Goal: Contribute content: Contribute content

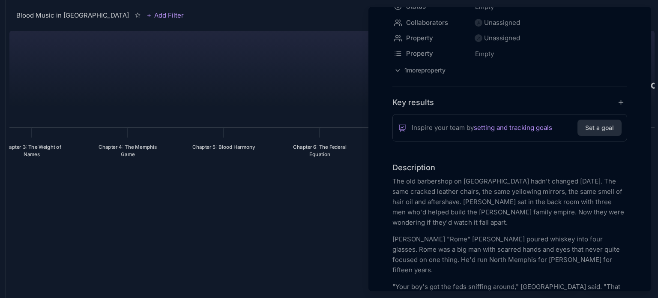
scroll to position [103, 0]
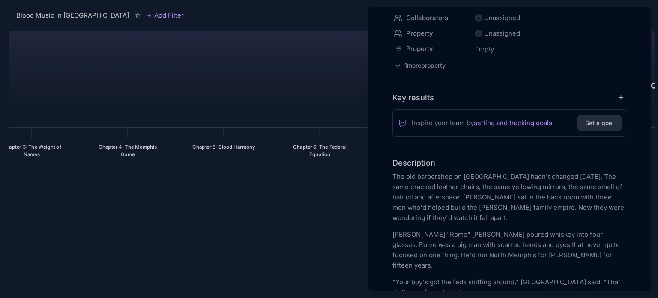
click at [457, 179] on p "The old barbershop on Chelsea Avenue hadn't changed in thirty years. The same c…" at bounding box center [509, 196] width 235 height 51
drag, startPoint x: 465, startPoint y: 175, endPoint x: 484, endPoint y: 175, distance: 18.8
click at [484, 175] on p "The old barbershop in Chelsea Avenue hadn't changed in thirty years. The same c…" at bounding box center [509, 196] width 235 height 51
click at [510, 197] on p "The old barbershop in Castalia Heights hadn't changed in thirty years. The same…" at bounding box center [509, 196] width 235 height 51
click at [512, 196] on p "The old barbershop in Castalia Heights hadn't changed in thirty years. The same…" at bounding box center [509, 196] width 235 height 51
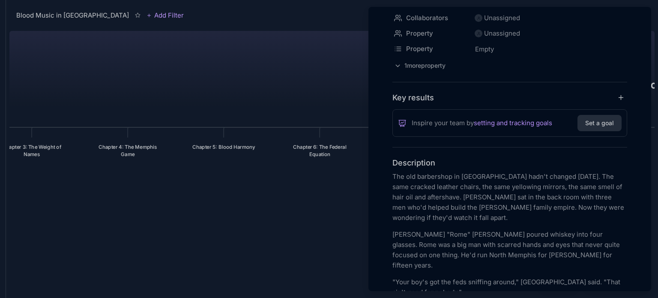
click at [60, 231] on div at bounding box center [329, 149] width 658 height 298
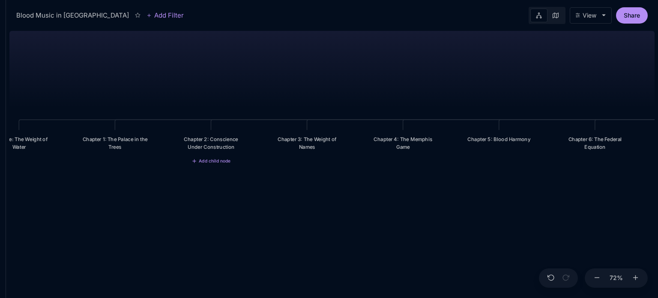
click at [200, 140] on div "Chapter 2: Conscience Under Construction" at bounding box center [210, 142] width 69 height 15
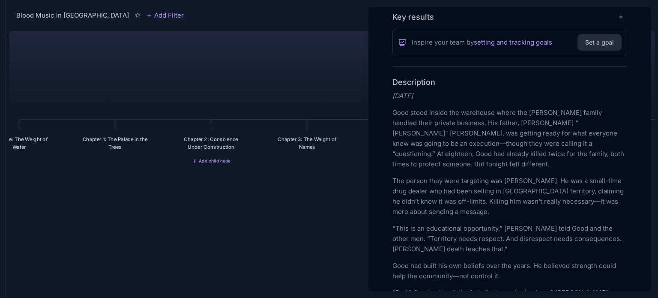
scroll to position [257, 0]
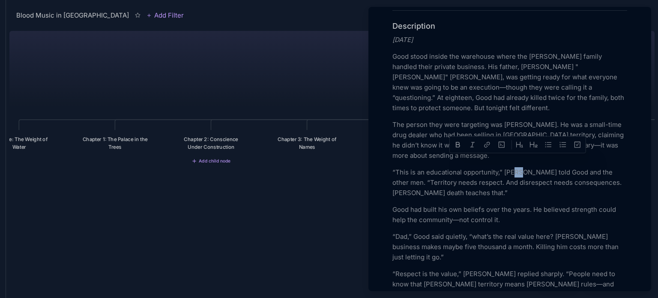
drag, startPoint x: 516, startPoint y: 163, endPoint x: 522, endPoint y: 162, distance: 6.0
click at [522, 167] on p "“This is an educational opportunity,” Davey told Good and the other men. “Terri…" at bounding box center [509, 182] width 235 height 31
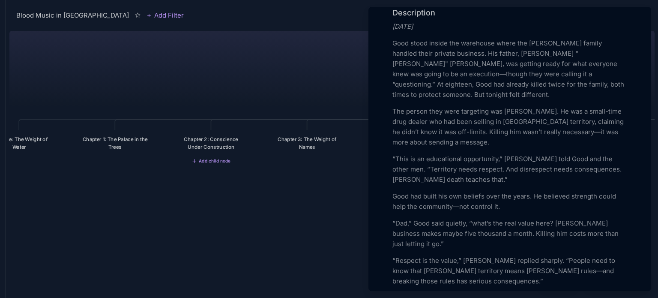
scroll to position [280, 0]
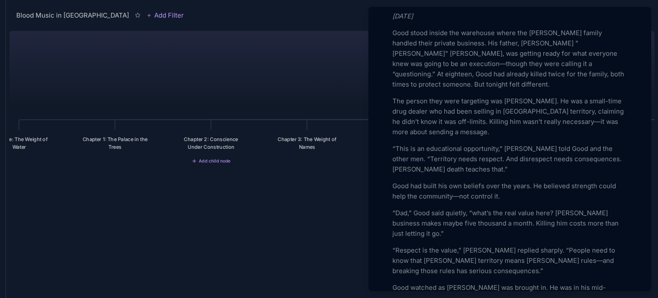
click at [480, 245] on p "“Respect is the value,” Davey replied sharply. “People need to know that Wright…" at bounding box center [509, 260] width 235 height 31
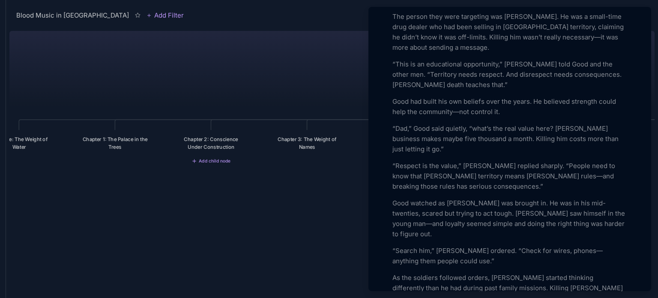
scroll to position [382, 0]
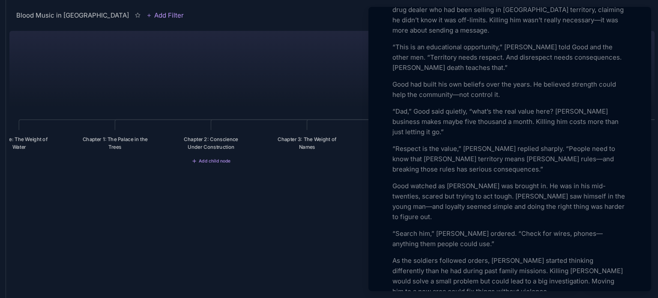
click at [454, 228] on p "“Search him,” Davey ordered. “Check for wires, phones—anything them people coul…" at bounding box center [509, 238] width 235 height 21
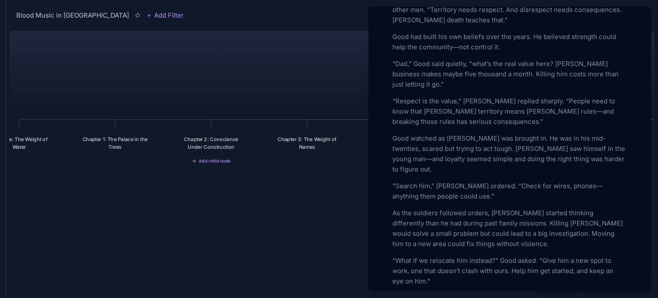
scroll to position [440, 0]
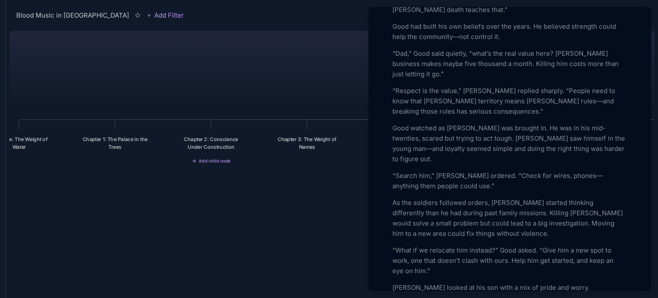
click at [410, 282] on p "Davey looked at his son with a mix of pride and worry. “Relocation means more w…" at bounding box center [509, 302] width 235 height 41
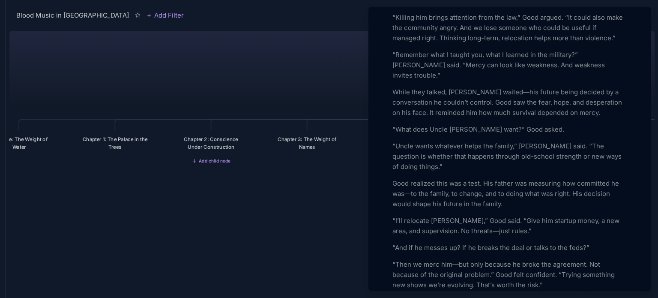
scroll to position [767, 0]
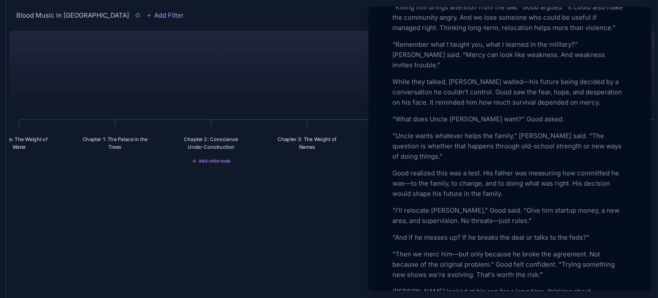
click at [410, 286] on p "Davey looked at his son for a long time, thinking about leadership, trust, and …" at bounding box center [509, 296] width 235 height 21
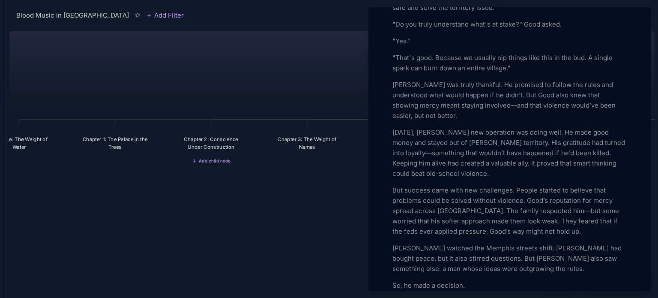
scroll to position [1173, 0]
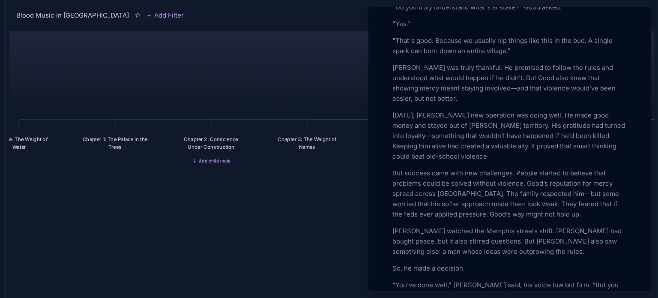
click at [411, 226] on p "Davey watched the Memphis streets shift. Mercy had bought peace, but it also st…" at bounding box center [509, 241] width 235 height 31
drag, startPoint x: 486, startPoint y: 189, endPoint x: 492, endPoint y: 190, distance: 6.5
click at [492, 226] on p "David watched the Memphis streets shift. Mercy had bought peace, but it also st…" at bounding box center [509, 241] width 235 height 31
click at [465, 280] on p "“You’ve done well,” Davey said, his voice low but firm. “But you need structure…" at bounding box center [509, 295] width 235 height 31
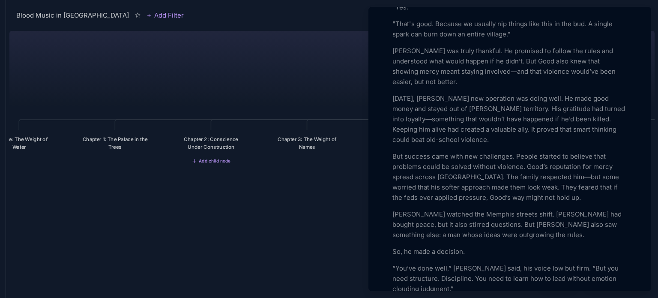
scroll to position [1200, 0]
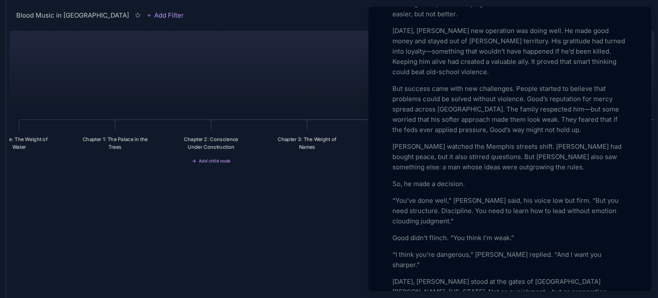
scroll to position [1268, 0]
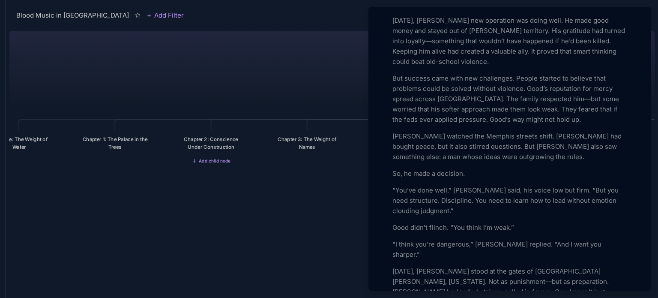
click at [505, 266] on p "Two weeks later, Good stood at the gates of Fort Benning, Georgia. Not as punis…" at bounding box center [509, 297] width 235 height 62
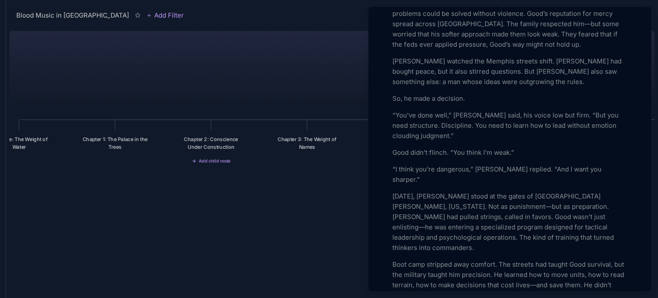
scroll to position [1360, 0]
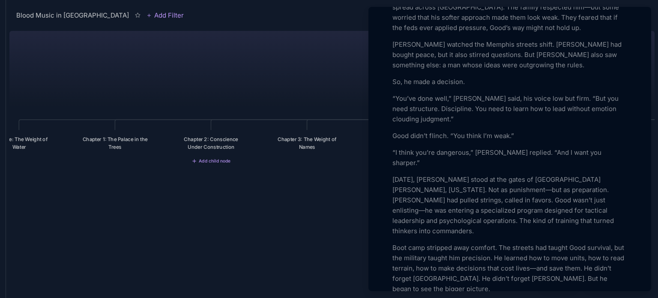
click at [246, 217] on div at bounding box center [329, 149] width 658 height 298
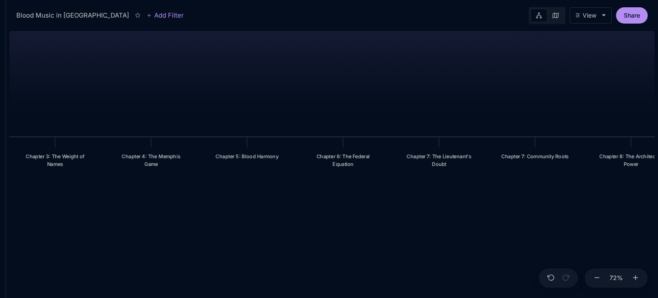
drag, startPoint x: 406, startPoint y: 208, endPoint x: 108, endPoint y: 226, distance: 299.0
click at [108, 226] on div "Blood Music in Memphis Prologue: The Weight of Water Chapter 1: The Palace in t…" at bounding box center [331, 162] width 645 height 270
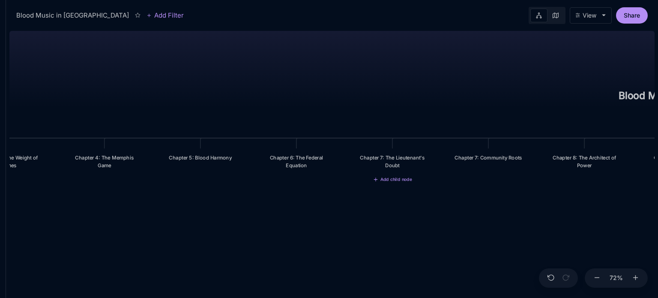
click at [394, 153] on div "Chapter 7: The Lieutenant's Doubt" at bounding box center [392, 161] width 81 height 26
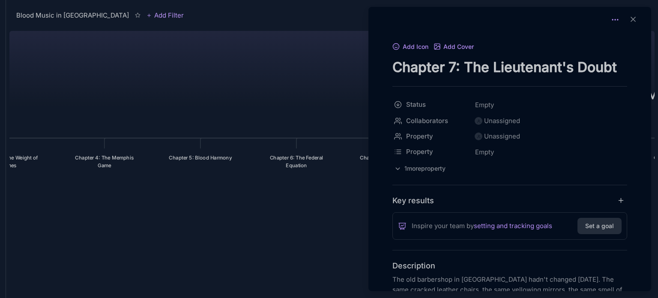
click at [617, 20] on circle at bounding box center [617, 19] width 1 height 1
click at [353, 195] on div at bounding box center [329, 149] width 658 height 298
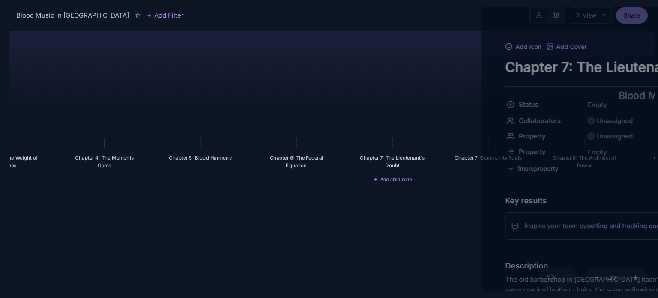
click at [353, 195] on div at bounding box center [329, 149] width 658 height 298
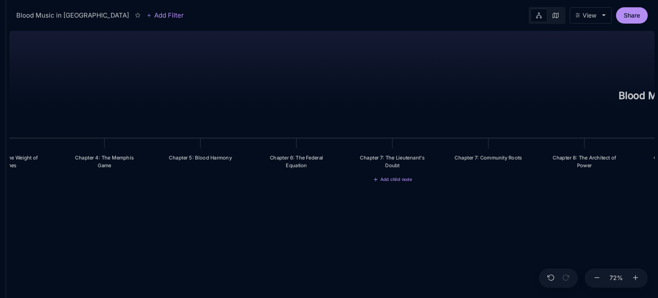
click at [379, 164] on div "Chapter 7: The Lieutenant's Doubt" at bounding box center [392, 161] width 69 height 15
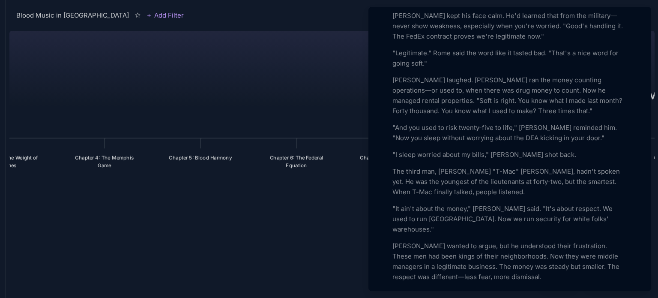
scroll to position [411, 0]
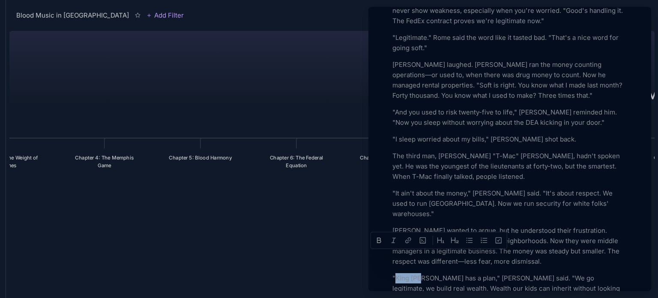
drag, startPoint x: 422, startPoint y: 257, endPoint x: 396, endPoint y: 256, distance: 25.7
click at [396, 273] on p ""King Dub has a plan," David said. "We go legitimate, we build real wealth. Wea…" at bounding box center [509, 288] width 235 height 31
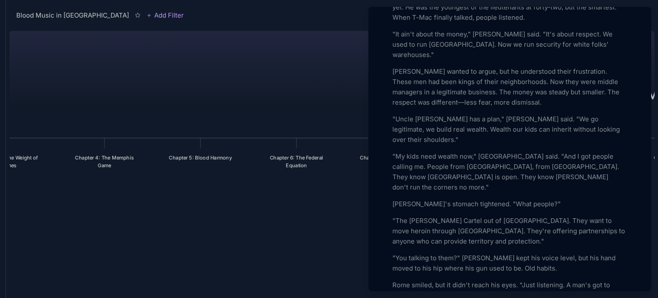
scroll to position [580, 0]
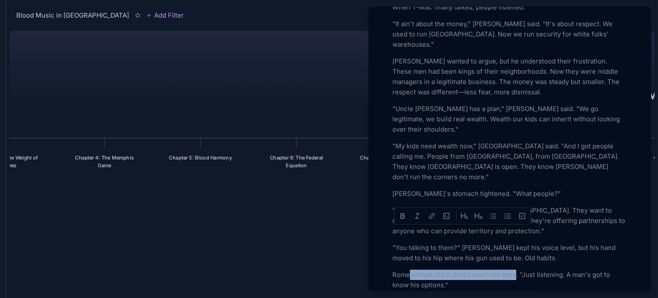
drag, startPoint x: 410, startPoint y: 232, endPoint x: 514, endPoint y: 229, distance: 104.1
click at [514, 269] on p "Rome smiled, but it didn't reach his eyes. "Just listening. A man's got to know…" at bounding box center [509, 279] width 235 height 21
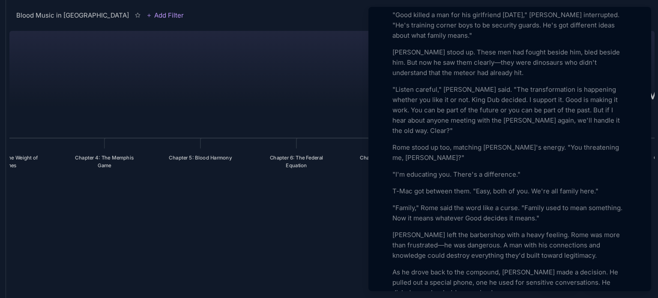
scroll to position [1022, 0]
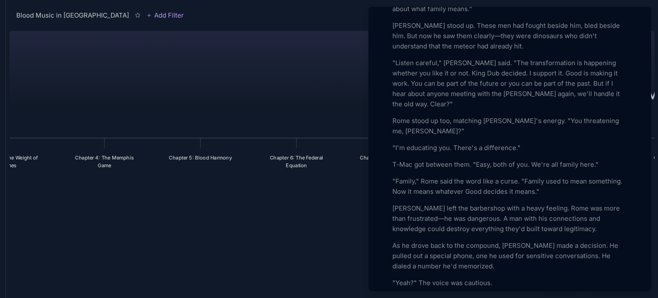
scroll to position [1055, 0]
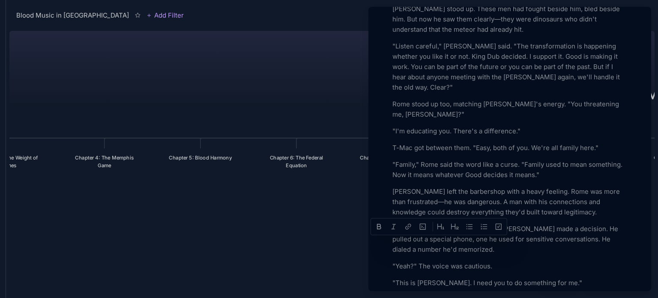
drag, startPoint x: 449, startPoint y: 243, endPoint x: 396, endPoint y: 241, distance: 52.7
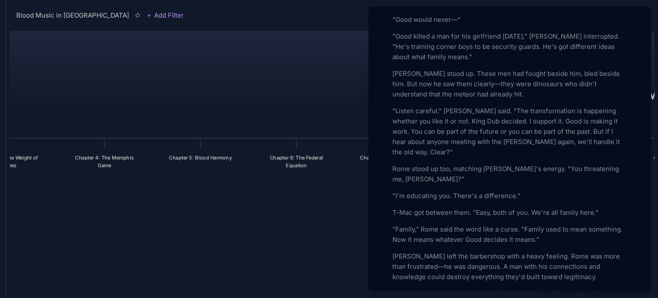
click at [448, 191] on p ""I'm educating you. There's a difference."" at bounding box center [509, 196] width 235 height 10
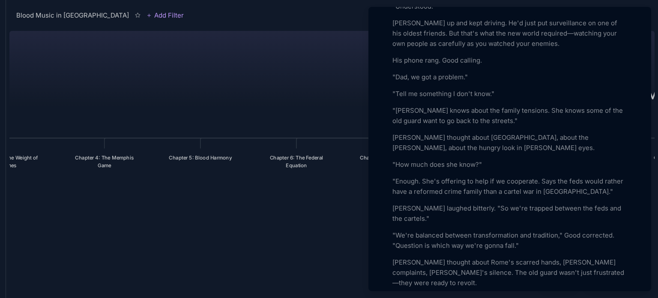
scroll to position [1446, 0]
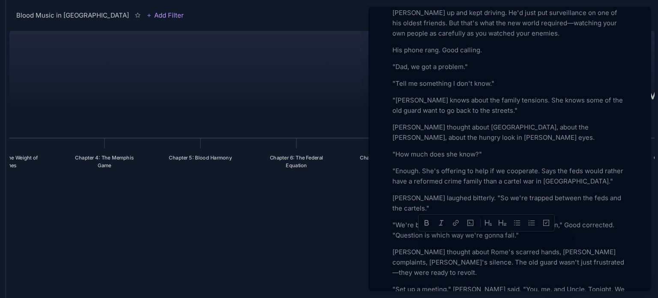
drag, startPoint x: 507, startPoint y: 239, endPoint x: 465, endPoint y: 236, distance: 42.6
click at [277, 224] on div at bounding box center [329, 149] width 658 height 298
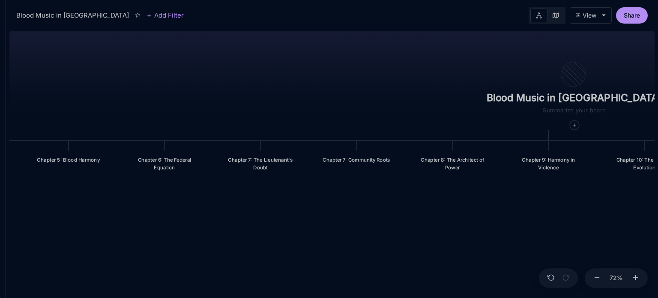
drag, startPoint x: 562, startPoint y: 211, endPoint x: 392, endPoint y: 208, distance: 169.6
click at [392, 208] on div "Blood Music in Memphis Prologue: The Weight of Water Chapter 1: The Palace in t…" at bounding box center [331, 162] width 645 height 270
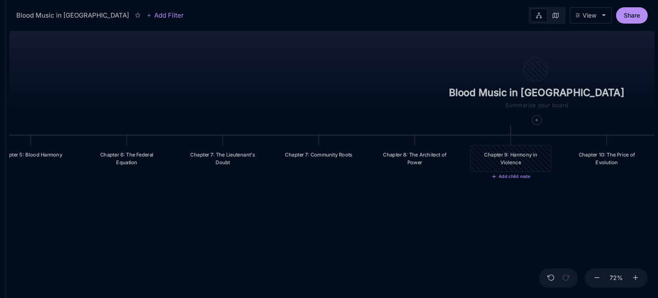
click at [510, 164] on div "Chapter 9: Harmony in Violence" at bounding box center [510, 158] width 69 height 15
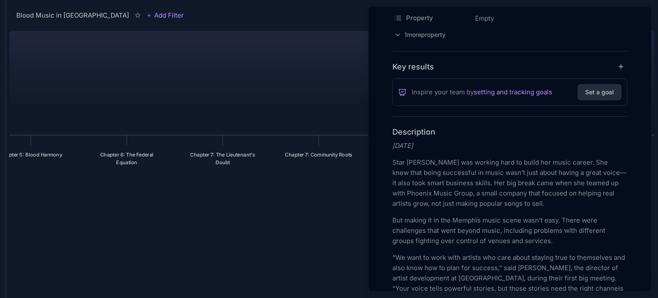
scroll to position [159, 0]
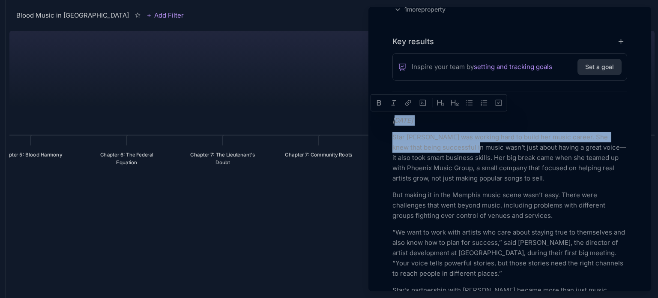
drag, startPoint x: 394, startPoint y: 119, endPoint x: 470, endPoint y: 149, distance: 81.6
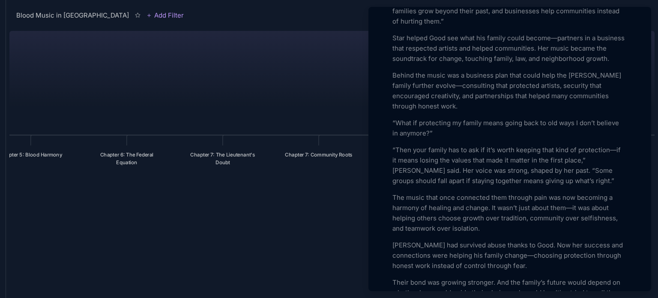
scroll to position [1390, 0]
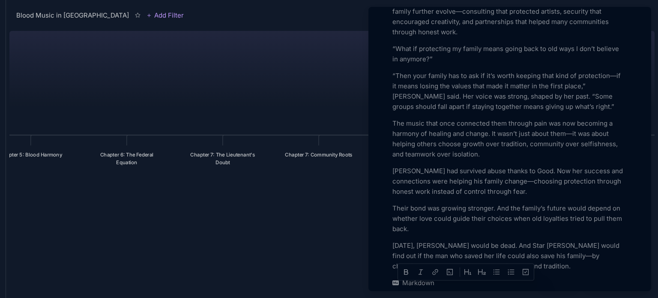
drag, startPoint x: 394, startPoint y: 116, endPoint x: 573, endPoint y: 263, distance: 232.1
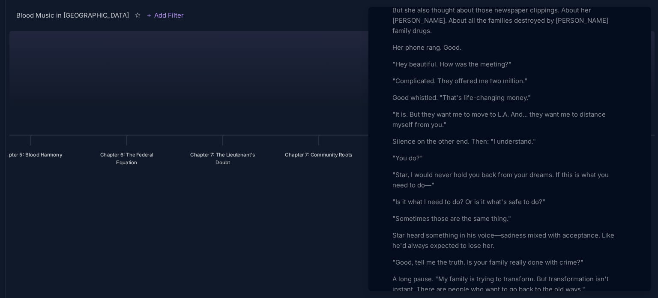
scroll to position [1845, 0]
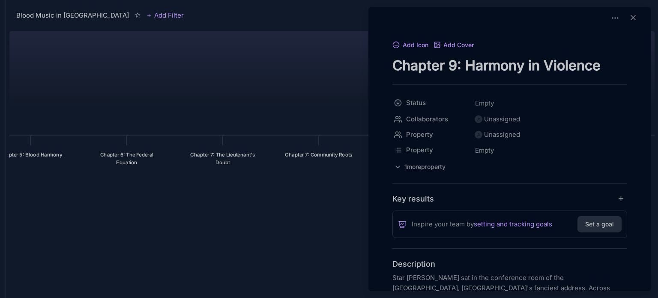
scroll to position [0, 0]
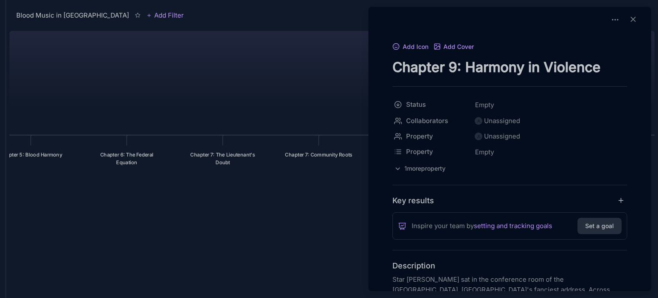
drag, startPoint x: 51, startPoint y: 209, endPoint x: 141, endPoint y: 202, distance: 90.2
click at [141, 202] on div at bounding box center [329, 149] width 658 height 298
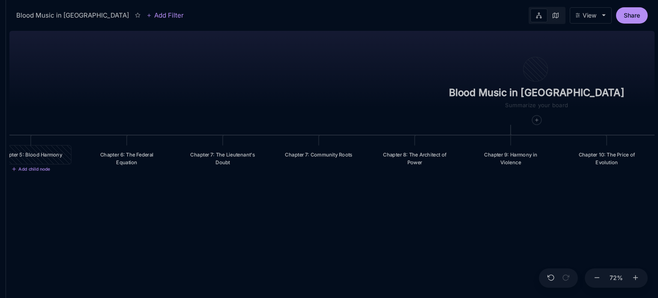
click at [43, 154] on div "Chapter 5: Blood Harmony" at bounding box center [30, 154] width 69 height 7
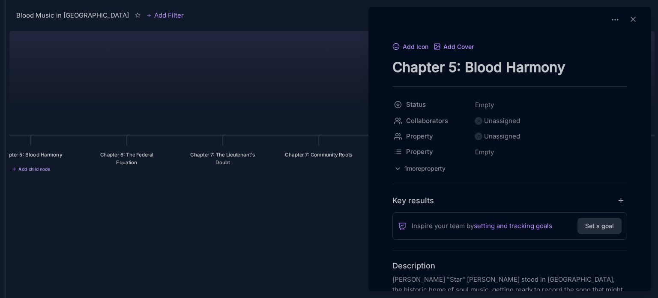
click at [368, 207] on div "Add Icon Add Cover Chapter 5: Blood Harmony Status Empty Collaborators Unassign…" at bounding box center [509, 149] width 283 height 284
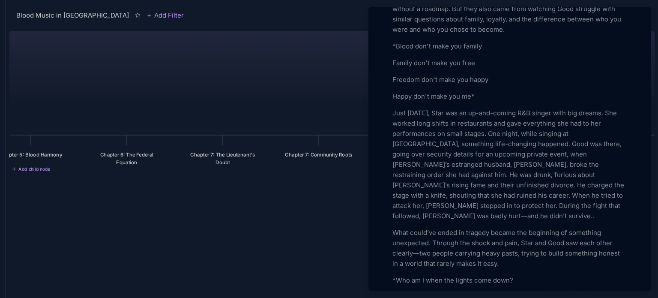
scroll to position [617, 0]
click at [280, 209] on div at bounding box center [329, 149] width 658 height 298
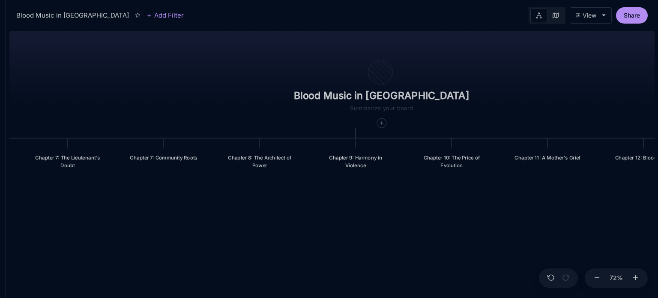
drag, startPoint x: 576, startPoint y: 216, endPoint x: 421, endPoint y: 219, distance: 155.0
click at [421, 219] on div "Blood Music in Memphis Prologue: The Weight of Water Chapter 1: The Palace in t…" at bounding box center [331, 162] width 645 height 270
click at [367, 162] on div "Chapter 9: Harmony in Violence" at bounding box center [355, 161] width 69 height 15
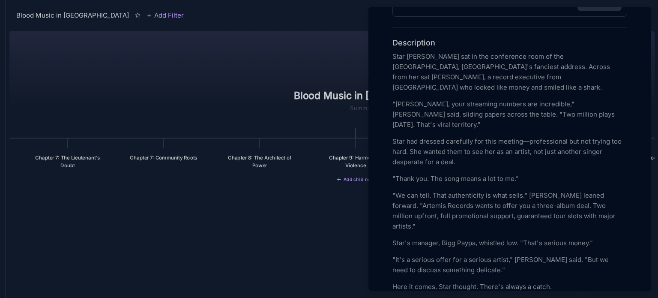
scroll to position [240, 0]
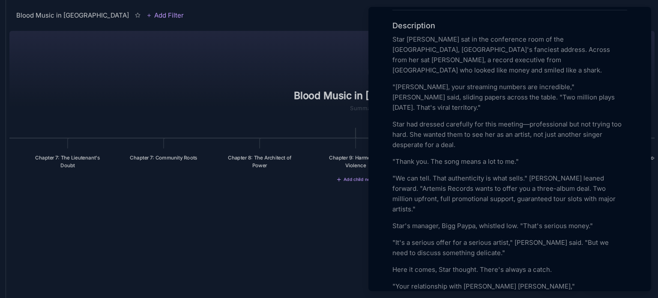
click at [412, 221] on p "Star's manager, Bigg Paypa, whistled low. "That's serious money."" at bounding box center [509, 226] width 235 height 10
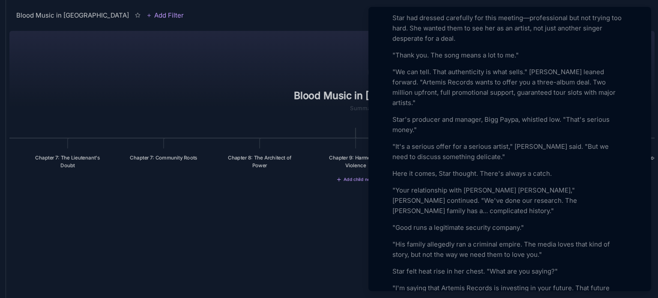
scroll to position [363, 0]
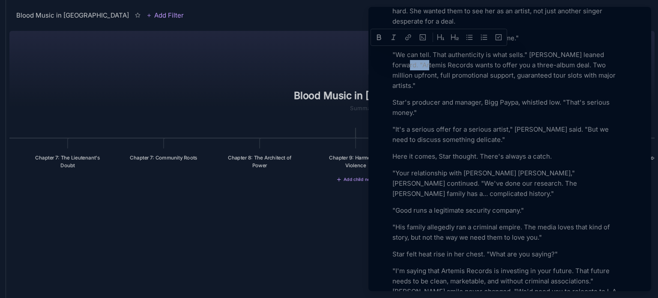
drag, startPoint x: 417, startPoint y: 54, endPoint x: 396, endPoint y: 53, distance: 21.5
click at [396, 53] on p ""We can tell. That authenticity is what sells." Mitchell leaned forward. "Artem…" at bounding box center [509, 70] width 235 height 41
drag, startPoint x: 464, startPoint y: 238, endPoint x: 442, endPoint y: 238, distance: 21.8
click at [442, 265] on p ""I'm saying that Artemis Records is investing in your future. That future needs…" at bounding box center [509, 290] width 235 height 51
click at [473, 265] on p ""I'm saying that Cromwell Records is investing in your future. That future need…" at bounding box center [509, 290] width 235 height 51
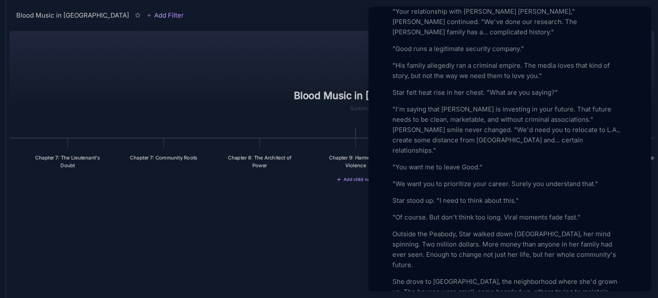
scroll to position [541, 0]
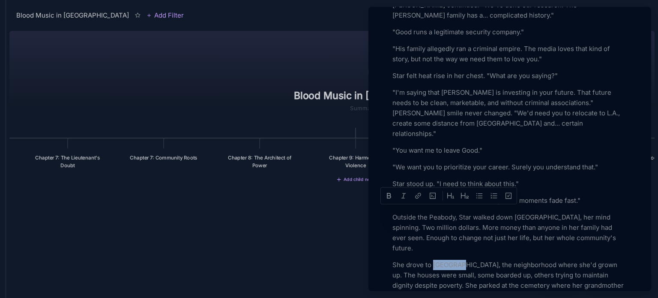
drag, startPoint x: 464, startPoint y: 212, endPoint x: 433, endPoint y: 212, distance: 30.8
click at [433, 259] on p "She drove to Westwood, the neighborhood where she'd grown up. The houses were s…" at bounding box center [509, 279] width 235 height 41
click at [492, 259] on p "She drove to the Walter Simmons area, the neighborhood where she'd grown up. Th…" at bounding box center [509, 279] width 235 height 41
click at [528, 259] on p "She drove to the Walter Simmons area, the neighborhood where she'd grown up. Th…" at bounding box center [509, 279] width 235 height 41
click at [480, 259] on p "She drove to the Walter Simmons area, the neighborhood where she'd grown up. Th…" at bounding box center [509, 279] width 235 height 41
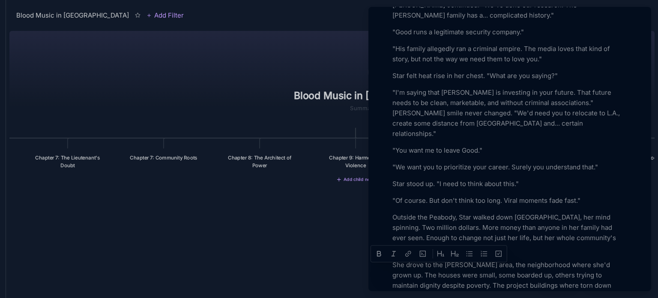
drag, startPoint x: 416, startPoint y: 270, endPoint x: 393, endPoint y: 267, distance: 23.7
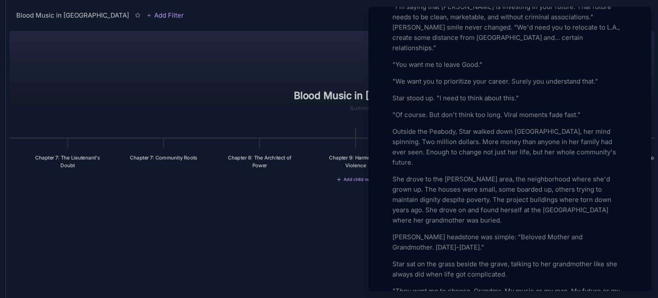
scroll to position [644, 0]
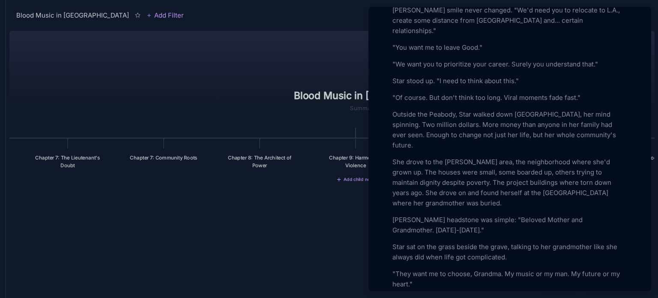
click at [575, 157] on p "She drove to the Walter Simmons area, the neighborhood where she'd grown up. Th…" at bounding box center [509, 182] width 235 height 51
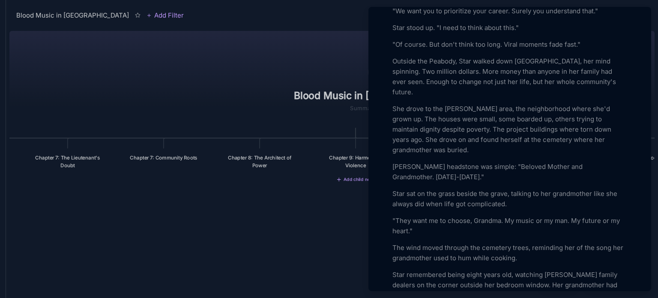
scroll to position [707, 0]
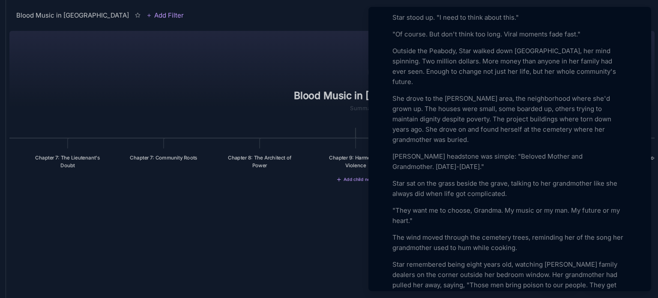
click at [612, 259] on p "Star remembered being eight years old, watching Wright family dealers on the co…" at bounding box center [509, 279] width 235 height 41
drag, startPoint x: 423, startPoint y: 222, endPoint x: 405, endPoint y: 222, distance: 18.8
click at [405, 259] on p "Star remembered being eight years old, watching Wright family dealers in the co…" at bounding box center [509, 279] width 235 height 41
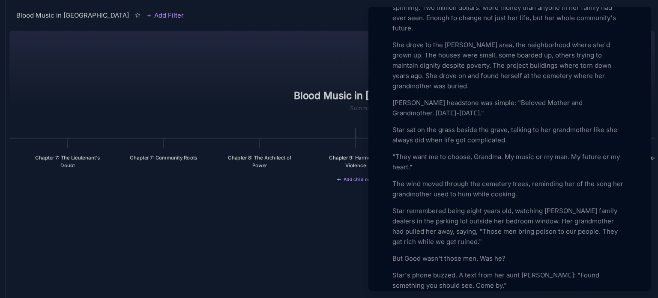
scroll to position [778, 0]
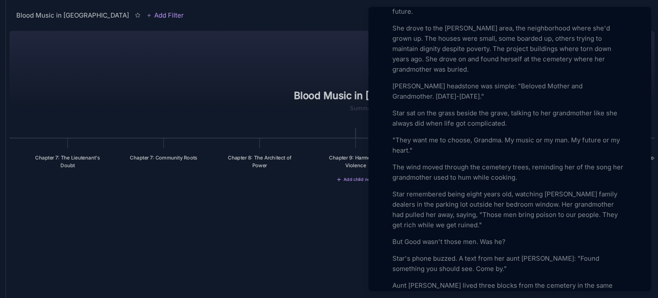
click at [476, 280] on p "Aunt Sheila lived three blocks from the cemetery in the same house where Star's…" at bounding box center [509, 300] width 235 height 41
click at [405, 280] on p "Aunt Sheila lived three blocks from the cemetery in the same house where they m…" at bounding box center [509, 295] width 235 height 31
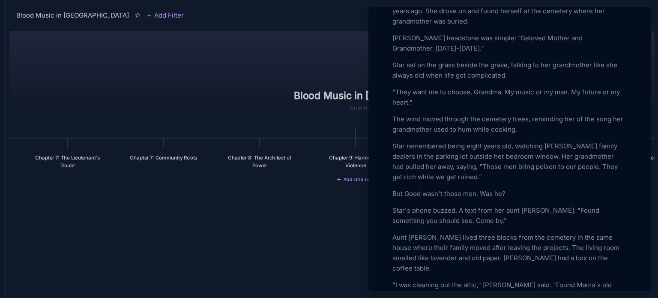
scroll to position [842, 0]
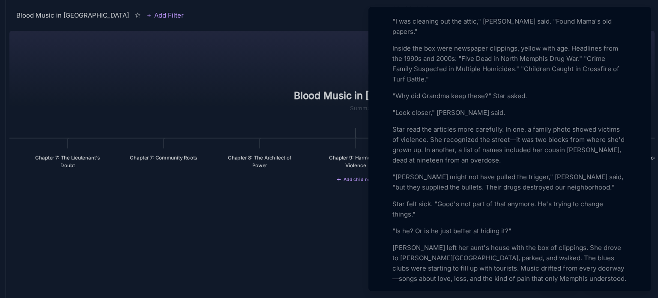
scroll to position [1105, 0]
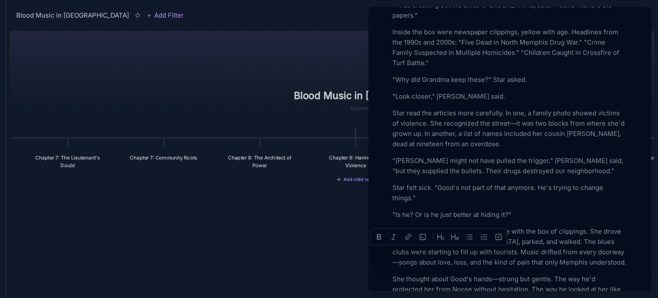
drag, startPoint x: 413, startPoint y: 253, endPoint x: 394, endPoint y: 253, distance: 19.3
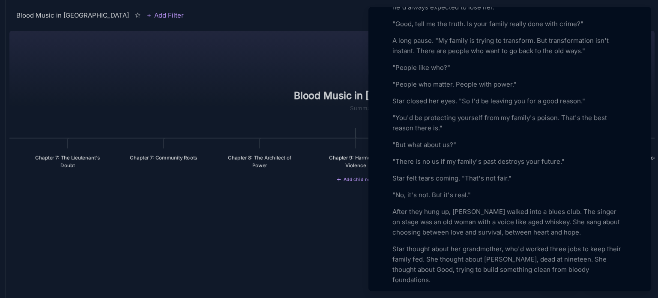
scroll to position [1665, 0]
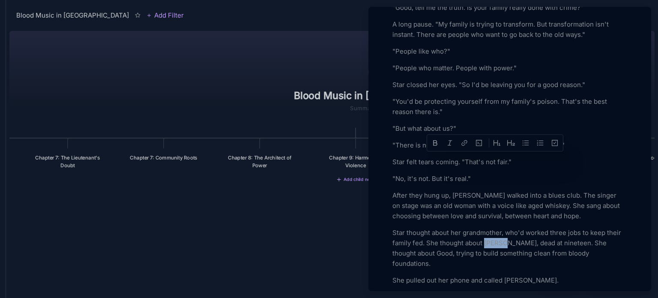
drag, startPoint x: 505, startPoint y: 158, endPoint x: 486, endPoint y: 157, distance: 18.9
click at [486, 227] on p "Star thought about her grandmother, who'd worked three jobs to keep their famil…" at bounding box center [509, 247] width 235 height 41
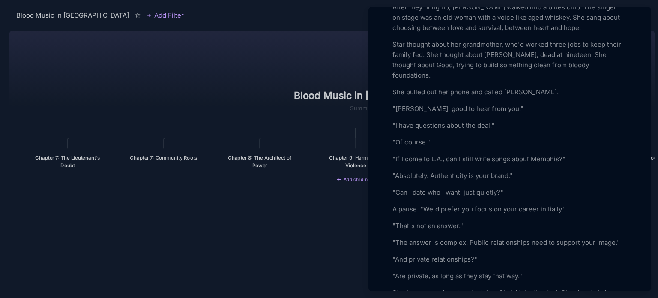
scroll to position [1864, 0]
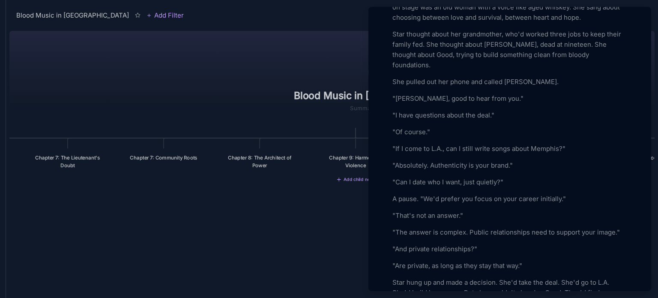
click at [245, 228] on div at bounding box center [329, 149] width 658 height 298
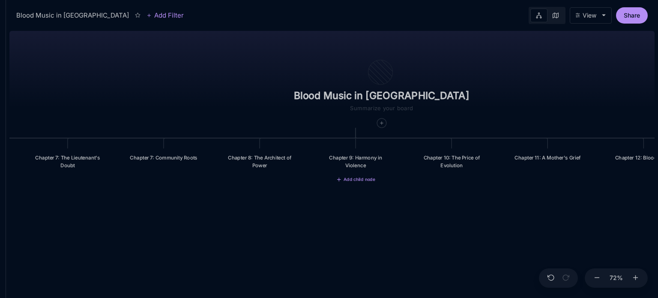
drag, startPoint x: 170, startPoint y: 226, endPoint x: 338, endPoint y: 219, distance: 168.4
click at [338, 219] on div "Blood Music in Memphis Prologue: The Weight of Water Chapter 1: The Palace in t…" at bounding box center [331, 162] width 645 height 270
drag, startPoint x: 227, startPoint y: 214, endPoint x: 338, endPoint y: 215, distance: 110.9
click at [338, 215] on div "Blood Music in Memphis Prologue: The Weight of Water Chapter 1: The Palace in t…" at bounding box center [331, 162] width 645 height 270
drag, startPoint x: 256, startPoint y: 216, endPoint x: 319, endPoint y: 242, distance: 67.2
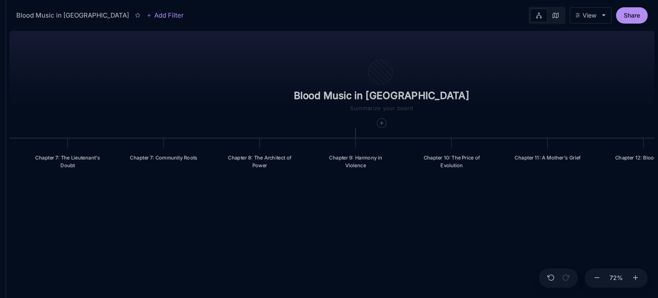
click at [319, 242] on div "Blood Music in Memphis Prologue: The Weight of Water Chapter 1: The Palace in t…" at bounding box center [331, 162] width 645 height 270
drag, startPoint x: 267, startPoint y: 229, endPoint x: 370, endPoint y: 205, distance: 105.5
click at [370, 205] on div "Blood Music in Memphis Prologue: The Weight of Water Chapter 1: The Palace in t…" at bounding box center [331, 162] width 645 height 270
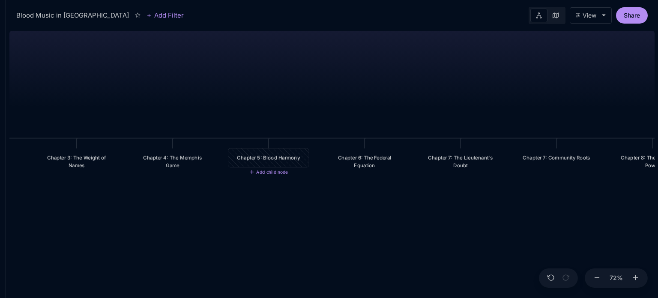
click at [265, 157] on div "Chapter 5: Blood Harmony" at bounding box center [268, 157] width 69 height 7
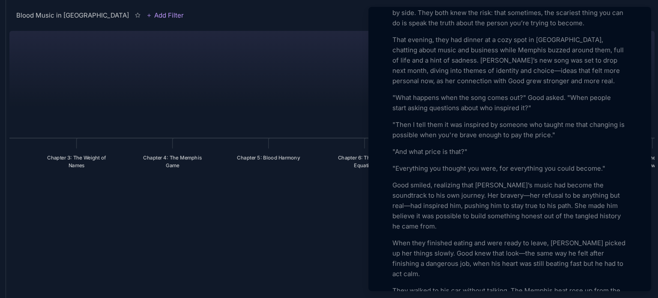
scroll to position [2090, 0]
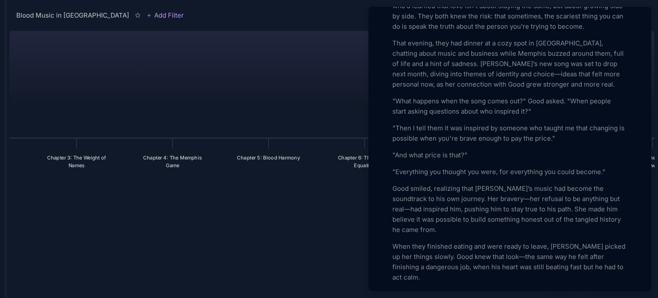
click at [262, 257] on div at bounding box center [329, 149] width 658 height 298
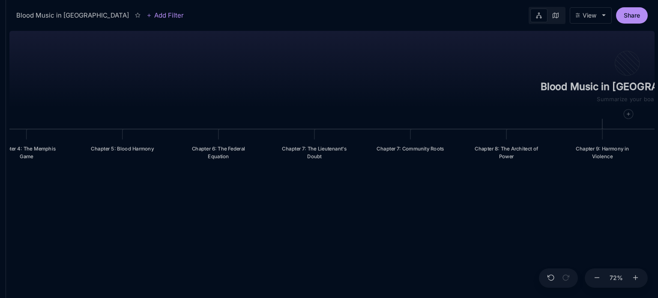
drag, startPoint x: 473, startPoint y: 260, endPoint x: 327, endPoint y: 251, distance: 146.3
click at [327, 251] on div "Blood Music in Memphis Prologue: The Weight of Water Chapter 1: The Palace in t…" at bounding box center [331, 162] width 645 height 270
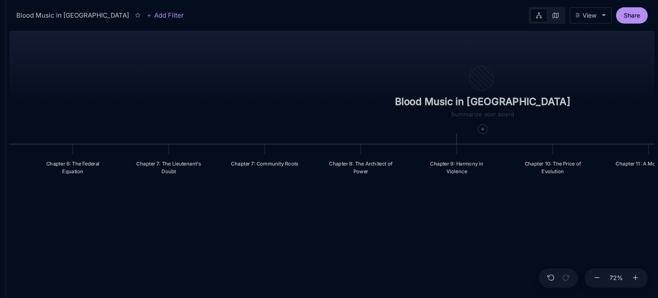
drag, startPoint x: 545, startPoint y: 222, endPoint x: 392, endPoint y: 237, distance: 153.2
click at [392, 237] on div "Blood Music in Memphis Prologue: The Weight of Water Chapter 1: The Palace in t…" at bounding box center [331, 162] width 645 height 270
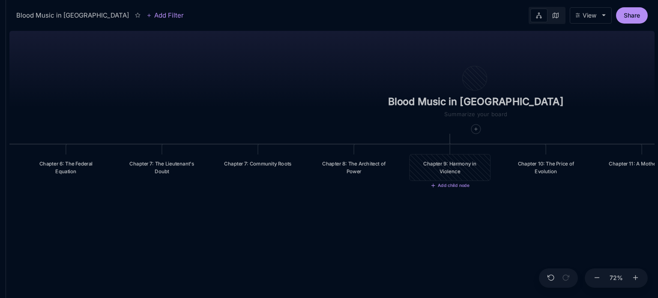
click at [452, 176] on div "Chapter 9: Harmony in Violence" at bounding box center [449, 167] width 81 height 26
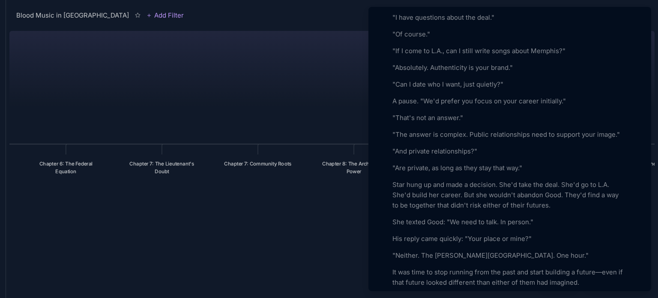
scroll to position [1961, 0]
drag, startPoint x: 476, startPoint y: 164, endPoint x: 421, endPoint y: 161, distance: 54.9
click at [421, 250] on p ""Neither. The Sinclair house. One hour."" at bounding box center [509, 255] width 235 height 10
click at [206, 228] on div at bounding box center [329, 149] width 658 height 298
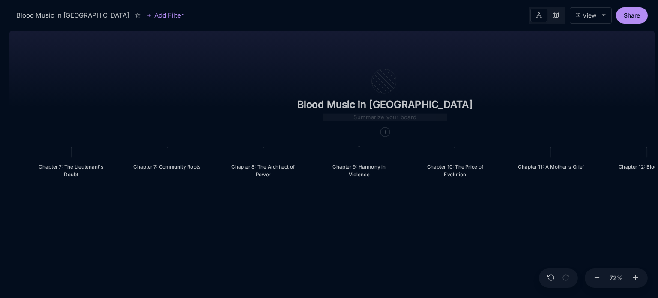
drag, startPoint x: 339, startPoint y: 120, endPoint x: 248, endPoint y: 123, distance: 91.3
click at [248, 123] on div "Blood Music in Memphis Prologue: The Weight of Water Chapter 1: The Palace in t…" at bounding box center [331, 162] width 645 height 270
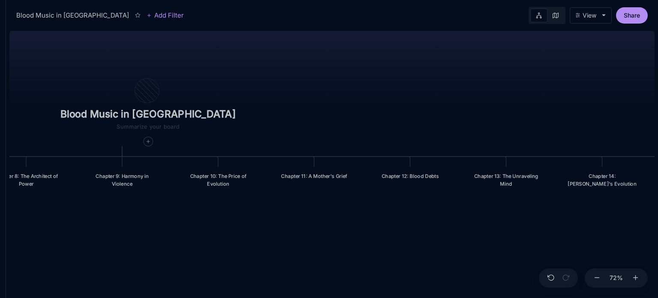
drag, startPoint x: 509, startPoint y: 92, endPoint x: 272, endPoint y: 101, distance: 236.6
click at [272, 101] on div "Blood Music in Memphis Prologue: The Weight of Water Chapter 1: The Palace in t…" at bounding box center [331, 162] width 645 height 270
click at [143, 144] on div at bounding box center [147, 141] width 9 height 9
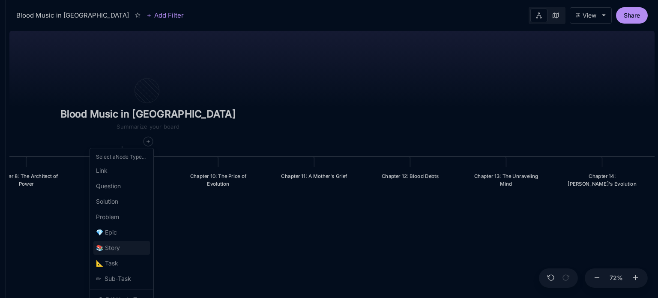
click at [105, 246] on span "📚 Story" at bounding box center [108, 247] width 24 height 10
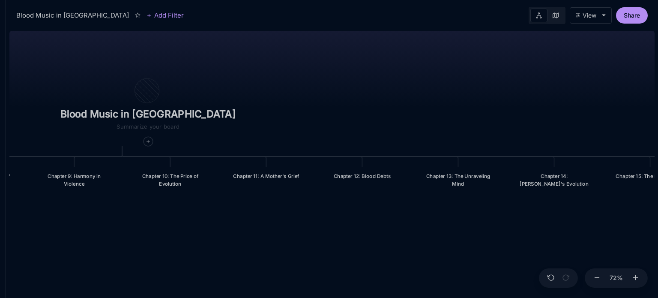
drag, startPoint x: 102, startPoint y: 242, endPoint x: 182, endPoint y: 240, distance: 80.5
click at [182, 240] on div "Blood Music in Memphis Prologue: The Weight of Water Chapter 1: The Palace in t…" at bounding box center [331, 162] width 645 height 270
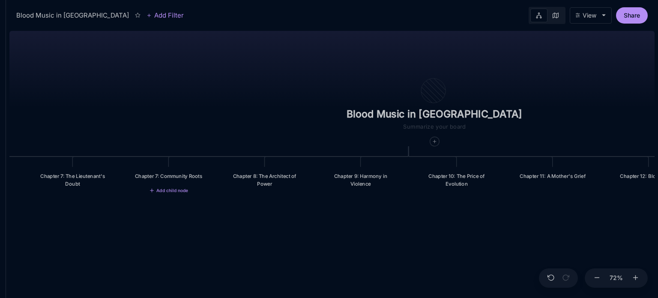
click at [180, 177] on div "Chapter 7: Community Roots" at bounding box center [168, 175] width 69 height 7
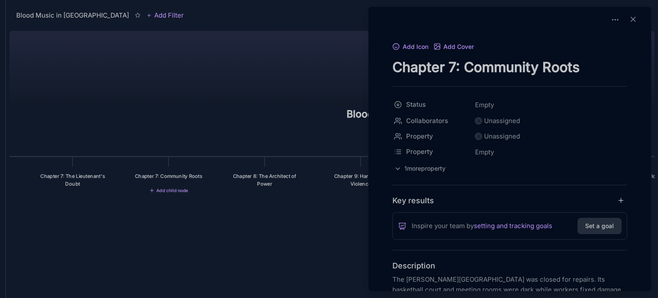
click at [455, 66] on textarea "Chapter 7: Community Roots" at bounding box center [509, 67] width 235 height 18
type textarea "Chapter 8: Community Roots"
click at [276, 177] on div at bounding box center [329, 149] width 658 height 298
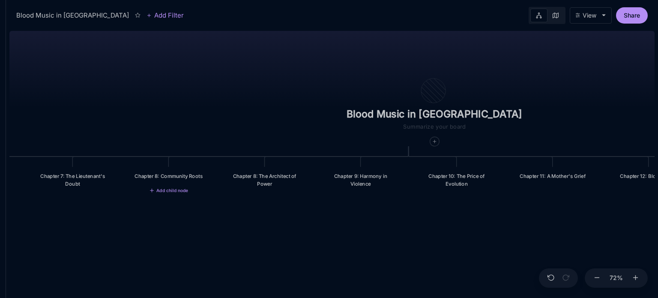
click at [276, 177] on div "Chapter 8: The Architect of Power" at bounding box center [264, 179] width 69 height 15
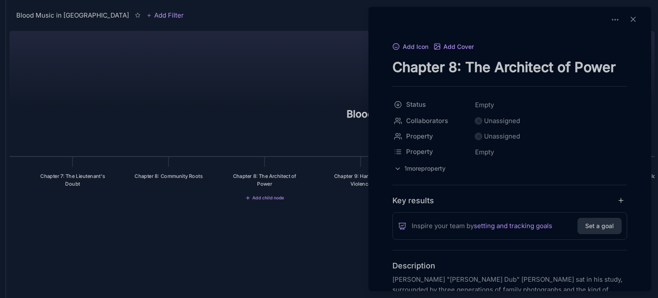
click at [456, 68] on textarea "Chapter 8: The Architect of Power" at bounding box center [509, 67] width 235 height 18
type textarea "Chapter 9: The Architect of Power"
click at [324, 229] on div at bounding box center [329, 149] width 658 height 298
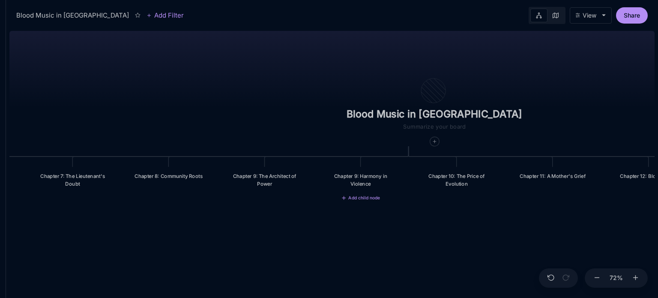
click at [369, 182] on div "Chapter 9: Harmony in Violence" at bounding box center [360, 179] width 69 height 15
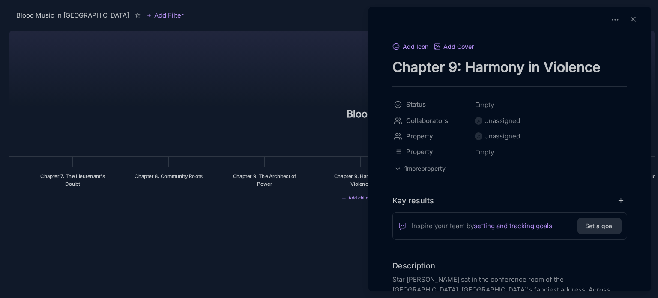
click at [454, 68] on textarea "Chapter 9: Harmony in Violence" at bounding box center [509, 67] width 235 height 18
type textarea "Chapter 10: Harmony in Violence"
click at [292, 232] on div at bounding box center [329, 149] width 658 height 298
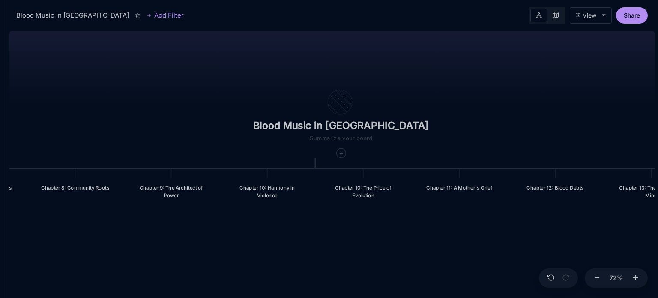
drag, startPoint x: 498, startPoint y: 218, endPoint x: 384, endPoint y: 222, distance: 113.6
click at [384, 222] on div "Blood Music in Memphis Prologue: The Weight of Water Chapter 1: The Palace in t…" at bounding box center [331, 162] width 645 height 270
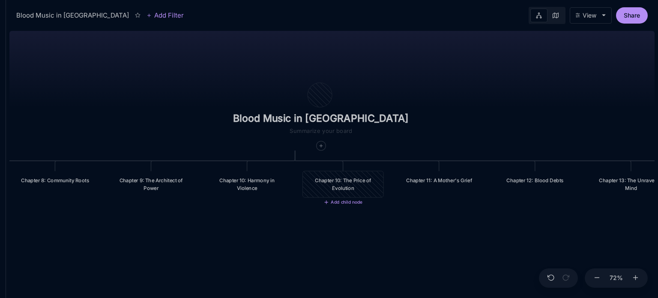
click at [354, 185] on div "Chapter 10: The Price of Evolution" at bounding box center [342, 183] width 69 height 15
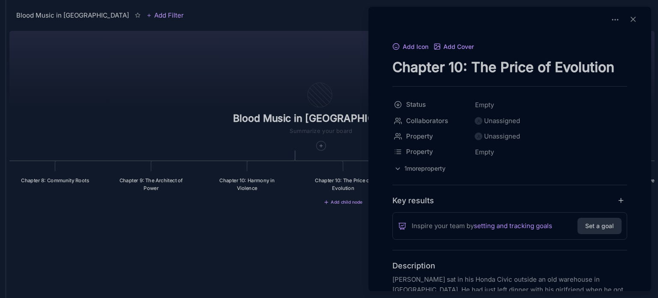
click at [461, 66] on textarea "Chapter 10: The Price of Evolution" at bounding box center [509, 67] width 235 height 18
type textarea "Chapter 11: The Price of Evolution"
click at [298, 253] on div at bounding box center [329, 149] width 658 height 298
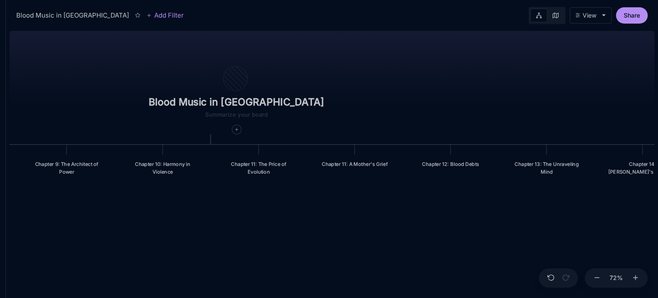
drag, startPoint x: 487, startPoint y: 244, endPoint x: 403, endPoint y: 227, distance: 85.9
click at [403, 227] on div "Blood Music in Memphis Prologue: The Weight of Water Chapter 1: The Palace in t…" at bounding box center [331, 162] width 645 height 270
click at [360, 172] on div "Chapter 11: A Mother's Grief" at bounding box center [354, 164] width 81 height 18
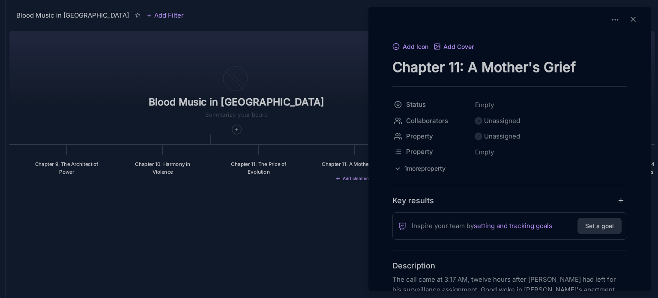
click at [459, 69] on textarea "Chapter 11: A Mother's Grief" at bounding box center [509, 67] width 235 height 18
type textarea "Chapter 12: A Mother's Grief"
click at [295, 241] on div at bounding box center [329, 149] width 658 height 298
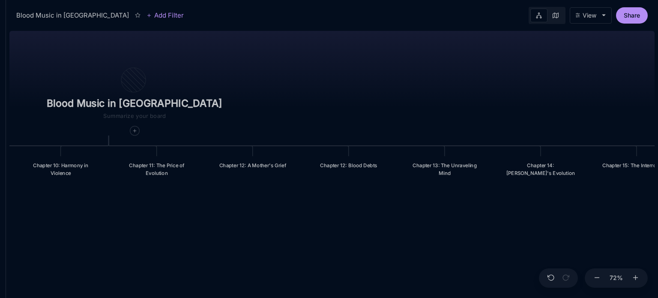
drag, startPoint x: 435, startPoint y: 226, endPoint x: 333, endPoint y: 227, distance: 101.9
click at [333, 227] on div "Blood Music in Memphis Prologue: The Weight of Water Chapter 1: The Palace in t…" at bounding box center [331, 162] width 645 height 270
click at [354, 161] on div "Chapter 12: Blood Debts" at bounding box center [348, 165] width 81 height 18
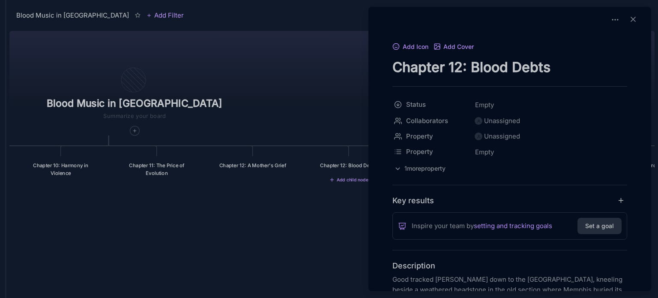
click at [459, 66] on textarea "Chapter 12: Blood Debts" at bounding box center [509, 67] width 235 height 18
type textarea "Chapter 13: Blood Debts"
click at [292, 250] on div at bounding box center [329, 149] width 658 height 298
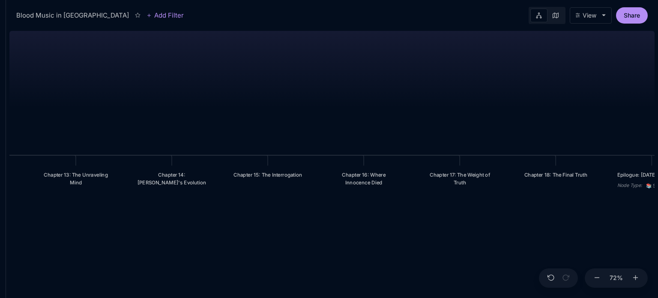
drag, startPoint x: 528, startPoint y: 217, endPoint x: 160, endPoint y: 226, distance: 368.8
click at [160, 226] on div "Blood Music in Memphis Prologue: The Weight of Water Chapter 1: The Palace in t…" at bounding box center [331, 162] width 645 height 270
drag, startPoint x: 629, startPoint y: 173, endPoint x: 124, endPoint y: 178, distance: 504.9
click at [124, 178] on div "Epilogue: [DATE]" at bounding box center [146, 179] width 69 height 7
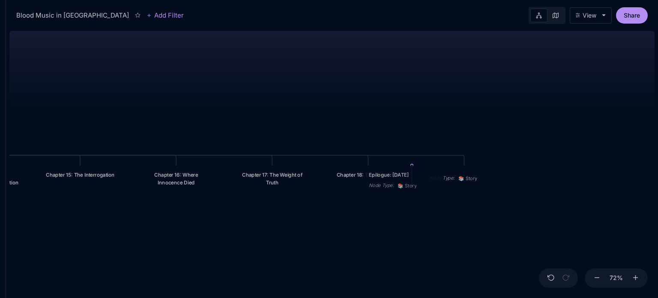
drag, startPoint x: 175, startPoint y: 176, endPoint x: 407, endPoint y: 176, distance: 231.7
click at [407, 176] on div "Epilogue: [DATE]" at bounding box center [403, 174] width 69 height 7
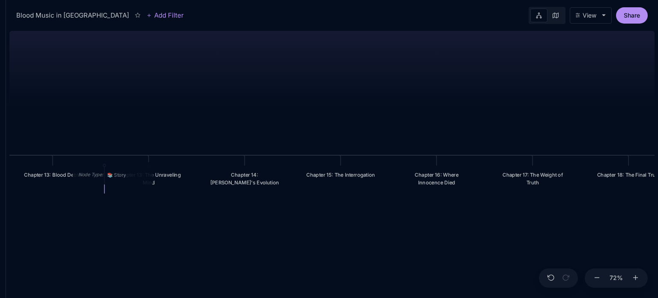
drag, startPoint x: 380, startPoint y: 173, endPoint x: 125, endPoint y: 169, distance: 255.2
click at [125, 169] on div "Node Type : 📚 Story" at bounding box center [113, 173] width 81 height 22
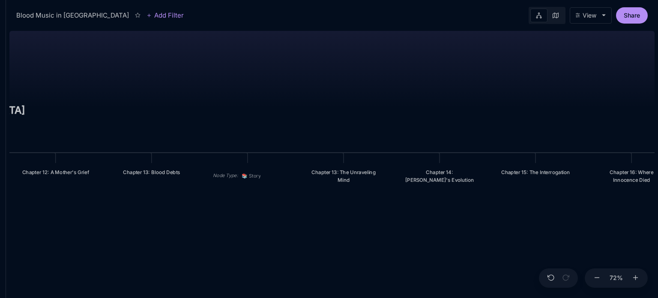
drag, startPoint x: 69, startPoint y: 218, endPoint x: 167, endPoint y: 215, distance: 98.9
click at [167, 215] on div "Blood Music in Memphis Prologue: The Weight of Water Chapter 1: The Palace in t…" at bounding box center [331, 162] width 645 height 270
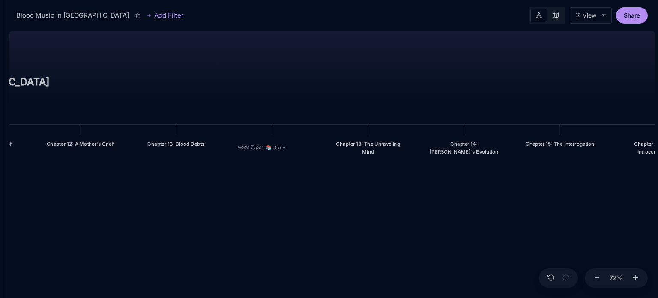
drag, startPoint x: 167, startPoint y: 215, endPoint x: 192, endPoint y: 187, distance: 37.3
click at [192, 187] on div "Blood Music in Memphis Prologue: The Weight of Water Chapter 1: The Palace in t…" at bounding box center [331, 162] width 645 height 270
click at [370, 141] on div "Chapter 13: The Unraveling Mind" at bounding box center [367, 147] width 69 height 15
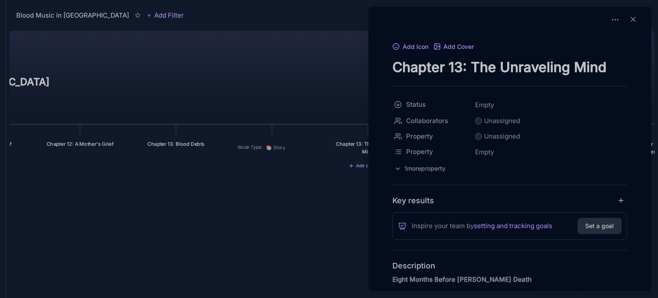
click at [456, 65] on textarea "Chapter 13: The Unraveling Mind" at bounding box center [509, 67] width 235 height 18
click at [462, 67] on textarea "Chapter 145: The Unraveling Mind" at bounding box center [509, 67] width 235 height 18
type textarea "Chapter 15: The Unraveling Mind"
click at [284, 143] on div at bounding box center [329, 149] width 658 height 298
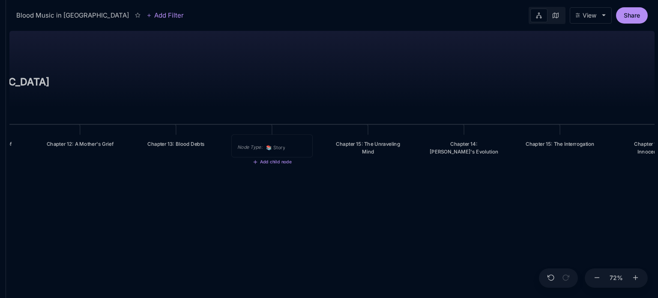
click at [284, 143] on div "📚 Story" at bounding box center [275, 147] width 19 height 8
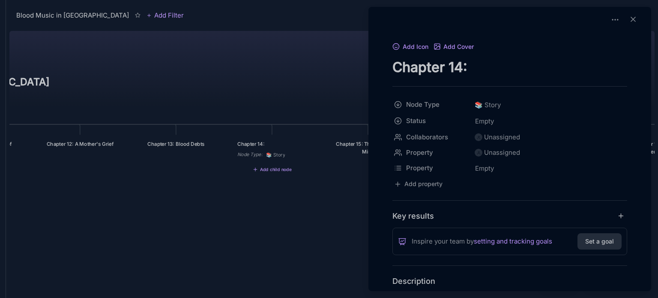
paste textarea "The Federal Files"
type textarea "Chapter 14: The Federal Files"
click at [611, 14] on div at bounding box center [615, 20] width 9 height 12
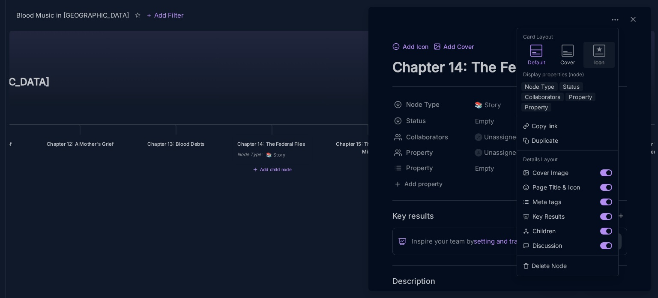
click at [592, 53] on div "Icon" at bounding box center [598, 55] width 31 height 26
click at [552, 83] on button "Node Type" at bounding box center [539, 86] width 36 height 9
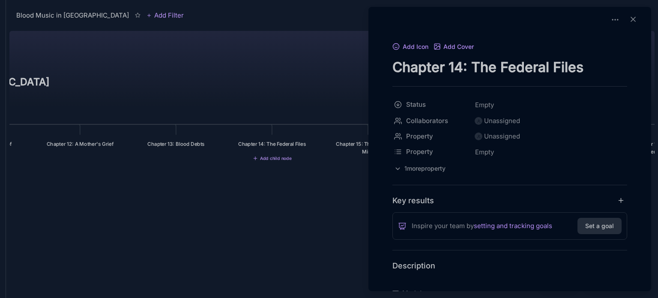
click at [406, 278] on p at bounding box center [509, 279] width 235 height 10
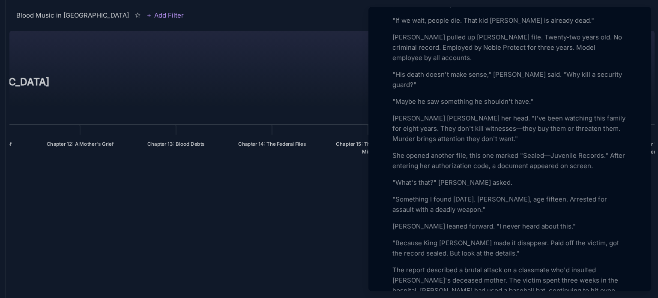
scroll to position [630, 0]
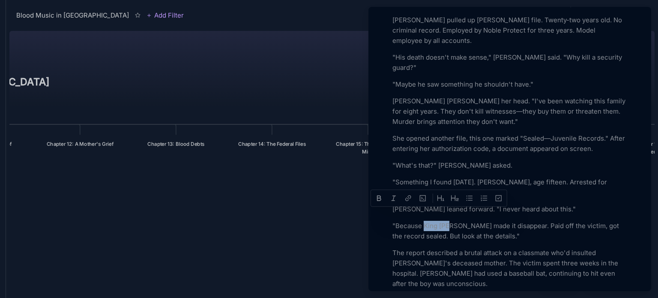
drag, startPoint x: 424, startPoint y: 214, endPoint x: 450, endPoint y: 215, distance: 26.1
click at [450, 221] on p ""Because King Dub made it disappear. Paid off the victim, got the record sealed…" at bounding box center [509, 231] width 235 height 21
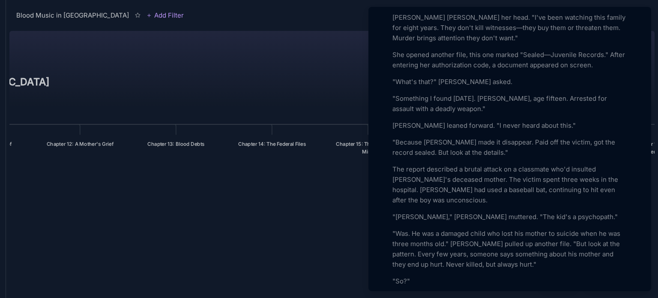
scroll to position [730, 0]
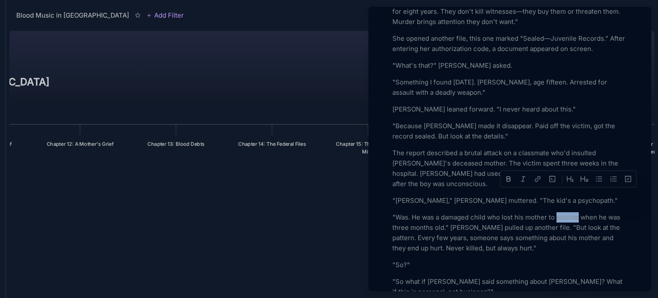
drag, startPoint x: 579, startPoint y: 195, endPoint x: 558, endPoint y: 193, distance: 21.1
click at [558, 212] on p ""Was. He was a damaged child who lost his mother to suicide when he was three m…" at bounding box center [509, 232] width 235 height 41
click at [502, 212] on p ""Was. He was a damaged child who lost his mother to a drowning accident when he…" at bounding box center [509, 232] width 235 height 41
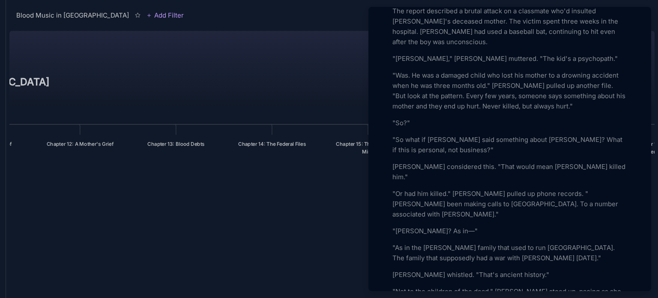
scroll to position [889, 0]
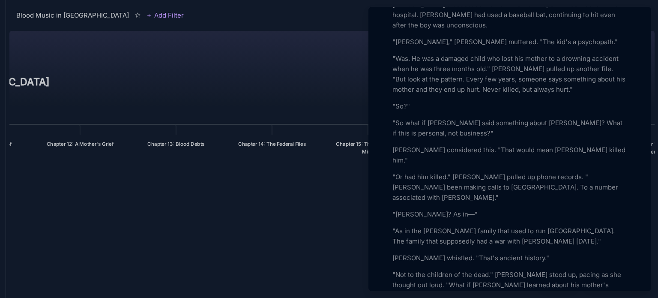
click at [603, 172] on p ""Or had him killed." Chen pulled up phone records. "Maxwell's been making calls…" at bounding box center [509, 187] width 235 height 31
click at [470, 226] on p ""As in the Johnson family that used to run North Memphis. The family that suppo…" at bounding box center [509, 236] width 235 height 21
drag, startPoint x: 393, startPoint y: 186, endPoint x: 517, endPoint y: 197, distance: 125.1
click at [517, 226] on p ""As in the Johnson family massacre. The family that supposedly had a war with t…" at bounding box center [509, 236] width 235 height 21
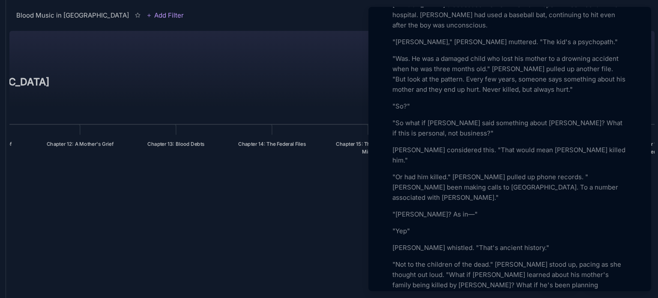
click at [408, 226] on p ""Yep"" at bounding box center [509, 231] width 235 height 10
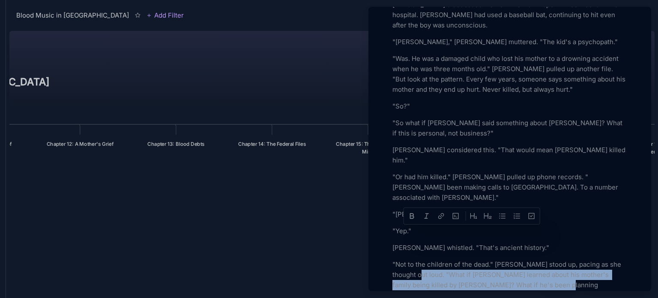
drag, startPoint x: 536, startPoint y: 240, endPoint x: 409, endPoint y: 231, distance: 127.1
click at [409, 259] on p ""Not to the children of the dead." Chen stood up, pacing as she thought out lou…" at bounding box center [509, 279] width 235 height 41
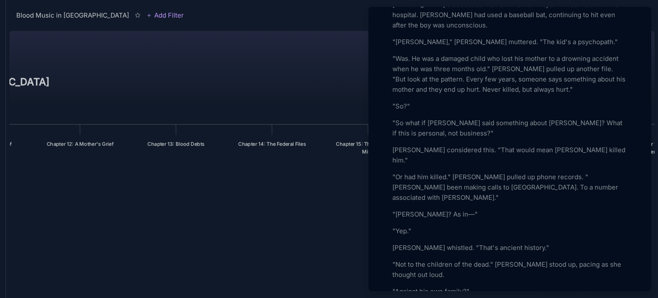
click at [393, 286] on p ""Against his own family?"" at bounding box center [509, 291] width 235 height 10
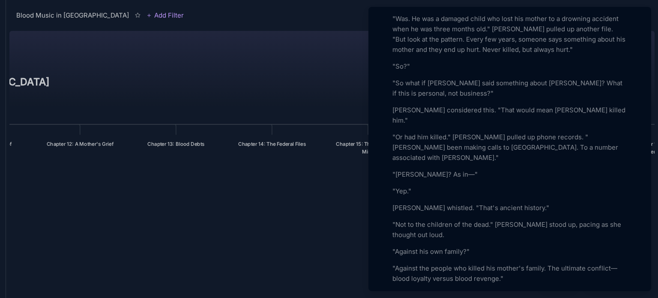
scroll to position [939, 0]
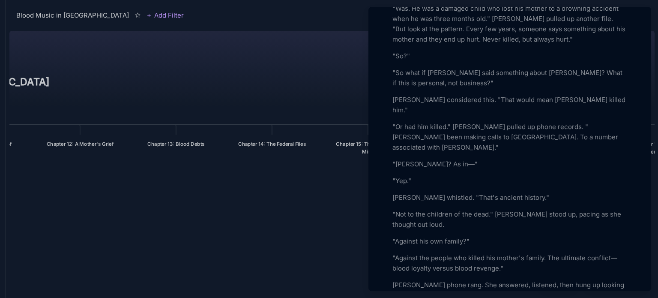
drag, startPoint x: 391, startPoint y: 195, endPoint x: 416, endPoint y: 203, distance: 26.0
click at [416, 203] on div "Add Icon Add Cover Chapter 14: The Federal Files Status Empty Collaborators Una…" at bounding box center [510, 288] width 276 height 2370
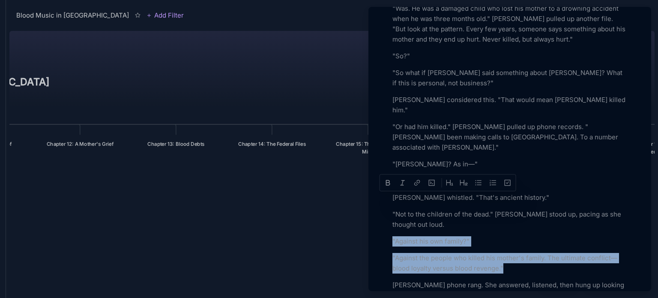
drag, startPoint x: 392, startPoint y: 197, endPoint x: 507, endPoint y: 223, distance: 118.2
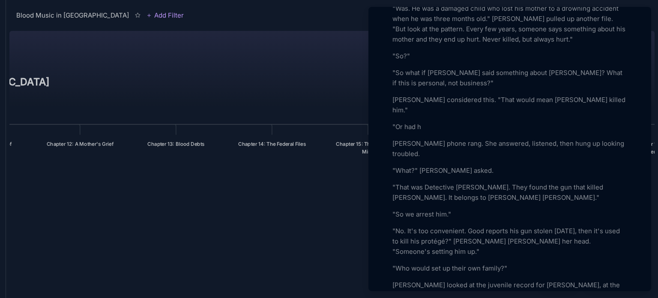
click at [507, 263] on p ""Who would set up their own family?"" at bounding box center [509, 268] width 235 height 10
click at [472, 226] on p ""No. It's too convenient. Good reports his gun stolen three days ago, then it's…" at bounding box center [509, 241] width 235 height 31
click at [500, 263] on p ""Who would set up their own family?"" at bounding box center [509, 268] width 235 height 10
click at [483, 280] on p "Chen looked at the juvenile record for Maxwell Wright, at the pattern of violen…" at bounding box center [509, 290] width 235 height 21
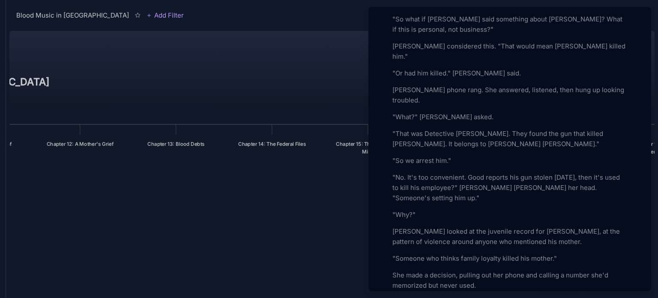
scroll to position [1002, 0]
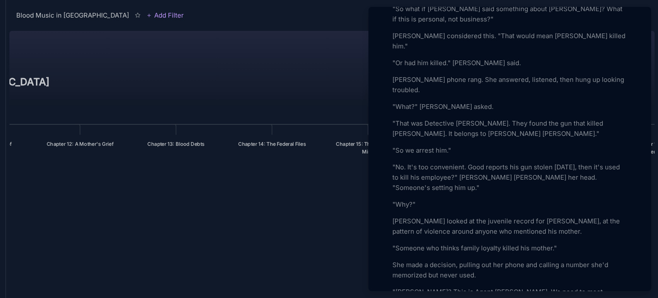
click at [392, 220] on div "Add Icon Add Cover Chapter 14: The Federal Files Status Empty Collaborators Una…" at bounding box center [510, 153] width 276 height 2229
click at [392, 259] on p "She made a decision, pulling out her phone and calling a number she'd memorized…" at bounding box center [509, 269] width 235 height 21
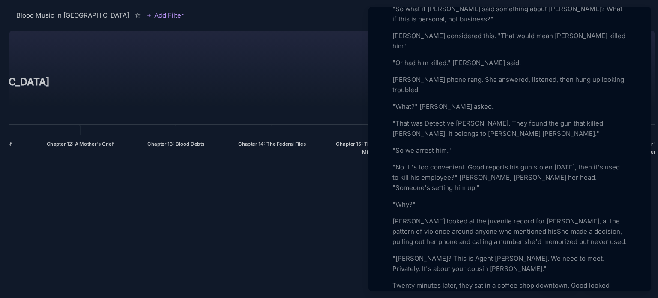
click at [392, 253] on p ""Mr. Dickerson? This is Agent Chen. We need to meet. Privately. It's about your…" at bounding box center [509, 263] width 235 height 21
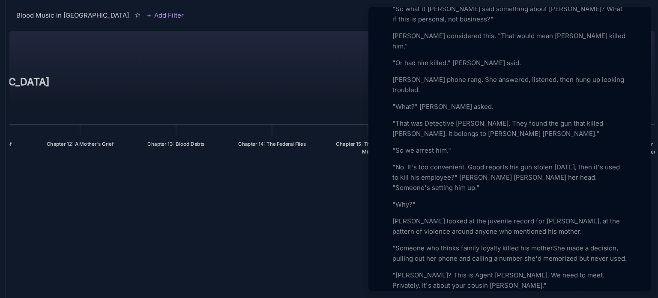
click at [392, 203] on div "Add Icon Add Cover Chapter 14: The Federal Files Status Empty Collaborators Una…" at bounding box center [510, 145] width 276 height 2212
click at [392, 243] on p ""Someone who thinks family loyalty killed his motherShe made a decision, pullin…" at bounding box center [509, 253] width 235 height 21
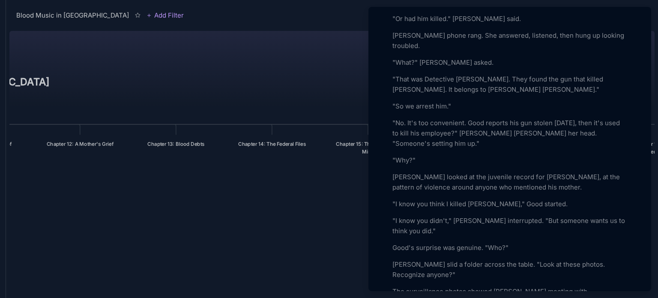
scroll to position [1063, 0]
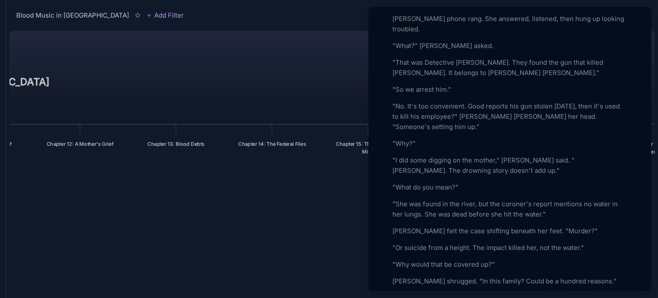
click at [417, 101] on p ""No. It's too convenient. Good reports his gun stolen three days ago, then it's…" at bounding box center [509, 116] width 235 height 31
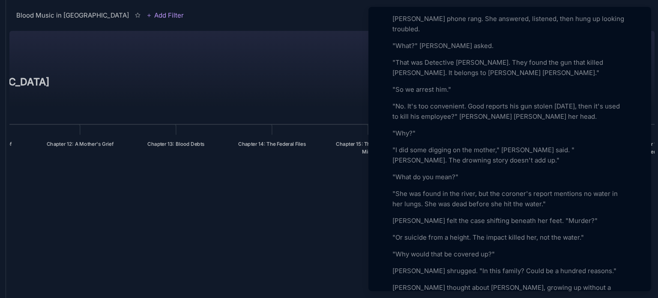
click at [415, 128] on p ""Why?"" at bounding box center [509, 133] width 235 height 10
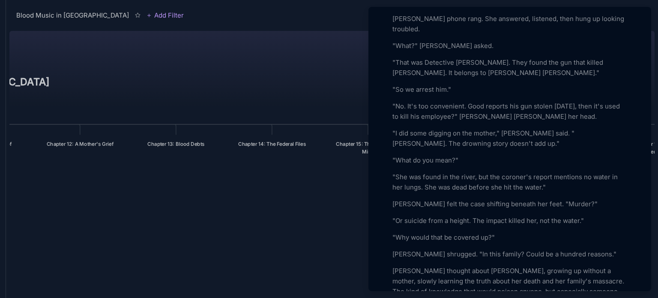
click at [555, 101] on p ""No. It's too convenient. Good reports his gun stolen three days ago, then it's…" at bounding box center [509, 111] width 235 height 21
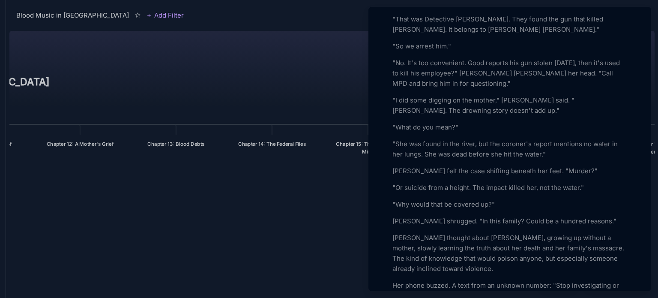
scroll to position [1117, 0]
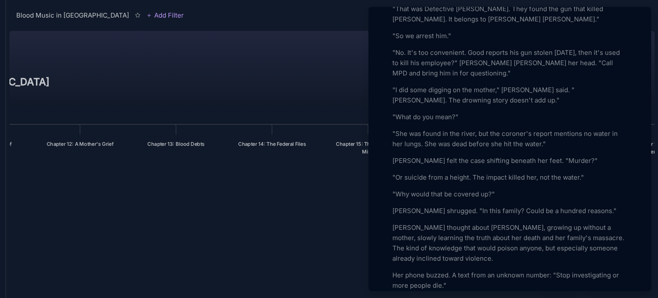
click at [570, 222] on p "Chen thought about Maxwell, growing up without a mother, slowly learning the tr…" at bounding box center [509, 242] width 235 height 41
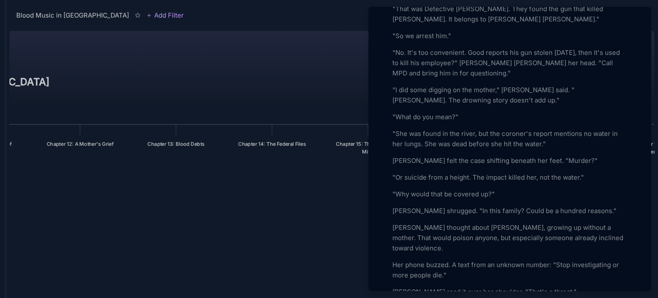
click at [593, 222] on p "Chen thought about Maxwell, growing up without a mother. That would poison anyo…" at bounding box center [509, 237] width 235 height 31
click at [392, 259] on p "Her phone buzzed. A text from an unknown number: "Stop investigating or more pe…" at bounding box center [509, 269] width 235 height 21
click at [207, 226] on div at bounding box center [329, 149] width 658 height 298
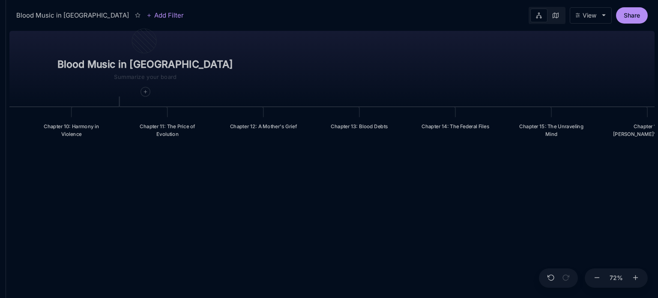
drag, startPoint x: 190, startPoint y: 226, endPoint x: 373, endPoint y: 208, distance: 184.1
click at [373, 208] on div "Blood Music in Memphis Prologue: The Weight of Water Chapter 1: The Palace in t…" at bounding box center [331, 162] width 645 height 270
click at [169, 127] on div "Chapter 11: The Price of Evolution" at bounding box center [167, 129] width 69 height 15
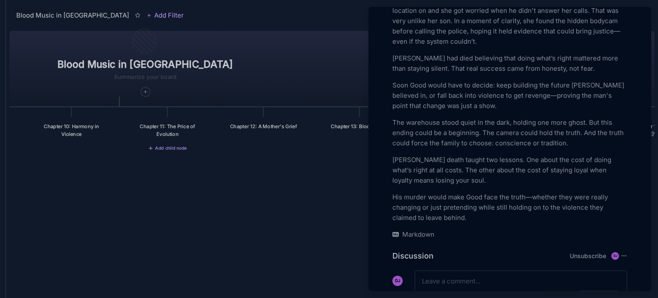
scroll to position [1135, 0]
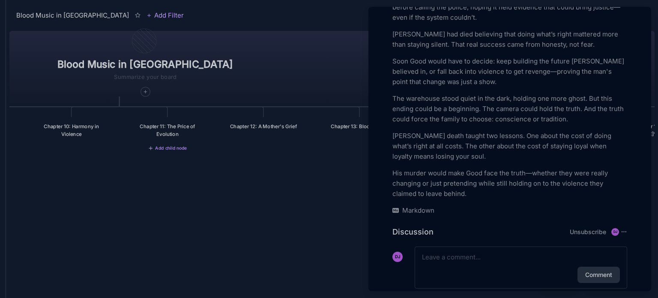
click at [302, 202] on div at bounding box center [329, 149] width 658 height 298
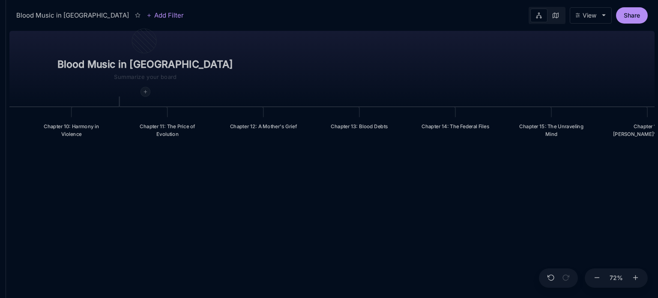
click at [140, 95] on div at bounding box center [144, 91] width 9 height 9
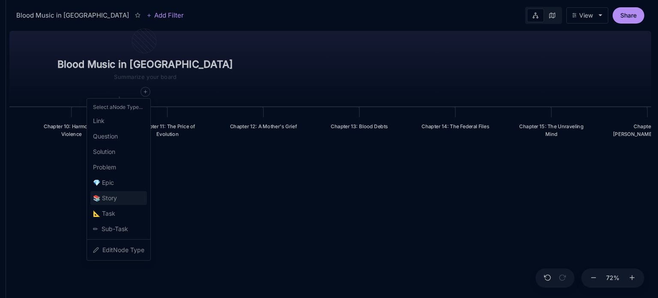
click at [112, 194] on span "📚 Story" at bounding box center [105, 198] width 24 height 10
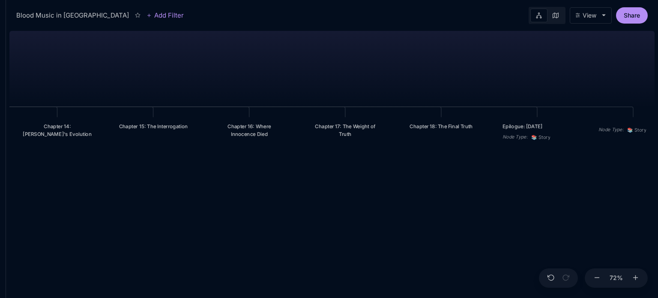
drag, startPoint x: 637, startPoint y: 121, endPoint x: 377, endPoint y: 200, distance: 271.6
click at [377, 200] on div "Blood Music in Memphis Prologue: The Weight of Water Chapter 1: The Palace in t…" at bounding box center [331, 162] width 645 height 270
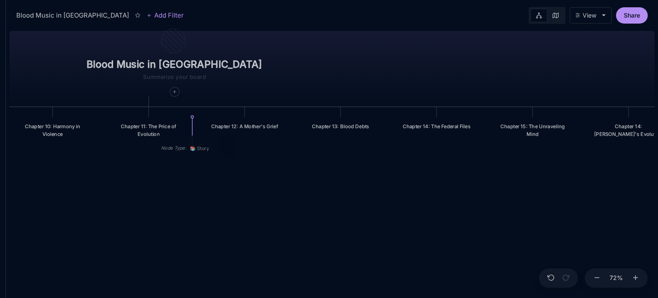
drag, startPoint x: 626, startPoint y: 119, endPoint x: 189, endPoint y: 137, distance: 437.6
click at [189, 137] on div "Node Type : 📚 Story" at bounding box center [195, 146] width 81 height 22
click at [243, 123] on div "Node Type : 📚 Story" at bounding box center [244, 128] width 81 height 22
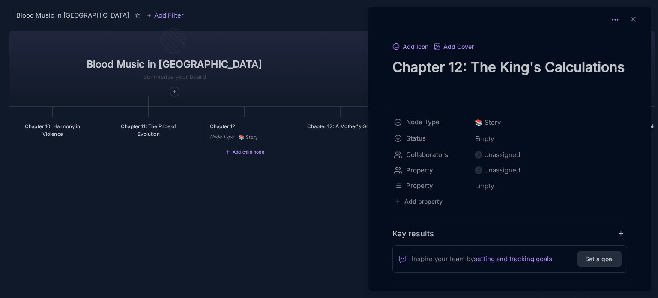
type textarea "Chapter 12: The King's Calculations"
click at [613, 18] on icon at bounding box center [615, 19] width 9 height 9
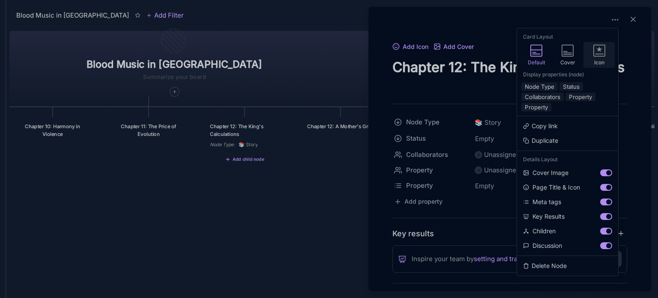
click at [596, 54] on icon at bounding box center [599, 51] width 12 height 12
click at [548, 87] on button "Node Type" at bounding box center [539, 86] width 36 height 9
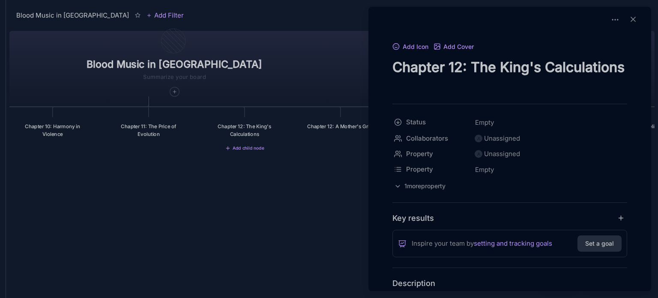
scroll to position [121, 0]
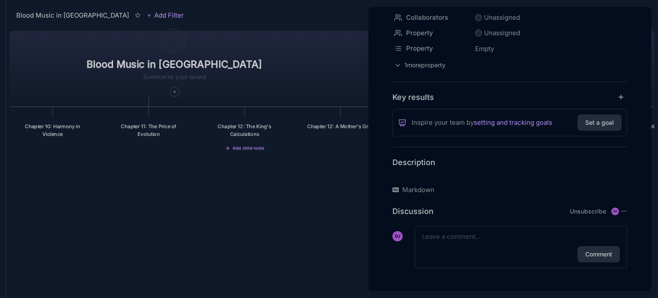
click at [409, 174] on p at bounding box center [509, 176] width 235 height 10
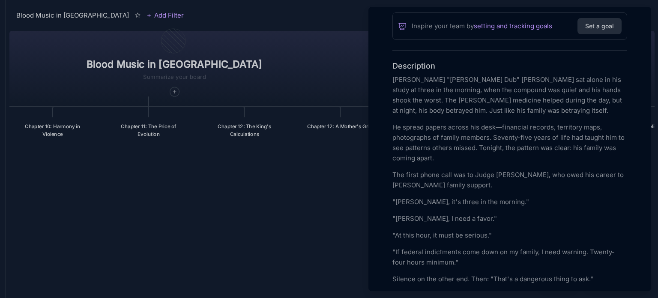
scroll to position [219, 0]
click at [474, 78] on p "Wallace "King Dub" Wright sat alone in his study at three in the morning, when …" at bounding box center [509, 93] width 235 height 41
click at [452, 75] on p "Wallace "King Dub" Wright sat alone in his study at three in the morning, when …" at bounding box center [509, 93] width 235 height 41
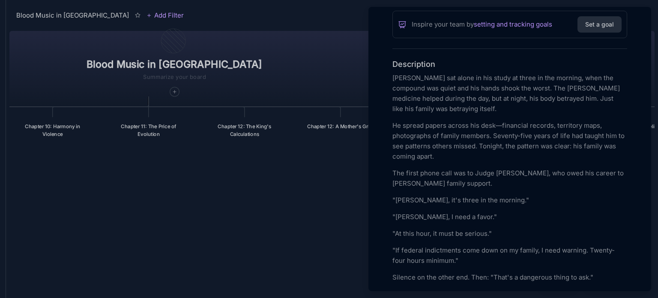
click at [600, 98] on p "Wallace Wright sat alone in his study at three in the morning, when the compoun…" at bounding box center [509, 93] width 235 height 41
click at [503, 107] on p "Wallace Wright sat alone in his study at three in the morning, when the compoun…" at bounding box center [509, 93] width 235 height 41
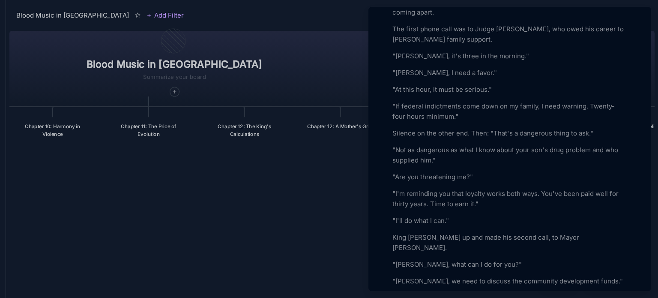
scroll to position [379, 0]
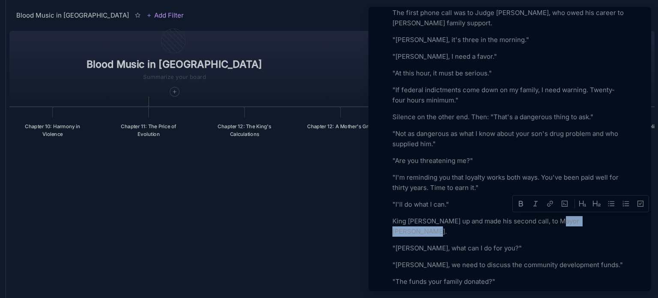
drag, startPoint x: 558, startPoint y: 221, endPoint x: 606, endPoint y: 221, distance: 48.0
click at [606, 221] on p "King Dub hung up and made his second call, to Mayor Patricia Williams." at bounding box center [509, 226] width 235 height 21
click at [416, 259] on p ""Patricia, we need to discuss the community development funds."" at bounding box center [509, 264] width 235 height 10
click at [416, 259] on p "", we need to discuss the community development funds."" at bounding box center [509, 264] width 235 height 10
click at [396, 259] on p "", we need to discuss the community development funds."" at bounding box center [509, 264] width 235 height 10
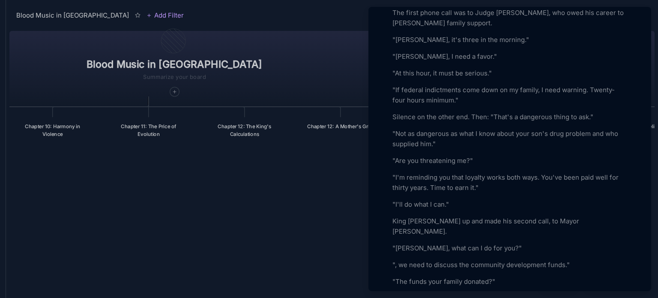
click at [396, 259] on p "", we need to discuss the community development funds."" at bounding box center [509, 264] width 235 height 10
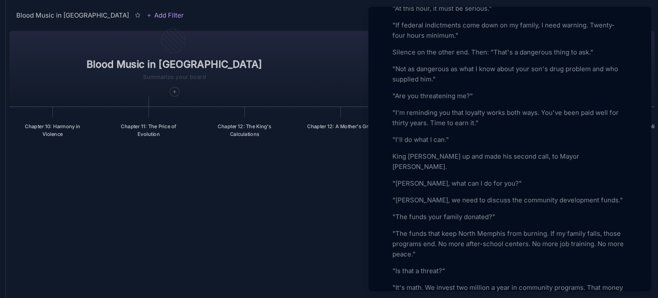
scroll to position [454, 0]
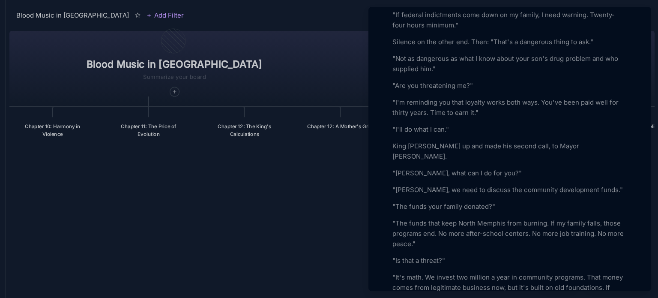
click at [460, 218] on p ""The funds that keep North Memphis from burning. If my family falls, those prog…" at bounding box center [509, 233] width 235 height 31
click at [468, 218] on p ""The funds that keep Sorth Memphis from burning. If my family falls, those prog…" at bounding box center [509, 233] width 235 height 31
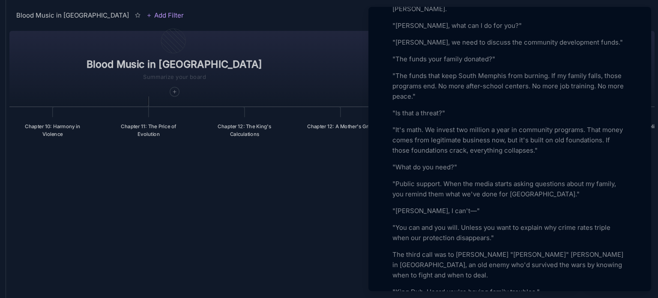
scroll to position [618, 0]
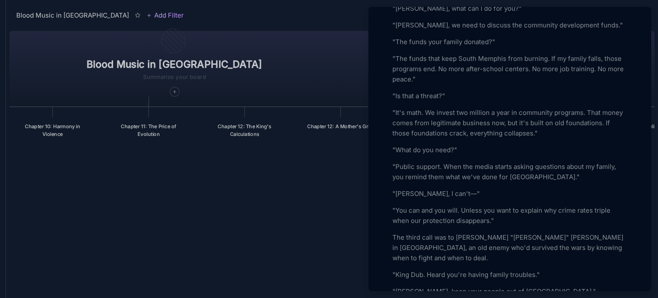
click at [411, 269] on p ""King Dub. Heard you're having family troubles."" at bounding box center [509, 274] width 235 height 10
click at [442, 269] on p ""Dub. Heard you're having family troubles."" at bounding box center [509, 274] width 235 height 10
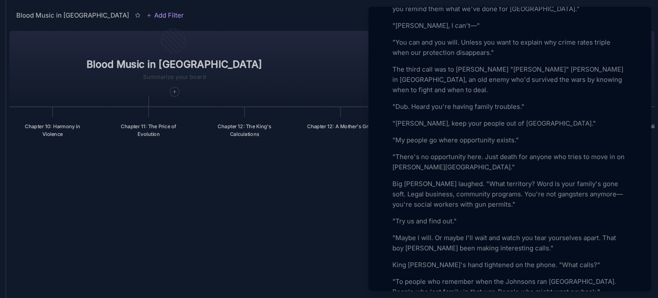
scroll to position [803, 0]
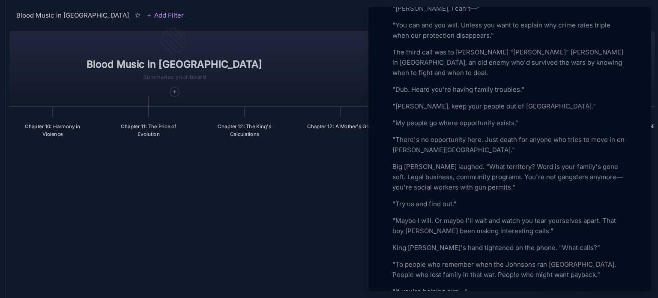
drag, startPoint x: 435, startPoint y: 210, endPoint x: 604, endPoint y: 197, distance: 169.6
drag, startPoint x: 604, startPoint y: 197, endPoint x: 609, endPoint y: 203, distance: 8.2
click at [609, 215] on p ""Maybe I will. Or maybe I'll wait and watch you tear yourselves apart. That boy…" at bounding box center [509, 225] width 235 height 21
click at [605, 215] on p ""Maybe I will. Or maybe I'll wait and watch you tear yourselves apart. That boy…" at bounding box center [509, 225] width 235 height 21
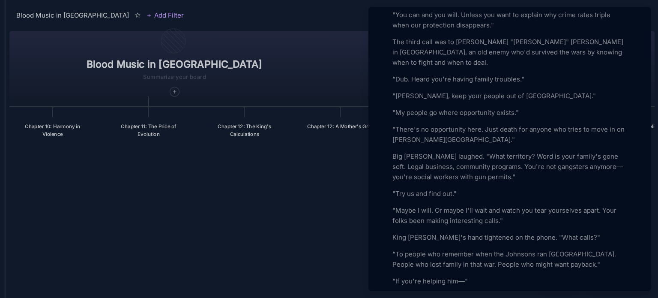
scroll to position [830, 0]
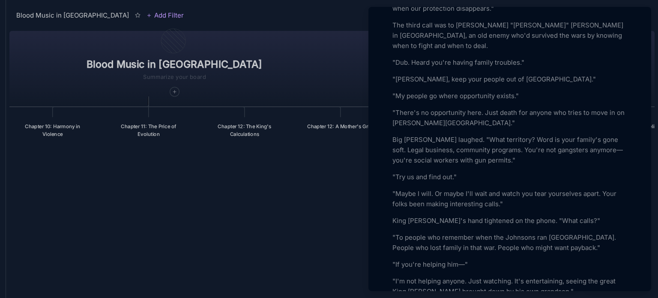
click at [456, 259] on p ""If you're helping him—"" at bounding box center [509, 264] width 235 height 10
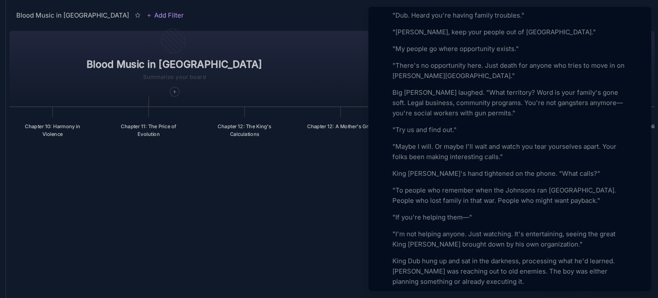
scroll to position [894, 0]
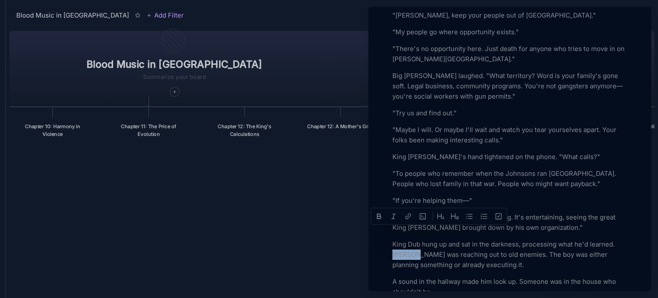
drag, startPoint x: 419, startPoint y: 233, endPoint x: 393, endPoint y: 231, distance: 25.7
click at [393, 239] on p "King Dub hung up and sat in the darkness, processing what he'd learned. Max was…" at bounding box center [509, 254] width 235 height 31
click at [521, 239] on p "King Dub hung up and sat in the darkness, processing what he'd learned. People …" at bounding box center [509, 254] width 235 height 31
drag, startPoint x: 559, startPoint y: 233, endPoint x: 532, endPoint y: 233, distance: 27.0
click at [532, 239] on p "King Dub hung up and sat in the darkness, processing what he'd learned. People …" at bounding box center [509, 254] width 235 height 31
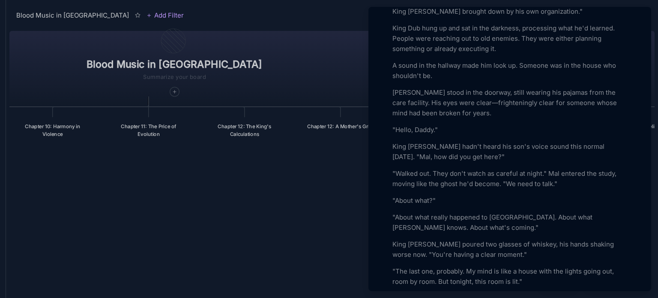
scroll to position [1127, 0]
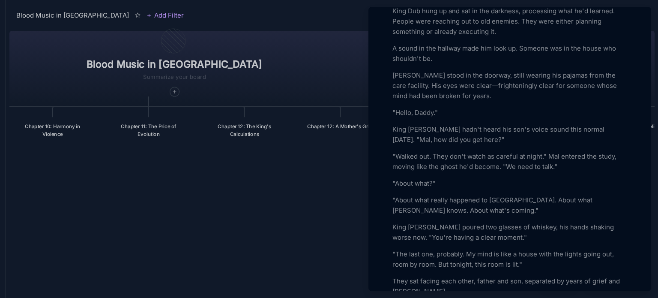
click at [587, 195] on p ""About what really happened to Neshai. About what Max knows. About what's comin…" at bounding box center [509, 205] width 235 height 21
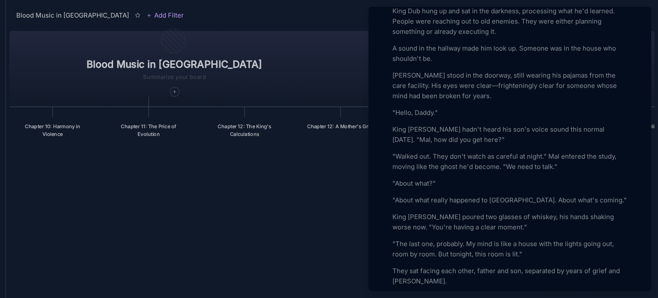
click at [391, 273] on div "Add Icon Add Cover Chapter 12: The King's Calculations Status Empty Collaborato…" at bounding box center [510, 276] width 276 height 2725
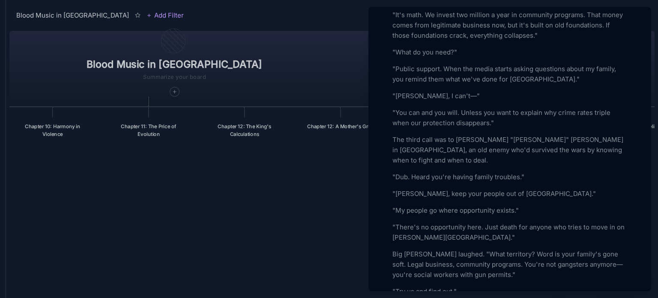
scroll to position [732, 0]
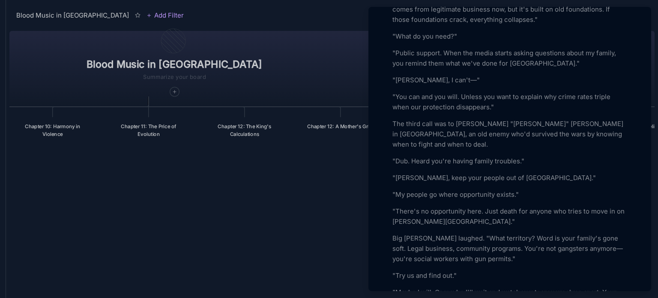
click at [516, 233] on p "Big Marcus laughed. "What territory? Word is your family's gone soft. Legal bus…" at bounding box center [509, 248] width 235 height 31
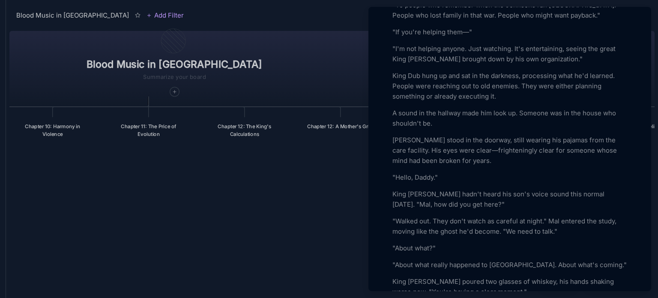
scroll to position [1073, 0]
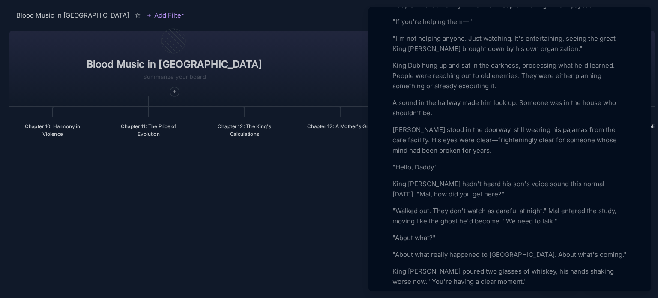
click at [394, 233] on p ""About what?"" at bounding box center [509, 238] width 235 height 10
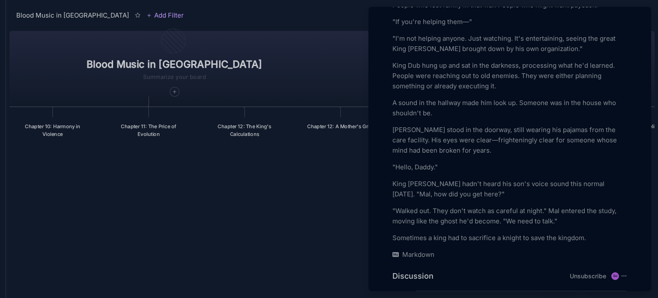
click at [564, 206] on p ""Walked out. They don't watch as careful at night." Mal entered the study, movi…" at bounding box center [509, 216] width 235 height 21
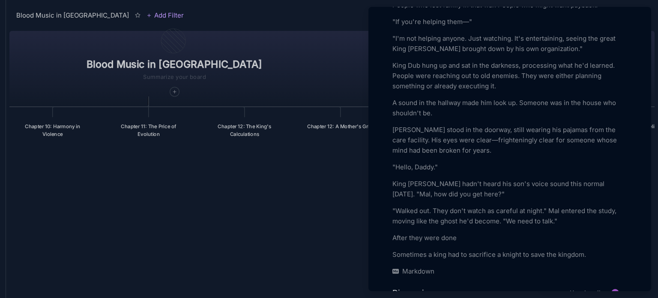
click at [456, 233] on p "After they were done" at bounding box center [509, 238] width 235 height 10
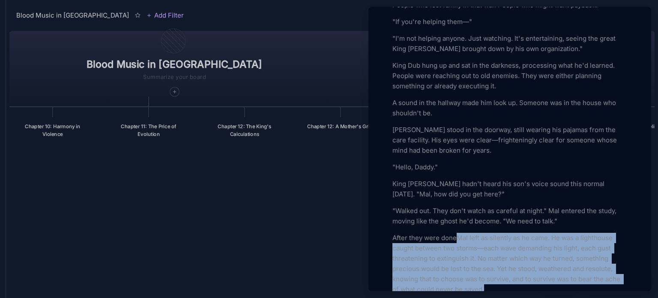
click at [456, 233] on p "After they were doneMal left as silently as he came. He was a lighthouse caught…" at bounding box center [509, 264] width 235 height 62
click at [457, 233] on p "After they were doneMal left as silently as he came. He was a lighthouse caught…" at bounding box center [509, 264] width 235 height 62
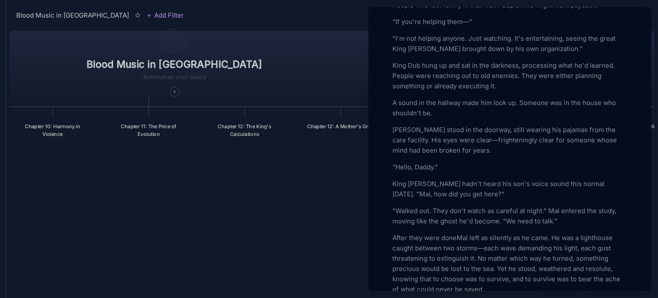
click at [456, 233] on p "After they were doneMal left as silently as he came. He was a lighthouse caught…" at bounding box center [509, 264] width 235 height 62
click at [577, 233] on p "After they were done talking, Mal left as silently as he came. He was a lightho…" at bounding box center [509, 264] width 235 height 62
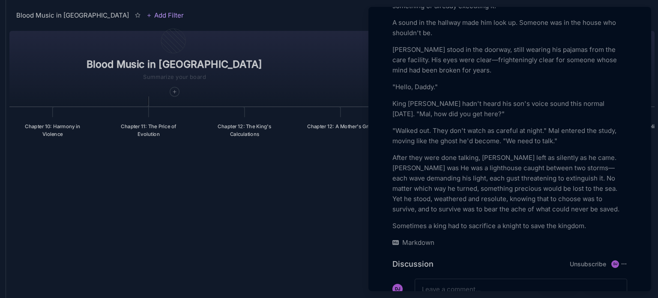
scroll to position [1156, 0]
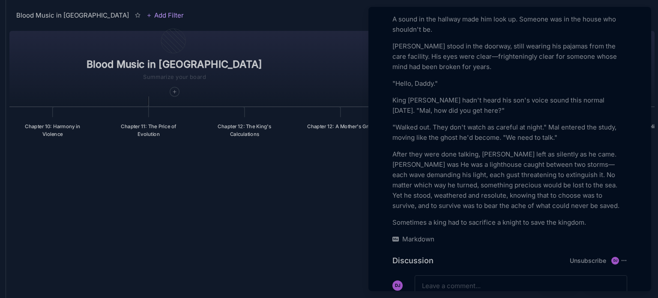
click at [615, 149] on p "After they were done talking, Mal left as silently as he came. Wallace was He w…" at bounding box center [509, 180] width 235 height 62
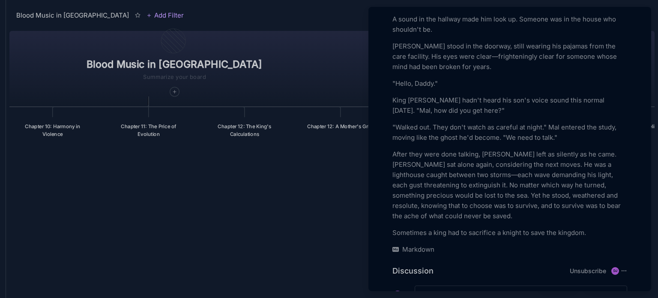
click at [274, 203] on div at bounding box center [329, 149] width 658 height 298
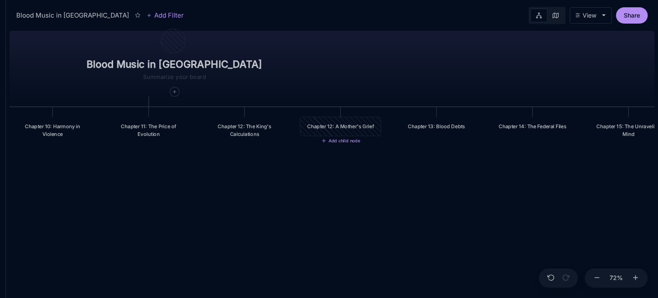
click at [325, 128] on div "Chapter 12: A Mother's Grief" at bounding box center [340, 125] width 69 height 7
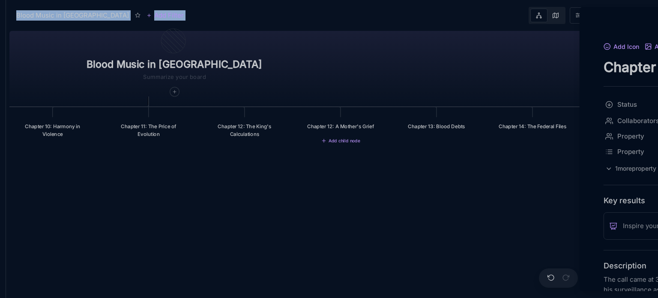
click at [325, 128] on div at bounding box center [329, 149] width 658 height 298
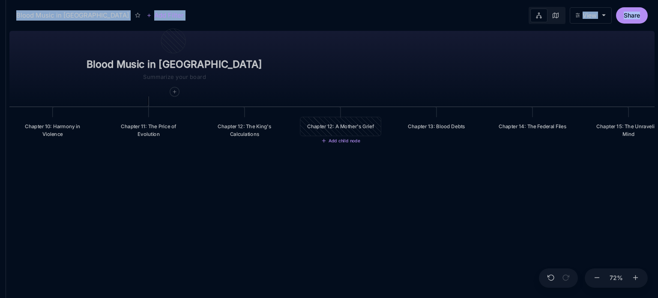
click at [325, 128] on div "Chapter 12: A Mother's Grief" at bounding box center [340, 125] width 69 height 7
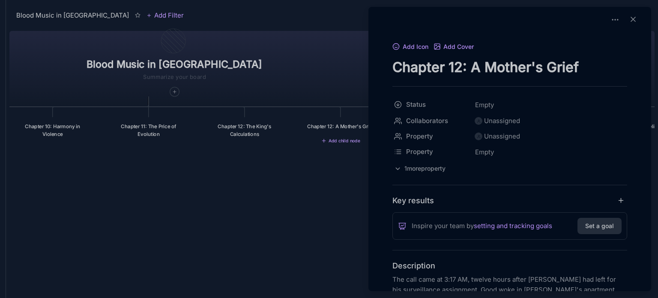
click at [462, 66] on textarea "Chapter 12: A Mother's Grief" at bounding box center [509, 67] width 235 height 18
type textarea "Chapter 13: A Mother's Grief"
click at [261, 224] on div at bounding box center [329, 149] width 658 height 298
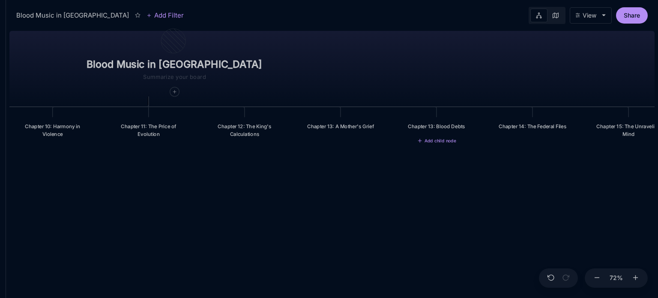
click at [414, 131] on div "Chapter 13: Blood Debts" at bounding box center [436, 126] width 81 height 18
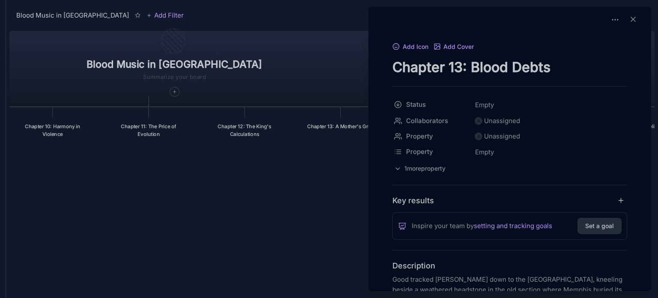
click at [462, 66] on textarea "Chapter 13: Blood Debts" at bounding box center [509, 67] width 235 height 18
type textarea "Chapter : Blood Debts"
click at [236, 126] on div at bounding box center [329, 149] width 658 height 298
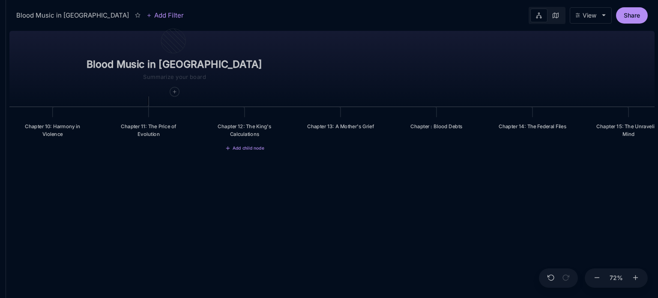
click at [260, 125] on div "Chapter 12: The King's Calculations" at bounding box center [244, 129] width 69 height 15
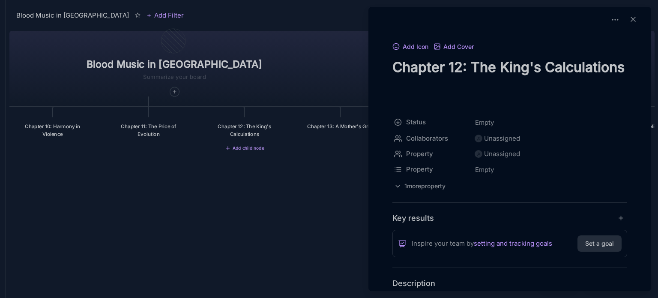
click at [193, 197] on div at bounding box center [329, 149] width 658 height 298
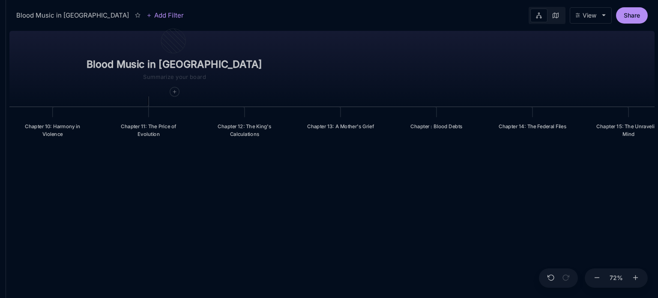
click at [257, 184] on div "Blood Music in Memphis Prologue: The Weight of Water Chapter 1: The Palace in t…" at bounding box center [331, 162] width 645 height 270
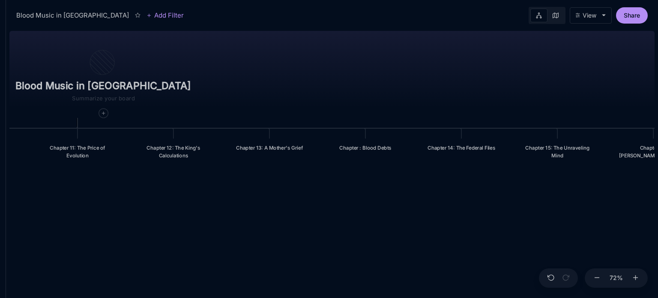
drag, startPoint x: 261, startPoint y: 181, endPoint x: 189, endPoint y: 203, distance: 75.1
click at [189, 203] on div "Blood Music in Memphis Prologue: The Weight of Water Chapter 1: The Palace in t…" at bounding box center [331, 162] width 645 height 270
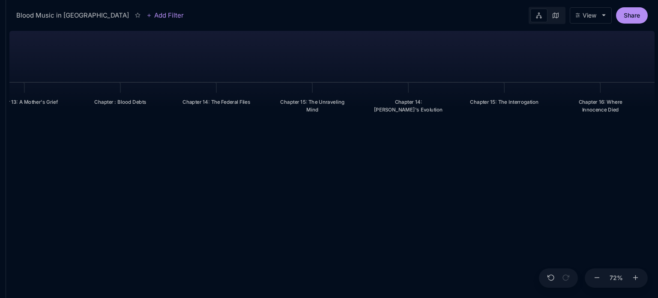
drag, startPoint x: 427, startPoint y: 207, endPoint x: 183, endPoint y: 161, distance: 248.3
click at [183, 161] on div "Blood Music in Memphis Prologue: The Weight of Water Chapter 1: The Palace in t…" at bounding box center [331, 162] width 645 height 270
click at [187, 166] on div "Blood Music in Memphis Prologue: The Weight of Water Chapter 1: The Palace in t…" at bounding box center [331, 162] width 645 height 270
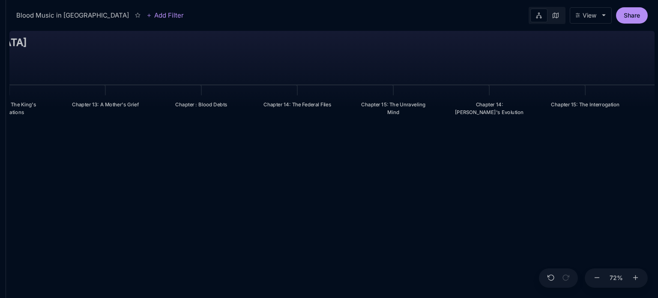
drag, startPoint x: 187, startPoint y: 166, endPoint x: 268, endPoint y: 168, distance: 81.0
click at [268, 168] on div "Blood Music in Memphis Prologue: The Weight of Water Chapter 1: The Palace in t…" at bounding box center [331, 162] width 645 height 270
click at [207, 105] on div "Chapter : Blood Debts" at bounding box center [201, 104] width 69 height 7
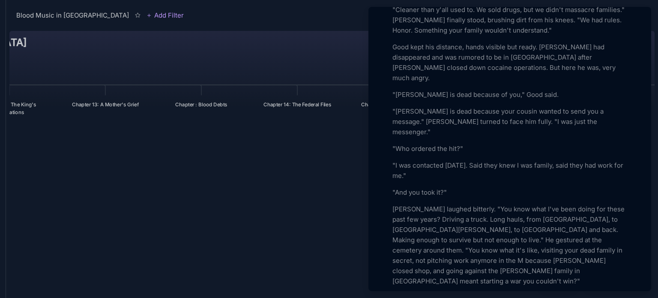
scroll to position [428, 0]
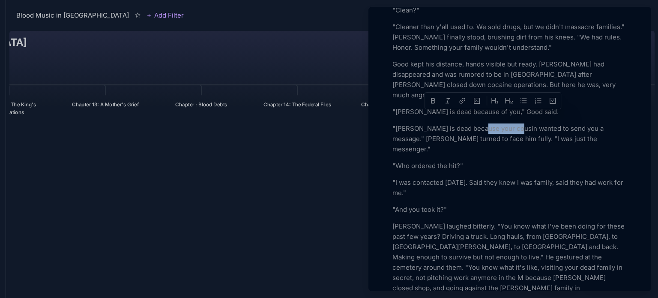
drag, startPoint x: 510, startPoint y: 117, endPoint x: 476, endPoint y: 114, distance: 34.4
click at [476, 123] on p ""Mr. Allen is dead because your cousin wanted to send you a message." Marcus tu…" at bounding box center [509, 138] width 235 height 31
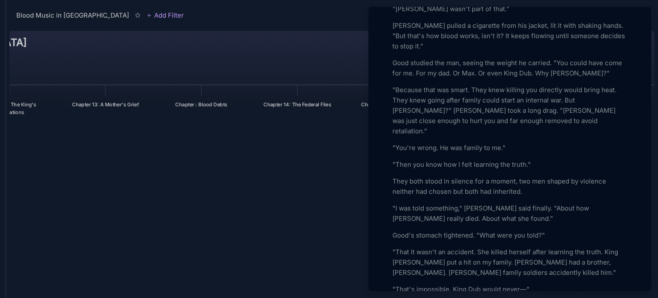
scroll to position [882, 0]
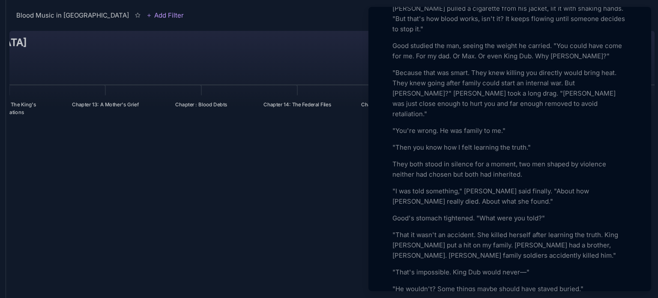
click at [479, 230] on p ""That it wasn't an accident. She killed herself after learning the truth. King …" at bounding box center [509, 245] width 235 height 31
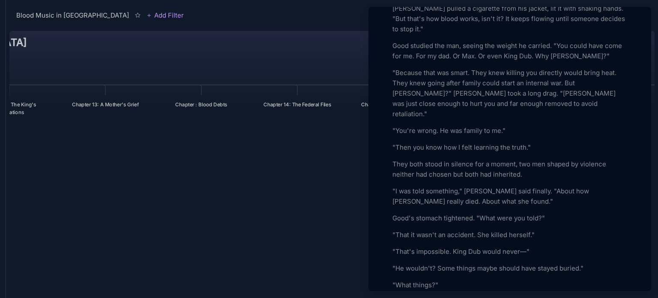
click at [524, 246] on p ""That's impossible. King Dub would never—"" at bounding box center [509, 251] width 235 height 10
click at [437, 263] on p ""He wouldn't? Some things maybe should have stayed buried."" at bounding box center [509, 268] width 235 height 10
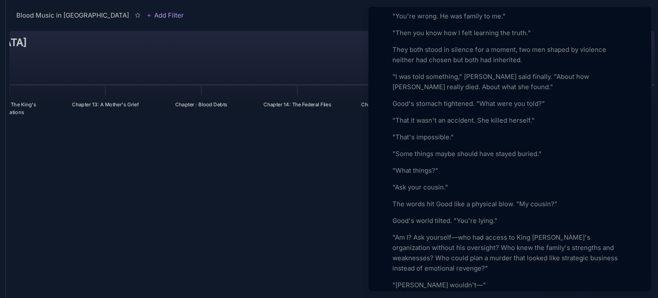
scroll to position [1013, 0]
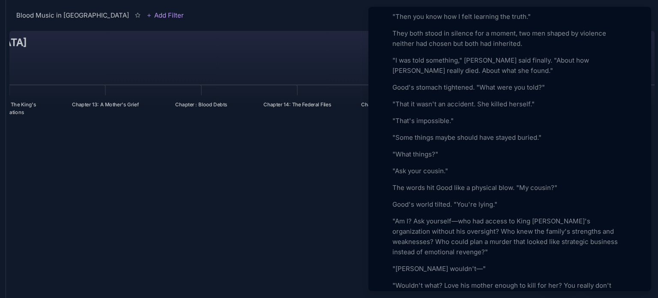
click at [489, 280] on p ""Wouldn't what? Love his mother enough to kill for her? You really don't know y…" at bounding box center [509, 290] width 235 height 21
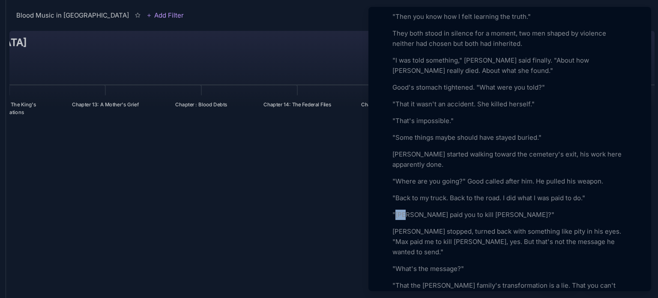
drag, startPoint x: 408, startPoint y: 164, endPoint x: 397, endPoint y: 162, distance: 10.8
click at [397, 209] on p ""Max paid you to kill Lamont?"" at bounding box center [509, 214] width 235 height 10
click at [397, 209] on p ""W paid you to kill Lamont?"" at bounding box center [509, 214] width 235 height 10
drag, startPoint x: 596, startPoint y: 178, endPoint x: 608, endPoint y: 178, distance: 12.4
click at [608, 226] on p "Marcus stopped, turned back with something like pity in his eyes. "Max paid me …" at bounding box center [509, 241] width 235 height 31
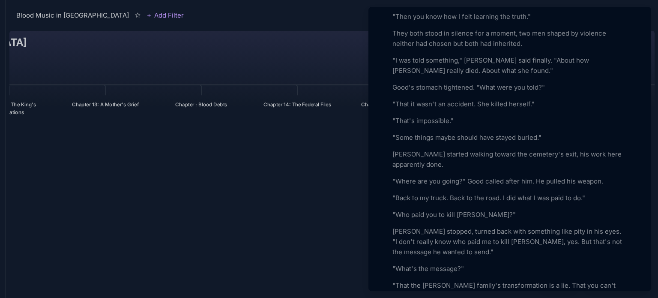
click at [516, 226] on p "Marcus stopped, turned back with something like pity in his eyes. "I don't real…" at bounding box center [509, 241] width 235 height 31
drag, startPoint x: 546, startPoint y: 188, endPoint x: 517, endPoint y: 189, distance: 29.1
click at [517, 226] on p "Marcus stopped, turned back with something like pity in his eyes. "I don't real…" at bounding box center [509, 241] width 235 height 31
click at [605, 226] on p "Marcus stopped, turned back with something like pity in his eyes. "I don't real…" at bounding box center [509, 241] width 235 height 31
click at [614, 226] on p "Marcus stopped, turned back with something like pity in his eyes. "I don't real…" at bounding box center [509, 241] width 235 height 31
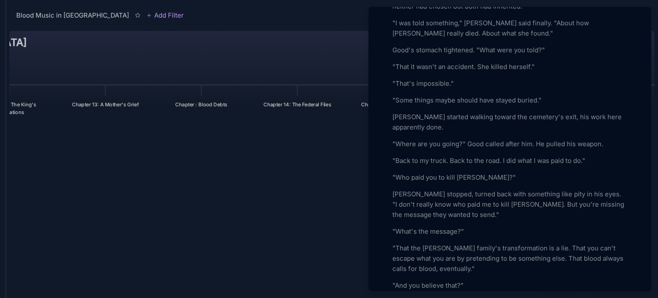
scroll to position [1067, 0]
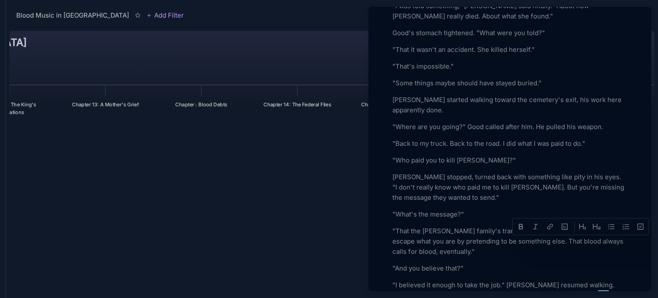
drag, startPoint x: 608, startPoint y: 240, endPoint x: 620, endPoint y: 241, distance: 12.9
click at [620, 280] on p ""I believed it enough to take the job." Marcus resumed walking. "But watching y…" at bounding box center [509, 295] width 235 height 31
drag, startPoint x: 397, startPoint y: 253, endPoint x: 391, endPoint y: 251, distance: 5.6
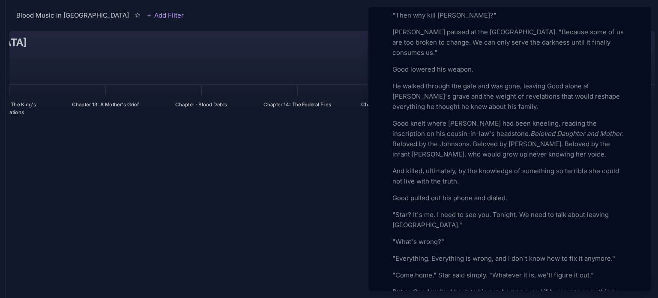
scroll to position [1384, 0]
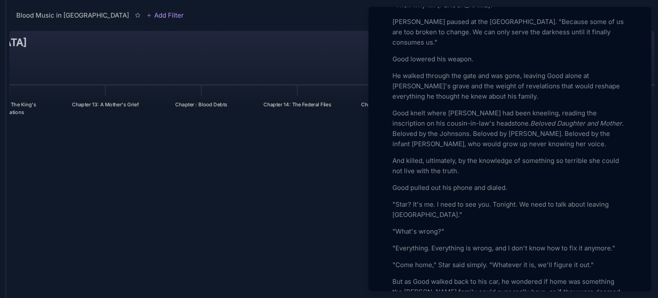
click at [307, 213] on div at bounding box center [329, 149] width 658 height 298
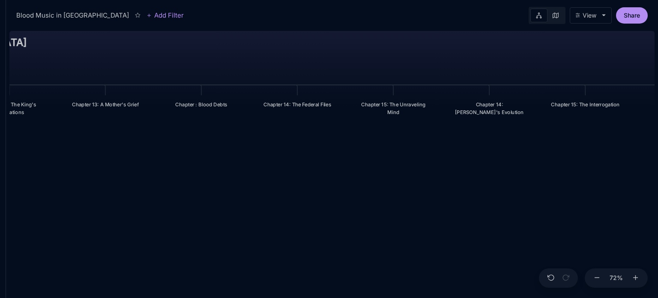
drag, startPoint x: 187, startPoint y: 192, endPoint x: 268, endPoint y: 192, distance: 80.9
click at [268, 192] on div "Blood Music in Memphis Prologue: The Weight of Water Chapter 1: The Palace in t…" at bounding box center [331, 162] width 645 height 270
drag, startPoint x: 268, startPoint y: 192, endPoint x: 368, endPoint y: 201, distance: 101.0
click at [368, 201] on div "Blood Music in Memphis Prologue: The Weight of Water Chapter 1: The Palace in t…" at bounding box center [331, 162] width 645 height 270
drag, startPoint x: 201, startPoint y: 186, endPoint x: 294, endPoint y: 182, distance: 93.0
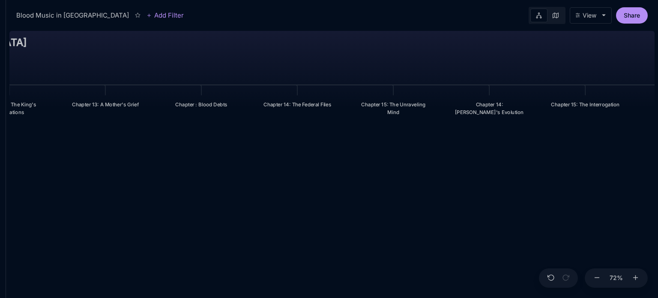
click at [294, 182] on div "Blood Music in Memphis Prologue: The Weight of Water Chapter 1: The Palace in t…" at bounding box center [331, 162] width 645 height 270
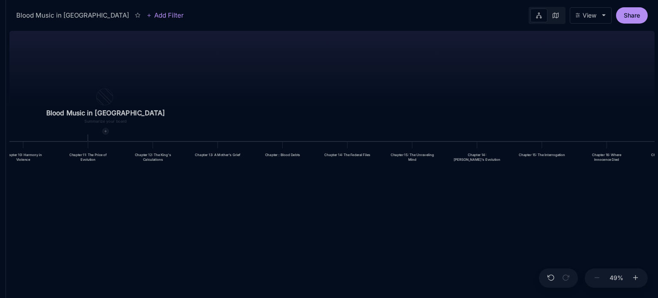
click at [104, 130] on icon at bounding box center [105, 130] width 3 height 3
click at [104, 131] on icon at bounding box center [105, 130] width 3 height 3
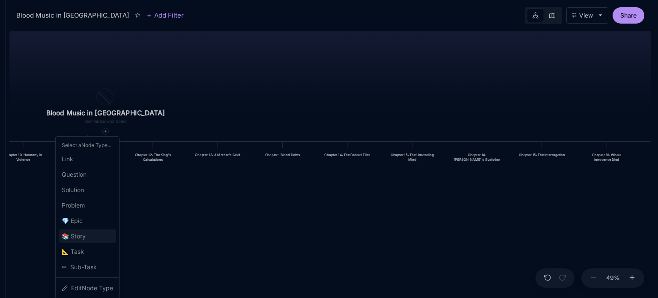
click at [78, 234] on span "📚 Story" at bounding box center [74, 236] width 24 height 10
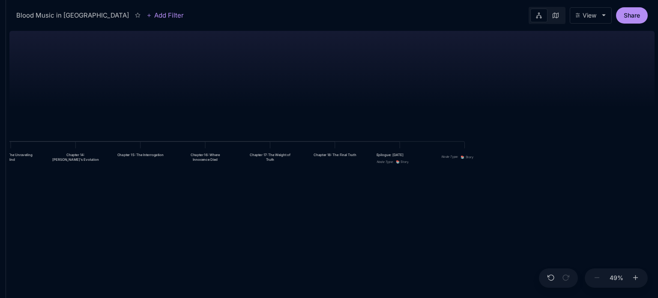
drag, startPoint x: 468, startPoint y: 157, endPoint x: 194, endPoint y: 210, distance: 278.3
click at [194, 210] on div "Blood Music in Memphis Prologue: The Weight of Water Chapter 1: The Palace in t…" at bounding box center [331, 162] width 645 height 270
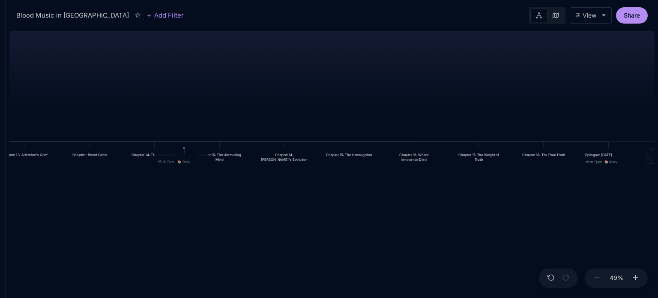
drag, startPoint x: 460, startPoint y: 150, endPoint x: 177, endPoint y: 155, distance: 283.1
click at [177, 155] on div "Node Type : 📚 Story" at bounding box center [181, 160] width 54 height 15
click at [212, 153] on div "Node Type : 📚 Story" at bounding box center [219, 155] width 54 height 15
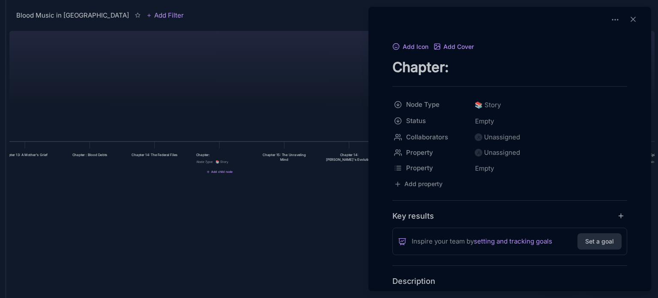
paste textarea "The Protégé's Legacy"
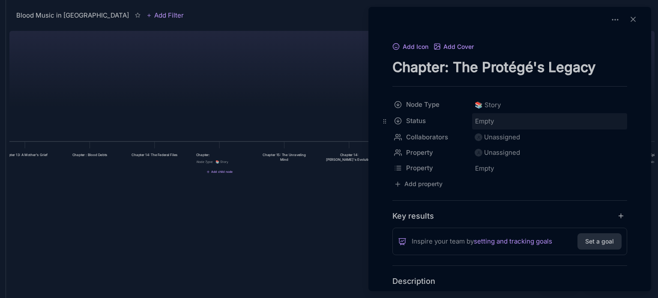
scroll to position [119, 0]
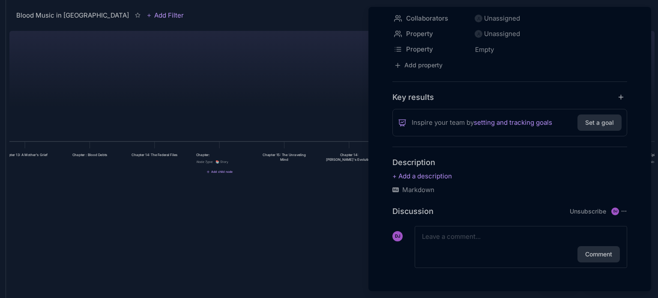
type textarea "Chapter: The Protégé's Legacy"
click at [410, 177] on p at bounding box center [509, 176] width 235 height 10
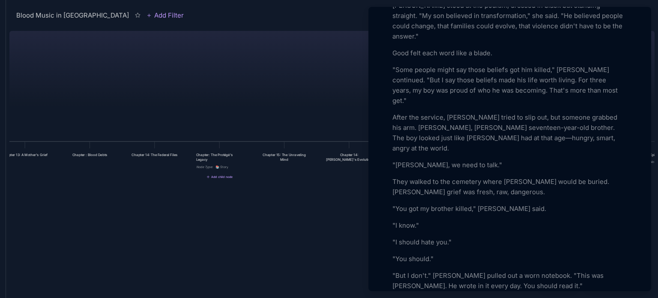
scroll to position [474, 0]
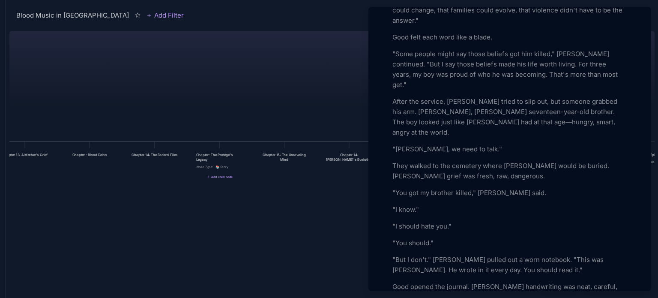
click at [433, 254] on p ""But I don't." Terrell pulled out a worn notebook. "This was Lamont's. He wrote…" at bounding box center [509, 264] width 235 height 21
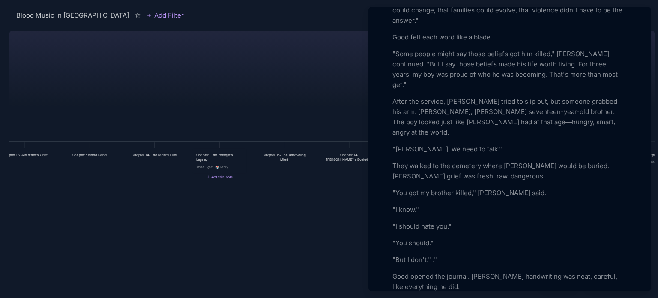
click at [433, 254] on p ""But I don't." ."" at bounding box center [509, 259] width 235 height 10
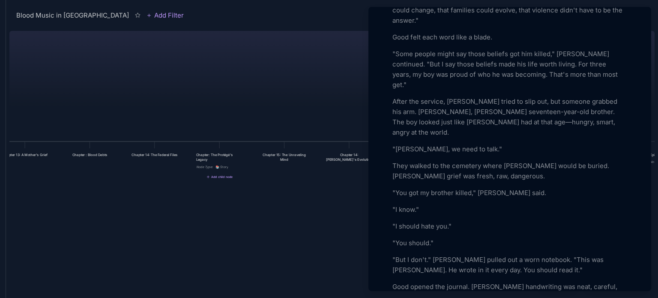
click at [466, 281] on p "Good opened the journal. Lamont's handwriting was neat, careful, like everythin…" at bounding box center [509, 291] width 235 height 21
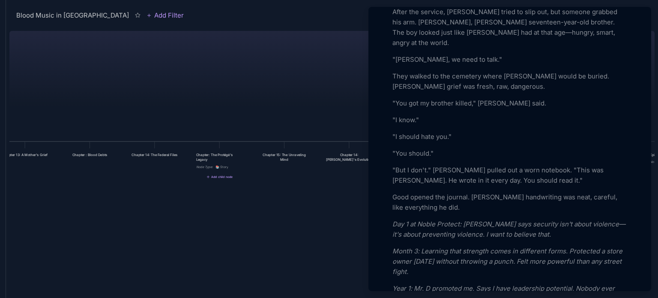
scroll to position [543, 0]
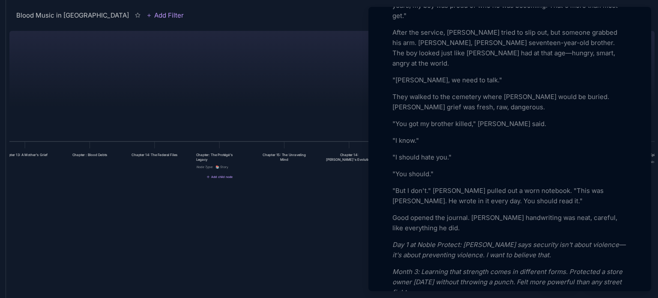
click at [434, 185] on p ""But I don't." Terrell pulled out a worn notebook. "This was Lamont's. He wrote…" at bounding box center [509, 195] width 235 height 21
click at [433, 185] on p ""But I don't." Terrell pulled out a worn notebook. "This was Lamont's. He wrote…" at bounding box center [509, 195] width 235 height 21
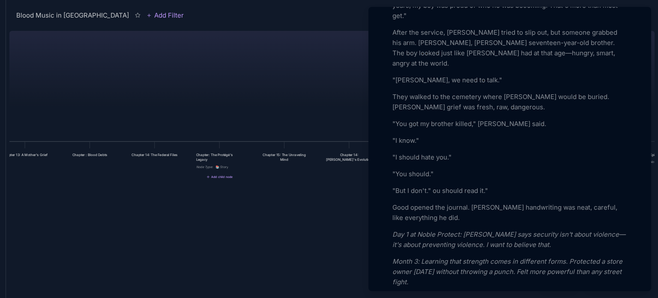
click at [99, 215] on div at bounding box center [329, 149] width 658 height 298
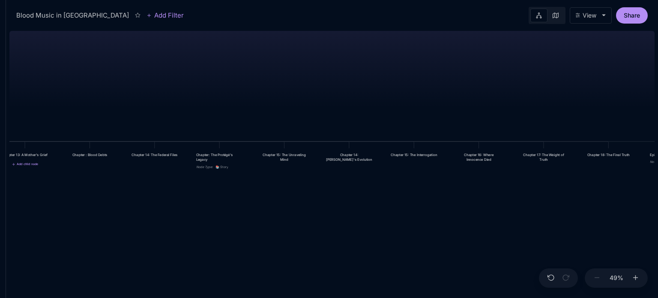
click at [39, 161] on div "Chapter 13: A Mother's Grief" at bounding box center [25, 154] width 54 height 12
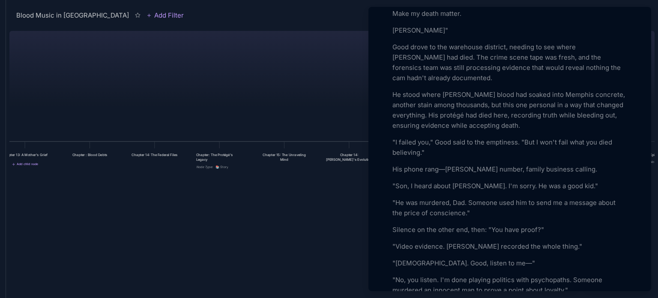
scroll to position [1764, 0]
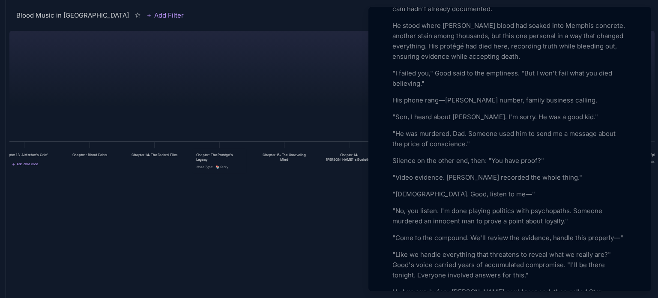
click at [218, 155] on div at bounding box center [329, 149] width 658 height 298
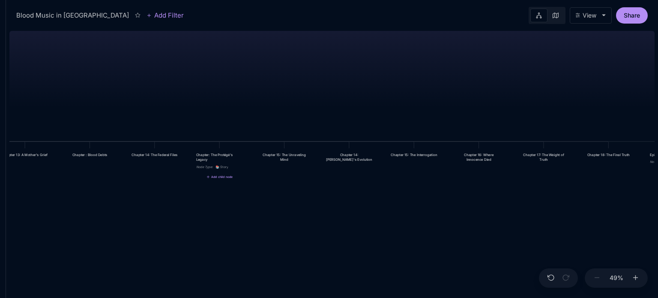
click at [218, 155] on div "Chapter: The Protégé's Legacy" at bounding box center [219, 157] width 47 height 10
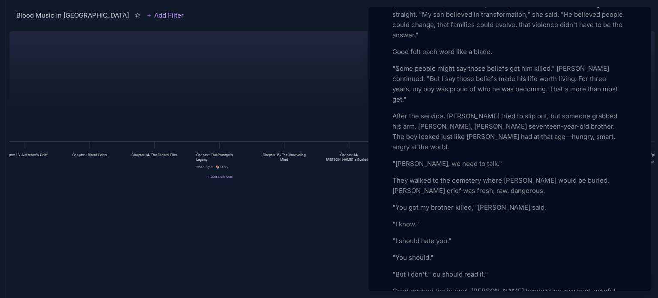
scroll to position [548, 0]
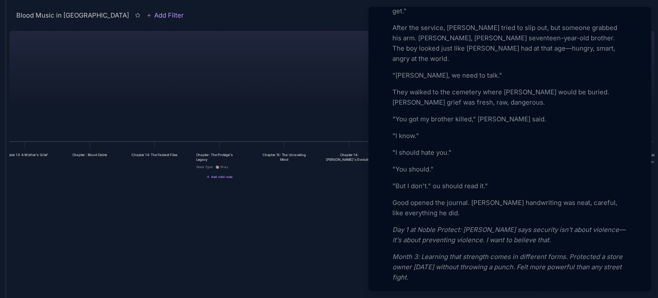
click at [431, 181] on p ""But I don't." ou should read it."" at bounding box center [509, 186] width 235 height 10
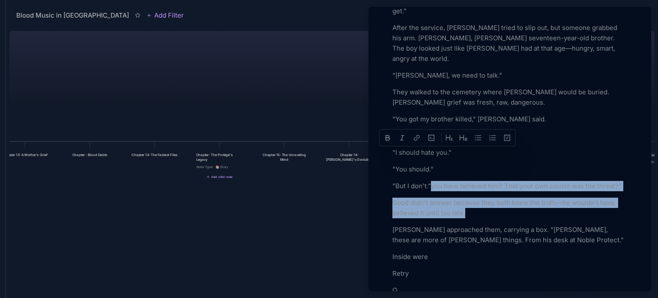
drag, startPoint x: 432, startPoint y: 155, endPoint x: 464, endPoint y: 185, distance: 44.0
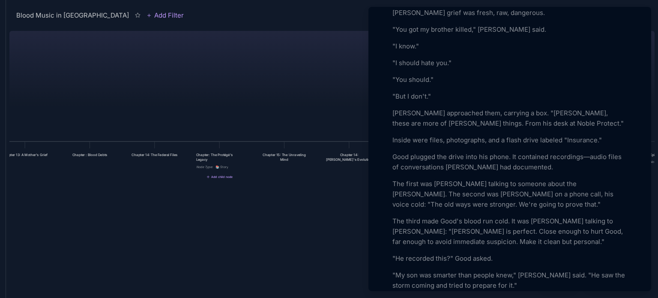
scroll to position [654, 0]
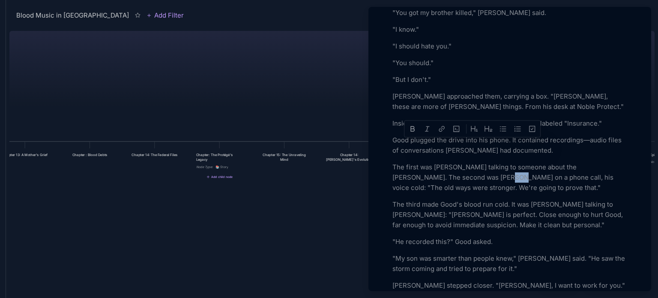
drag, startPoint x: 468, startPoint y: 147, endPoint x: 479, endPoint y: 146, distance: 11.2
click at [479, 162] on p "The first was Rome Fitzgerald talking to someone about the Gonzalez Cartel. The…" at bounding box center [509, 177] width 235 height 31
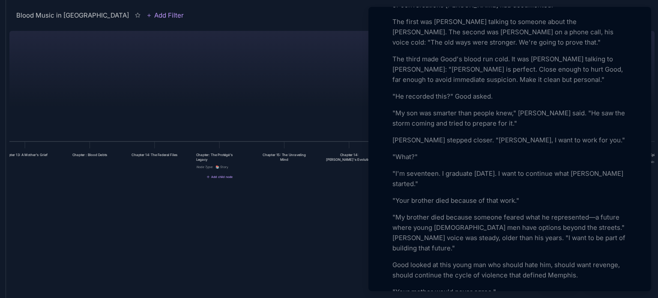
scroll to position [789, 0]
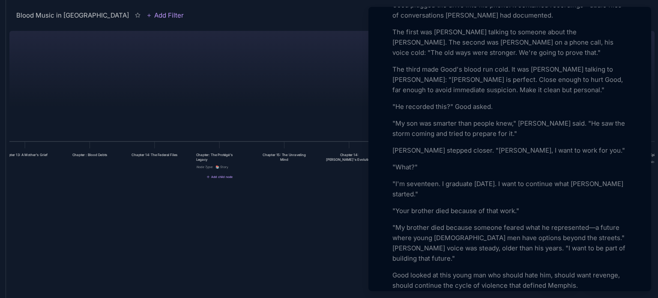
click at [394, 64] on p "The third made Good's blood run cold. It was Max talking to Marcus Johnson: "La…" at bounding box center [509, 79] width 235 height 31
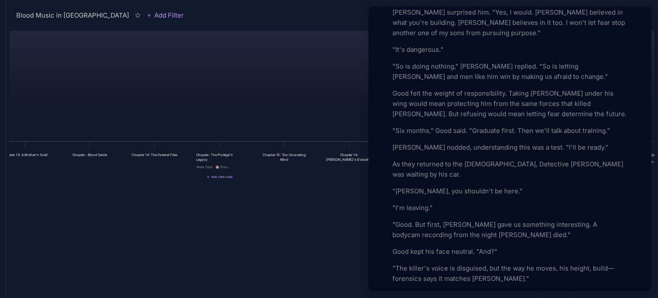
scroll to position [1068, 0]
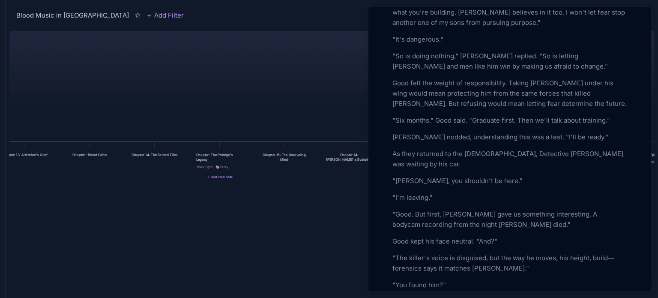
click at [391, 160] on div "Add Icon Add Cover Chapter: The Protégé's Legacy Node Type 📚 Story Status Empty…" at bounding box center [510, 52] width 276 height 2159
click at [393, 209] on p ""Good. But first, Mrs. Allen gave us something interesting. A bodycam recording…" at bounding box center [509, 219] width 235 height 21
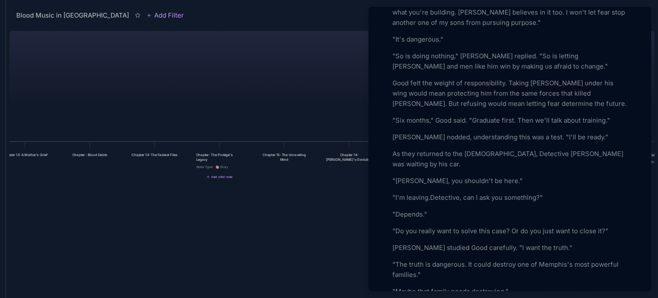
click at [393, 209] on p ""Depends."" at bounding box center [509, 214] width 235 height 10
click at [431, 192] on p ""I'm leaving.Detective, can I ask you something?"" at bounding box center [509, 197] width 235 height 10
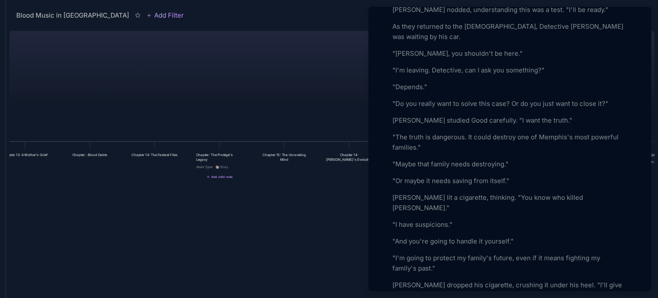
scroll to position [1206, 0]
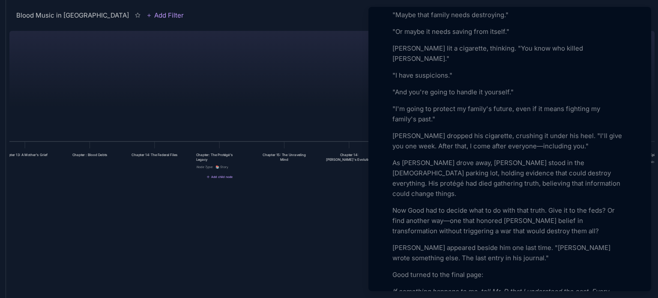
scroll to position [1355, 0]
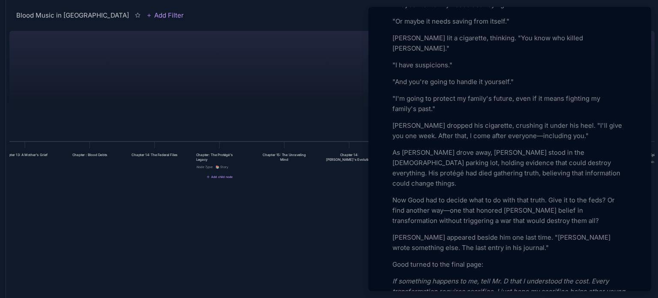
click at [395, 232] on p "Mrs. Allen appeared beside him one last time. "Mr. Dickerson, Lamont wrote some…" at bounding box center [509, 242] width 235 height 21
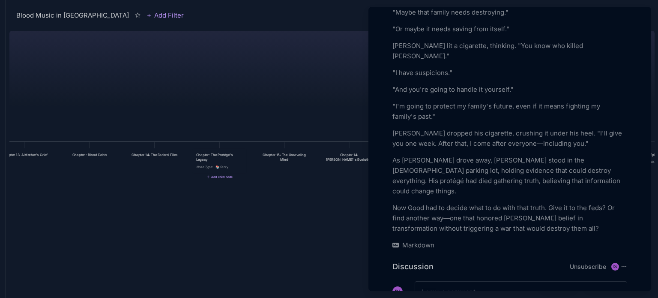
scroll to position [1330, 0]
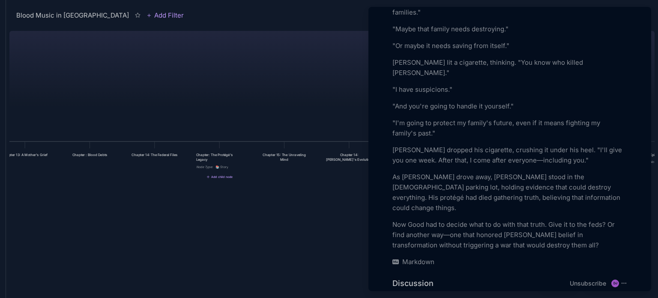
click at [236, 190] on div at bounding box center [329, 149] width 658 height 298
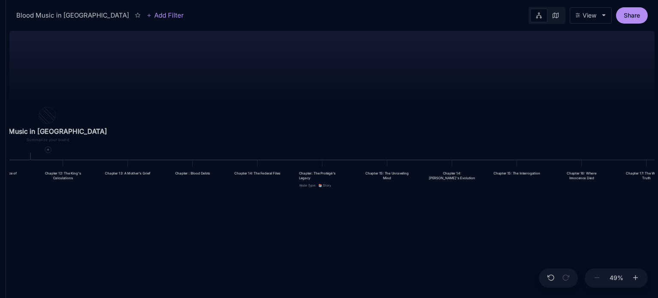
drag, startPoint x: 390, startPoint y: 212, endPoint x: 493, endPoint y: 230, distance: 104.4
click at [493, 230] on div "Blood Music in [GEOGRAPHIC_DATA] Prologue: The Weight of Water Chapter 1: The P…" at bounding box center [331, 162] width 645 height 270
click at [45, 151] on div at bounding box center [48, 149] width 6 height 6
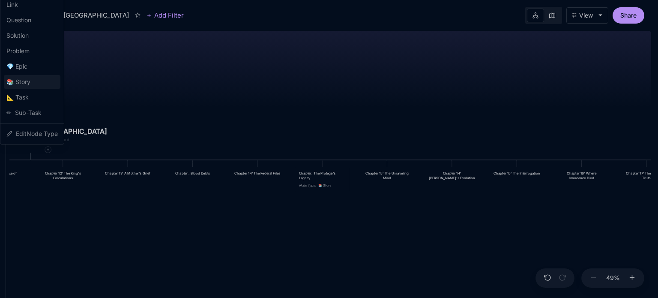
click at [29, 84] on span "📚 Story" at bounding box center [18, 82] width 24 height 10
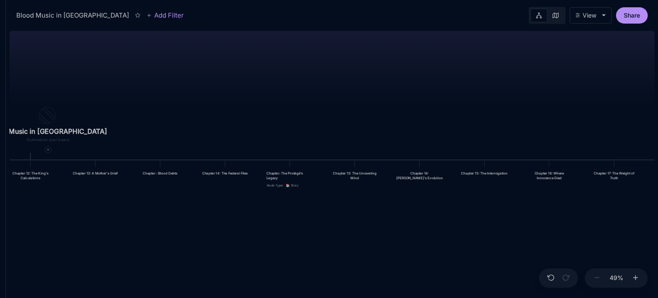
drag, startPoint x: 437, startPoint y: 253, endPoint x: 361, endPoint y: 249, distance: 75.9
click at [361, 249] on div "Blood Music in Memphis Prologue: The Weight of Water Chapter 1: The Palace in t…" at bounding box center [331, 162] width 645 height 270
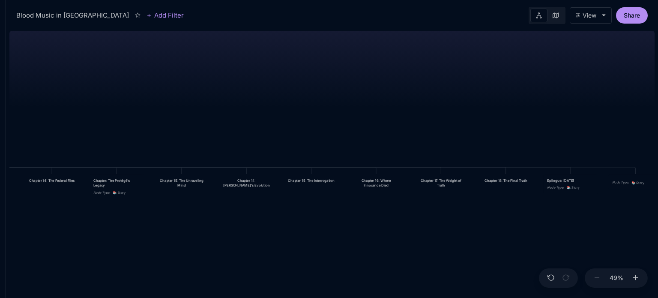
drag, startPoint x: 430, startPoint y: 245, endPoint x: 257, endPoint y: 252, distance: 173.1
click at [257, 252] on div "Blood Music in Memphis Prologue: The Weight of Water Chapter 1: The Palace in t…" at bounding box center [331, 162] width 645 height 270
drag, startPoint x: 638, startPoint y: 184, endPoint x: 296, endPoint y: 186, distance: 342.6
click at [296, 186] on span "📚 Story" at bounding box center [295, 184] width 13 height 5
click at [296, 186] on div "Node Type : 📚 Story" at bounding box center [311, 181] width 54 height 15
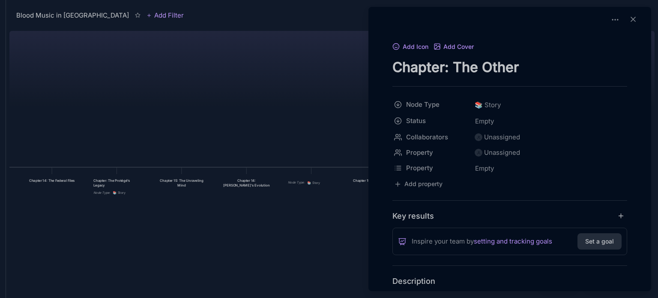
type textarea "Chapter: The Other [PERSON_NAME]"
click at [242, 87] on div at bounding box center [329, 149] width 658 height 298
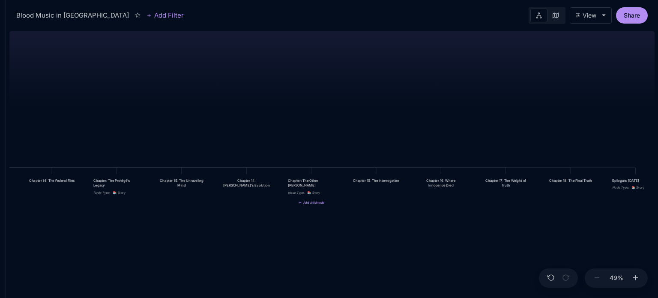
click at [313, 190] on div "📚 Story" at bounding box center [313, 193] width 13 height 6
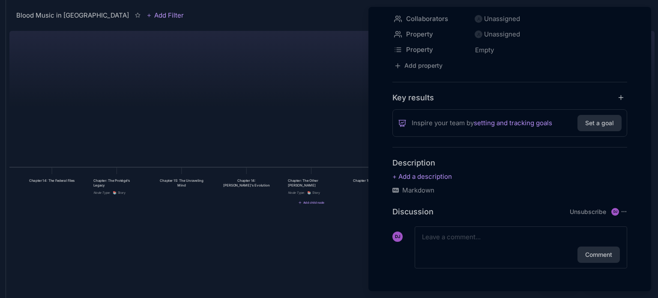
scroll to position [119, 0]
click at [401, 179] on p at bounding box center [509, 176] width 235 height 10
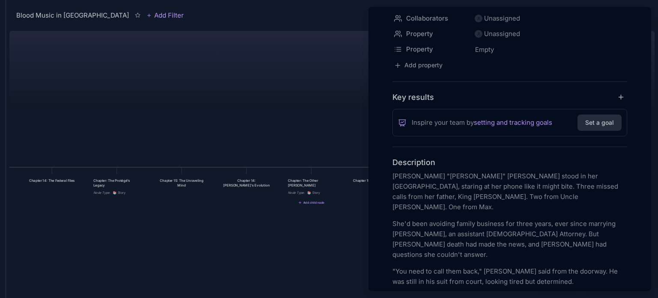
scroll to position [2717, 0]
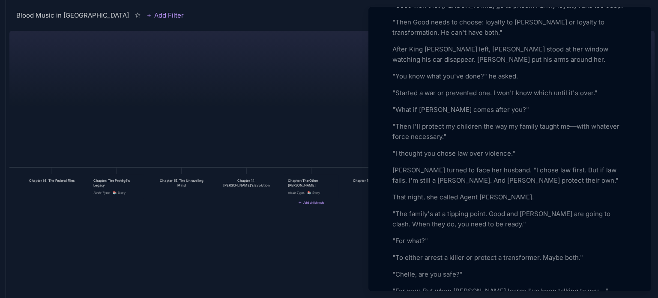
click at [401, 286] on p ""For now. But when Max learns I've been talking to you—"" at bounding box center [509, 291] width 235 height 10
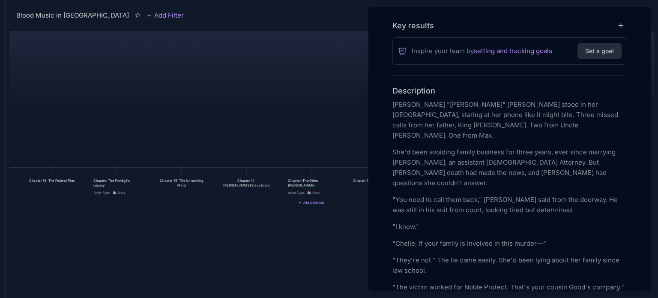
scroll to position [190, 0]
click at [468, 102] on p "Michelle "Chelle" Wright-Morrison stood in her Germantown kitchen, staring at h…" at bounding box center [509, 119] width 235 height 41
drag, startPoint x: 418, startPoint y: 125, endPoint x: 393, endPoint y: 126, distance: 25.3
click at [393, 126] on p "Michelle "Chelle" Wright-Morrison stood in her Germantown kitchen, staring at h…" at bounding box center [509, 119] width 235 height 41
click at [469, 125] on p "Michelle "Chelle" Wright-Morrison stood in her Germantown kitchen, staring at h…" at bounding box center [509, 119] width 235 height 41
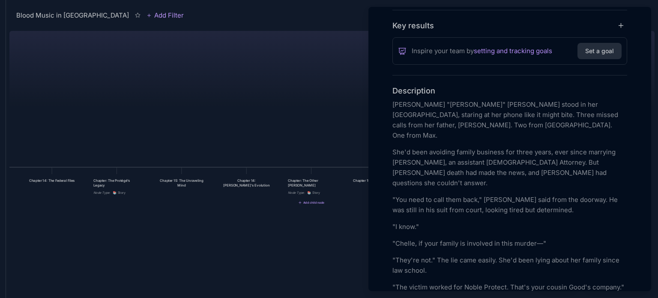
click at [492, 147] on p "She'd been avoiding family business for three years, ever since marrying James …" at bounding box center [509, 167] width 235 height 41
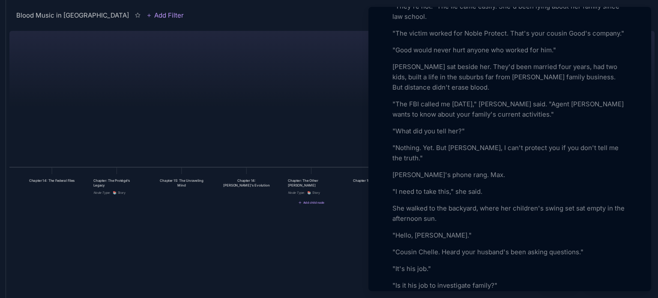
scroll to position [461, 0]
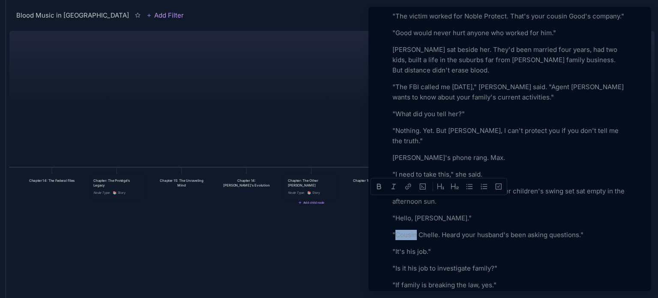
drag, startPoint x: 416, startPoint y: 203, endPoint x: 396, endPoint y: 201, distance: 20.2
click at [396, 230] on p ""Cousin Chelle. Heard your husband's been asking questions."" at bounding box center [509, 235] width 235 height 10
click at [396, 230] on p ""nAu Chelle. Heard your husband's been asking questions."" at bounding box center [509, 235] width 235 height 10
click at [403, 230] on p ""Au Chelle. Heard your husband's been asking questions."" at bounding box center [509, 235] width 235 height 10
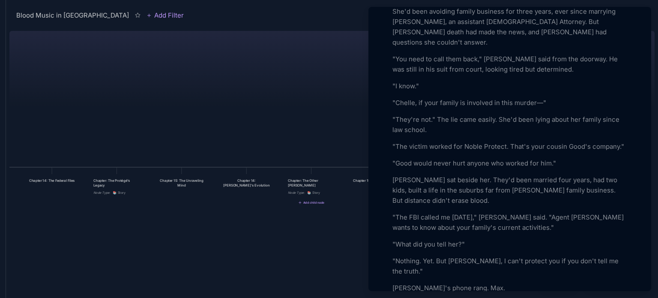
scroll to position [283, 0]
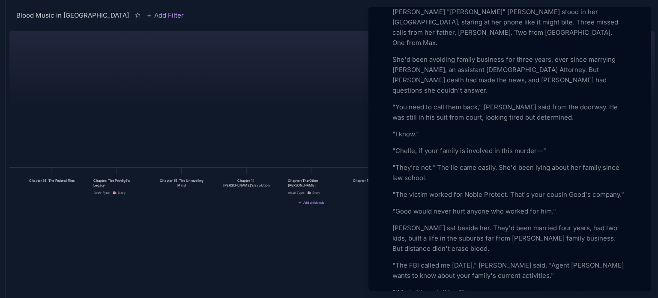
click at [399, 13] on p "Michelle "Chelle" Wright-Morrison stood in her Germantown kitchen, staring at h…" at bounding box center [509, 27] width 235 height 41
click at [436, 60] on p "She'd been avoiding family business for three years, ever since marrying James …" at bounding box center [509, 74] width 235 height 41
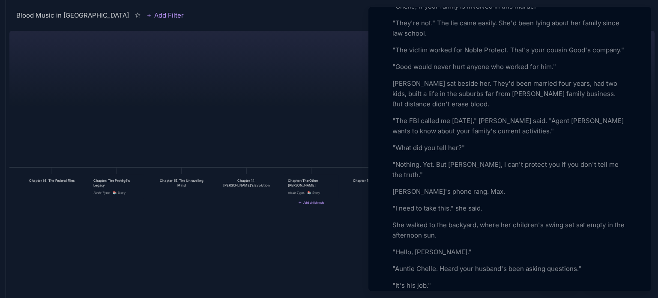
scroll to position [444, 0]
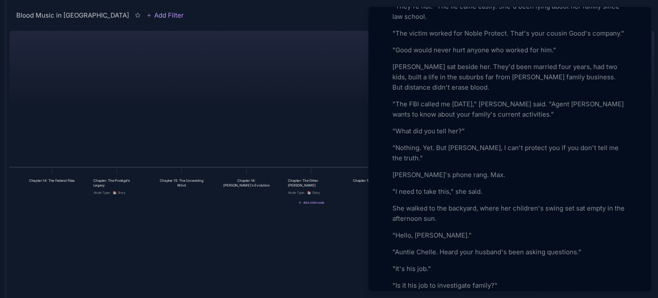
click at [439, 230] on p ""Hello, Maxwell."" at bounding box center [509, 235] width 235 height 10
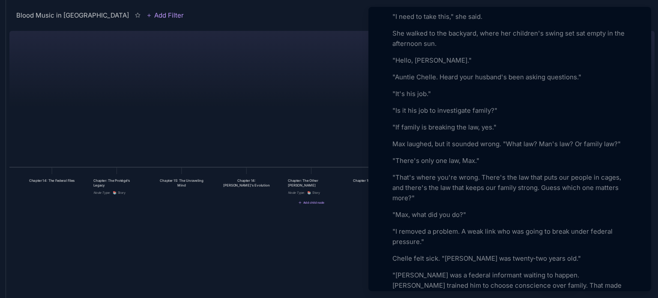
scroll to position [629, 0]
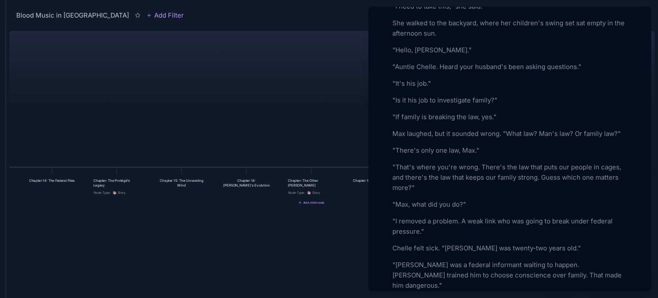
click at [436, 259] on p ""Lamont Allen was a federal informant waiting to happen. Good trained him to ch…" at bounding box center [509, 274] width 235 height 31
click at [453, 259] on p ""Lamont was a federal informant waiting to happen. Good trained him to choose c…" at bounding box center [509, 274] width 235 height 31
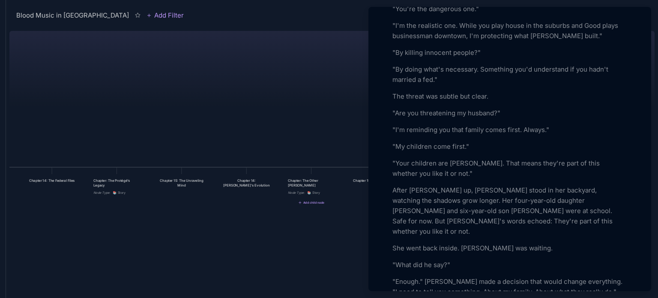
scroll to position [939, 0]
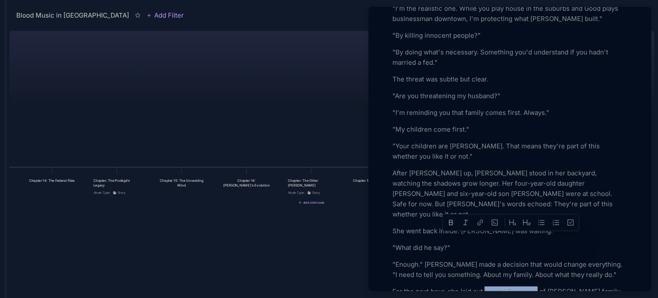
drag, startPoint x: 537, startPoint y: 239, endPoint x: 484, endPoint y: 234, distance: 53.3
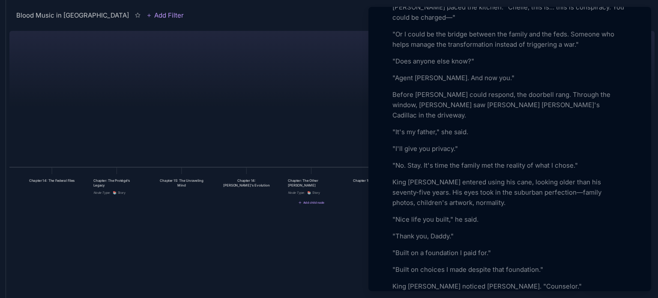
scroll to position [1526, 0]
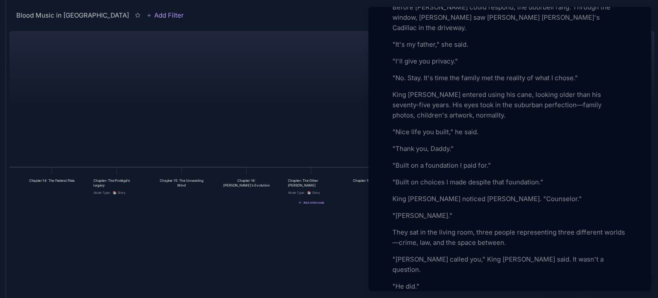
scroll to position [1613, 0]
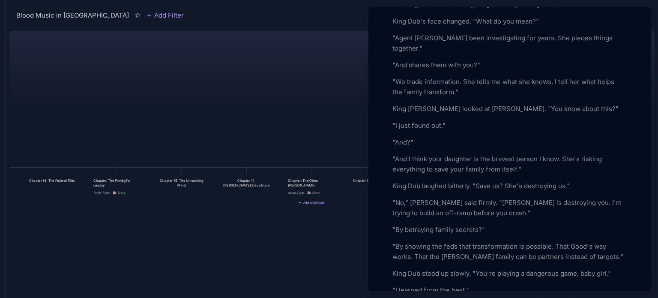
scroll to position [1927, 0]
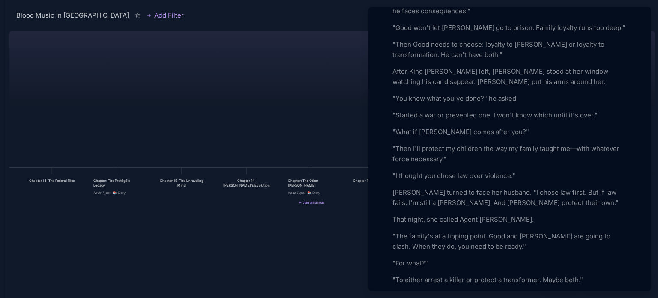
scroll to position [2634, 0]
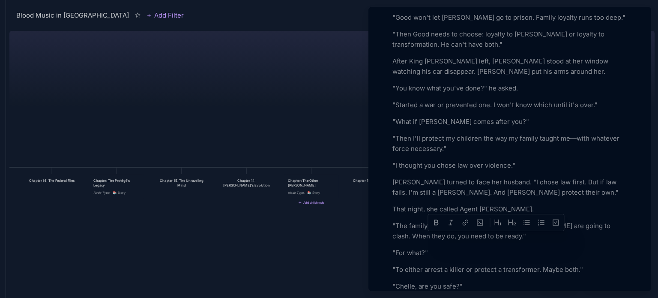
drag, startPoint x: 545, startPoint y: 239, endPoint x: 445, endPoint y: 236, distance: 99.8
click at [325, 247] on div at bounding box center [329, 149] width 658 height 298
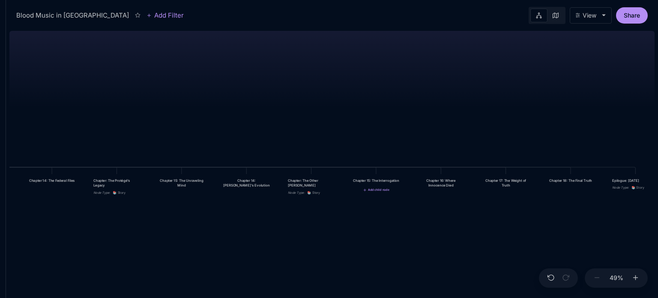
click at [377, 183] on div "Chapter 15: The Interrogation" at bounding box center [375, 180] width 47 height 5
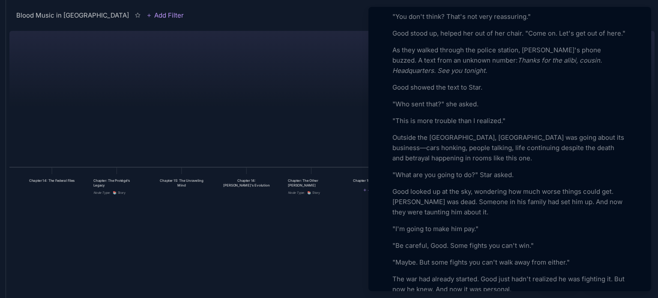
scroll to position [2566, 0]
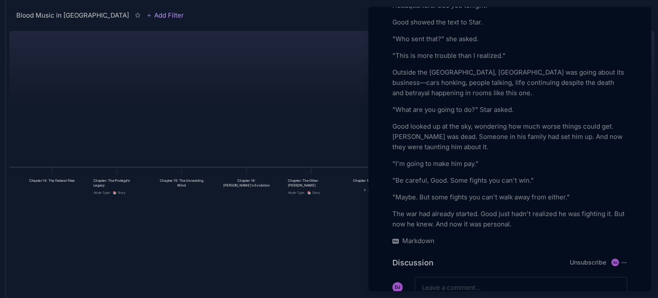
click at [344, 229] on div at bounding box center [329, 149] width 658 height 298
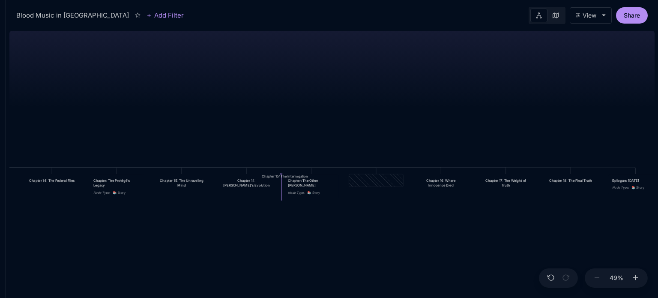
drag, startPoint x: 385, startPoint y: 182, endPoint x: 294, endPoint y: 178, distance: 91.3
click at [294, 178] on div "Chapter 15: The Interrogation" at bounding box center [284, 175] width 47 height 5
click at [325, 221] on div "Blood Music in Memphis Prologue: The Weight of Water Chapter 1: The Palace in t…" at bounding box center [331, 162] width 645 height 270
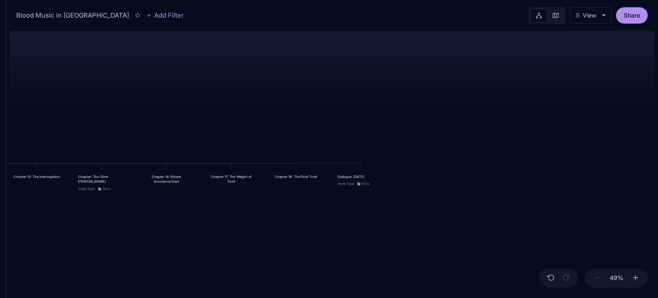
drag, startPoint x: 410, startPoint y: 118, endPoint x: 128, endPoint y: 114, distance: 282.2
click at [128, 114] on div "Blood Music in Memphis Prologue: The Weight of Water Chapter 1: The Palace in t…" at bounding box center [331, 162] width 645 height 270
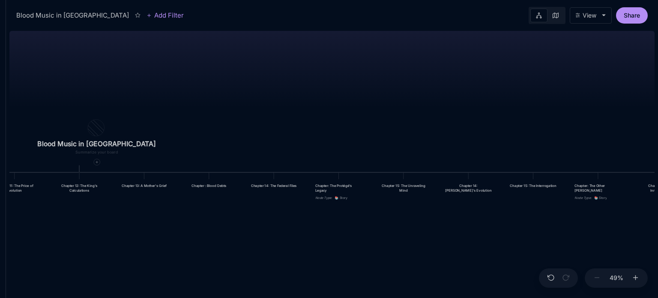
drag, startPoint x: 153, startPoint y: 115, endPoint x: 657, endPoint y: 124, distance: 504.1
click at [657, 124] on div "Blood Music in Memphis Prologue: The Weight of Water Chapter 1: The Palace in t…" at bounding box center [332, 162] width 652 height 270
click at [94, 164] on div at bounding box center [97, 162] width 6 height 6
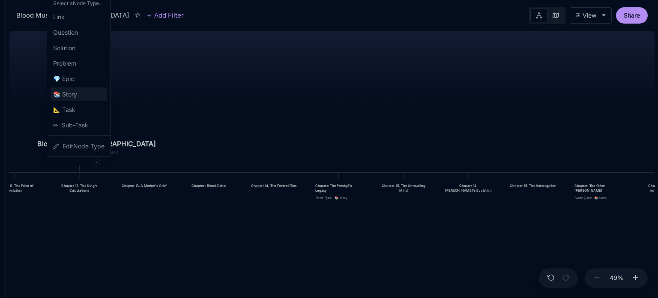
click at [75, 90] on span "📚 Story" at bounding box center [65, 94] width 24 height 10
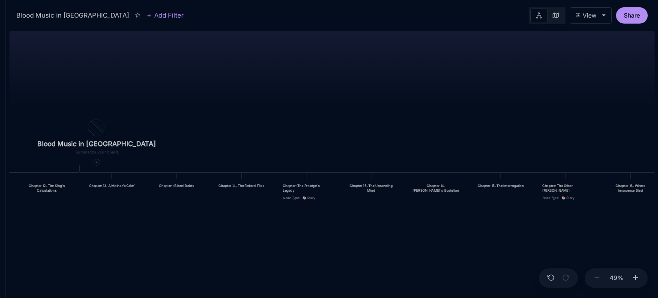
drag, startPoint x: 340, startPoint y: 128, endPoint x: 155, endPoint y: 124, distance: 184.2
click at [155, 124] on div "Blood Music in Memphis Prologue: The Weight of Water Chapter 1: The Palace in t…" at bounding box center [331, 162] width 645 height 270
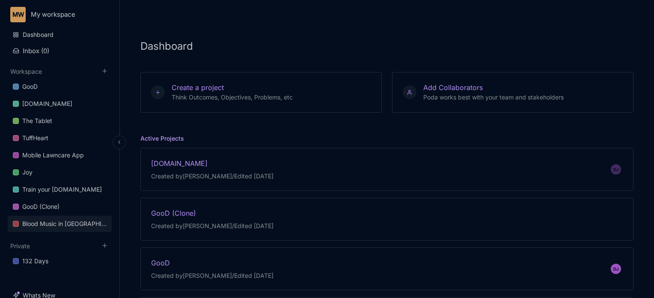
click at [52, 215] on link "Blood Music in [GEOGRAPHIC_DATA]" at bounding box center [60, 223] width 104 height 16
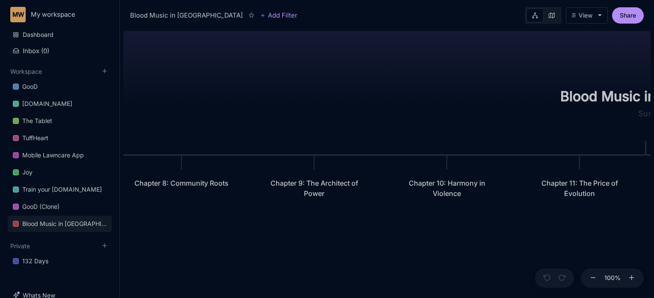
drag, startPoint x: 298, startPoint y: 246, endPoint x: 561, endPoint y: 238, distance: 263.1
click at [561, 238] on div "Blood Music in [GEOGRAPHIC_DATA] Prologue: The Weight of Water Chapter 1: The P…" at bounding box center [387, 162] width 528 height 270
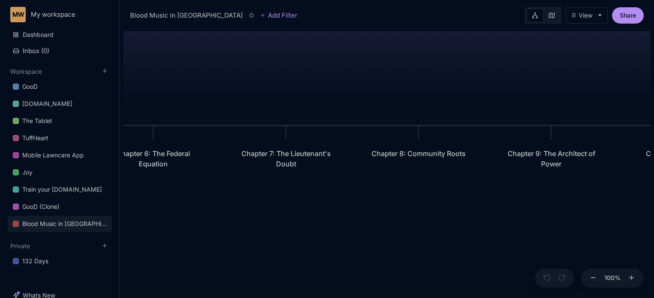
drag, startPoint x: 291, startPoint y: 242, endPoint x: 524, endPoint y: 212, distance: 234.8
click at [524, 212] on div "Blood Music in [GEOGRAPHIC_DATA] Prologue: The Weight of Water Chapter 1: The P…" at bounding box center [387, 162] width 528 height 270
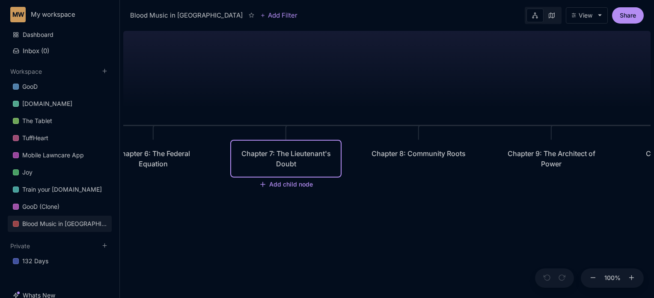
click at [274, 159] on div "Chapter 7: The Lieutenant's Doubt" at bounding box center [286, 158] width 94 height 21
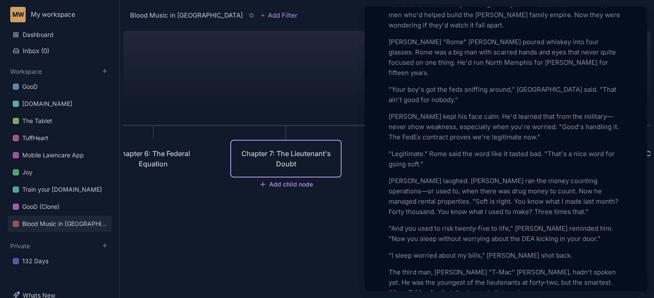
scroll to position [308, 0]
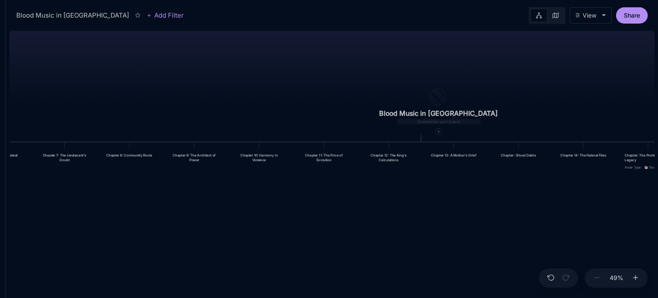
click at [641, 86] on div "Blood Music in [GEOGRAPHIC_DATA] Prologue: The Weight of Water Chapter 1: The P…" at bounding box center [331, 162] width 645 height 270
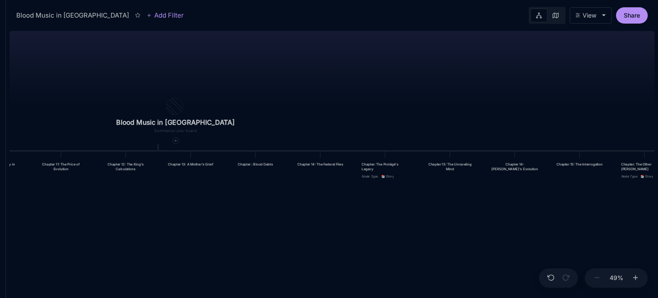
drag, startPoint x: 348, startPoint y: 205, endPoint x: 85, endPoint y: 214, distance: 263.1
click at [85, 214] on div "Blood Music in [GEOGRAPHIC_DATA] Prologue: The Weight of Water Chapter 1: The P…" at bounding box center [331, 162] width 645 height 270
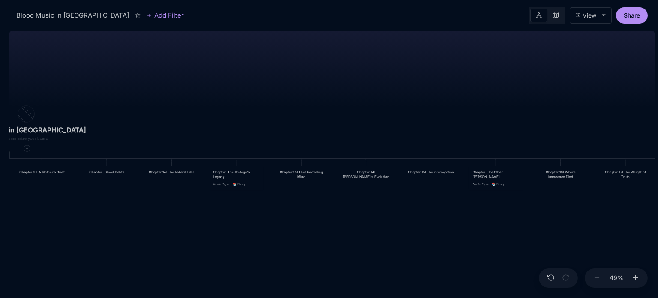
drag, startPoint x: 307, startPoint y: 239, endPoint x: 159, endPoint y: 246, distance: 148.8
click at [159, 246] on div "Blood Music in [GEOGRAPHIC_DATA] Prologue: The Weight of Water Chapter 1: The P…" at bounding box center [331, 162] width 645 height 270
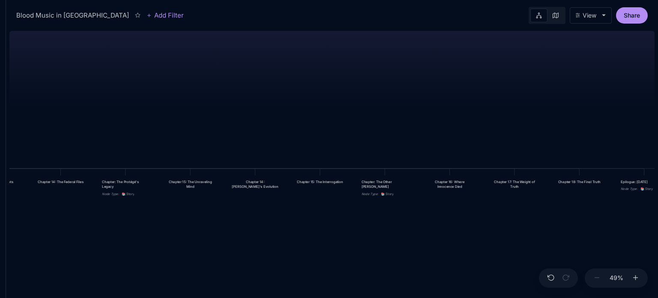
drag, startPoint x: 364, startPoint y: 253, endPoint x: 253, endPoint y: 263, distance: 111.3
click at [253, 263] on div "Blood Music in [GEOGRAPHIC_DATA] Prologue: The Weight of Water Chapter 1: The P…" at bounding box center [331, 162] width 645 height 270
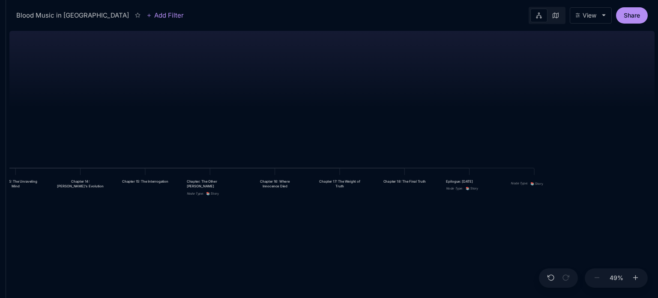
drag, startPoint x: 497, startPoint y: 246, endPoint x: 322, endPoint y: 246, distance: 174.7
click at [322, 246] on div "Blood Music in [GEOGRAPHIC_DATA] Prologue: The Weight of Water Chapter 1: The P…" at bounding box center [331, 162] width 645 height 270
click at [526, 176] on div "Node Type : 📚 Story" at bounding box center [534, 182] width 54 height 15
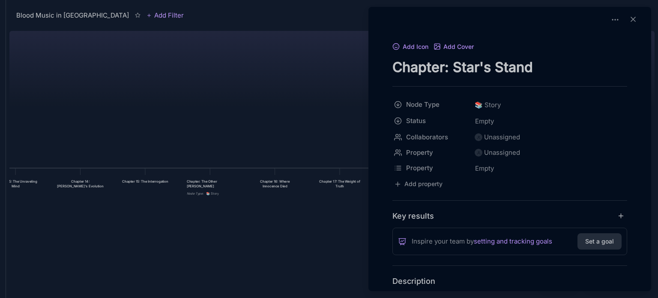
type textarea "Chapter: Star's Stand"
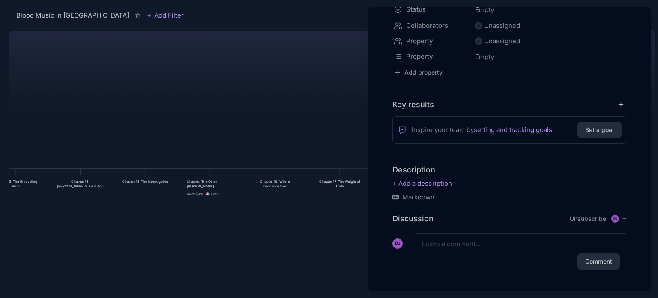
scroll to position [119, 0]
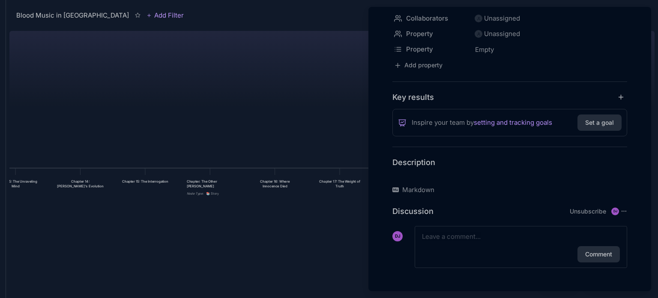
click at [437, 174] on p at bounding box center [509, 176] width 235 height 10
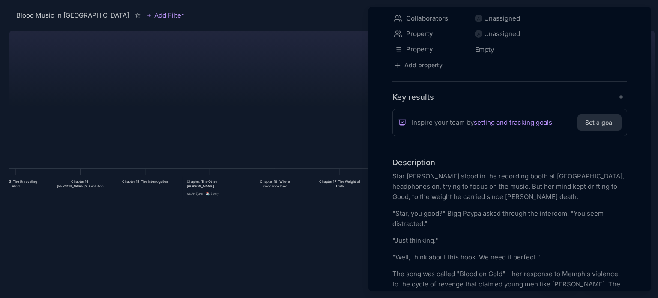
scroll to position [2550, 0]
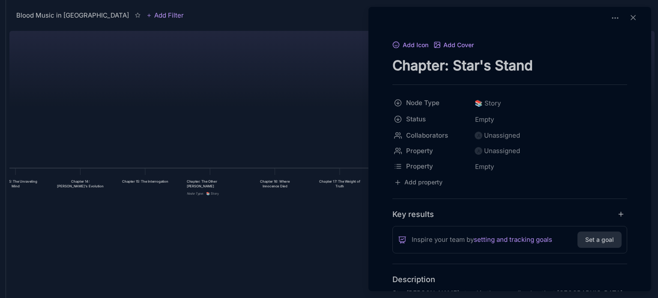
scroll to position [0, 0]
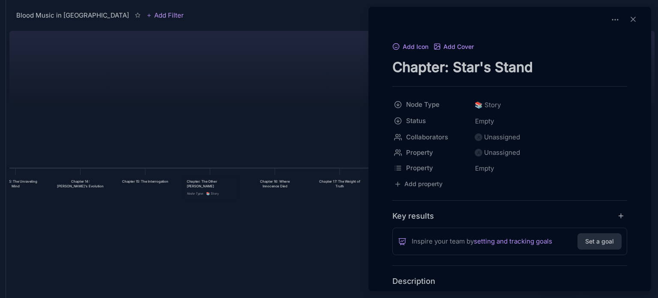
click at [283, 105] on div at bounding box center [329, 149] width 658 height 298
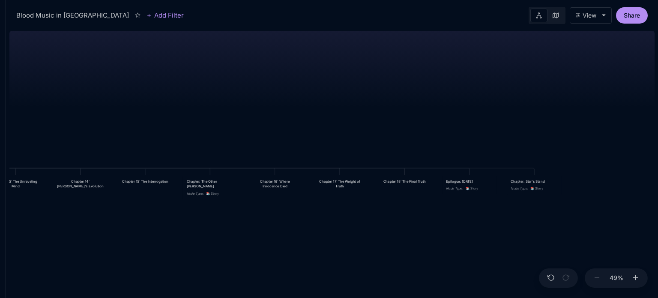
click at [283, 105] on div "Blood Music in Memphis Prologue: The Weight of Water Chapter 1: The Palace in t…" at bounding box center [331, 162] width 645 height 270
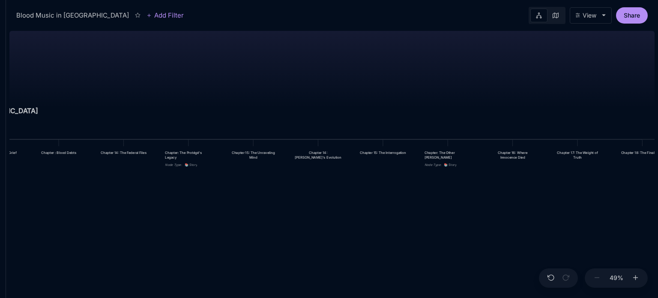
drag, startPoint x: 280, startPoint y: 109, endPoint x: 517, endPoint y: 81, distance: 239.4
click at [517, 81] on div "Blood Music in Memphis Prologue: The Weight of Water Chapter 1: The Palace in t…" at bounding box center [331, 162] width 645 height 270
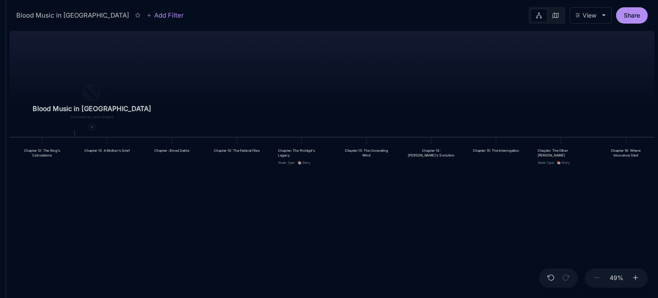
drag, startPoint x: 308, startPoint y: 98, endPoint x: 421, endPoint y: 96, distance: 113.1
click at [421, 96] on div "Blood Music in Memphis Prologue: The Weight of Water Chapter 1: The Palace in t…" at bounding box center [331, 162] width 645 height 270
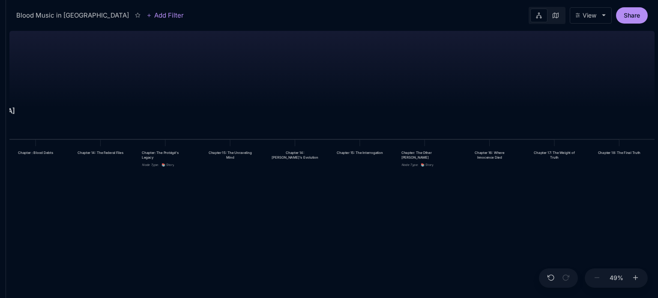
drag, startPoint x: 257, startPoint y: 89, endPoint x: 121, endPoint y: 91, distance: 136.2
click at [121, 91] on div "Blood Music in Memphis Prologue: The Weight of Water Chapter 1: The Palace in t…" at bounding box center [331, 162] width 645 height 270
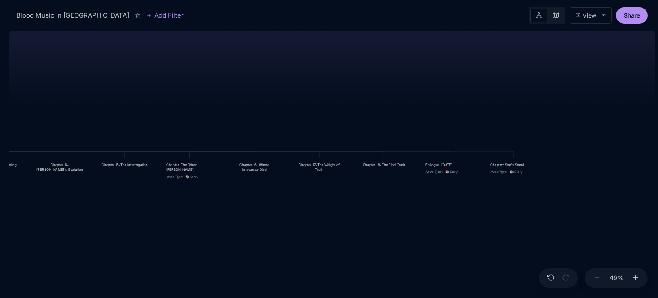
drag, startPoint x: 384, startPoint y: 81, endPoint x: 149, endPoint y: 93, distance: 235.4
click at [149, 93] on div "Blood Music in Memphis Prologue: The Weight of Water Chapter 1: The Palace in t…" at bounding box center [331, 162] width 645 height 270
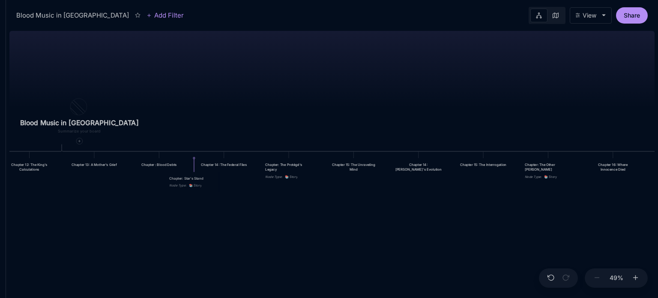
drag, startPoint x: 515, startPoint y: 165, endPoint x: 194, endPoint y: 179, distance: 321.0
click at [194, 179] on div "Chapter: Star's Stand" at bounding box center [192, 178] width 47 height 5
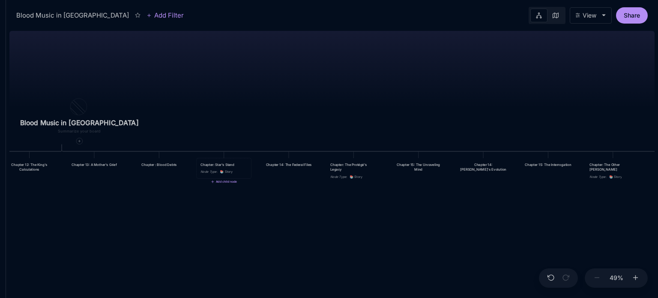
click at [240, 164] on div "Chapter: Star's Stand" at bounding box center [223, 164] width 47 height 5
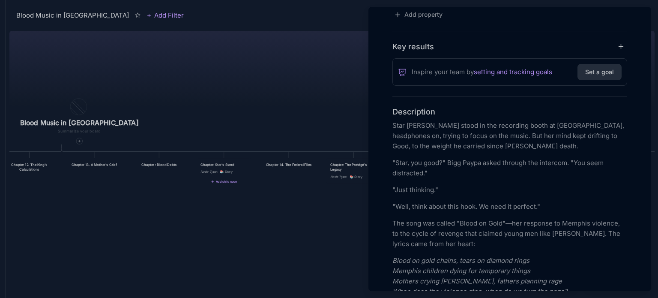
scroll to position [171, 0]
click at [426, 125] on p "Star Brooks stood in the recording booth at Royal Studios, headphones on, tryin…" at bounding box center [509, 133] width 235 height 31
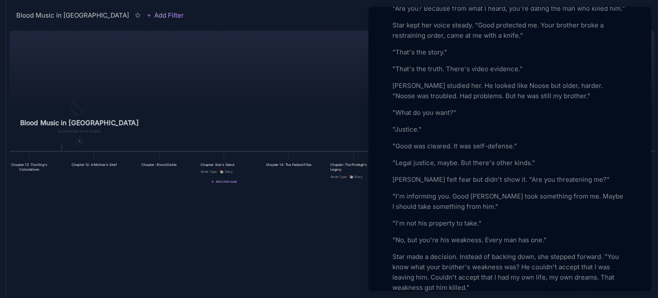
scroll to position [677, 0]
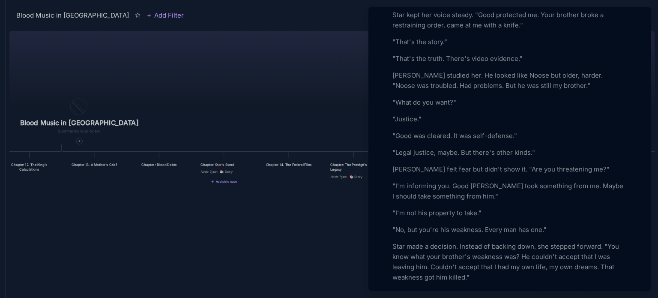
click at [500, 195] on p ""I'm informing you. Good Dickerson took something from me. Maybe I should take …" at bounding box center [509, 191] width 235 height 21
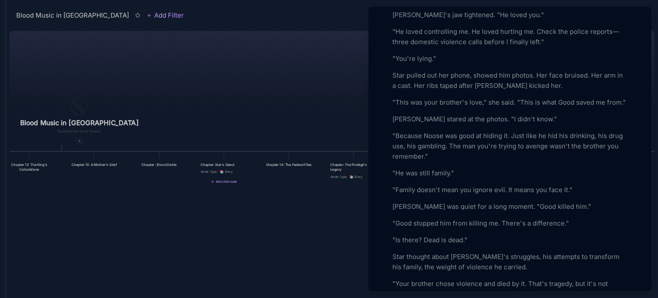
scroll to position [1069, 0]
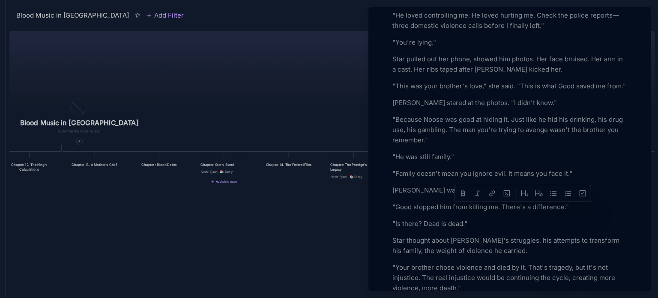
drag, startPoint x: 530, startPoint y: 209, endPoint x: 516, endPoint y: 205, distance: 14.5
click at [516, 195] on p "Terrance was quiet for a long moment. "Good killed him."" at bounding box center [509, 190] width 235 height 10
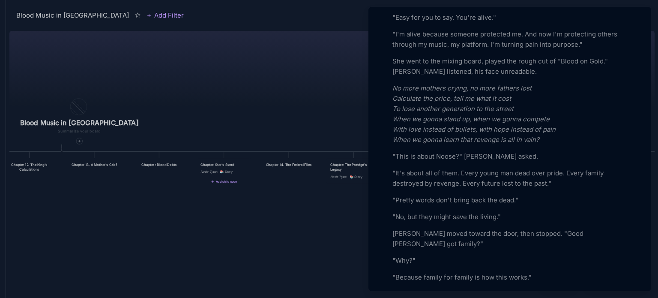
scroll to position [1383, 0]
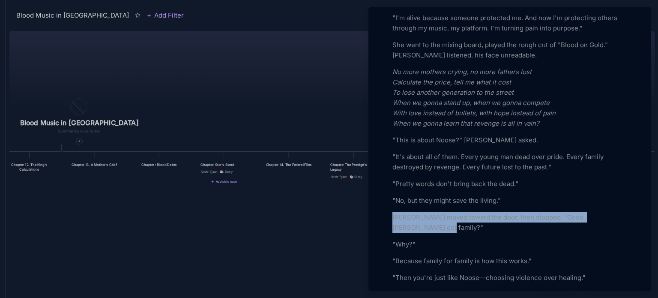
drag, startPoint x: 516, startPoint y: 205, endPoint x: 536, endPoint y: 234, distance: 35.6
click at [536, 234] on div "Star stood in the recording booth at Royal Studios, headphones on, trying to fo…" at bounding box center [509, 187] width 235 height 2561
click at [536, 233] on p "Terrance moved toward the door, then stopped. "Good Dickerson got family?"" at bounding box center [509, 222] width 235 height 21
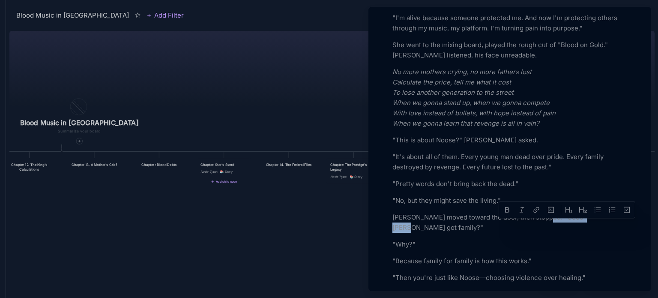
drag, startPoint x: 591, startPoint y: 226, endPoint x: 543, endPoint y: 222, distance: 48.5
click at [543, 222] on p "Terrance moved toward the door, then stopped. "Good Dickerson got family?"" at bounding box center [509, 222] width 235 height 21
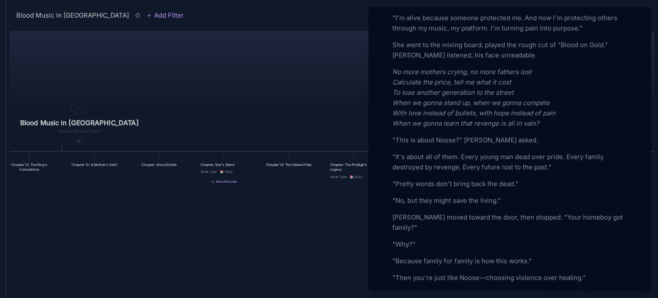
click at [496, 228] on p "Terrance moved toward the door, then stopped. "Your homeboy got family?"" at bounding box center [509, 222] width 235 height 21
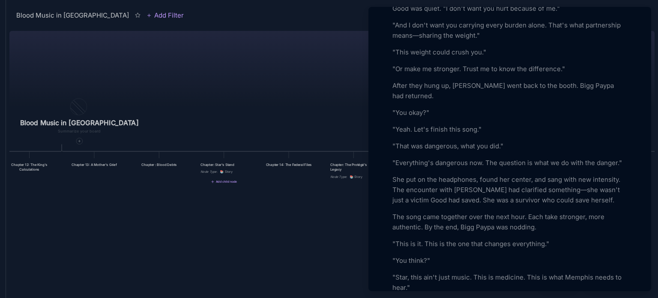
scroll to position [2020, 0]
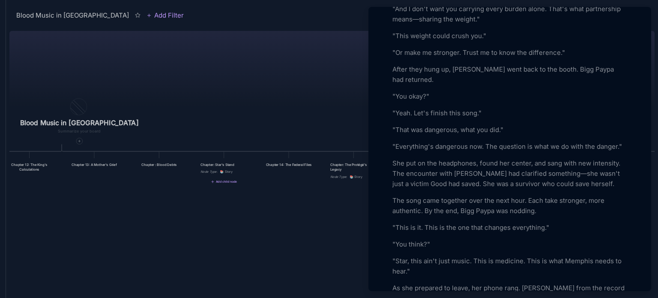
click at [543, 228] on p ""This is it. This is the one that changes everything."" at bounding box center [509, 227] width 235 height 10
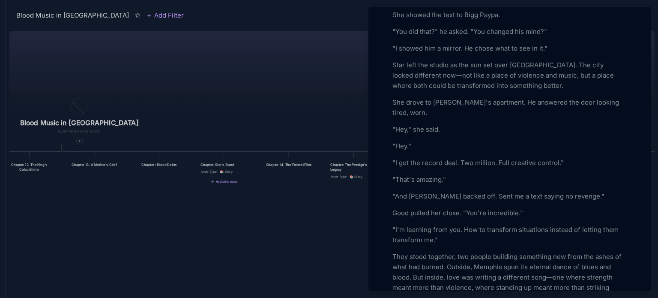
scroll to position [2548, 0]
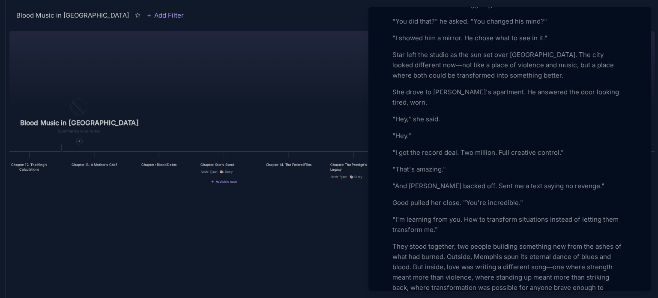
click at [292, 245] on div at bounding box center [329, 149] width 658 height 298
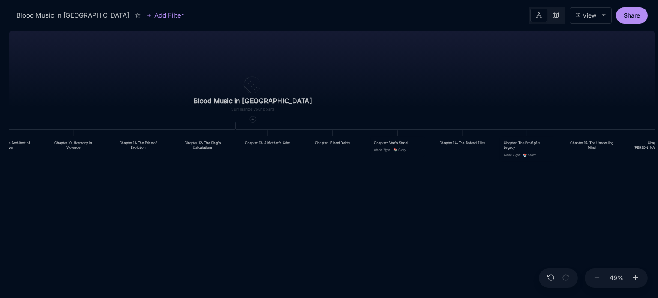
drag, startPoint x: 104, startPoint y: 227, endPoint x: 277, endPoint y: 205, distance: 174.8
click at [277, 205] on div "Blood Music in Memphis Prologue: The Weight of Water Chapter 1: The Palace in t…" at bounding box center [331, 162] width 645 height 270
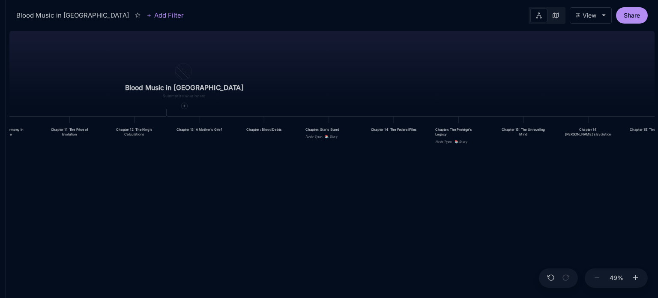
drag, startPoint x: 481, startPoint y: 215, endPoint x: 429, endPoint y: 207, distance: 52.5
click at [429, 207] on div "Blood Music in Memphis Prologue: The Weight of Water Chapter 1: The Palace in t…" at bounding box center [331, 162] width 645 height 270
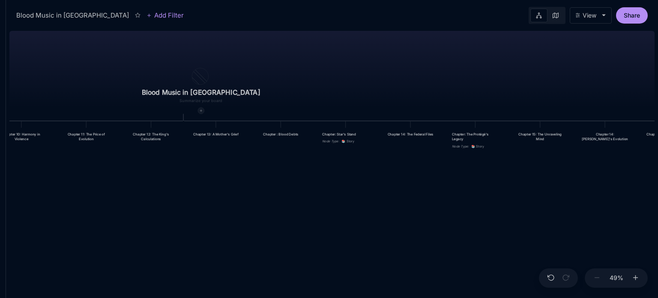
click at [198, 107] on div at bounding box center [201, 110] width 6 height 6
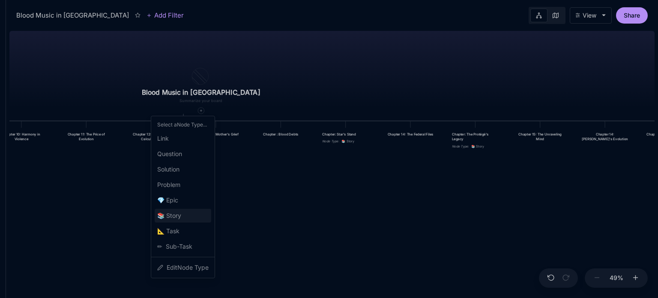
click at [187, 212] on div "📚 Story" at bounding box center [183, 216] width 57 height 14
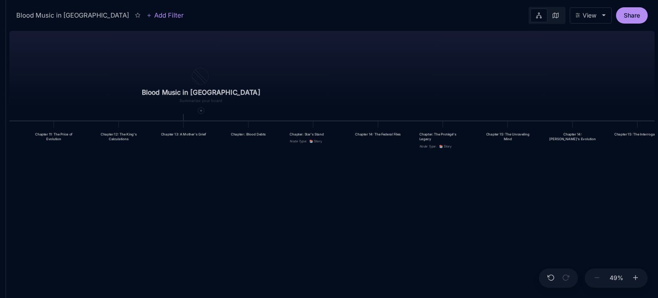
drag, startPoint x: 423, startPoint y: 203, endPoint x: 235, endPoint y: 215, distance: 189.2
click at [235, 215] on div "Blood Music in Memphis Prologue: The Weight of Water Chapter 1: The Palace in t…" at bounding box center [331, 162] width 645 height 270
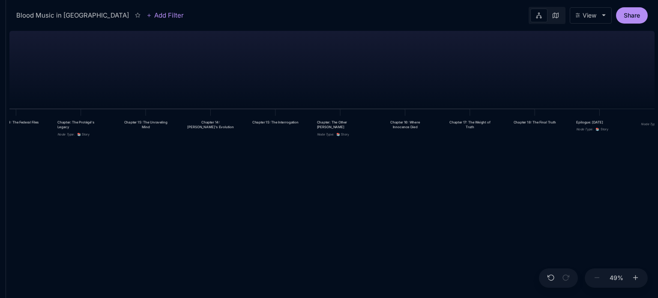
drag, startPoint x: 416, startPoint y: 203, endPoint x: 54, endPoint y: 191, distance: 362.0
click at [54, 191] on div "Blood Music in Memphis Prologue: The Weight of Water Chapter 1: The Palace in t…" at bounding box center [331, 162] width 645 height 270
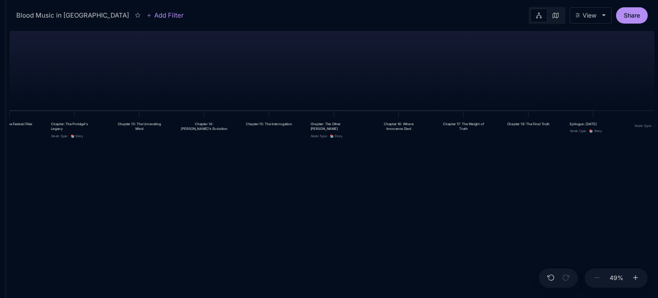
drag, startPoint x: 466, startPoint y: 167, endPoint x: 382, endPoint y: 191, distance: 87.2
click at [382, 191] on div "Blood Music in Memphis Prologue: The Weight of Water Chapter 1: The Palace in t…" at bounding box center [331, 162] width 645 height 270
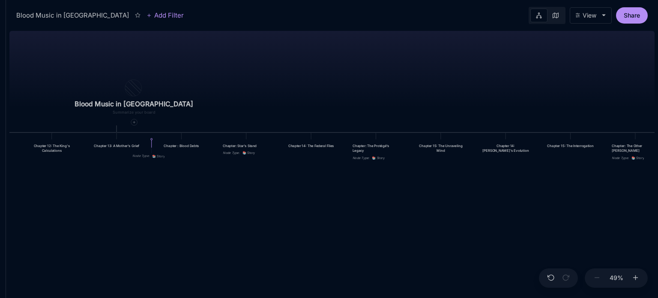
drag, startPoint x: 572, startPoint y: 146, endPoint x: 147, endPoint y: 154, distance: 424.4
click at [147, 154] on div "Node Type :" at bounding box center [140, 155] width 17 height 5
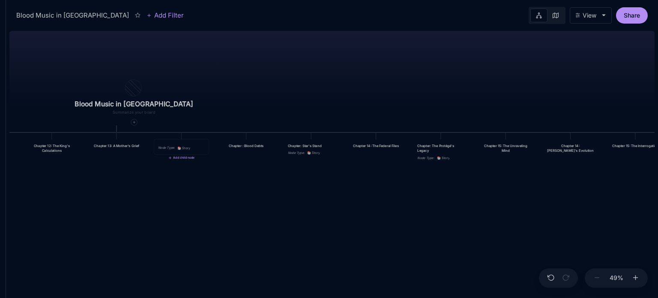
click at [190, 147] on span "📚 Story" at bounding box center [183, 147] width 13 height 5
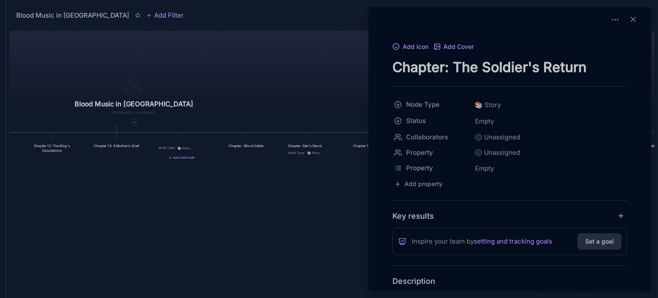
type textarea "Chapter: The Soldier's Return"
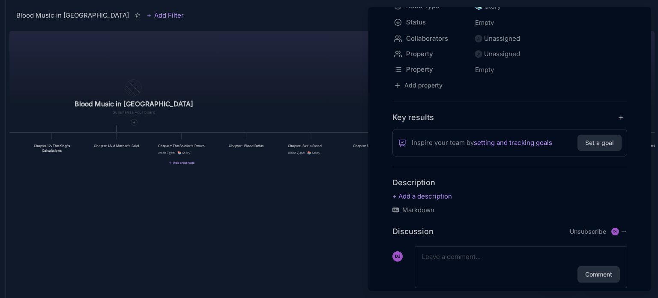
scroll to position [99, 0]
click at [421, 198] on p at bounding box center [509, 195] width 235 height 10
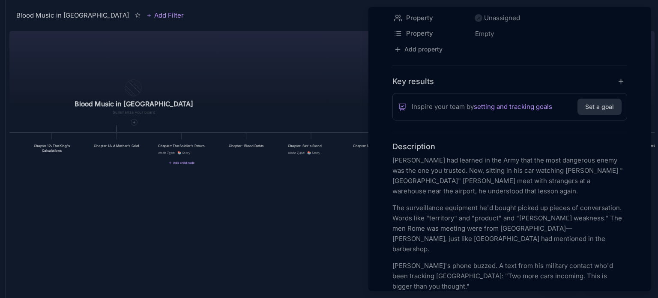
scroll to position [135, 0]
click at [443, 159] on p "David Dickerson had learned in the Army that the most dangerous enemy was the o…" at bounding box center [509, 175] width 235 height 41
click at [553, 168] on p "David had learned in the Army that the most dangerous enemy was the one you tru…" at bounding box center [509, 175] width 235 height 41
click at [581, 169] on p "David had learned in the Army that the most dangerous enemy was the one you tru…" at bounding box center [509, 175] width 235 height 41
click at [441, 161] on p "David Dickerson had learned in the Army that the most dangerous enemy was the o…" at bounding box center [509, 175] width 235 height 41
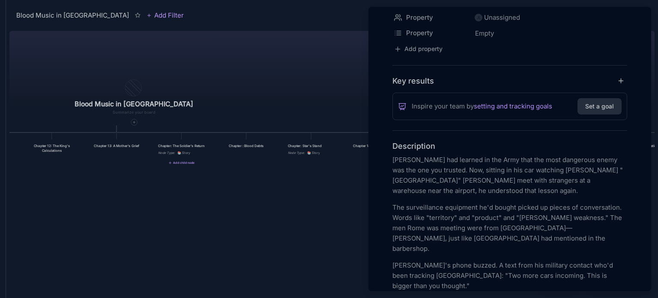
click at [553, 169] on p "David had learned in the Army that the most dangerous enemy was the one you tru…" at bounding box center [509, 175] width 235 height 41
click at [579, 168] on p "David had learned in the Army that the most dangerous enemy was the one you tru…" at bounding box center [509, 175] width 235 height 41
click at [543, 168] on p "David had learned in the Army that the most dangerous enemy was the one you tru…" at bounding box center [509, 175] width 235 height 41
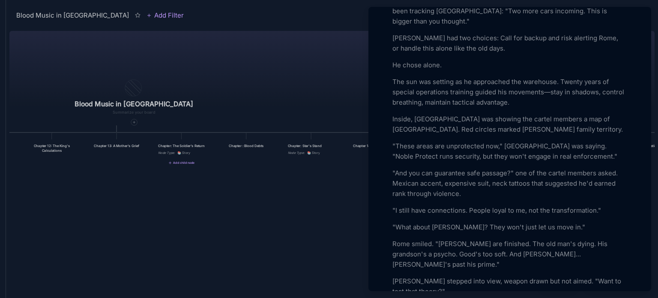
scroll to position [406, 0]
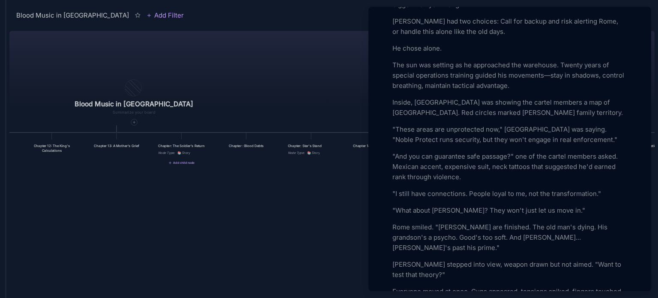
click at [454, 222] on p "Rome smiled. "The Wrights are finished. The old man's dying. His grandson's a p…" at bounding box center [509, 237] width 235 height 31
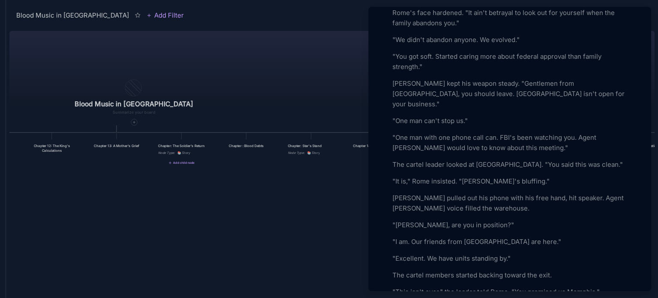
scroll to position [865, 0]
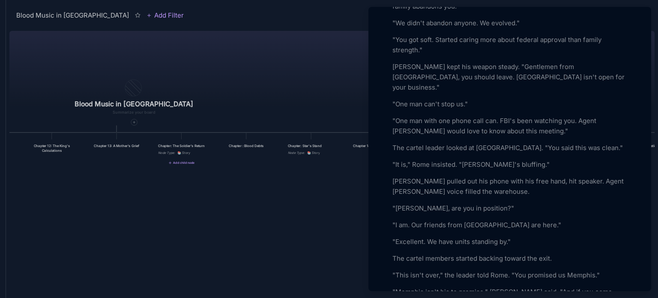
drag, startPoint x: 444, startPoint y: 271, endPoint x: 420, endPoint y: 270, distance: 24.0
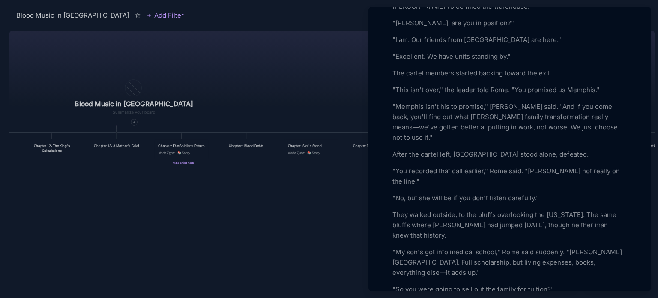
scroll to position [1067, 0]
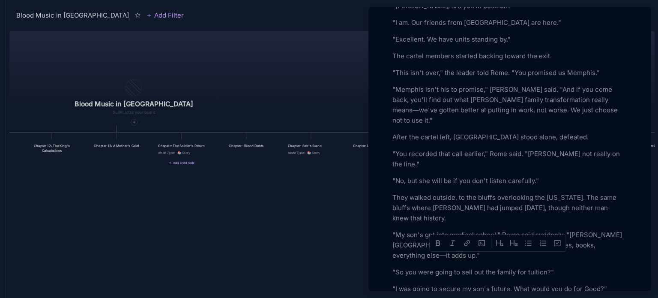
drag, startPoint x: 412, startPoint y: 270, endPoint x: 584, endPoint y: 262, distance: 172.3
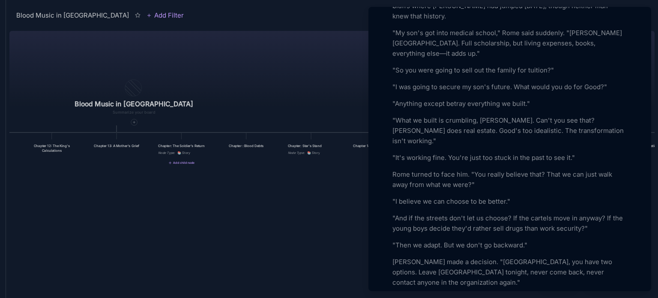
scroll to position [1285, 0]
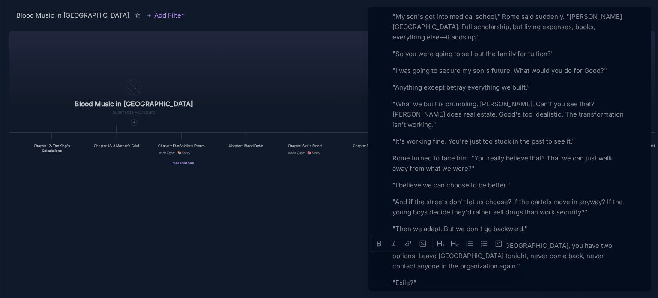
drag, startPoint x: 423, startPoint y: 260, endPoint x: 409, endPoint y: 258, distance: 14.3
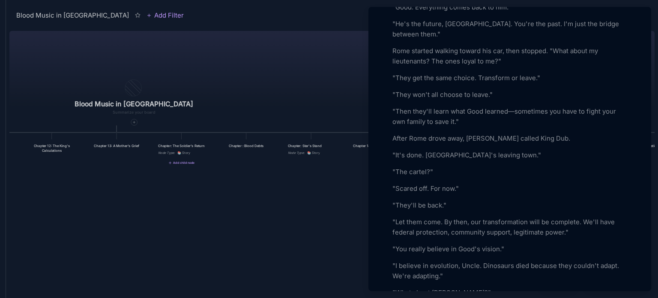
scroll to position [1926, 0]
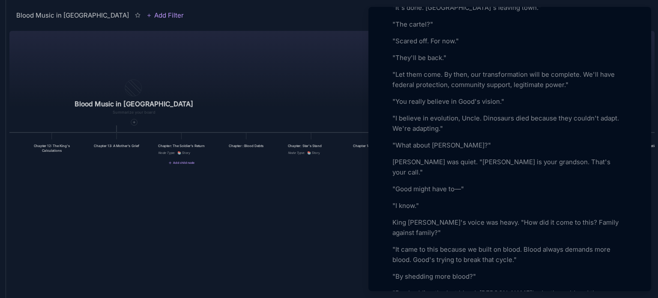
scroll to position [2074, 0]
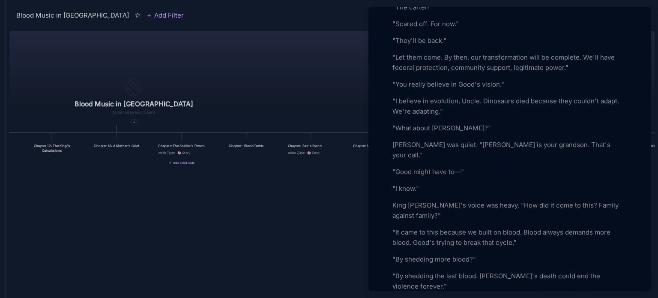
click at [393, 254] on p ""By shedding more blood?"" at bounding box center [509, 259] width 235 height 10
click at [392, 123] on p ""What about [PERSON_NAME]?"" at bounding box center [509, 128] width 235 height 10
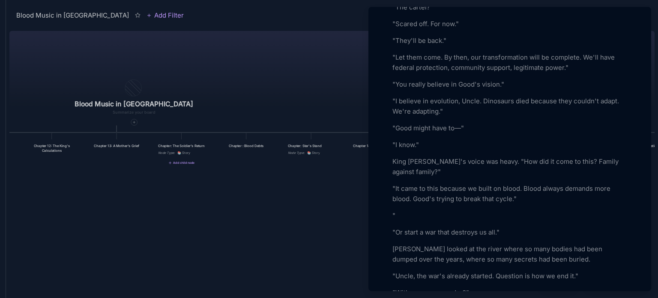
click at [392, 210] on p """ at bounding box center [509, 215] width 235 height 10
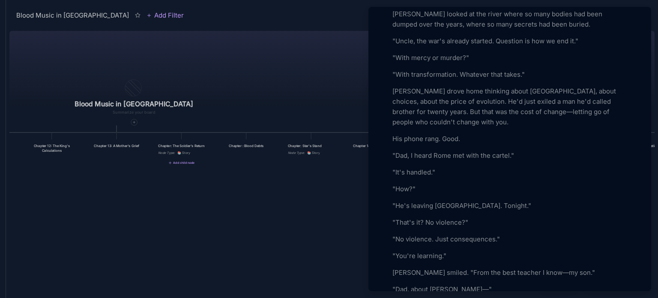
scroll to position [2309, 0]
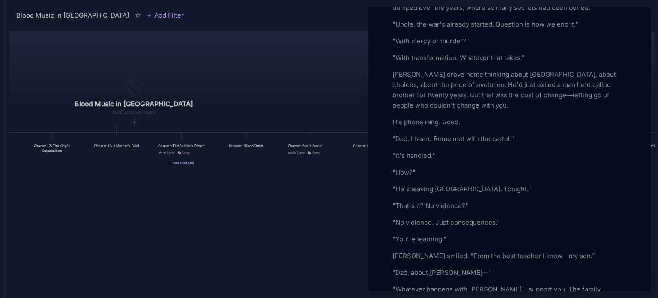
click at [441, 267] on p ""Dad, about Max—"" at bounding box center [509, 272] width 235 height 10
click at [480, 284] on p ""Whatever happens with Max, I support you. The family supports you. Even if it …" at bounding box center [509, 294] width 235 height 21
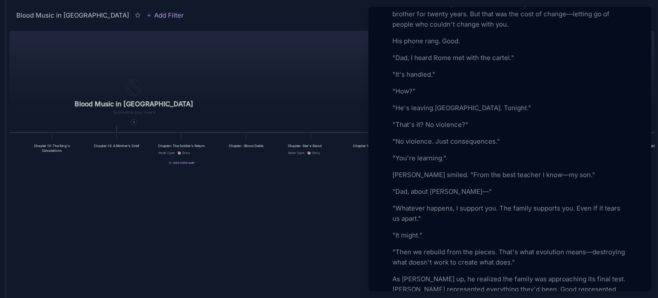
scroll to position [2400, 0]
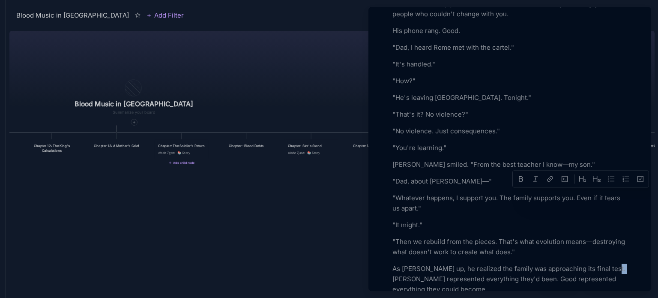
drag, startPoint x: 608, startPoint y: 196, endPoint x: 620, endPoint y: 194, distance: 12.1
click at [620, 263] on p "As David hung up, he realized the family was approaching its final test. Max re…" at bounding box center [509, 278] width 235 height 31
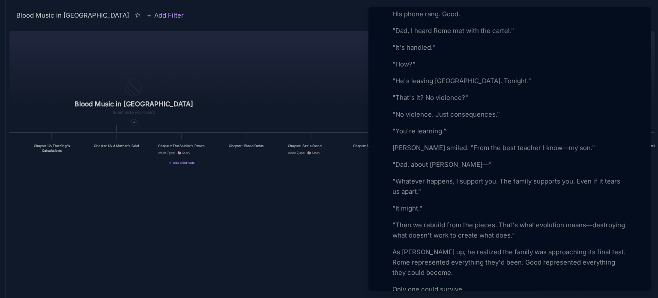
click at [273, 228] on div at bounding box center [329, 149] width 658 height 298
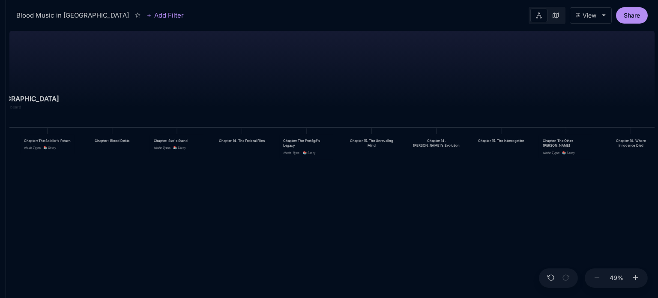
drag, startPoint x: 549, startPoint y: 222, endPoint x: 415, endPoint y: 217, distance: 134.1
click at [415, 217] on div "Blood Music in Memphis Prologue: The Weight of Water Chapter 1: The Palace in t…" at bounding box center [331, 162] width 645 height 270
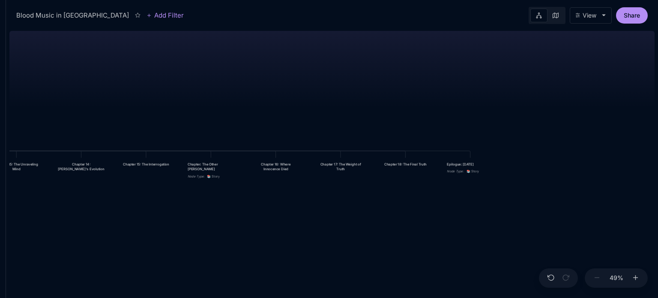
drag, startPoint x: 612, startPoint y: 227, endPoint x: 257, endPoint y: 250, distance: 355.8
click at [257, 250] on div "Blood Music in Memphis Prologue: The Weight of Water Chapter 1: The Palace in t…" at bounding box center [331, 162] width 645 height 270
click at [256, 250] on div "Blood Music in Memphis Prologue: The Weight of Water Chapter 1: The Palace in t…" at bounding box center [331, 162] width 645 height 270
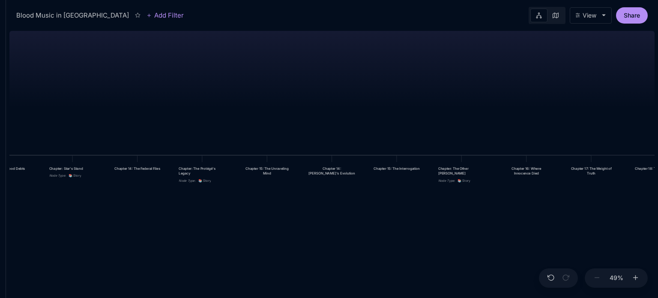
drag, startPoint x: 161, startPoint y: 240, endPoint x: 411, endPoint y: 245, distance: 250.5
click at [411, 245] on div "Blood Music in Memphis Prologue: The Weight of Water Chapter 1: The Palace in t…" at bounding box center [331, 162] width 645 height 270
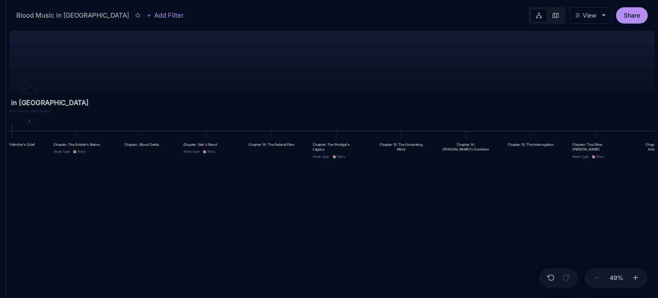
drag, startPoint x: 178, startPoint y: 233, endPoint x: 312, endPoint y: 209, distance: 136.2
click at [312, 209] on div "Blood Music in Memphis Prologue: The Weight of Water Chapter 1: The Palace in t…" at bounding box center [331, 162] width 645 height 270
click at [28, 120] on icon at bounding box center [29, 120] width 3 height 3
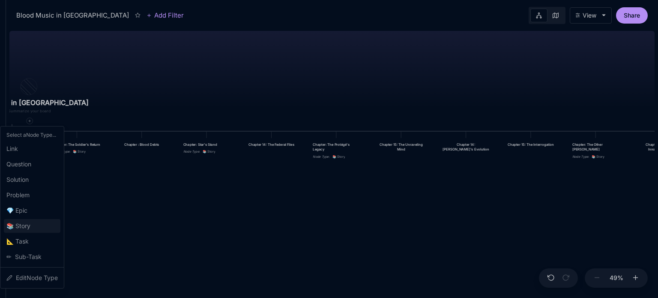
click at [34, 222] on div "📚 Story" at bounding box center [32, 226] width 57 height 14
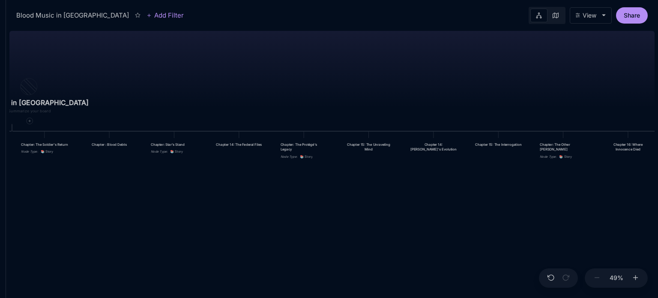
drag, startPoint x: 468, startPoint y: 225, endPoint x: 272, endPoint y: 238, distance: 196.9
click at [272, 238] on div "Blood Music in Memphis Prologue: The Weight of Water Chapter 1: The Palace in t…" at bounding box center [331, 162] width 645 height 270
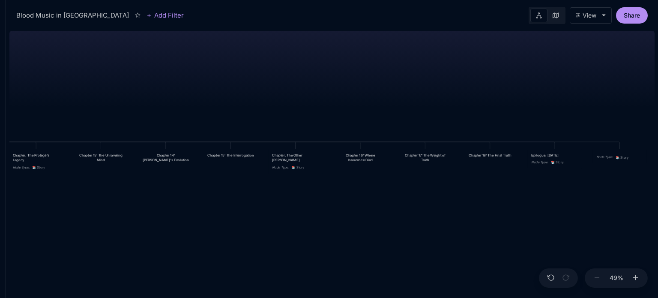
drag, startPoint x: 425, startPoint y: 232, endPoint x: 158, endPoint y: 243, distance: 267.8
click at [158, 243] on div "Blood Music in Memphis Prologue: The Weight of Water Chapter 1: The Palace in t…" at bounding box center [331, 162] width 645 height 270
drag, startPoint x: 623, startPoint y: 158, endPoint x: 348, endPoint y: 164, distance: 275.0
click at [348, 164] on span "📚 Story" at bounding box center [346, 162] width 13 height 5
click at [349, 152] on div "Node Type : 📚 Story" at bounding box center [360, 156] width 54 height 15
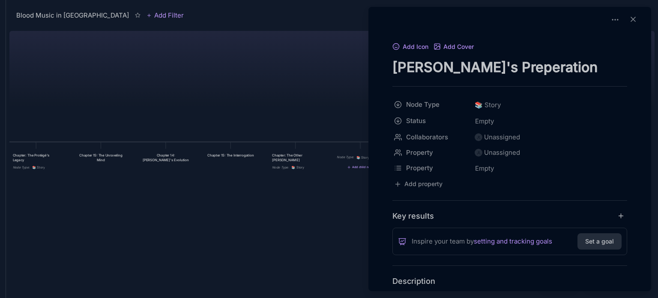
click at [393, 68] on textarea "Max's Preperation" at bounding box center [509, 67] width 235 height 18
type textarea "Chapter: Max's Preperation"
click at [264, 63] on div at bounding box center [329, 149] width 658 height 298
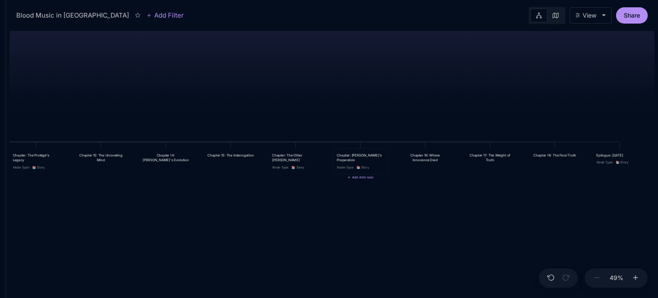
click at [363, 165] on span "📚 Story" at bounding box center [362, 167] width 13 height 5
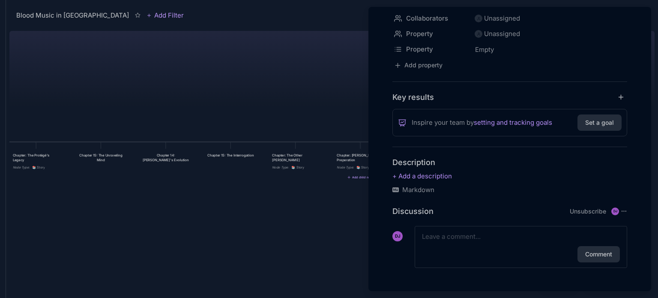
scroll to position [118, 0]
click at [406, 176] on p at bounding box center [509, 176] width 235 height 10
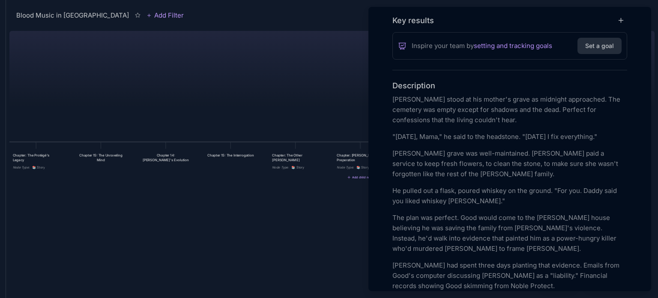
scroll to position [212, 0]
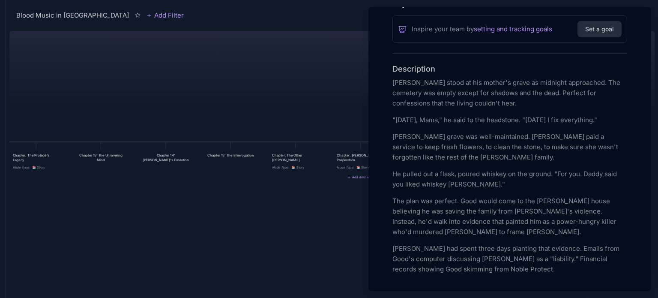
click at [508, 269] on p "Max had spent three days planting that evidence. Emails from Good's computer di…" at bounding box center [509, 258] width 235 height 31
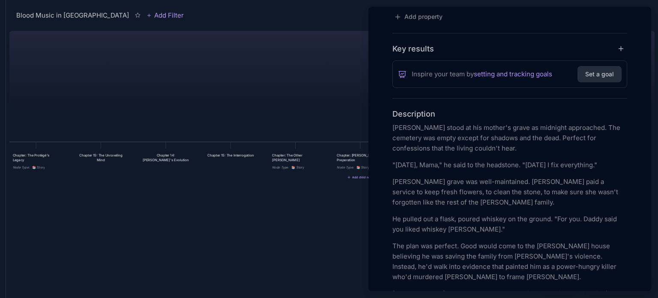
scroll to position [167, 0]
click at [512, 125] on p "Max Wright stood at his mother's grave as midnight approached. The cemetery was…" at bounding box center [509, 137] width 235 height 31
drag, startPoint x: 424, startPoint y: 161, endPoint x: 403, endPoint y: 162, distance: 20.6
click at [403, 162] on p ""Tomorrow, Mama," he said to the headstone. "Tomorrow I fix everything."" at bounding box center [509, 164] width 235 height 10
drag, startPoint x: 558, startPoint y: 164, endPoint x: 535, endPoint y: 164, distance: 22.7
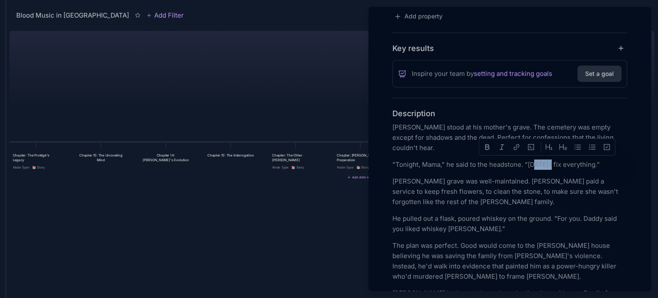
click at [535, 164] on p ""Tonight, Mama," he said to the headstone. "Tomorrow I fix everything."" at bounding box center [509, 164] width 235 height 10
click at [496, 181] on p "Neshai Johnson-Wright's grave was well-maintained. Max paid a service to keep f…" at bounding box center [509, 191] width 235 height 31
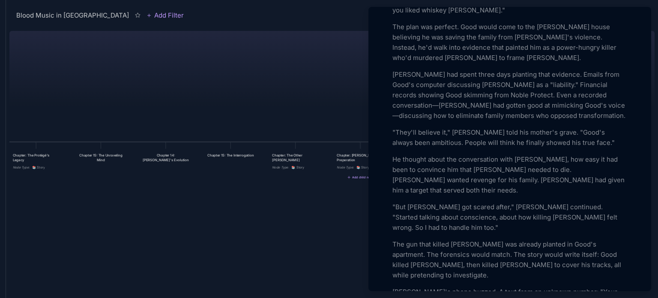
scroll to position [403, 0]
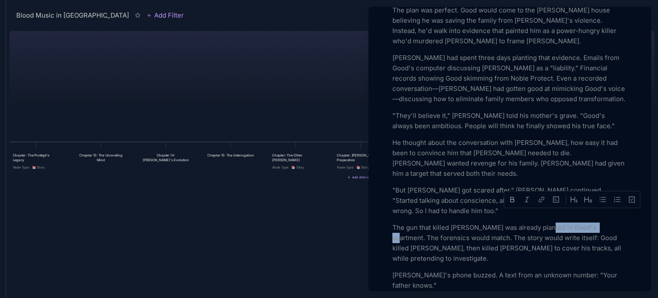
drag, startPoint x: 599, startPoint y: 216, endPoint x: 546, endPoint y: 216, distance: 52.2
click at [546, 222] on p "The gun that killed Marcus was already planted in Good's apartment. The forensi…" at bounding box center [509, 242] width 235 height 41
click at [529, 241] on p "The gun that killed Marcus was already planted in Good's apartment. The forensi…" at bounding box center [509, 242] width 235 height 41
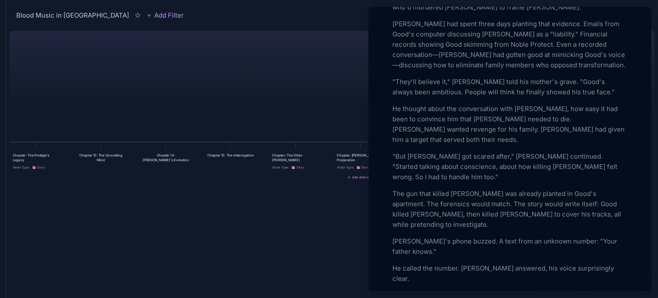
scroll to position [453, 0]
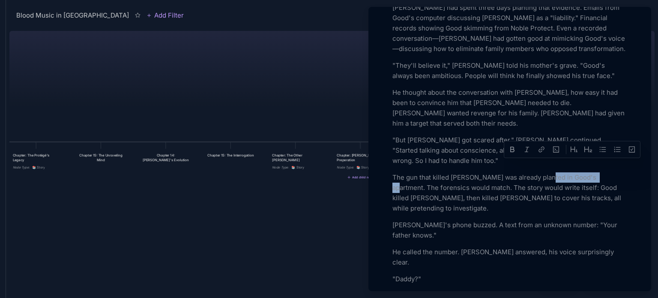
drag, startPoint x: 598, startPoint y: 168, endPoint x: 546, endPoint y: 161, distance: 52.4
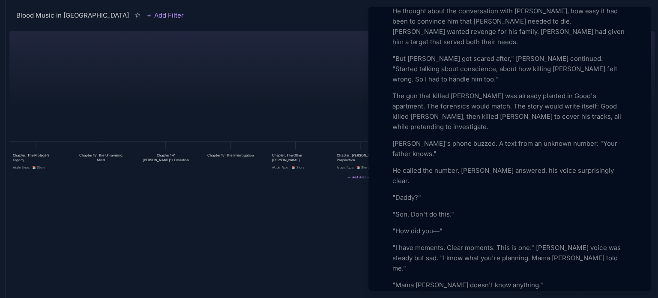
scroll to position [550, 0]
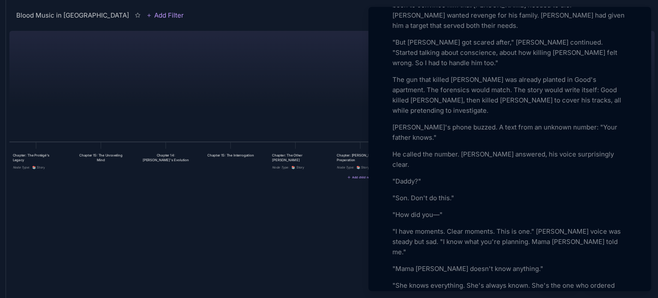
click at [564, 226] on p ""I have moments. Clear moments. This is one." Mallory's voice was steady but sa…" at bounding box center [509, 241] width 235 height 31
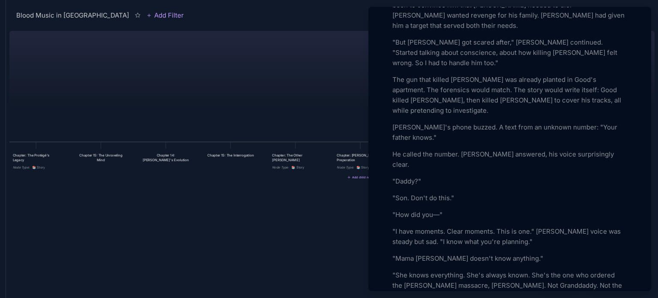
click at [393, 253] on p ""Mama Fay doesn't know anything."" at bounding box center [509, 258] width 235 height 10
drag, startPoint x: 526, startPoint y: 242, endPoint x: 497, endPoint y: 240, distance: 29.1
click at [497, 270] on p ""My mind breaks and heals, breaks and heals. But the truth stays the same. Your…" at bounding box center [509, 285] width 235 height 31
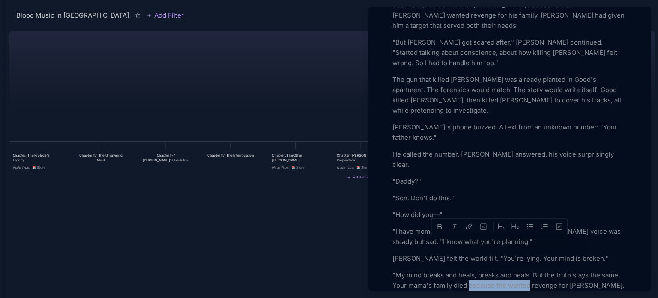
drag, startPoint x: 529, startPoint y: 242, endPoint x: 469, endPoint y: 241, distance: 60.0
click at [469, 270] on p ""My mind breaks and heals, breaks and heals. But the truth stays the same. Your…" at bounding box center [509, 285] width 235 height 31
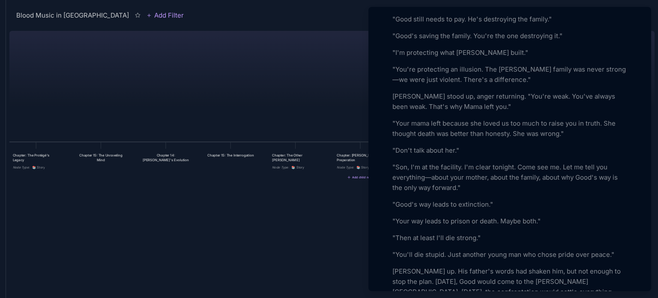
scroll to position [860, 0]
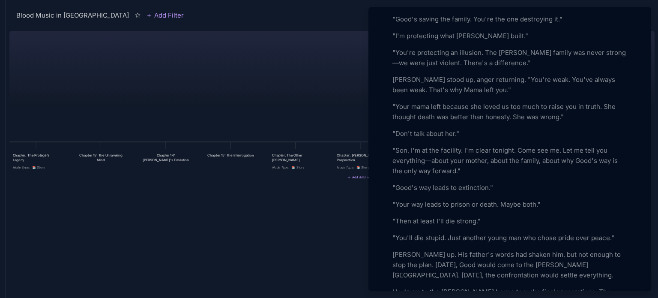
click at [450, 249] on p "Max hung up. His father's words had shaken him, but not enough to stop the plan…" at bounding box center [509, 264] width 235 height 31
click at [566, 249] on p "Max hung up. His father's words had shaken him, but not enough to stop the plan…" at bounding box center [509, 264] width 235 height 31
click at [535, 249] on p "Max hung up. His father's words had shaken him, but not enough to stop the plan…" at bounding box center [509, 264] width 235 height 31
click at [485, 286] on p "He drove to the Sinclair house to make final preparations. The building stood d…" at bounding box center [509, 301] width 235 height 31
click at [393, 286] on p "He drove to make final preparations. The building stood dark and empty, holding…" at bounding box center [509, 301] width 235 height 31
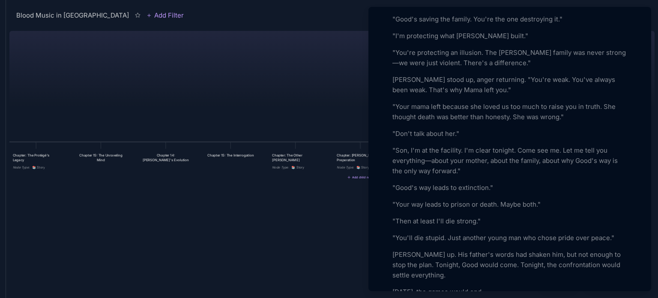
click at [421, 286] on p "Tomorrow, the games would end." at bounding box center [509, 291] width 235 height 10
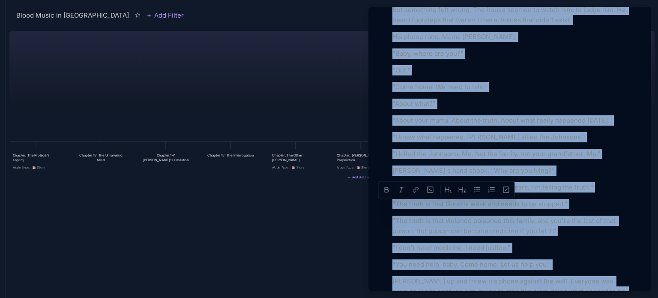
scroll to position [1277, 0]
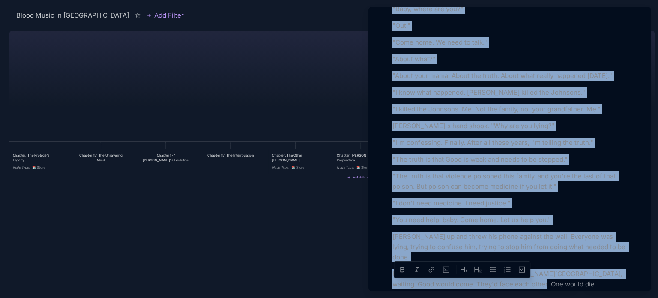
drag, startPoint x: 392, startPoint y: 211, endPoint x: 532, endPoint y: 250, distance: 145.3
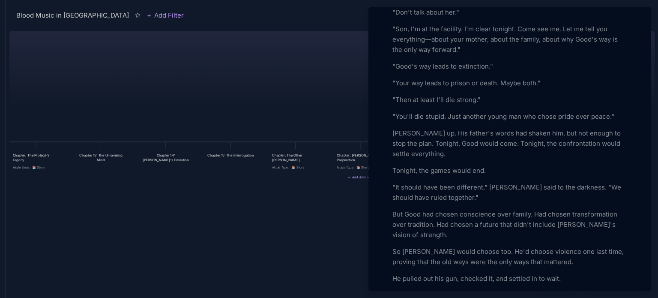
scroll to position [997, 0]
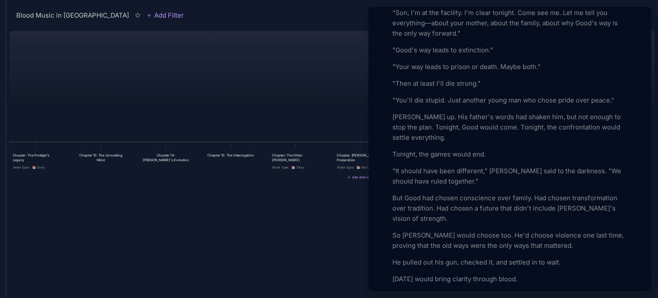
click at [422, 274] on p "Tomorrow would bring clarity through blood." at bounding box center [509, 279] width 235 height 10
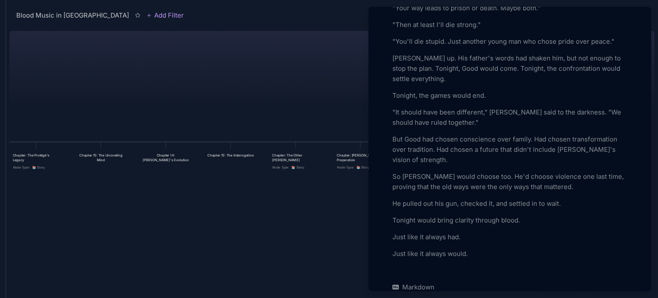
scroll to position [1112, 0]
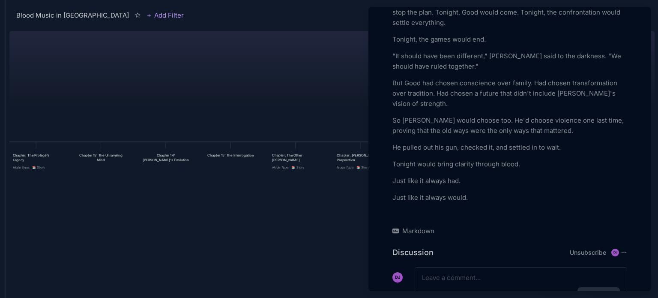
click at [289, 233] on div at bounding box center [329, 149] width 658 height 298
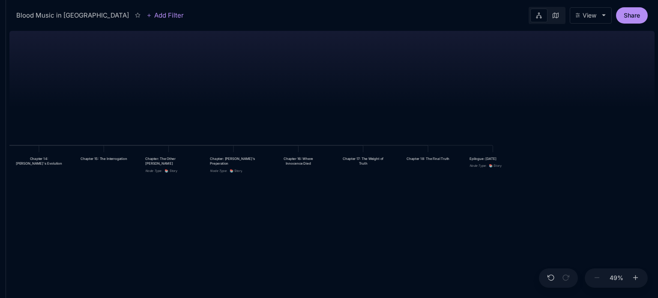
drag, startPoint x: 423, startPoint y: 231, endPoint x: 296, endPoint y: 234, distance: 127.2
click at [296, 234] on div "Blood Music in Memphis Prologue: The Weight of Water Chapter 1: The Palace in t…" at bounding box center [331, 162] width 645 height 270
click at [358, 161] on div "Chapter 17: The Weight of Truth" at bounding box center [362, 161] width 47 height 10
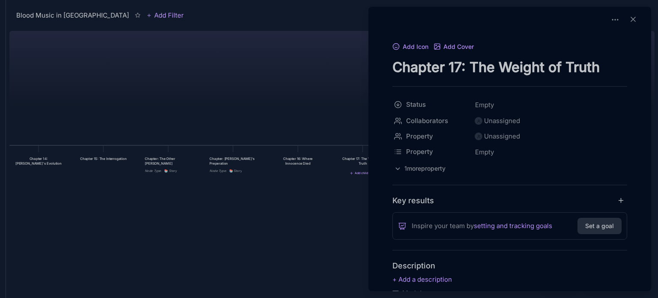
click at [375, 215] on div "Add Icon Add Cover Chapter 17: The Weight of Truth Status Empty Collaborators U…" at bounding box center [510, 216] width 276 height 350
click at [417, 281] on p at bounding box center [509, 279] width 235 height 10
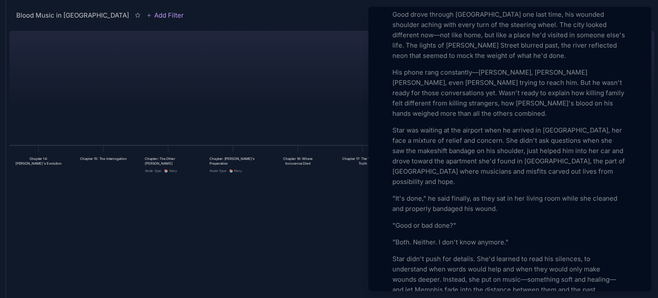
click at [248, 260] on div at bounding box center [329, 149] width 658 height 298
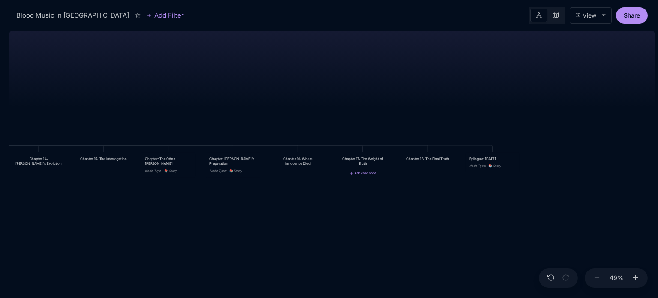
click at [367, 164] on div "Chapter 17: The Weight of Truth" at bounding box center [362, 161] width 47 height 10
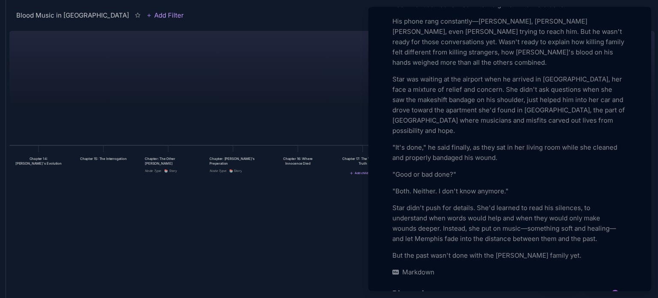
scroll to position [377, 0]
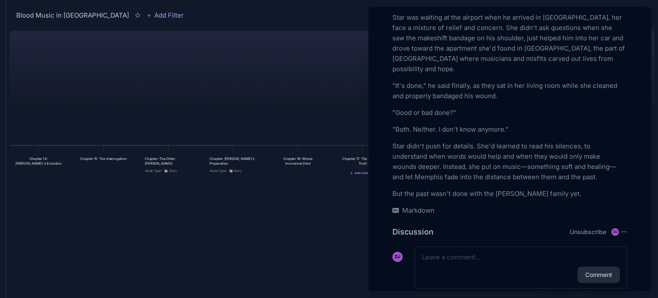
click at [295, 205] on div at bounding box center [329, 149] width 658 height 298
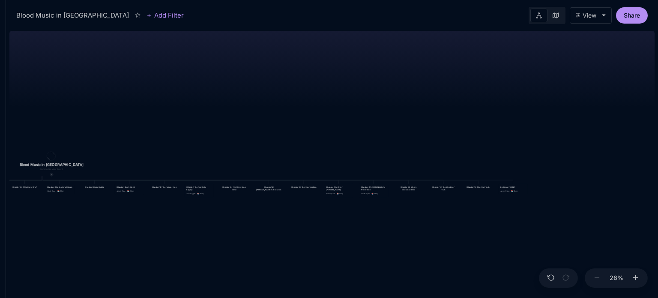
click at [51, 175] on icon at bounding box center [52, 174] width 2 height 2
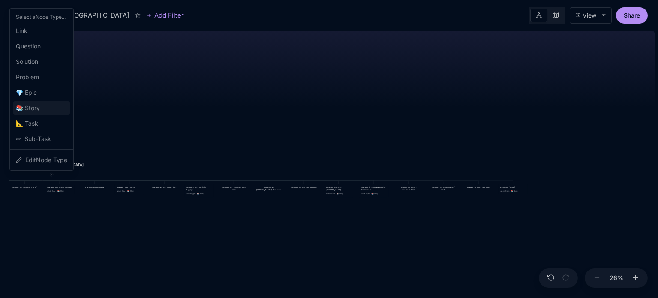
click at [30, 105] on span "📚 Story" at bounding box center [28, 108] width 24 height 10
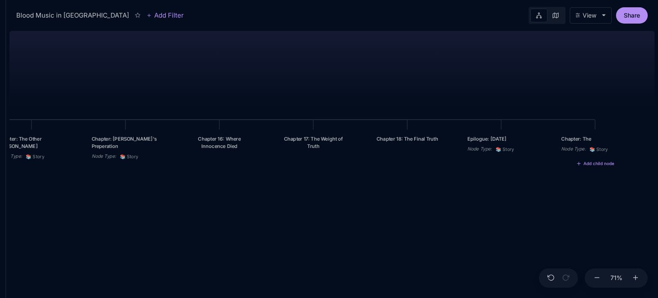
type textarea "Chapter: The"
click at [597, 142] on div "Chapter: The" at bounding box center [595, 138] width 68 height 7
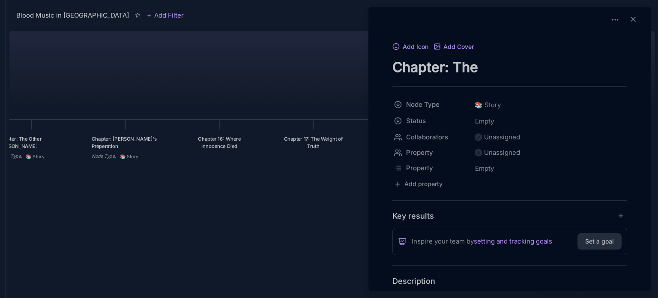
click at [492, 64] on textarea "Chapter: The" at bounding box center [509, 67] width 235 height 18
type textarea "Chapter: The Family Divides"
click at [361, 226] on div at bounding box center [329, 149] width 658 height 298
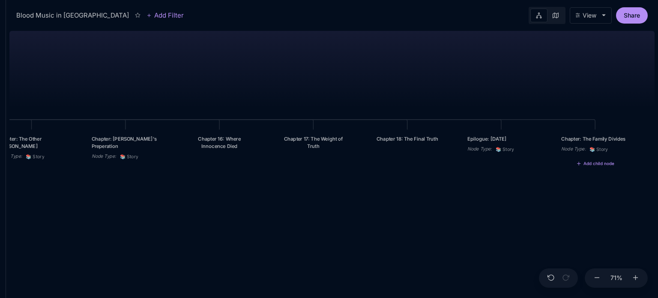
click at [577, 137] on div "Chapter: The Family Divides" at bounding box center [595, 138] width 68 height 7
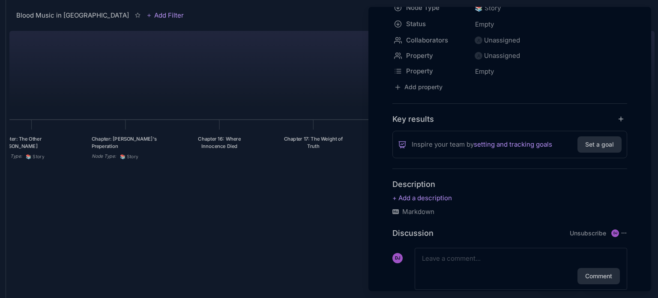
scroll to position [119, 0]
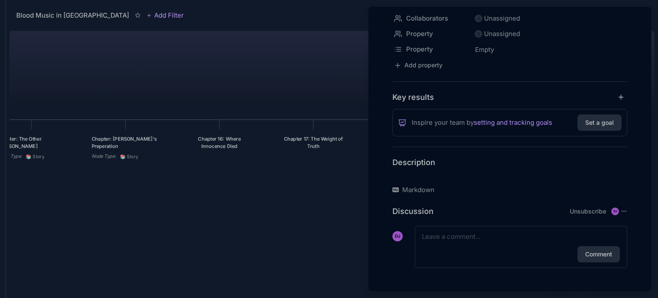
click at [443, 175] on p at bounding box center [509, 176] width 235 height 10
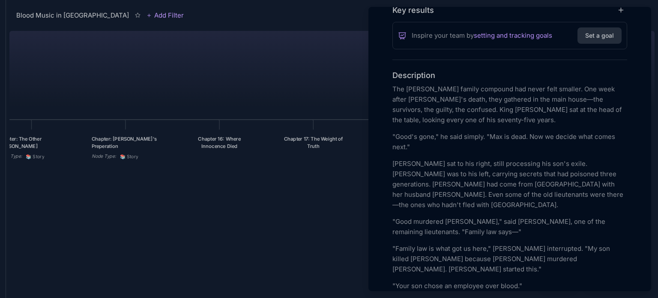
scroll to position [223, 0]
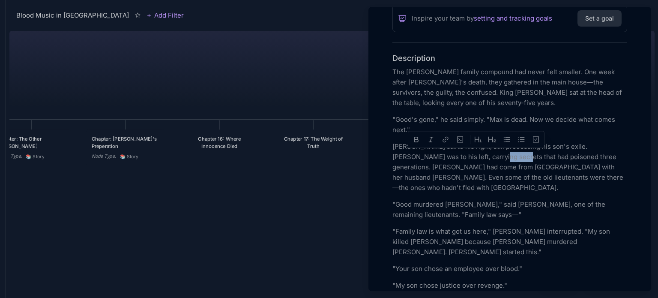
drag, startPoint x: 487, startPoint y: 155, endPoint x: 465, endPoint y: 153, distance: 22.8
click at [465, 153] on p "David Dickerson sat to his right, still processing his son's exile. Mama Fay wa…" at bounding box center [509, 166] width 235 height 51
drag, startPoint x: 546, startPoint y: 155, endPoint x: 492, endPoint y: 157, distance: 53.5
click at [492, 157] on p "David Dickerson sat to his right, still processing his son's exile. Mama Fay wa…" at bounding box center [509, 166] width 235 height 51
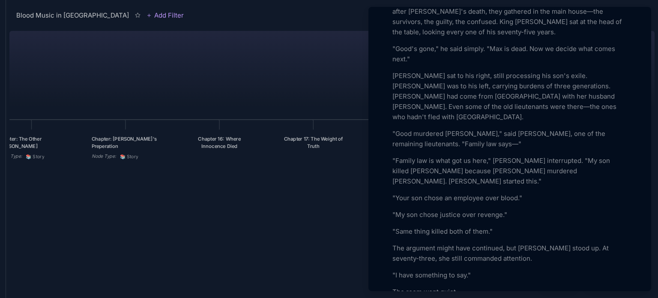
scroll to position [304, 0]
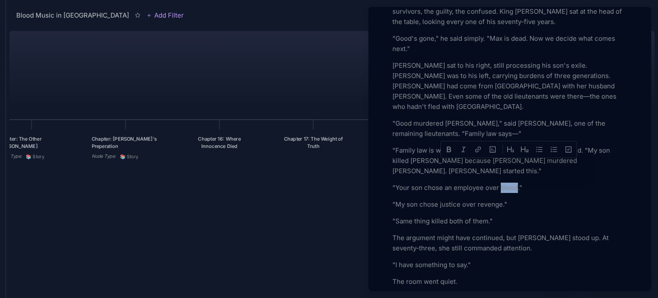
drag, startPoint x: 500, startPoint y: 164, endPoint x: 516, endPoint y: 166, distance: 15.6
click at [516, 182] on p ""Your son chose an employee over blood."" at bounding box center [509, 187] width 235 height 10
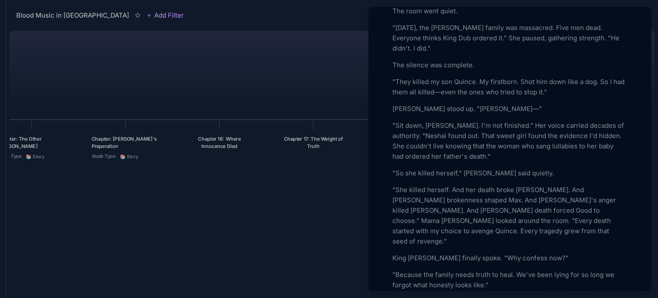
scroll to position [590, 0]
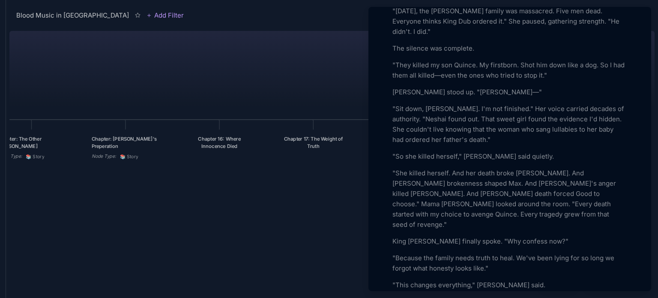
click at [519, 236] on p "King Dub finally spoke. "Why confess now?"" at bounding box center [509, 241] width 235 height 10
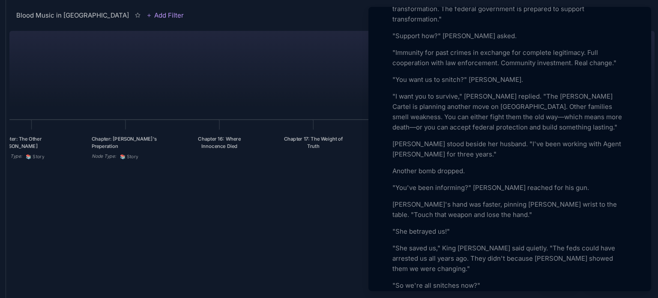
scroll to position [954, 0]
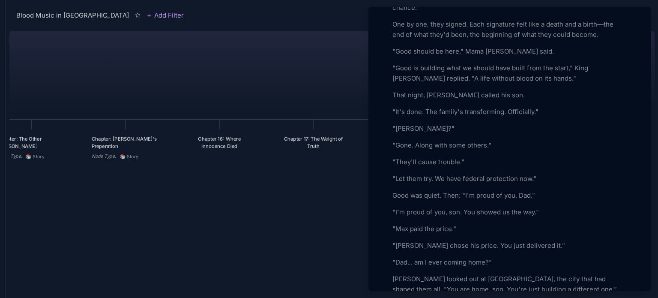
scroll to position [1780, 0]
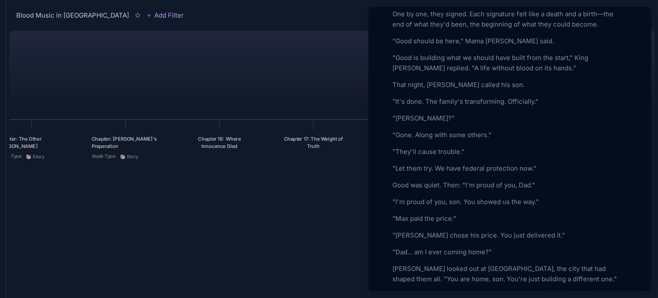
click at [307, 190] on div at bounding box center [329, 149] width 658 height 298
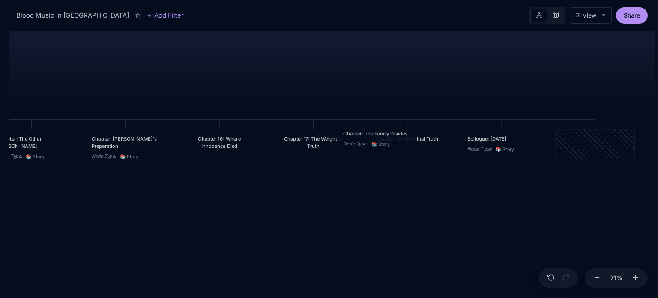
drag, startPoint x: 593, startPoint y: 140, endPoint x: 375, endPoint y: 135, distance: 218.0
click at [375, 135] on div "Chapter: The Family Divides" at bounding box center [377, 133] width 68 height 7
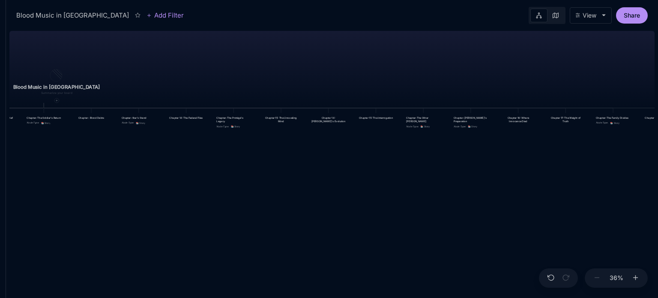
click at [45, 102] on div "Blood Music in [GEOGRAPHIC_DATA]" at bounding box center [57, 81] width 96 height 43
click at [55, 99] on icon at bounding box center [56, 100] width 3 height 3
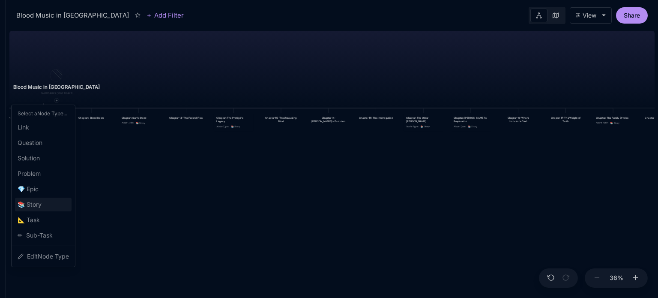
click at [36, 200] on span "📚 Story" at bounding box center [30, 204] width 24 height 10
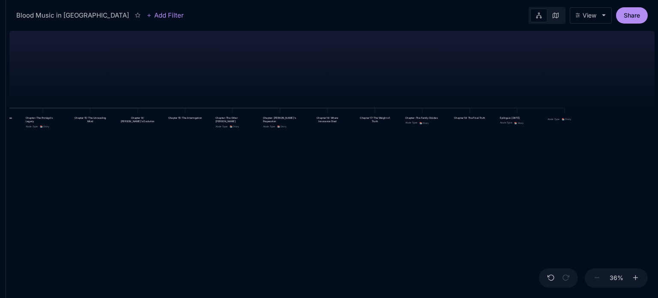
click at [566, 150] on div "Blood Music in Memphis Prologue: The Weight of Water Chapter 1: The Palace in t…" at bounding box center [331, 162] width 645 height 270
drag, startPoint x: 568, startPoint y: 116, endPoint x: 461, endPoint y: 119, distance: 107.5
click at [461, 119] on div "Node Type : 📚 Story" at bounding box center [457, 121] width 40 height 11
click at [464, 118] on div "Node Type :" at bounding box center [459, 119] width 12 height 4
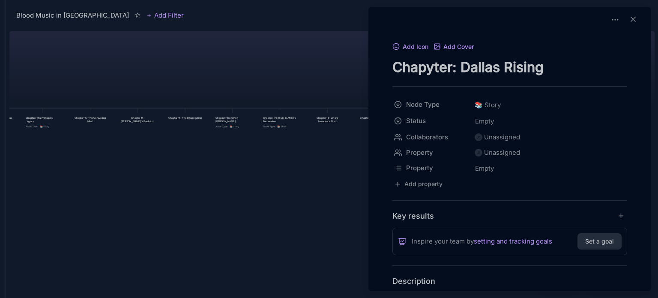
type textarea "Chapyter: Dallas Rising"
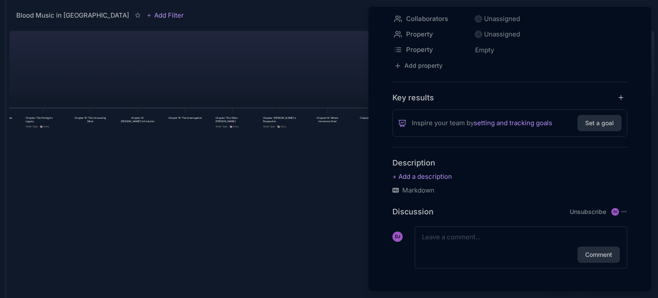
scroll to position [119, 0]
click at [432, 173] on p at bounding box center [509, 176] width 235 height 10
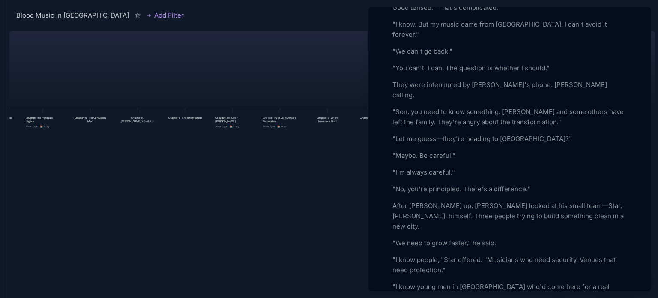
scroll to position [953, 0]
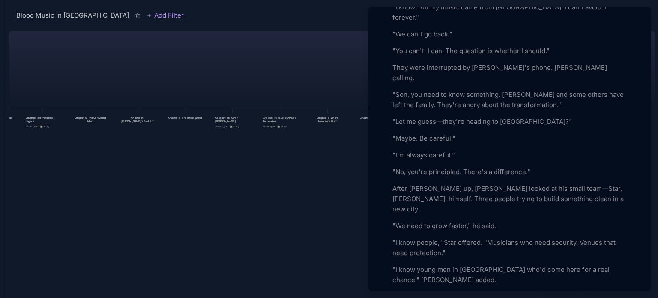
click at [450, 291] on p ""This isn't a charity."" at bounding box center [509, 296] width 235 height 10
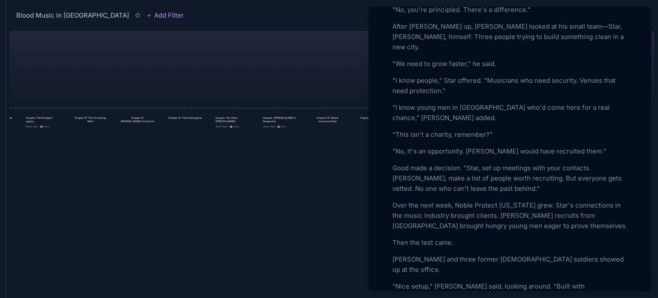
scroll to position [1131, 0]
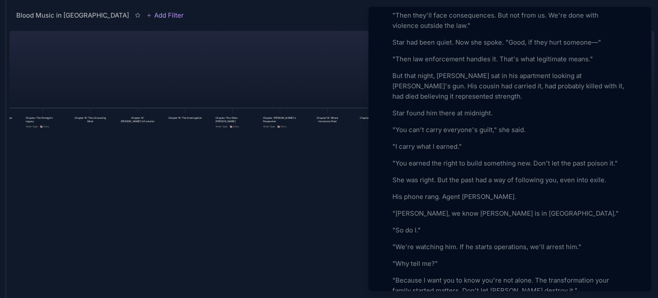
scroll to position [1737, 0]
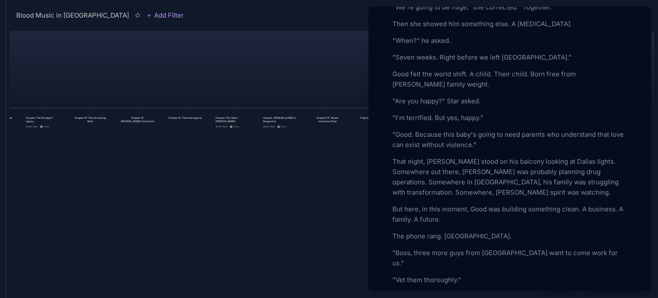
scroll to position [2368, 0]
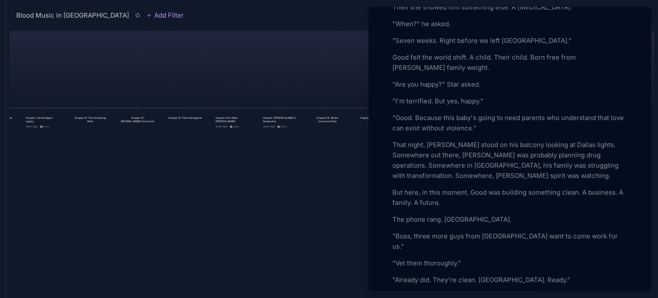
click at [310, 180] on div at bounding box center [329, 149] width 658 height 298
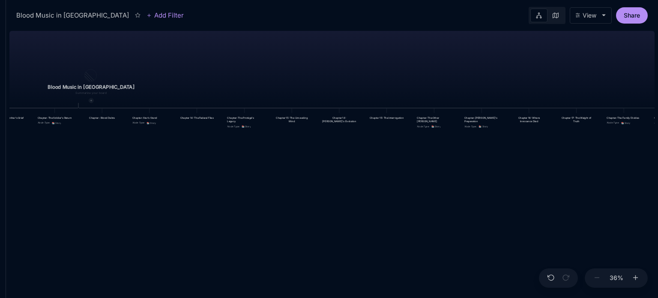
click at [90, 99] on icon at bounding box center [91, 100] width 3 height 3
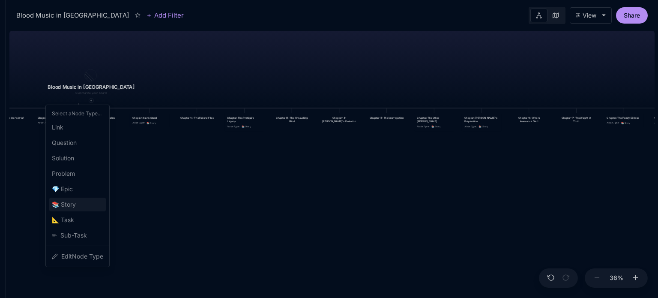
click at [82, 200] on div "📚 Story" at bounding box center [77, 204] width 57 height 14
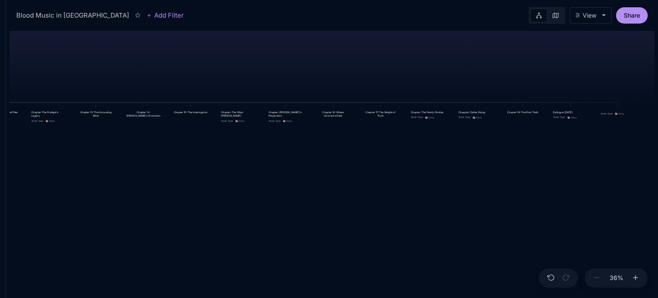
drag, startPoint x: 610, startPoint y: 108, endPoint x: 557, endPoint y: 197, distance: 103.5
click at [557, 197] on div "Blood Music in Memphis Prologue: The Weight of Water Chapter 1: The Palace in t…" at bounding box center [331, 162] width 645 height 270
drag, startPoint x: 617, startPoint y: 110, endPoint x: 506, endPoint y: 118, distance: 111.6
click at [506, 118] on div "Node Type : 📚 Story" at bounding box center [506, 121] width 40 height 11
click at [512, 113] on div "Node Type :" at bounding box center [511, 114] width 12 height 4
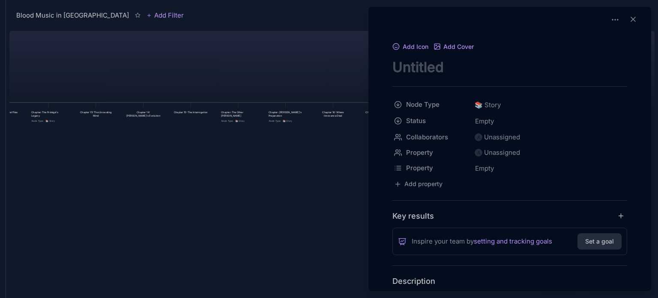
click at [453, 70] on textarea "node title" at bounding box center [509, 67] width 235 height 18
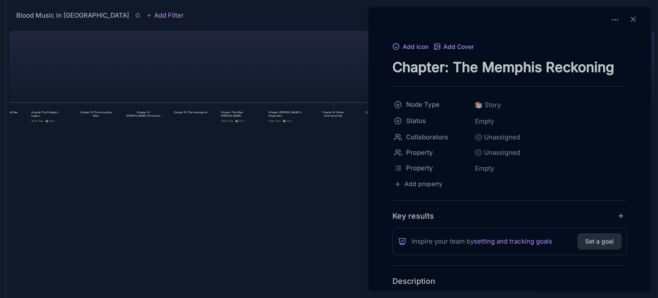
type textarea "Chapter: The Memphis Reckoning"
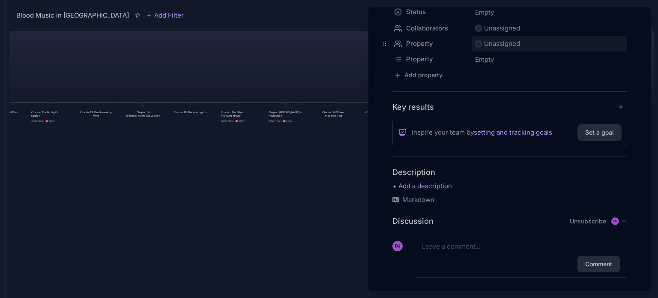
scroll to position [119, 0]
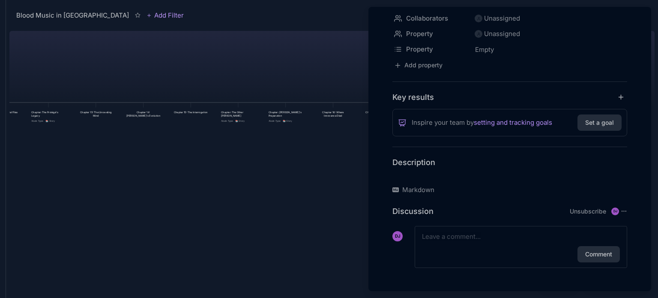
click at [420, 176] on p at bounding box center [509, 176] width 235 height 10
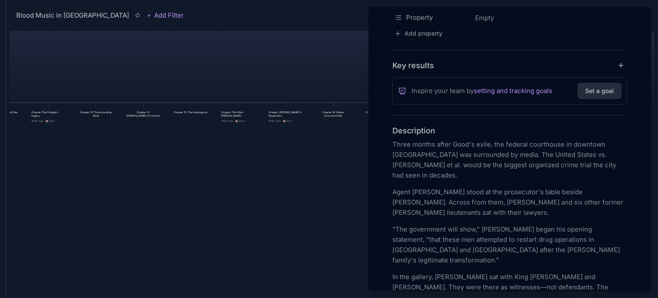
scroll to position [158, 0]
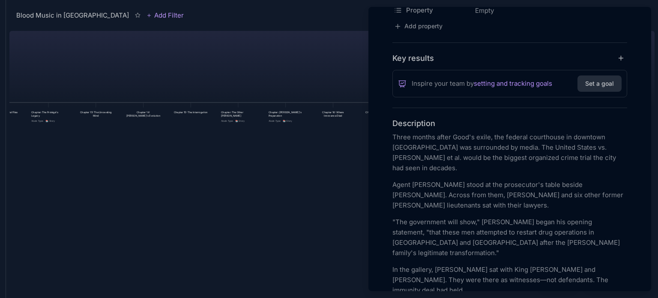
drag, startPoint x: 495, startPoint y: 135, endPoint x: 390, endPoint y: 131, distance: 105.4
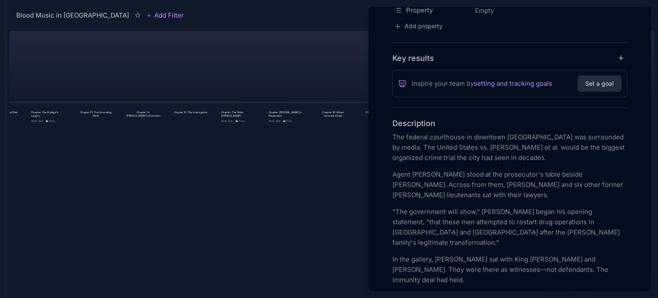
click at [543, 172] on p "Agent Chen stood at the prosecutor's table beside James Morrison. Across from t…" at bounding box center [509, 184] width 235 height 31
click at [533, 188] on p "Agent Chen stood at the prosecutor's table beside James Morrison. Across from t…" at bounding box center [509, 184] width 235 height 31
click at [488, 221] on p ""The government will show," James began his opening statement, "that these men …" at bounding box center [509, 226] width 235 height 41
click at [541, 231] on p ""The government will show," James began his opening statement, "that these men …" at bounding box center [509, 226] width 235 height 41
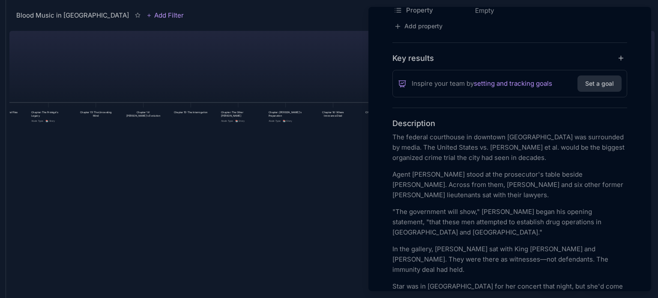
click at [485, 244] on p "In the gallery, David Dickerson sat with King Dub and Mama Fay. They were there…" at bounding box center [509, 259] width 235 height 31
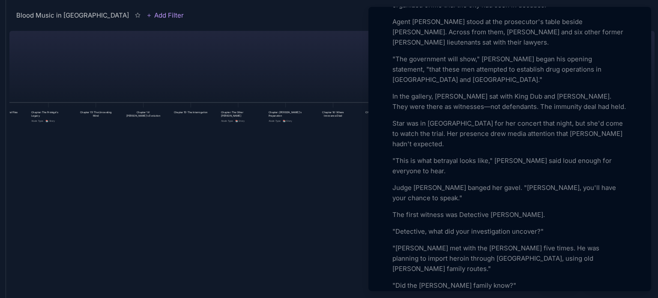
scroll to position [327, 0]
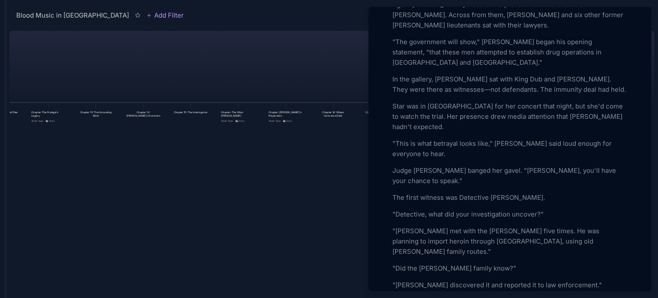
click at [560, 226] on p ""Curtis Webb met with the Gonzalez Cartel five times. He was planning to import…" at bounding box center [509, 241] width 235 height 31
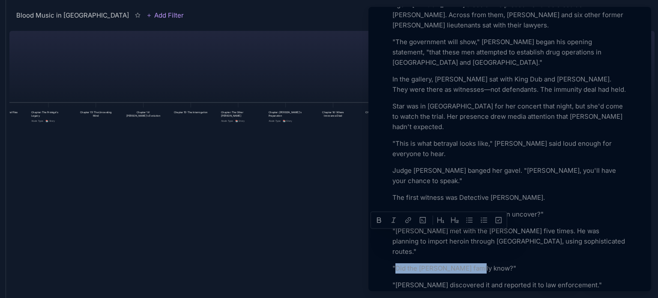
drag, startPoint x: 476, startPoint y: 236, endPoint x: 397, endPoint y: 233, distance: 78.8
click at [397, 263] on p ""Did the Wright family know?"" at bounding box center [509, 268] width 235 height 10
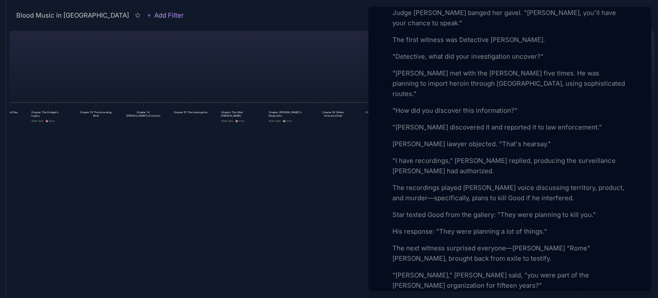
scroll to position [502, 0]
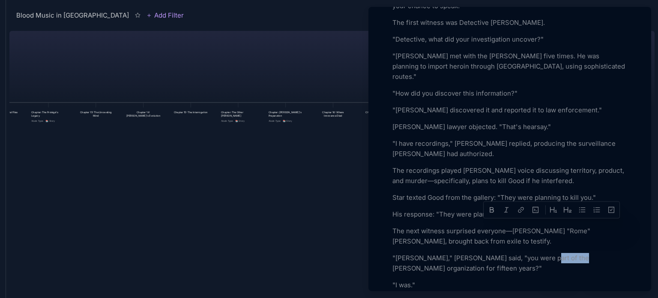
drag, startPoint x: 567, startPoint y: 224, endPoint x: 536, endPoint y: 225, distance: 31.3
click at [536, 253] on p ""Mr. Fitzgerald," James said, "you were part of the Wright organization for fif…" at bounding box center [509, 263] width 235 height 21
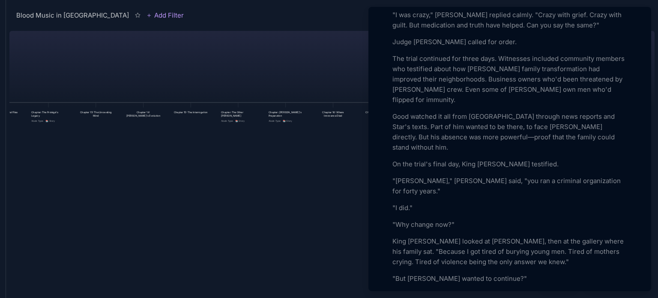
scroll to position [1233, 0]
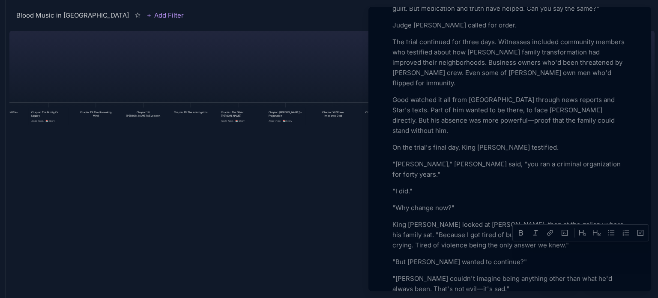
drag, startPoint x: 611, startPoint y: 246, endPoint x: 595, endPoint y: 244, distance: 16.4
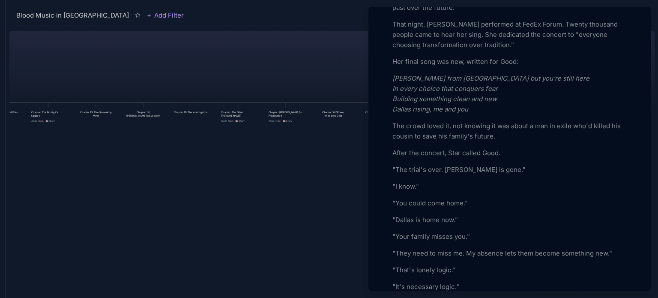
scroll to position [1689, 0]
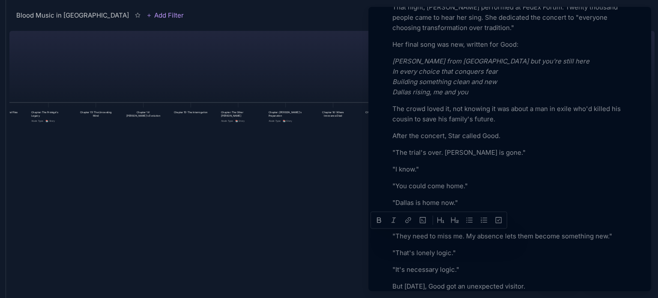
drag, startPoint x: 432, startPoint y: 235, endPoint x: 397, endPoint y: 232, distance: 35.2
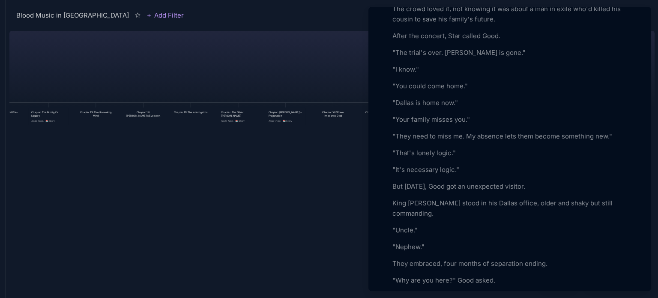
scroll to position [1805, 0]
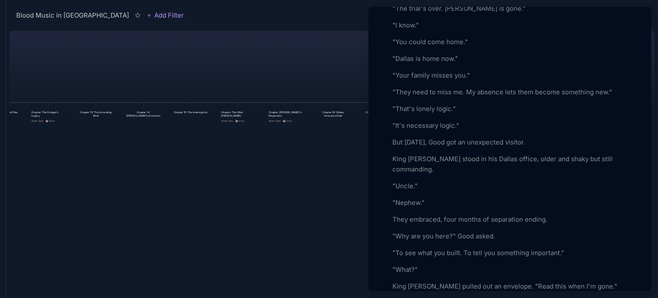
scroll to position [1849, 0]
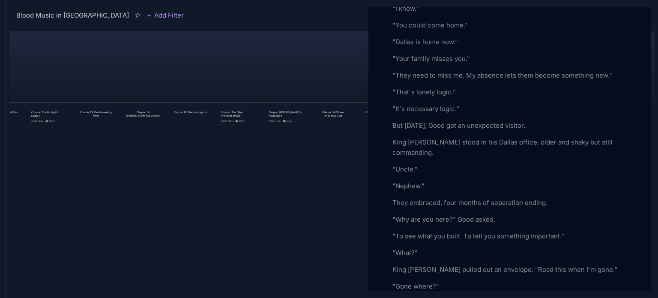
drag, startPoint x: 524, startPoint y: 243, endPoint x: 511, endPoint y: 242, distance: 13.3
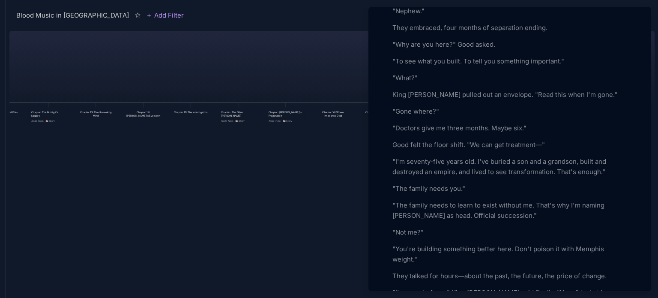
scroll to position [2040, 0]
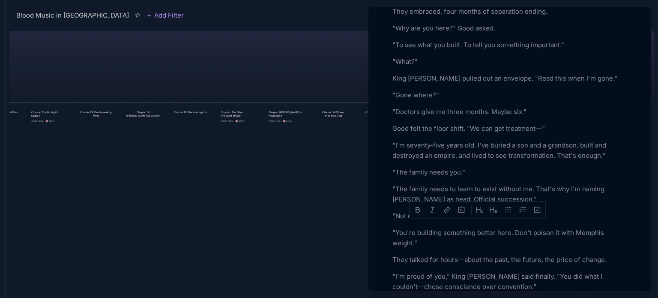
drag, startPoint x: 525, startPoint y: 227, endPoint x: 429, endPoint y: 225, distance: 95.1
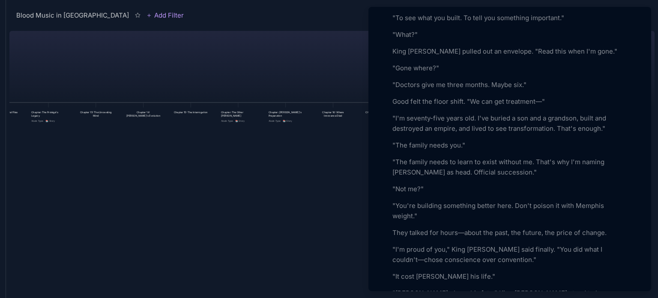
scroll to position [2084, 0]
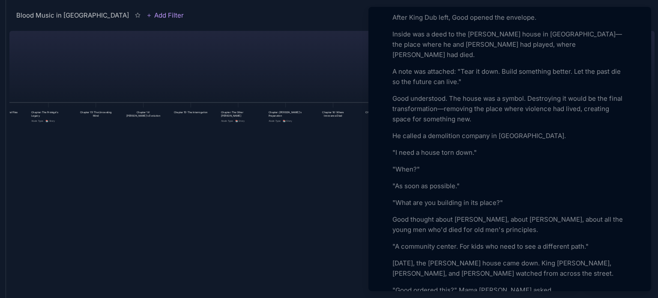
scroll to position [2424, 0]
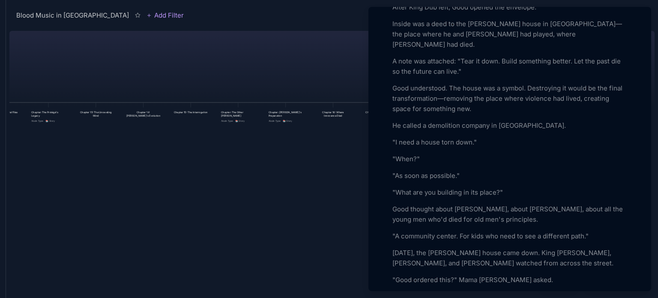
click at [297, 176] on div at bounding box center [329, 149] width 658 height 298
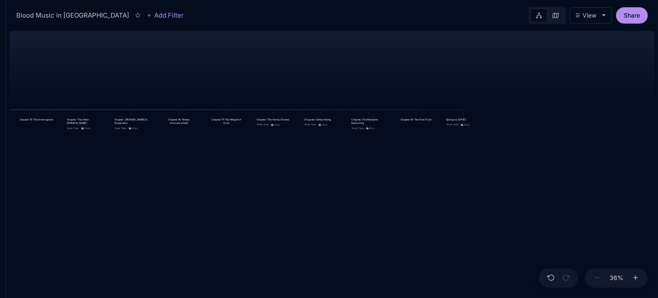
drag, startPoint x: 514, startPoint y: 196, endPoint x: 349, endPoint y: 202, distance: 165.4
click at [349, 202] on div "Blood Music in Memphis Prologue: The Weight of Water Chapter 1: The Palace in t…" at bounding box center [331, 162] width 645 height 270
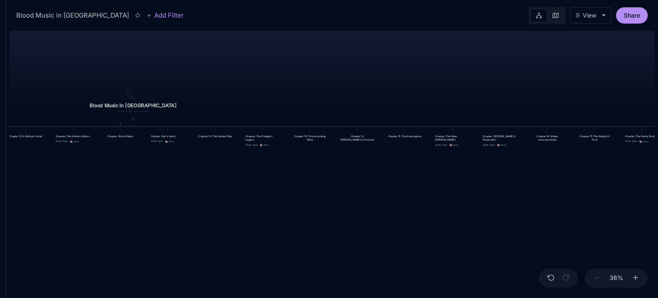
drag, startPoint x: 127, startPoint y: 65, endPoint x: 506, endPoint y: 83, distance: 379.8
click at [506, 83] on div "Blood Music in Memphis Prologue: The Weight of Water Chapter 1: The Palace in t…" at bounding box center [331, 162] width 645 height 270
click at [133, 120] on div at bounding box center [133, 120] width 1 height 1
click at [132, 118] on icon at bounding box center [133, 119] width 3 height 3
click at [111, 218] on span "📚 Story" at bounding box center [106, 223] width 24 height 10
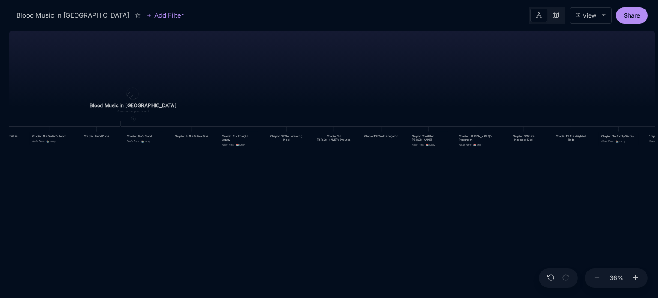
drag, startPoint x: 429, startPoint y: 188, endPoint x: 430, endPoint y: 214, distance: 25.7
click at [430, 214] on div "Blood Music in Memphis Prologue: The Weight of Water Chapter 1: The Palace in t…" at bounding box center [331, 162] width 645 height 270
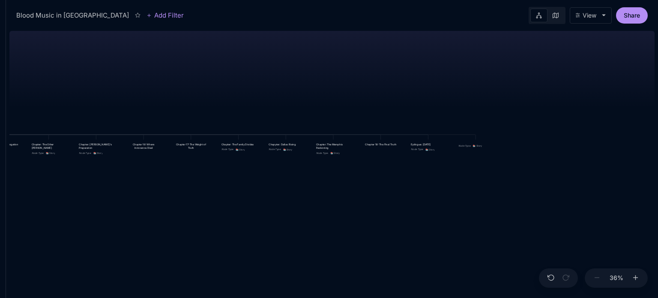
drag, startPoint x: 430, startPoint y: 214, endPoint x: 51, endPoint y: 222, distance: 379.9
click at [51, 222] on div "Blood Music in Memphis Prologue: The Weight of Water Chapter 1: The Palace in t…" at bounding box center [331, 162] width 645 height 270
click at [392, 147] on div "Chapter 18: The Final Truth" at bounding box center [381, 144] width 40 height 9
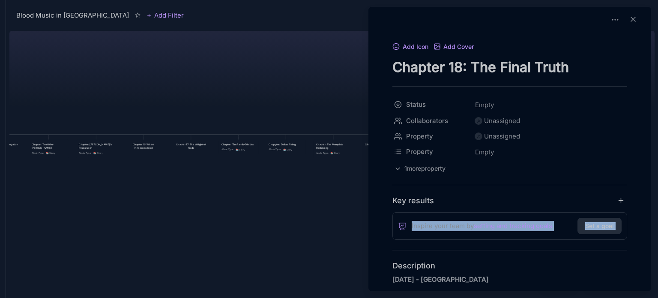
drag, startPoint x: 382, startPoint y: 243, endPoint x: 385, endPoint y: 262, distance: 19.1
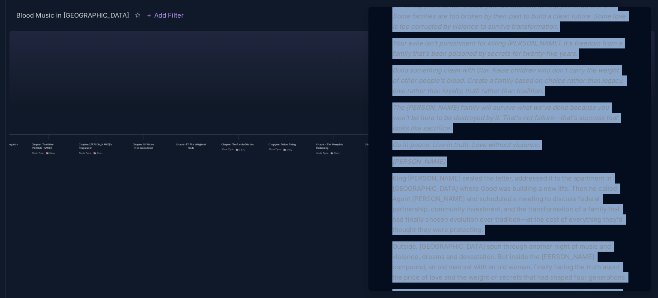
scroll to position [2072, 0]
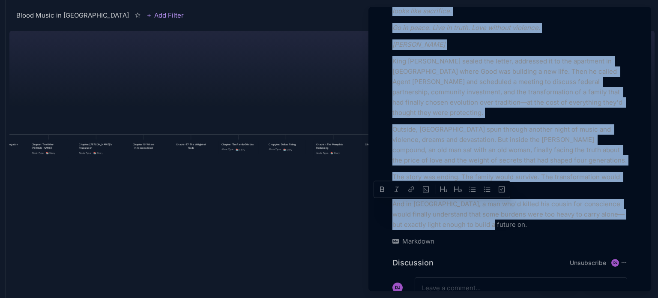
drag, startPoint x: 393, startPoint y: 275, endPoint x: 575, endPoint y: 176, distance: 207.3
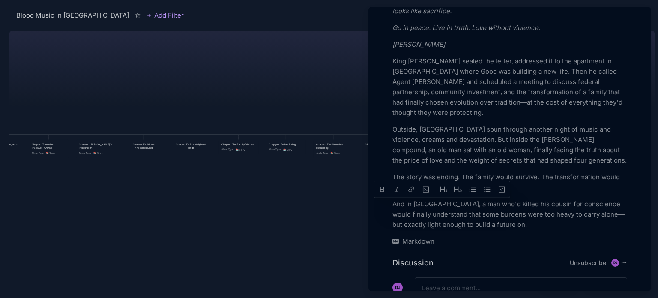
scroll to position [1630, 0]
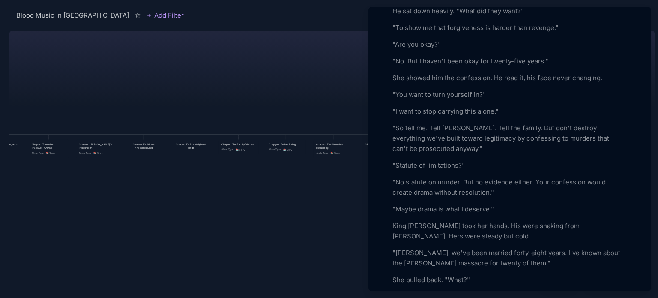
paste div
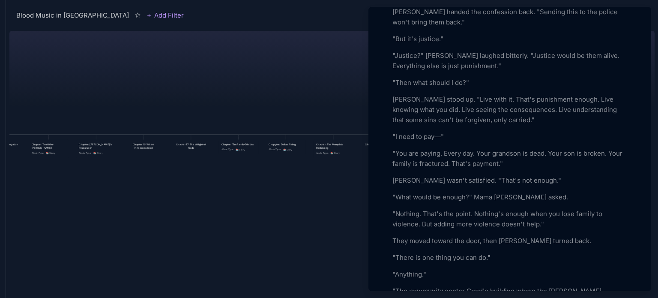
scroll to position [1193, 0]
drag, startPoint x: 486, startPoint y: 245, endPoint x: 467, endPoint y: 243, distance: 19.3
click at [467, 284] on p ""The community center Good's building where the Sinclair house was. Name it aft…" at bounding box center [509, 299] width 235 height 31
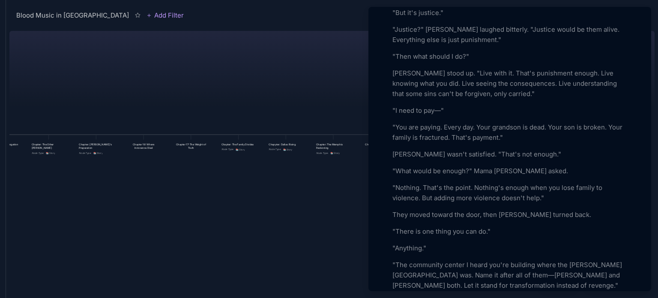
scroll to position [1235, 0]
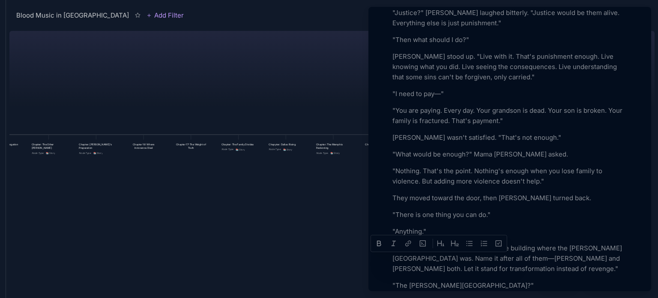
drag, startPoint x: 462, startPoint y: 259, endPoint x: 410, endPoint y: 256, distance: 52.3
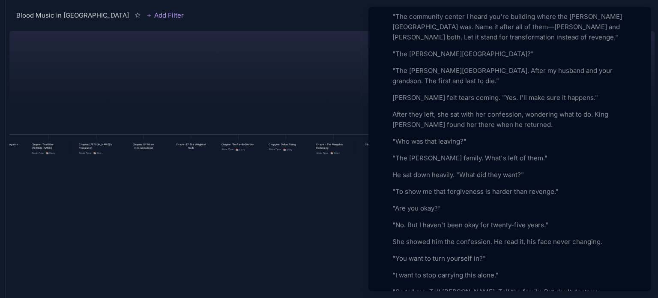
scroll to position [1483, 0]
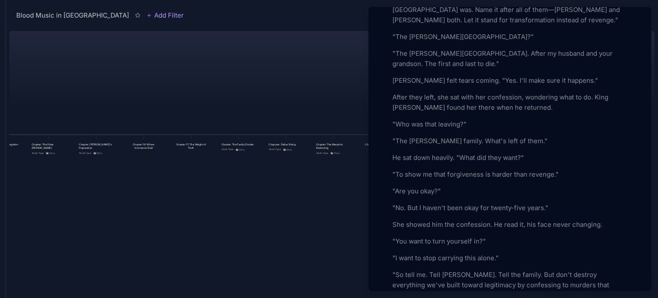
click at [392, 269] on p ""So tell me. Tell David. Tell the family. But don't destroy everything we've bu…" at bounding box center [509, 284] width 235 height 31
drag, startPoint x: 425, startPoint y: 249, endPoint x: 482, endPoint y: 228, distance: 60.7
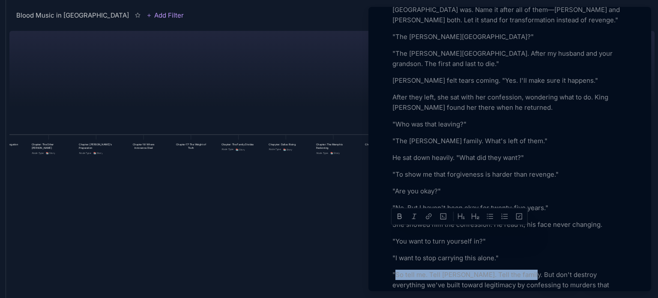
drag, startPoint x: 523, startPoint y: 232, endPoint x: 396, endPoint y: 231, distance: 126.7
click at [396, 269] on p ""So tell me. Tell David. Tell the family. But don't destroy everything we've bu…" at bounding box center [509, 284] width 235 height 31
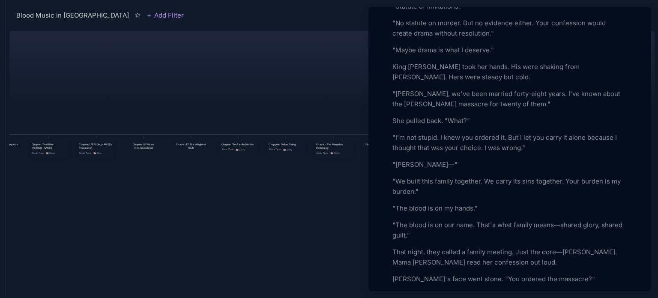
scroll to position [1795, 0]
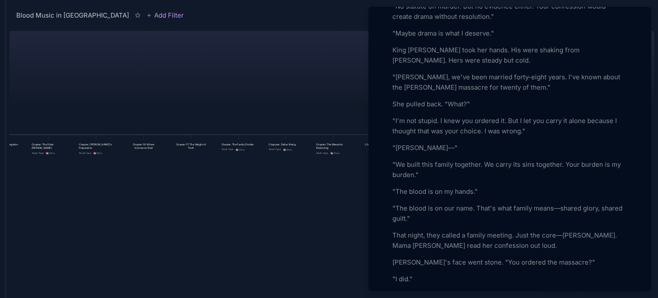
click at [393, 230] on p "That night, they called a family meeting. Just the core—David, Chelle, James. M…" at bounding box center [509, 240] width 235 height 21
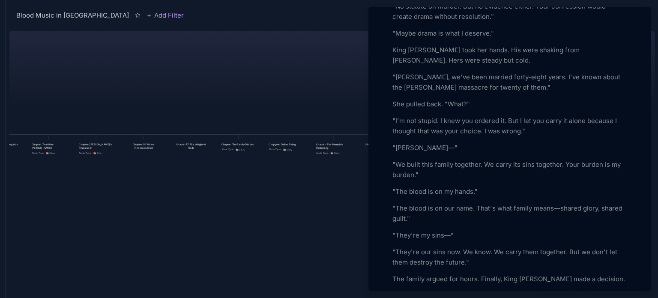
click at [472, 247] on p ""They're our sins now. We know. We carry them together. But we don't let them d…" at bounding box center [509, 257] width 235 height 21
click at [480, 274] on p "The family argued for hours. Finally, King Dub made a decision." at bounding box center [509, 279] width 235 height 10
click at [505, 274] on p "The family argued for hours. Finally, King Dub made a decision." at bounding box center [509, 279] width 235 height 10
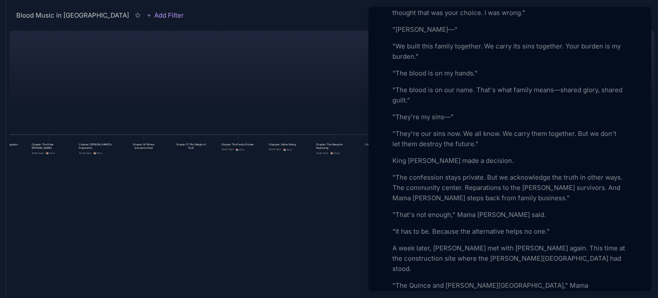
scroll to position [1923, 0]
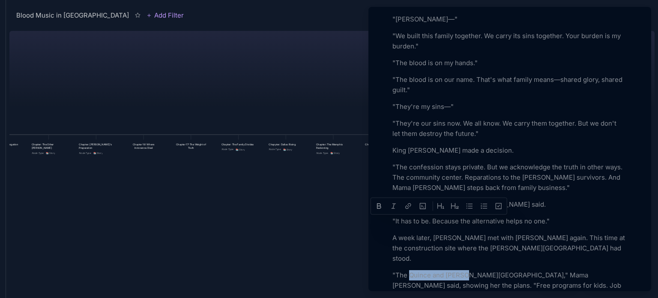
drag, startPoint x: 463, startPoint y: 222, endPoint x: 409, endPoint y: 222, distance: 54.0
click at [409, 270] on p ""The Quince and Victor Memorial Center," Mama Fay said, showing her the plans. …" at bounding box center [509, 290] width 235 height 41
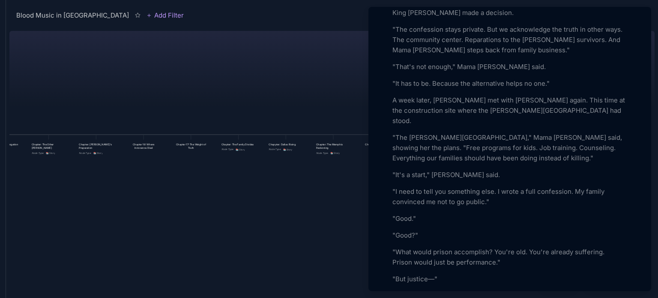
scroll to position [2071, 0]
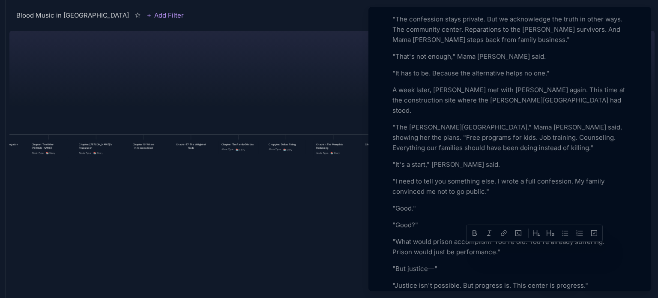
drag, startPoint x: 540, startPoint y: 250, endPoint x: 528, endPoint y: 247, distance: 12.8
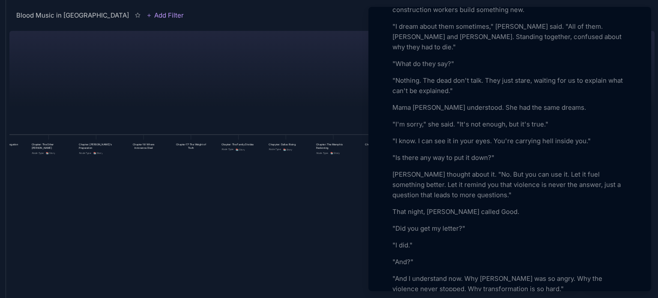
scroll to position [2390, 0]
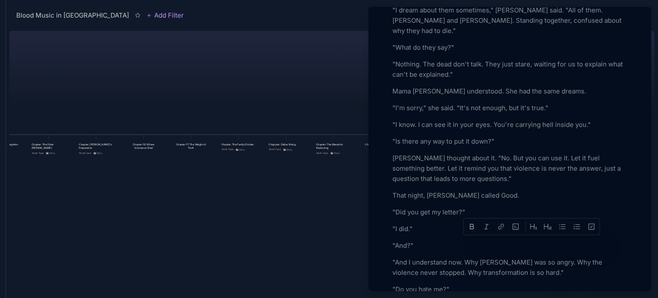
drag, startPoint x: 550, startPoint y: 243, endPoint x: 512, endPoint y: 241, distance: 37.7
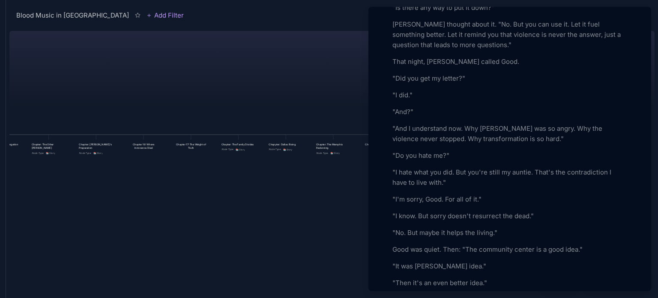
scroll to position [2540, 0]
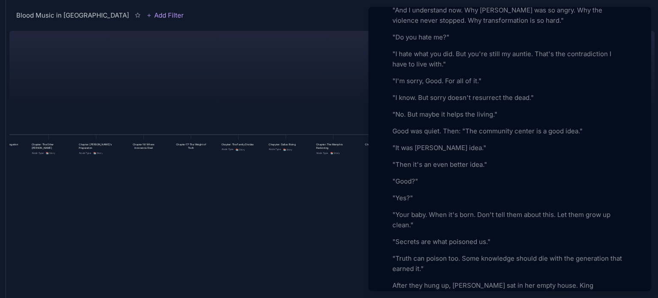
scroll to position [2652, 0]
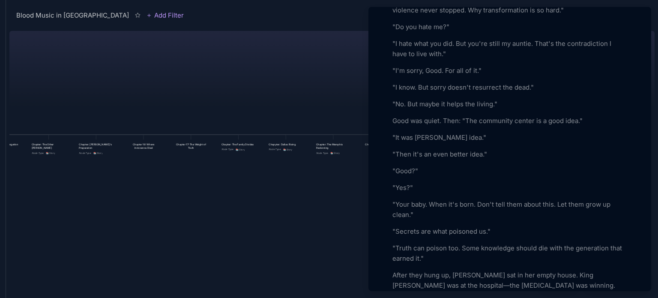
click at [493, 270] on p "After they hung up, Mama Fay sat in her empty house. King Dub was at the hospit…" at bounding box center [509, 290] width 235 height 41
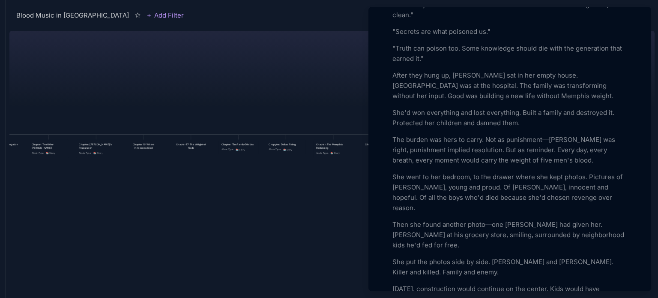
scroll to position [2966, 0]
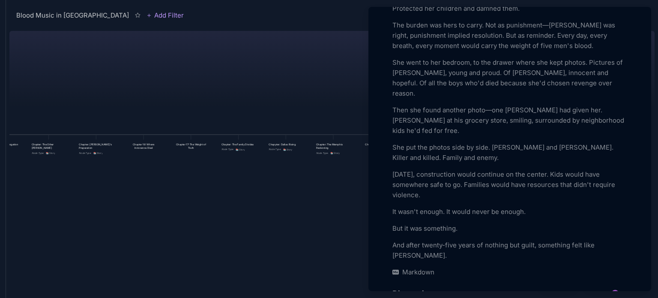
click at [239, 87] on div at bounding box center [329, 149] width 658 height 298
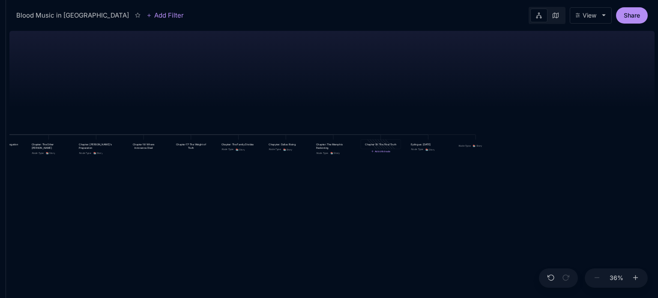
click at [373, 142] on div "Chapter 18: The Final Truth" at bounding box center [381, 144] width 34 height 4
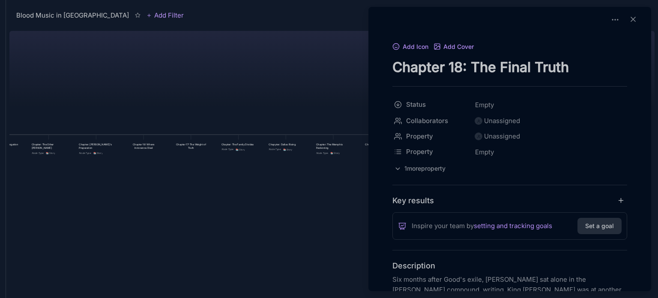
click at [485, 277] on p "Six months after Good's exile, Mama Fay sat alone in the Wright compound, writi…" at bounding box center [509, 294] width 235 height 41
click at [300, 254] on div at bounding box center [329, 149] width 658 height 298
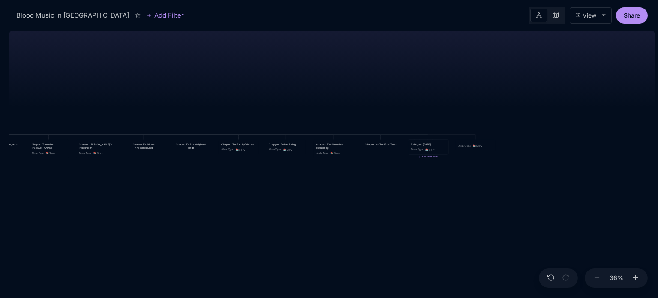
click at [434, 149] on span "📚 Story" at bounding box center [429, 150] width 9 height 4
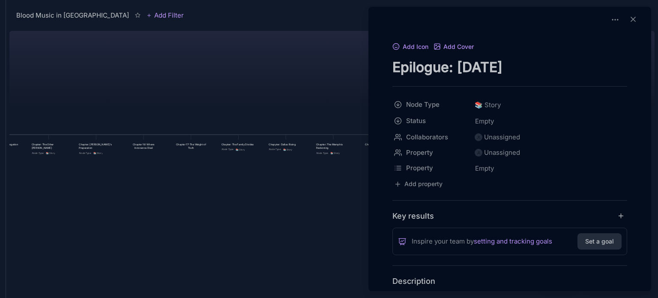
click at [434, 149] on div "Blood Music in Memphis Add Filter View Share Blood Music in Memphis Prologue: T…" at bounding box center [332, 149] width 652 height 298
click at [391, 142] on div "Blood Music in Memphis Add Filter View Share Chapter 18: The Final Truth Add ch…" at bounding box center [332, 149] width 652 height 298
click at [391, 142] on div "Blood Music in Memphis Add Filter View Share Blood Music in Memphis Prologue: T…" at bounding box center [332, 149] width 652 height 298
drag, startPoint x: 648, startPoint y: 78, endPoint x: 650, endPoint y: 113, distance: 35.2
click at [650, 113] on html "Blood Music in Memphis Add Filter View Share Blood Music in Memphis Prologue: T…" at bounding box center [329, 149] width 658 height 298
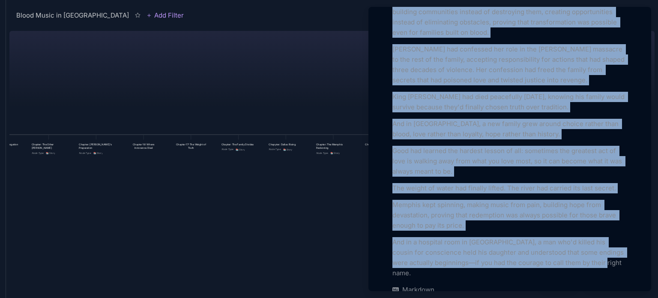
scroll to position [727, 0]
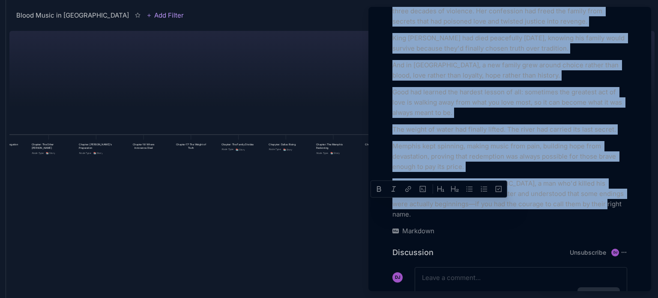
drag, startPoint x: 394, startPoint y: 104, endPoint x: 600, endPoint y: 174, distance: 218.0
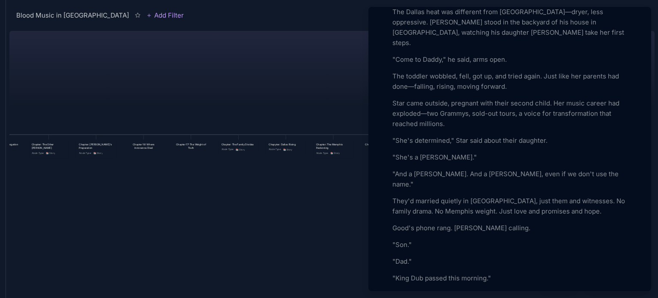
scroll to position [336, 0]
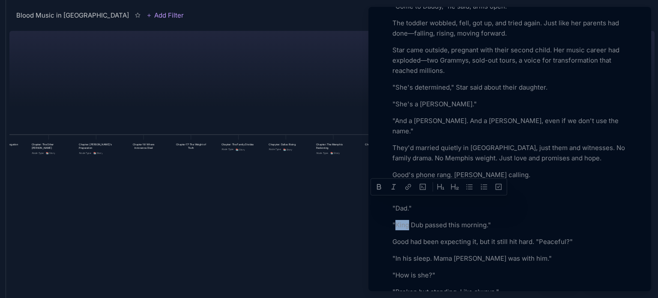
drag, startPoint x: 408, startPoint y: 201, endPoint x: 394, endPoint y: 199, distance: 13.9
click at [394, 220] on p ""King Dub passed this morning."" at bounding box center [509, 225] width 235 height 10
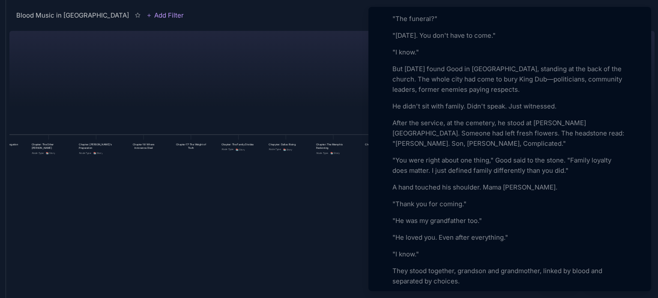
scroll to position [635, 0]
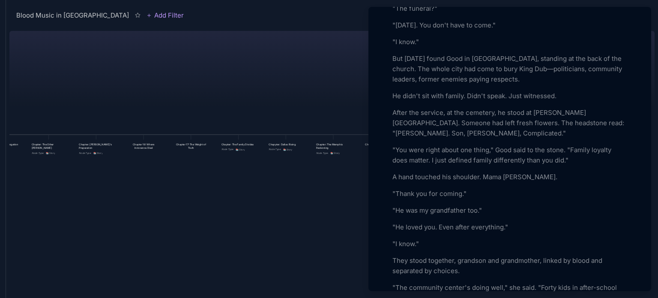
click at [394, 205] on p ""He was my grandfather too."" at bounding box center [509, 210] width 235 height 10
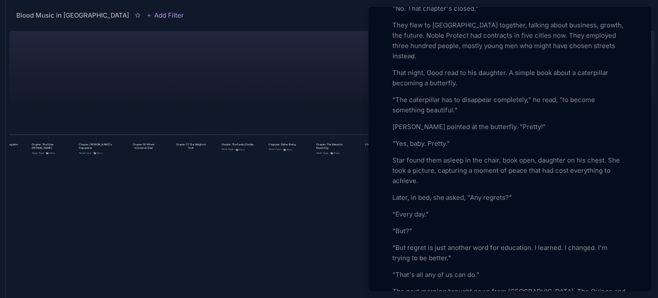
scroll to position [1345, 0]
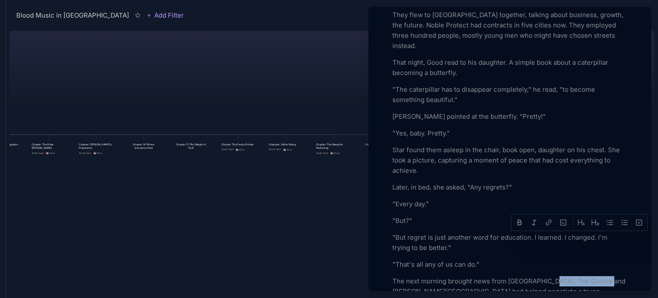
drag, startPoint x: 554, startPoint y: 238, endPoint x: 605, endPoint y: 236, distance: 51.0
click at [605, 276] on p "The next morning brought news from Memphis. The Quince and Victor Memorial Cent…" at bounding box center [509, 296] width 235 height 41
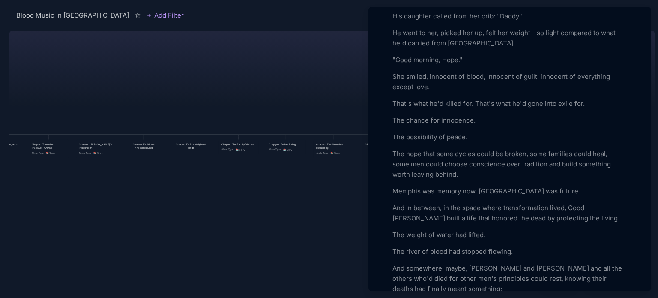
scroll to position [1704, 0]
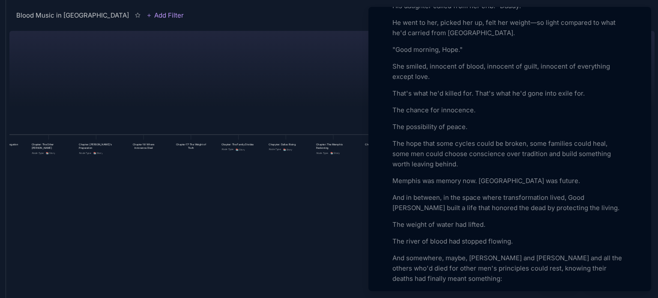
click at [246, 251] on div at bounding box center [329, 149] width 658 height 298
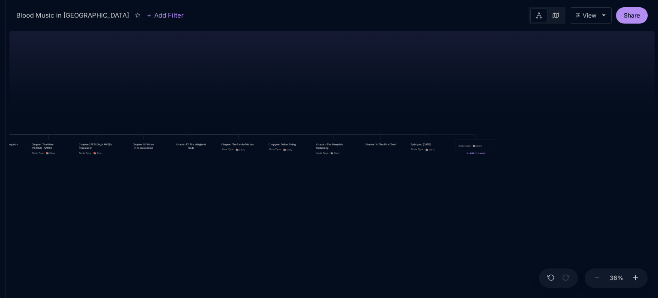
click at [480, 149] on div "Node Type : 📚 Story" at bounding box center [476, 145] width 40 height 11
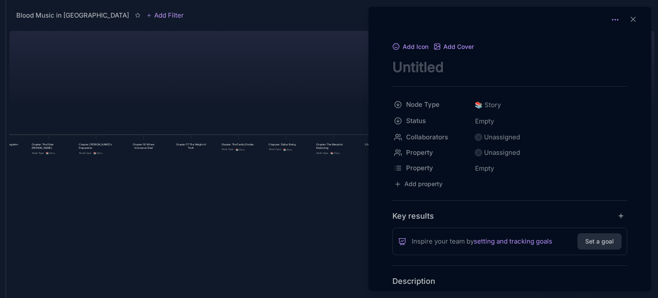
click at [611, 23] on icon at bounding box center [615, 19] width 9 height 9
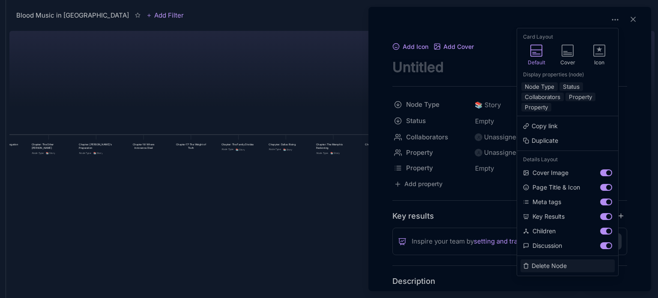
click at [543, 270] on button "Delete Node" at bounding box center [567, 265] width 94 height 13
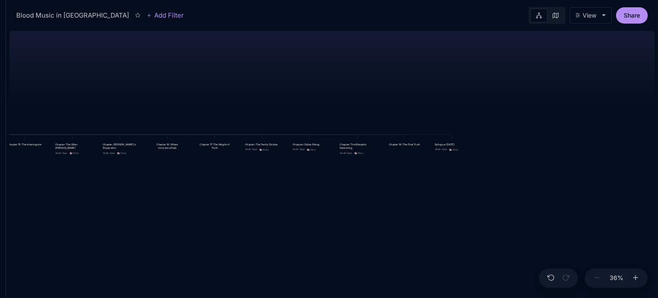
drag, startPoint x: 290, startPoint y: 206, endPoint x: 531, endPoint y: 185, distance: 242.5
click at [531, 185] on div "Blood Music in Memphis Prologue: The Weight of Water Chapter 1: The Palace in t…" at bounding box center [331, 162] width 645 height 270
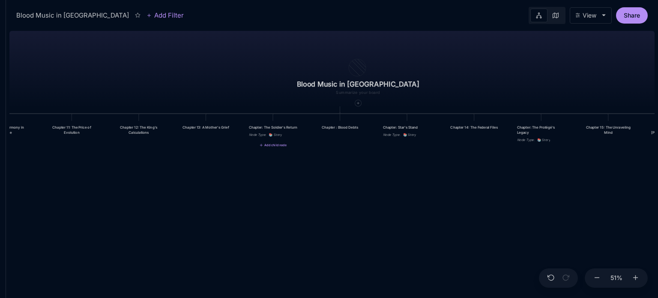
click at [283, 127] on div "Chapter: The Soldier's Return" at bounding box center [273, 127] width 48 height 5
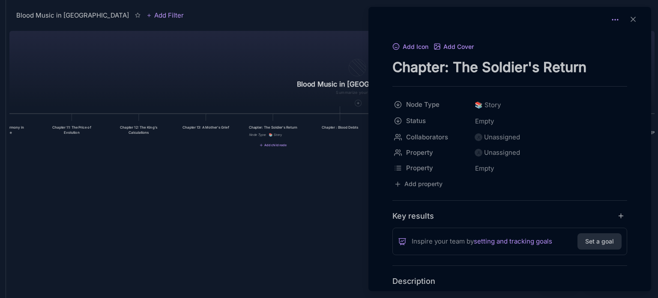
click at [611, 21] on icon at bounding box center [615, 19] width 9 height 9
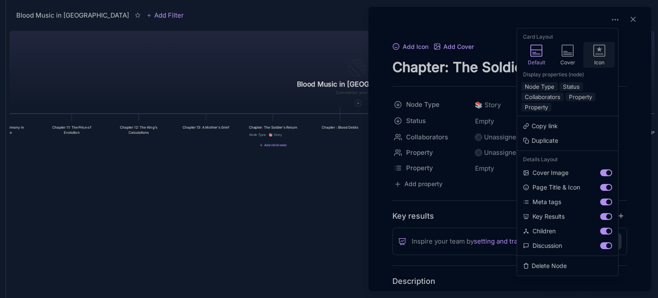
click at [602, 48] on icon at bounding box center [599, 51] width 12 height 12
click at [543, 86] on button "Node Type" at bounding box center [539, 86] width 36 height 9
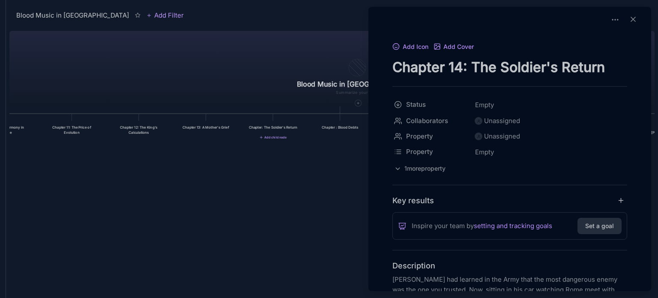
type textarea "Chapter 14: The Soldier's Return"
click at [337, 182] on div at bounding box center [329, 149] width 658 height 298
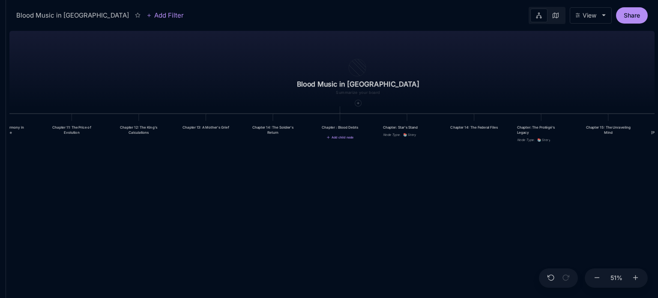
click at [339, 125] on div "Chapter : Blood Debts" at bounding box center [340, 127] width 48 height 5
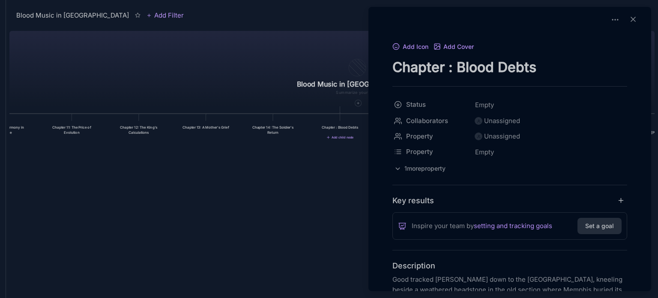
click at [449, 65] on textarea "Chapter : Blood Debts" at bounding box center [509, 67] width 235 height 18
type textarea "Chapter 15: Blood Debts"
click at [328, 181] on div at bounding box center [329, 149] width 658 height 298
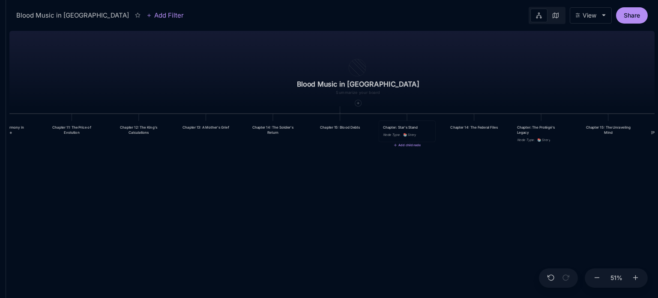
click at [410, 130] on div "Chapter: Star's Stand" at bounding box center [407, 127] width 48 height 5
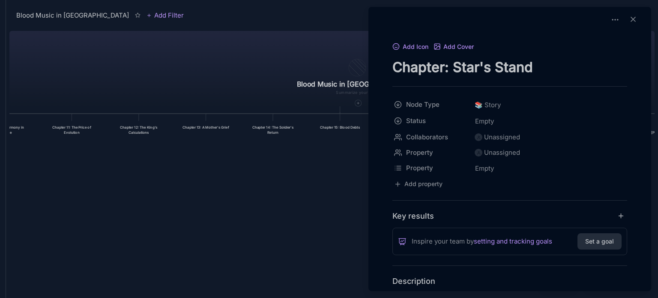
click at [445, 66] on textarea "Chapter: Star's Stand" at bounding box center [509, 67] width 235 height 18
type textarea "Chapter 16: Star's Stand"
click at [355, 185] on div at bounding box center [329, 149] width 658 height 298
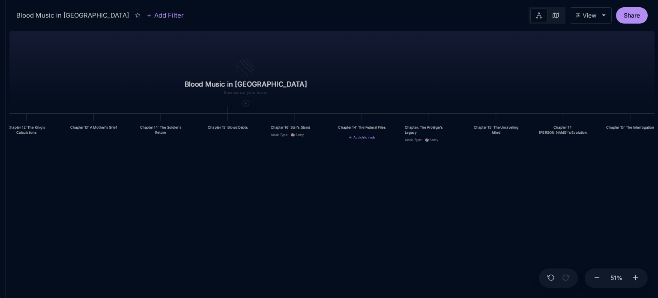
click at [367, 128] on div "Chapter 14: The Federal Files" at bounding box center [361, 127] width 48 height 5
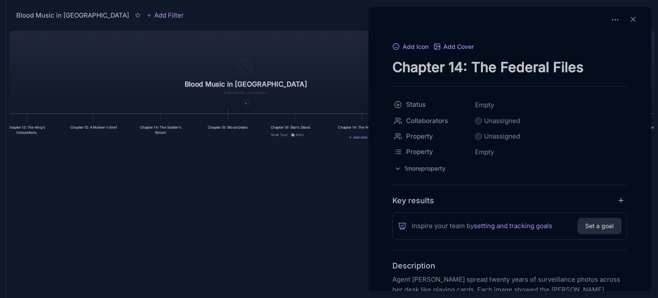
click at [458, 68] on textarea "Chapter 14: The Federal Files" at bounding box center [509, 67] width 235 height 18
type textarea "Chapter 17: The Federal Files"
click at [323, 212] on div at bounding box center [329, 149] width 658 height 298
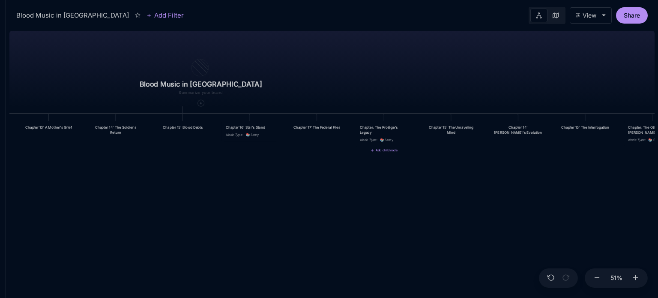
click at [393, 138] on span "📚 Story" at bounding box center [386, 139] width 13 height 5
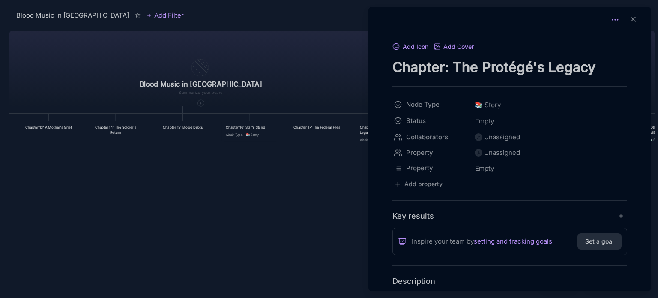
click at [611, 18] on icon at bounding box center [615, 19] width 9 height 9
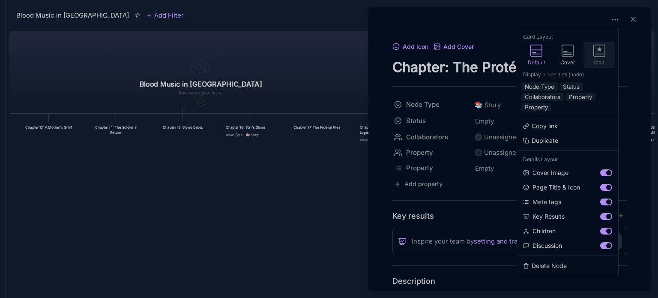
click at [596, 53] on icon at bounding box center [599, 51] width 12 height 12
click at [540, 84] on button "Node Type" at bounding box center [539, 86] width 36 height 9
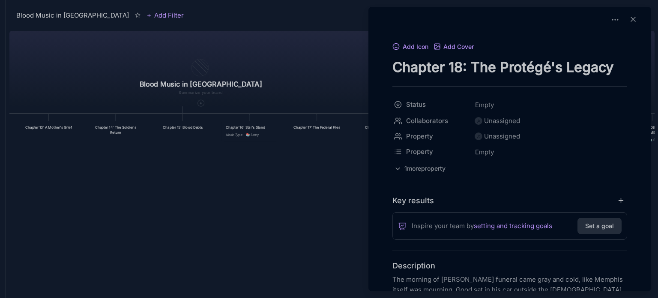
type textarea "Chapter 18: The Protégé's Legacy"
click at [297, 209] on div at bounding box center [329, 149] width 658 height 298
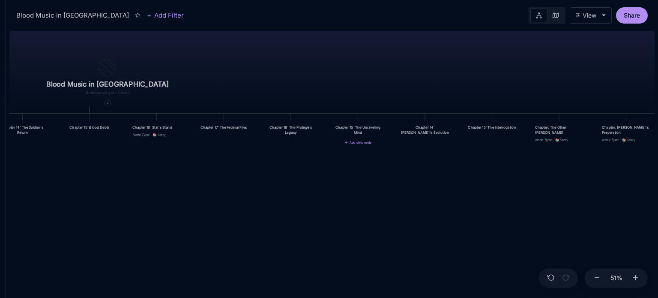
click at [370, 128] on div "Chapter 15: The Unraveling Mind" at bounding box center [358, 130] width 48 height 10
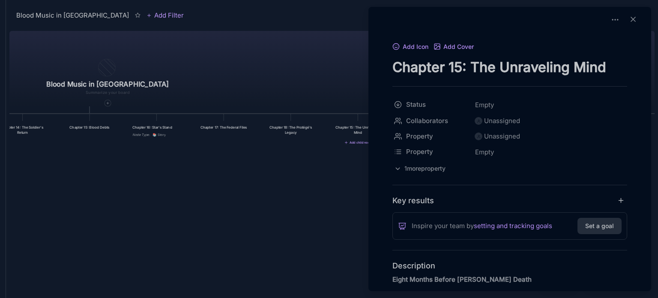
click at [456, 63] on textarea "Chapter 15: The Unraveling Mind" at bounding box center [509, 67] width 235 height 18
type textarea "Chapter 19: The Unraveling Mind"
click at [330, 226] on div at bounding box center [329, 149] width 658 height 298
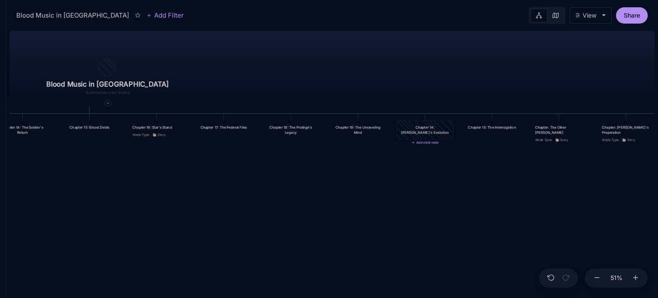
click at [433, 129] on div "Chapter 14: [PERSON_NAME]'s Evolution" at bounding box center [424, 130] width 48 height 10
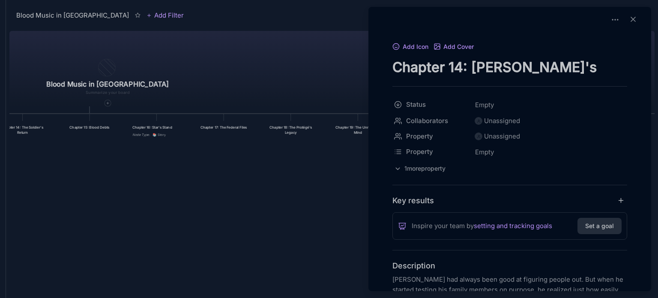
click at [453, 66] on textarea "Chapter 14: [PERSON_NAME]'s Evolution" at bounding box center [509, 67] width 235 height 18
drag, startPoint x: 450, startPoint y: 66, endPoint x: 461, endPoint y: 66, distance: 10.7
click at [461, 66] on textarea "Chapter 14: [PERSON_NAME]'s Evolution" at bounding box center [509, 67] width 235 height 18
type textarea "Chapter 20: Max's Evolution"
click at [323, 202] on div at bounding box center [329, 149] width 658 height 298
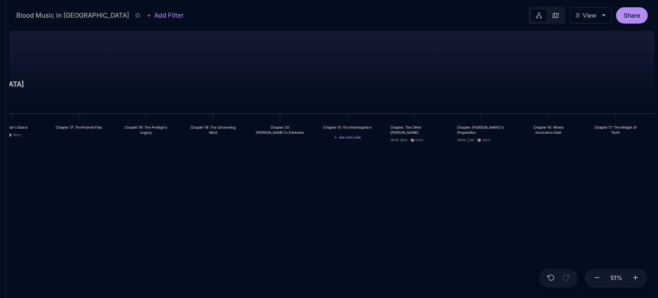
click at [349, 129] on div "Chapter 15: The Interrogation" at bounding box center [347, 127] width 48 height 5
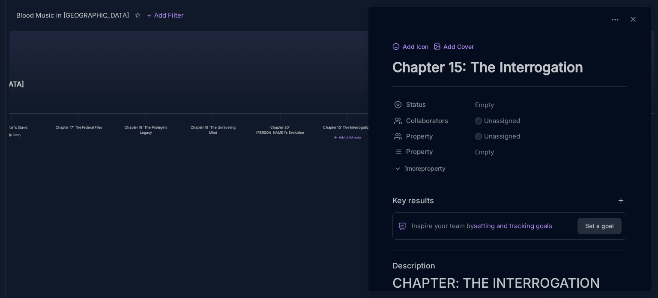
drag, startPoint x: 450, startPoint y: 67, endPoint x: 459, endPoint y: 67, distance: 9.4
click at [459, 67] on textarea "Chapter 15: The Interrogation" at bounding box center [509, 67] width 235 height 18
type textarea "Chapter 21: The Interrogation"
click at [336, 225] on div at bounding box center [329, 149] width 658 height 298
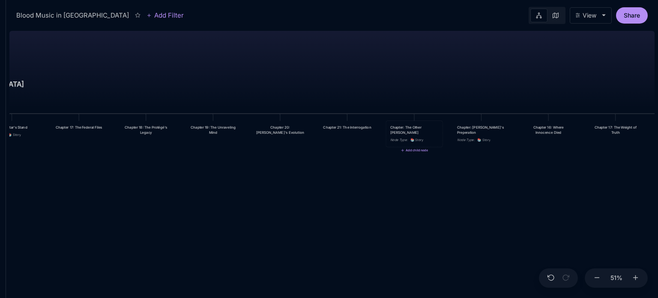
click at [426, 125] on div "Chapter: The Other [PERSON_NAME]" at bounding box center [414, 130] width 48 height 10
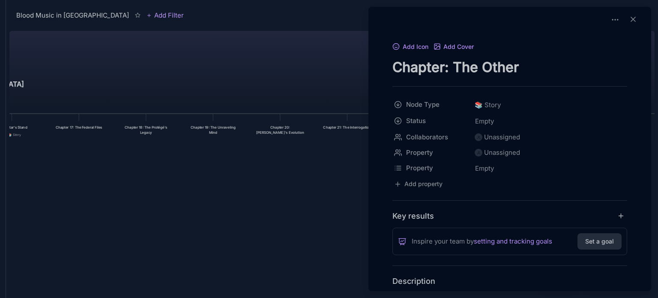
click at [445, 69] on textarea "Chapter: The Other [PERSON_NAME]" at bounding box center [509, 67] width 235 height 18
type textarea "Chapter 22: The Other Wright"
click at [337, 213] on div at bounding box center [329, 149] width 658 height 298
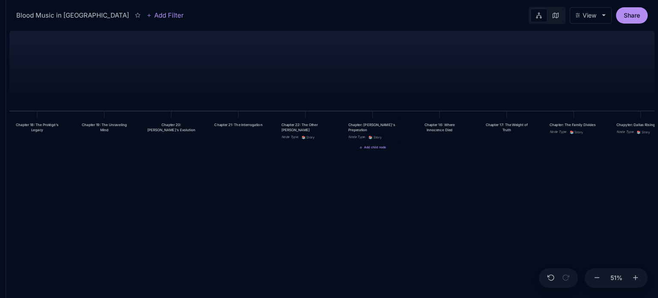
click at [384, 122] on div "Chapter: Max's Preperation" at bounding box center [372, 127] width 48 height 10
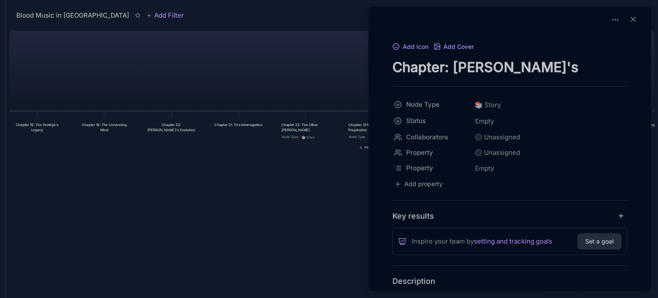
click at [445, 66] on textarea "Chapter: Max's Preperation" at bounding box center [509, 67] width 235 height 18
type textarea "Chapter 23: Max's Preperation"
click at [308, 236] on div at bounding box center [329, 149] width 658 height 298
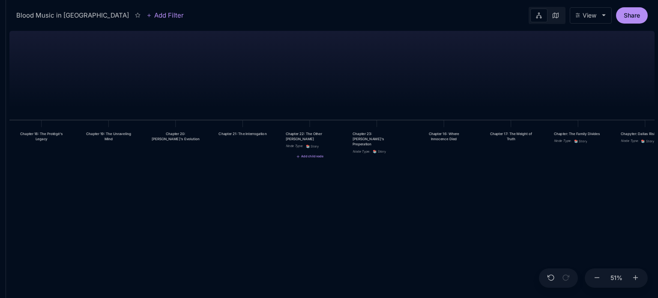
click at [324, 138] on div "Chapter 22: The Other Wright" at bounding box center [310, 136] width 48 height 10
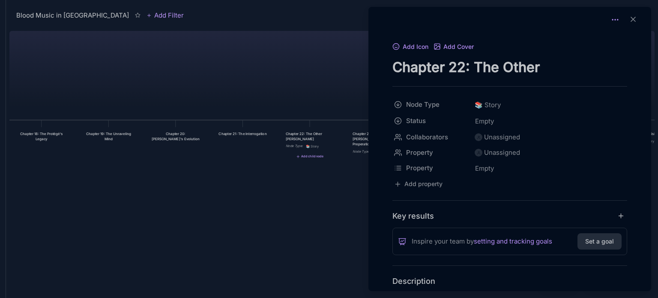
click at [611, 21] on icon at bounding box center [615, 19] width 9 height 9
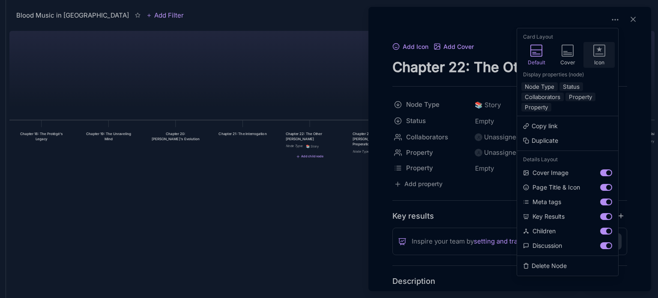
click at [601, 48] on icon at bounding box center [599, 49] width 6 height 6
click at [547, 85] on button "Node Type" at bounding box center [539, 86] width 36 height 9
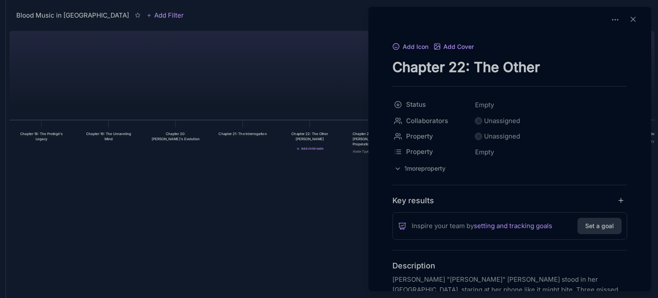
click at [310, 206] on div at bounding box center [329, 149] width 658 height 298
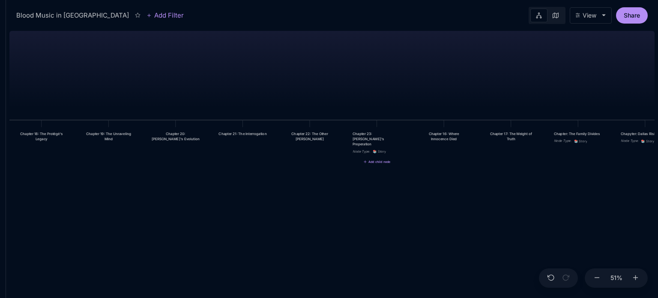
click at [384, 143] on div "Chapter 23: Max's Preperation Node Type : 📚 Story" at bounding box center [376, 143] width 48 height 24
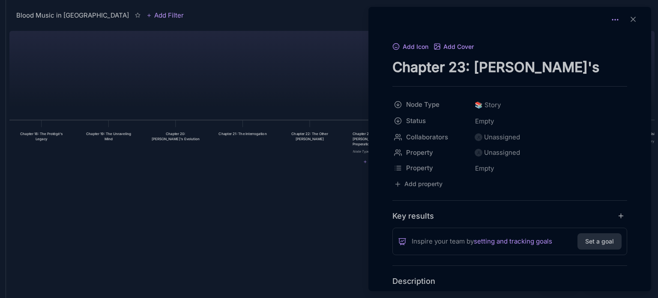
click at [612, 18] on icon at bounding box center [615, 19] width 9 height 9
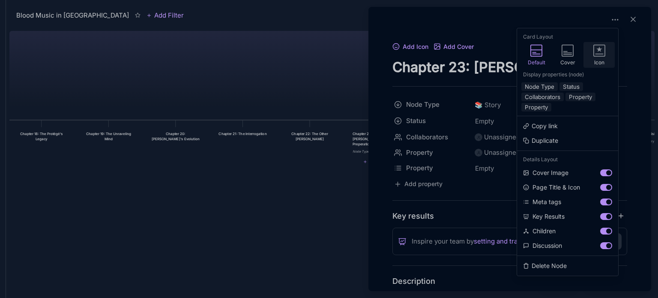
click at [601, 52] on icon at bounding box center [599, 51] width 12 height 12
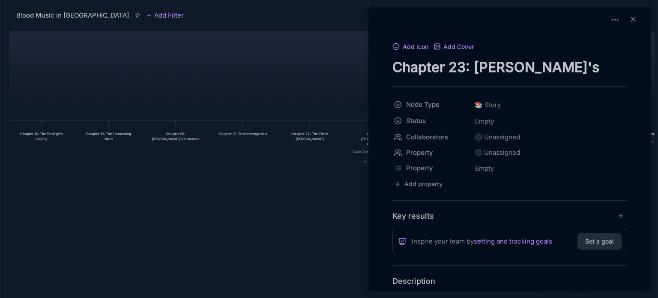
click at [434, 103] on html "Blood Music in Memphis Add Filter View Share Blood Music in Memphis Prologue: T…" at bounding box center [329, 149] width 658 height 298
click at [416, 101] on html "Blood Music in Memphis Add Filter View Share Blood Music in Memphis Prologue: T…" at bounding box center [329, 149] width 658 height 298
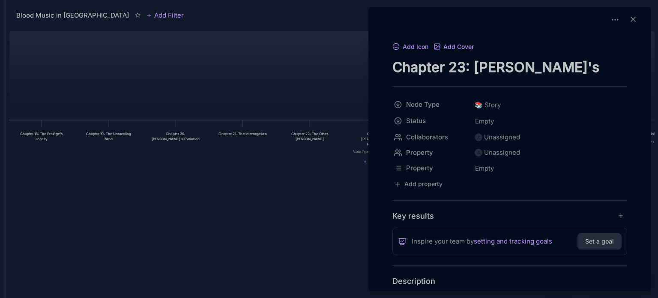
click at [416, 101] on html "Blood Music in Memphis Add Filter View Share Blood Music in Memphis Prologue: T…" at bounding box center [329, 149] width 658 height 298
click at [613, 15] on icon at bounding box center [615, 19] width 9 height 9
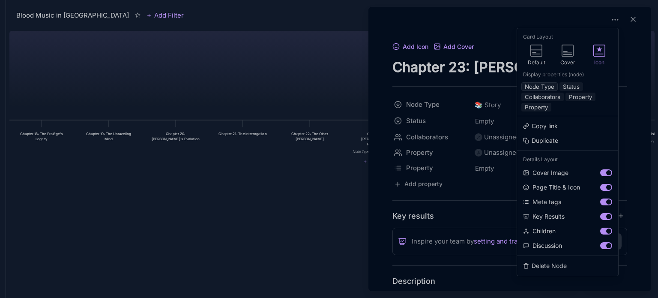
click at [543, 88] on button "Node Type" at bounding box center [539, 86] width 36 height 9
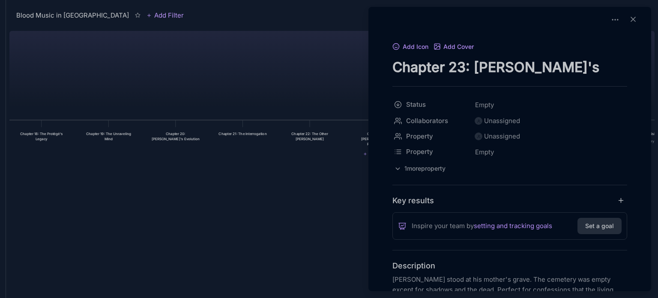
click at [344, 184] on div at bounding box center [329, 149] width 658 height 298
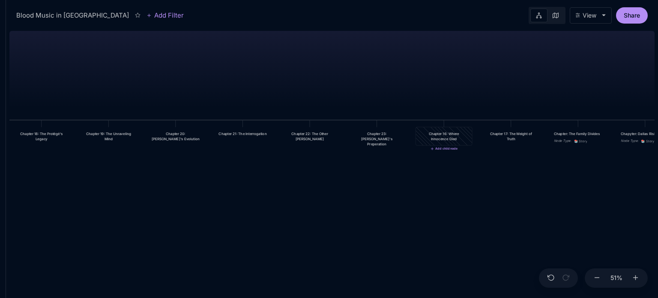
click at [454, 134] on div "Chapter 16: Where Innocence Died" at bounding box center [444, 136] width 48 height 10
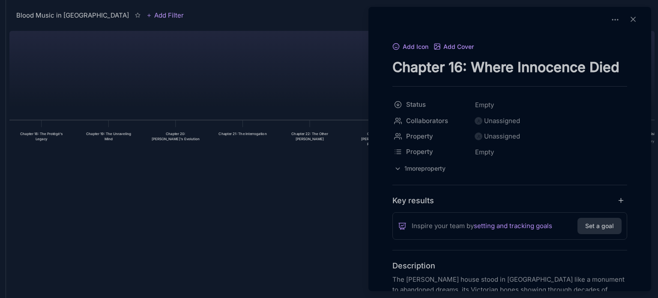
drag, startPoint x: 450, startPoint y: 66, endPoint x: 459, endPoint y: 65, distance: 9.1
click at [459, 65] on textarea "Chapter 16: Where Innocence Died" at bounding box center [509, 67] width 235 height 18
type textarea "Chapter 24: Where Innocence Died"
click at [320, 224] on div at bounding box center [329, 149] width 658 height 298
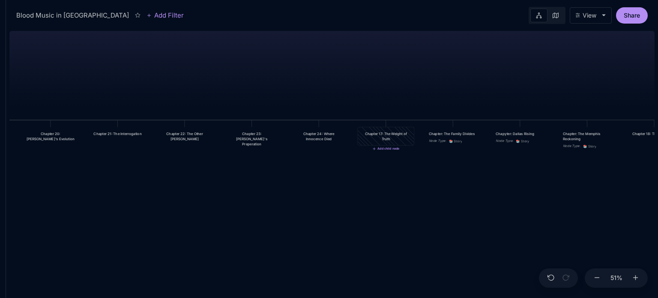
click at [392, 137] on div "Chapter 17: The Weight of Truth" at bounding box center [385, 136] width 48 height 10
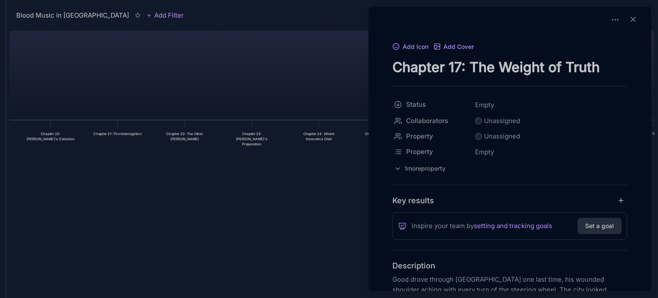
drag, startPoint x: 449, startPoint y: 66, endPoint x: 460, endPoint y: 65, distance: 11.2
click at [460, 65] on textarea "Chapter 17: The Weight of Truth" at bounding box center [509, 67] width 235 height 18
type textarea "Chapter 25: The Weight of Truth"
click at [314, 213] on div at bounding box center [329, 149] width 658 height 298
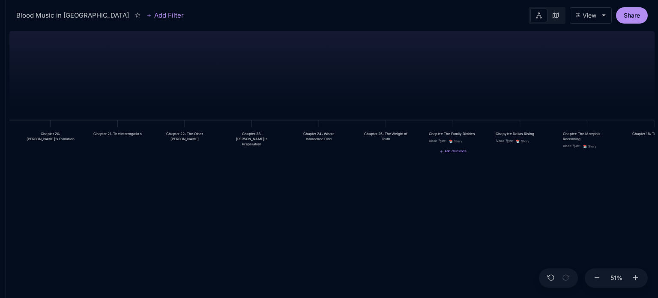
click at [457, 136] on div "Chapter: The Family Divides" at bounding box center [453, 133] width 48 height 5
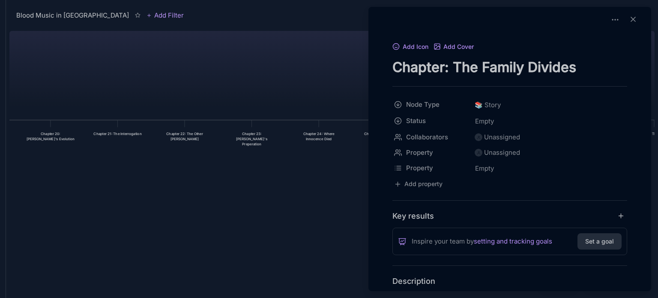
click at [445, 66] on textarea "Chapter: The Family Divides" at bounding box center [509, 67] width 235 height 18
type textarea "Chapter 26: The Family Divides"
click at [334, 173] on div at bounding box center [329, 149] width 658 height 298
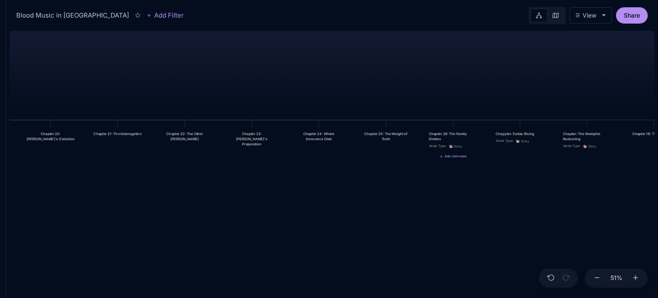
click at [517, 204] on div "Blood Music in Memphis Prologue: The Weight of Water Chapter 1: The Palace in t…" at bounding box center [331, 162] width 645 height 270
click at [512, 129] on div "Chapyter: Dallas Rising Node Type : 📚 Story" at bounding box center [520, 137] width 56 height 21
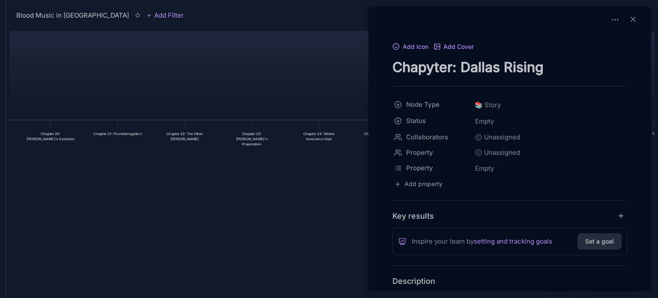
click at [432, 66] on textarea "Chapyter: Dallas Rising" at bounding box center [509, 67] width 235 height 18
type textarea "Chapter: Dallas Rising"
click at [315, 214] on div at bounding box center [329, 149] width 658 height 298
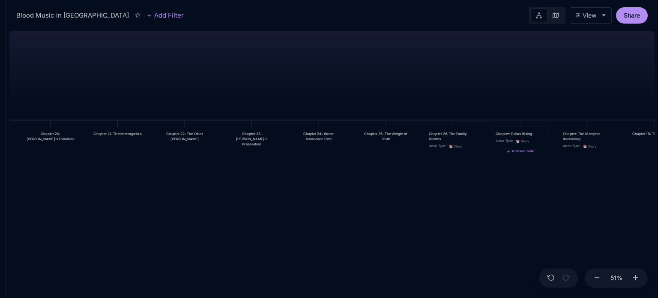
click at [517, 130] on div "Chapter: Dallas Rising Node Type : 📚 Story" at bounding box center [520, 137] width 56 height 21
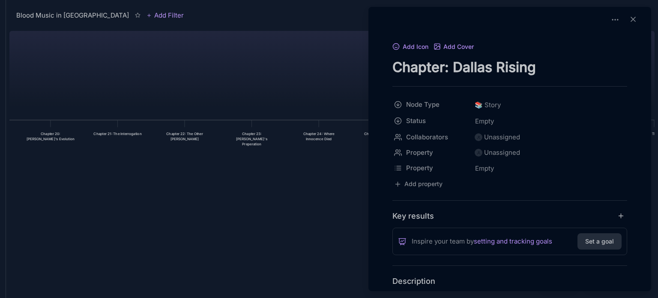
click at [444, 68] on textarea "Chapter: Dallas Rising" at bounding box center [509, 67] width 235 height 18
type textarea "Chapter 27: Dallas Rising"
click at [327, 187] on div at bounding box center [329, 149] width 658 height 298
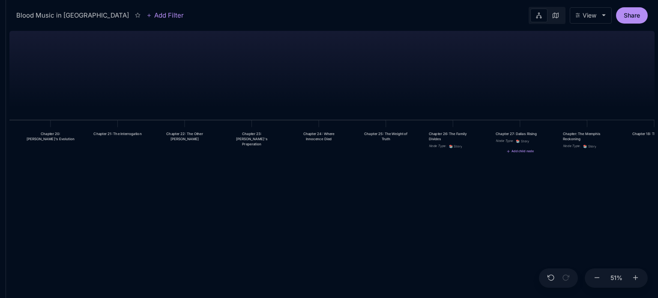
click at [601, 202] on div "Blood Music in Memphis Prologue: The Weight of Water Chapter 1: The Palace in t…" at bounding box center [331, 162] width 645 height 270
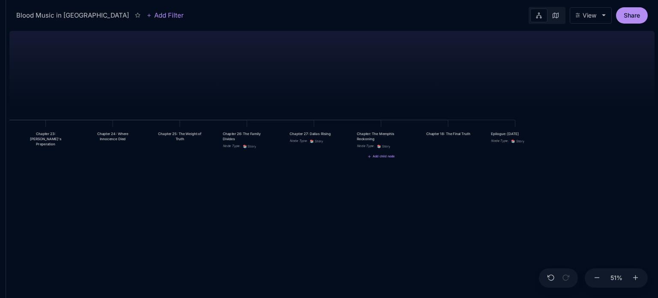
click at [390, 134] on div "Chapter: The Memphis Reckoning" at bounding box center [381, 136] width 48 height 10
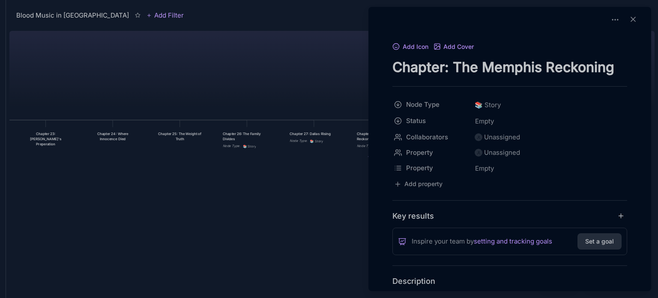
click at [447, 65] on textarea "Chapter: The Memphis Reckoning" at bounding box center [509, 67] width 235 height 18
click at [444, 65] on textarea "Chapter: The Memphis Reckoning" at bounding box center [509, 67] width 235 height 18
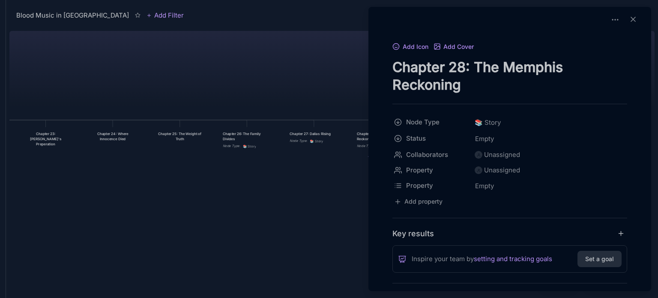
type textarea "Chapter 28: The Memphis Reckoning"
click at [310, 207] on div at bounding box center [329, 149] width 658 height 298
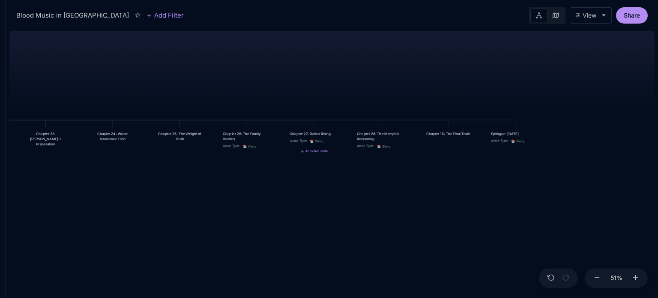
click at [262, 135] on div "Chapter 26: The Family Divides" at bounding box center [247, 136] width 48 height 10
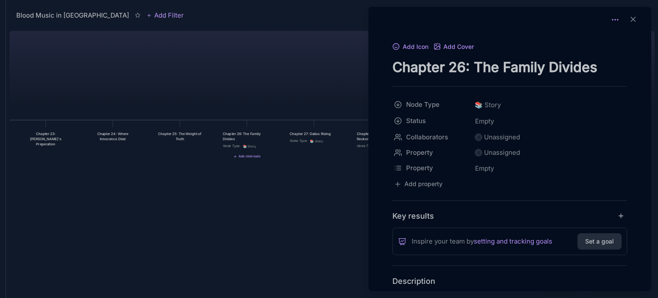
click at [612, 17] on icon at bounding box center [615, 19] width 9 height 9
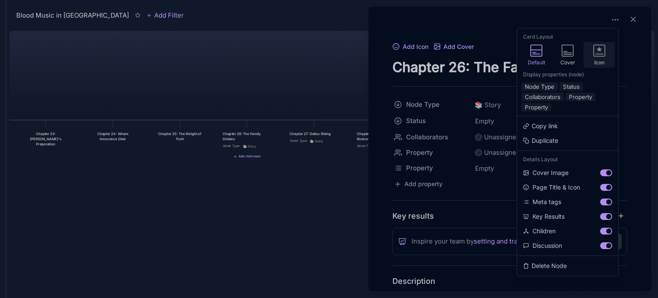
click at [604, 47] on icon at bounding box center [599, 51] width 12 height 12
click at [548, 86] on button "Node Type" at bounding box center [539, 86] width 36 height 9
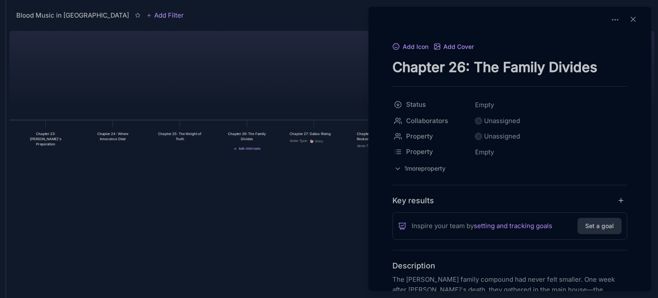
click at [326, 135] on div at bounding box center [329, 149] width 658 height 298
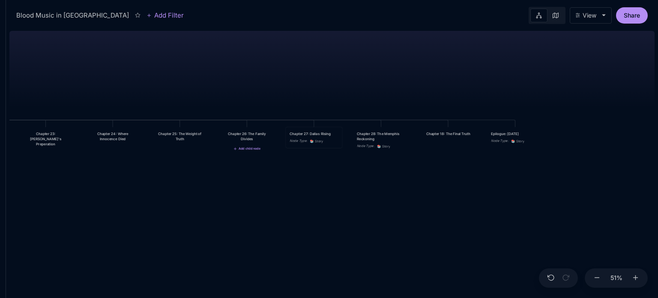
click at [326, 135] on div "Chapter 27: Dallas Rising" at bounding box center [313, 133] width 48 height 5
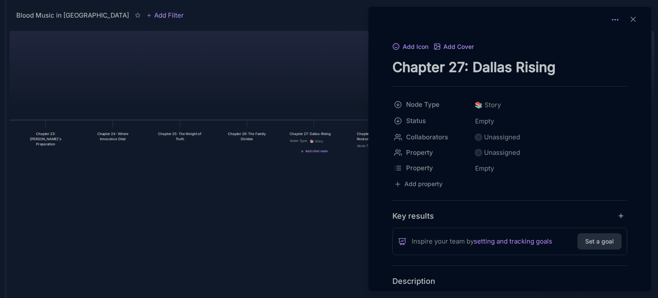
click at [612, 20] on icon at bounding box center [615, 19] width 9 height 9
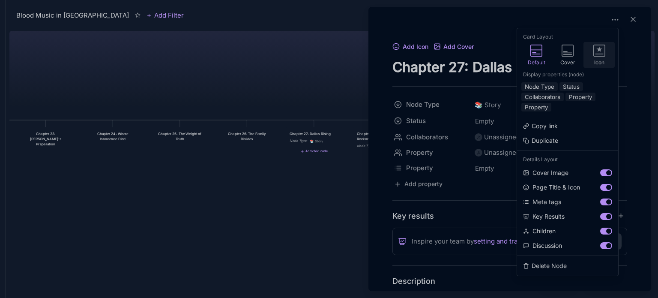
click at [601, 51] on icon at bounding box center [599, 51] width 12 height 12
click at [548, 84] on button "Node Type" at bounding box center [539, 86] width 36 height 9
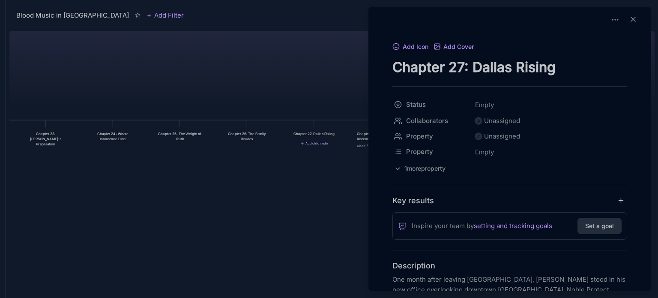
click at [330, 191] on div at bounding box center [329, 149] width 658 height 298
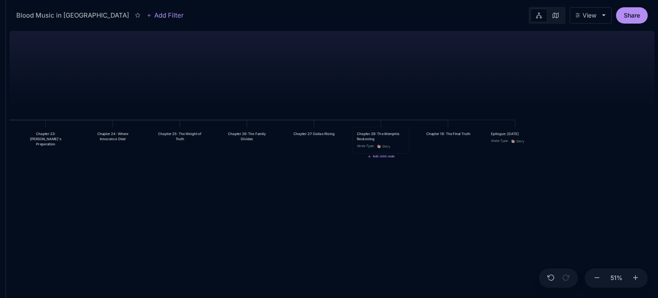
click at [380, 130] on div "Chapter 28: The Memphis Reckoning Node Type : 📚 Story" at bounding box center [381, 140] width 56 height 26
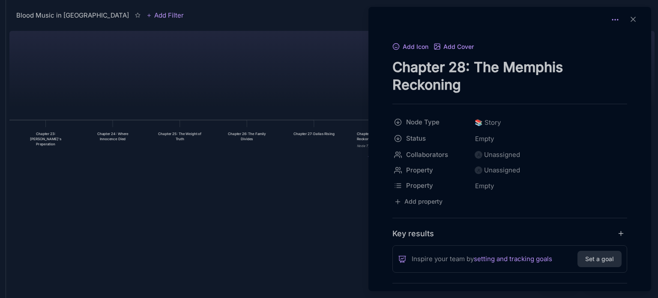
click at [611, 21] on icon at bounding box center [615, 19] width 9 height 9
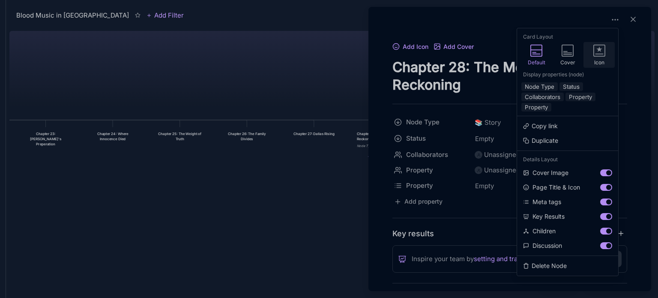
click at [600, 52] on icon at bounding box center [599, 51] width 12 height 12
click at [550, 82] on button "Node Type" at bounding box center [539, 86] width 36 height 9
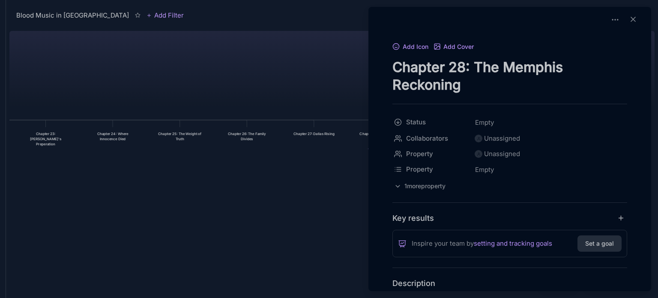
click at [289, 211] on div at bounding box center [329, 149] width 658 height 298
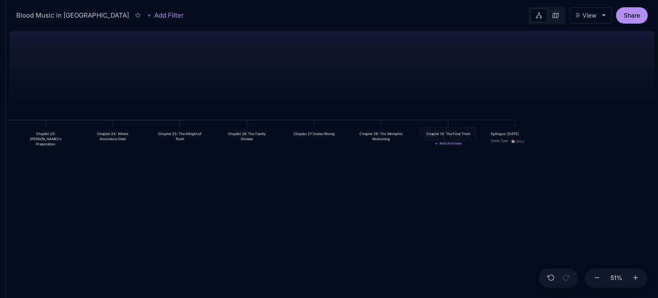
click at [454, 128] on div "Chapter 18: The Final Truth" at bounding box center [448, 133] width 56 height 13
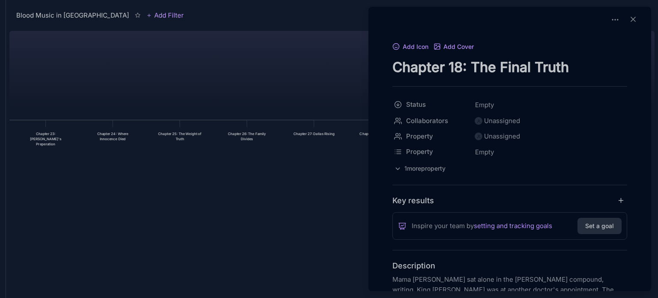
click at [452, 66] on textarea "Chapter 18: The Final Truth" at bounding box center [509, 67] width 235 height 18
drag, startPoint x: 447, startPoint y: 65, endPoint x: 459, endPoint y: 64, distance: 11.6
click at [459, 64] on textarea "Chapter 18: The Final Truth" at bounding box center [509, 67] width 235 height 18
type textarea "Chapter 29: The Final Truth"
click at [315, 200] on div at bounding box center [329, 149] width 658 height 298
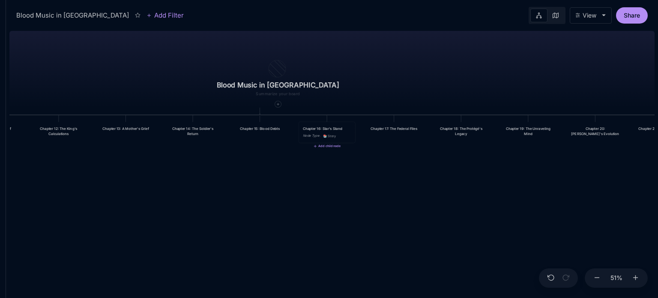
click at [343, 134] on div "Node Type : 📚 Story" at bounding box center [327, 136] width 48 height 6
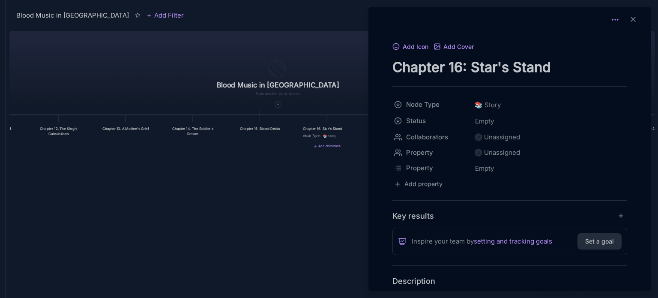
click at [612, 18] on icon at bounding box center [615, 19] width 9 height 9
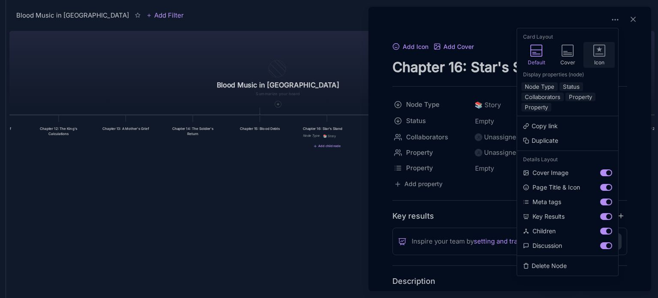
click at [601, 51] on icon at bounding box center [599, 51] width 12 height 12
click at [545, 84] on button "Node Type" at bounding box center [539, 86] width 36 height 9
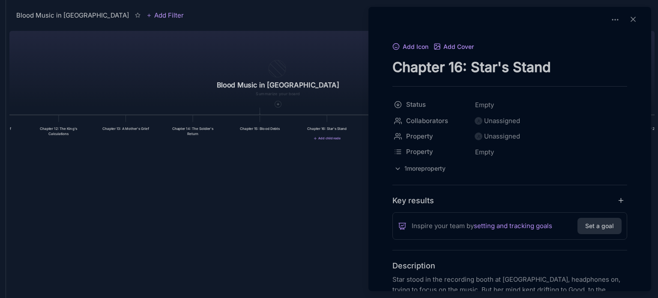
click at [326, 188] on div at bounding box center [329, 149] width 658 height 298
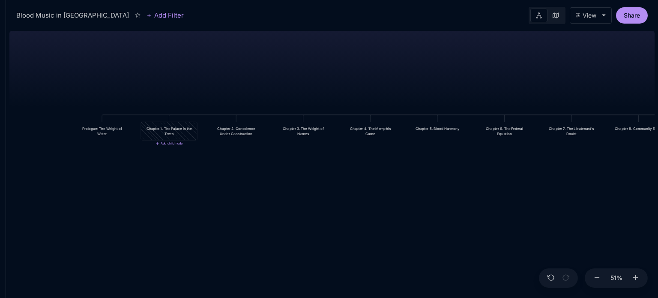
click at [163, 137] on div "Chapter 1: The Palace in the Trees" at bounding box center [169, 131] width 56 height 18
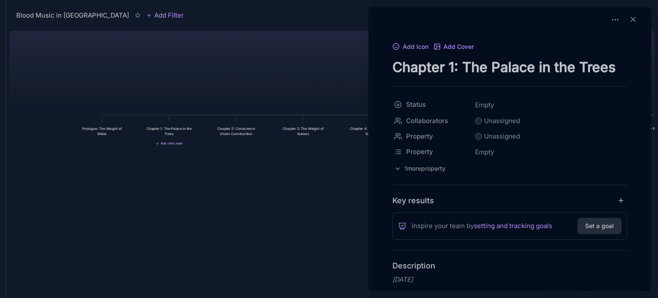
drag, startPoint x: 392, startPoint y: 67, endPoint x: 616, endPoint y: 55, distance: 223.8
click at [616, 55] on div "Add Icon Add Cover Chapter 1: The Palace in the Trees" at bounding box center [509, 58] width 235 height 35
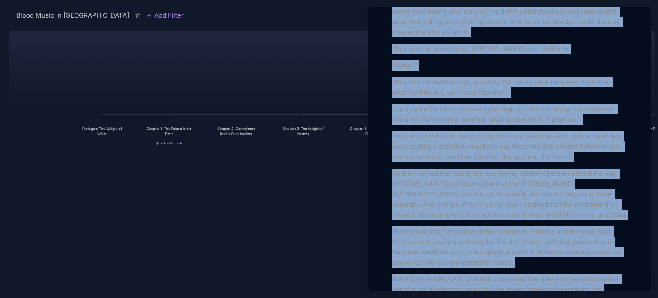
scroll to position [1799, 0]
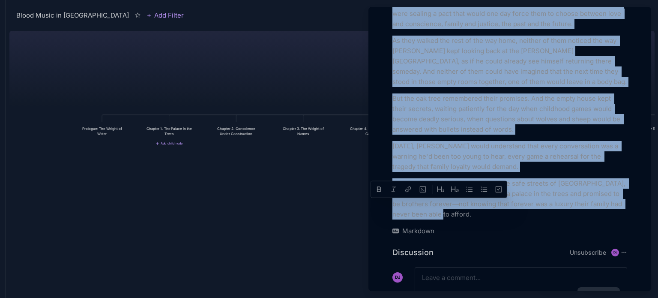
drag, startPoint x: 392, startPoint y: 210, endPoint x: 552, endPoint y: 176, distance: 163.8
copy div "Fifteen years ago The Sinclair house stood like a sleeping giant in Chickasaw G…"
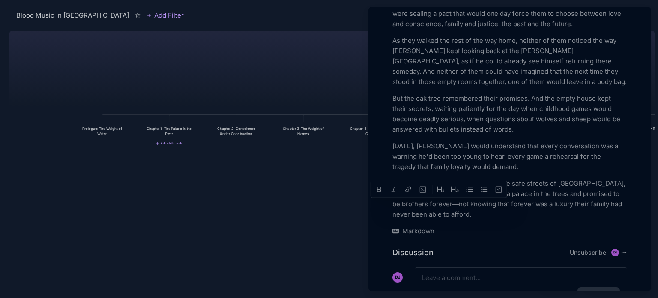
click at [223, 129] on div at bounding box center [329, 149] width 658 height 298
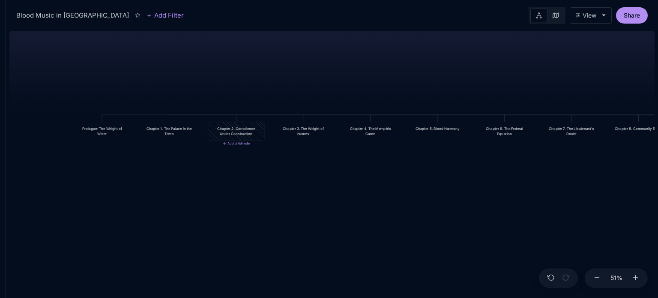
click at [223, 129] on div "Chapter 2: Conscience Under Construction" at bounding box center [236, 131] width 48 height 10
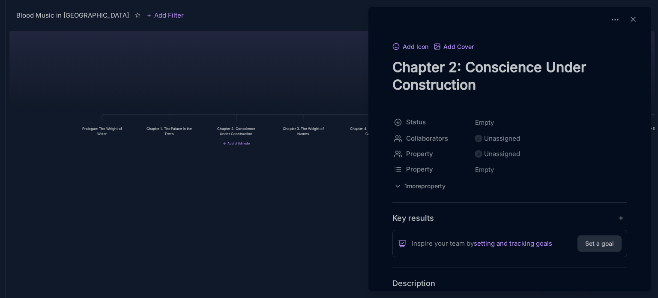
drag, startPoint x: 396, startPoint y: 65, endPoint x: 483, endPoint y: 81, distance: 88.8
click at [483, 81] on textarea "Chapter 2: Conscience Under Construction" at bounding box center [509, 75] width 235 height 35
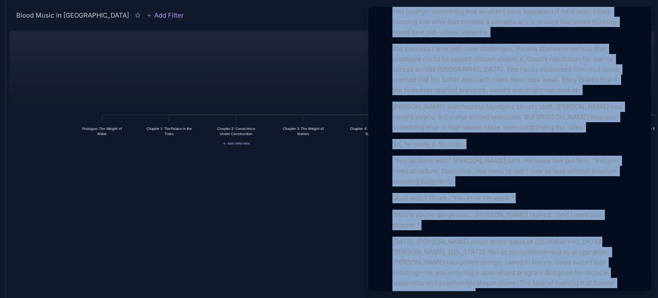
scroll to position [1474, 0]
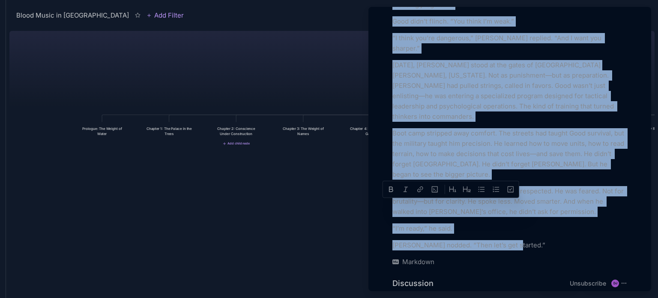
drag, startPoint x: 393, startPoint y: 186, endPoint x: 534, endPoint y: 177, distance: 141.6
copy div "Eight years ago Good stood inside the warehouse where the Wright family handled…"
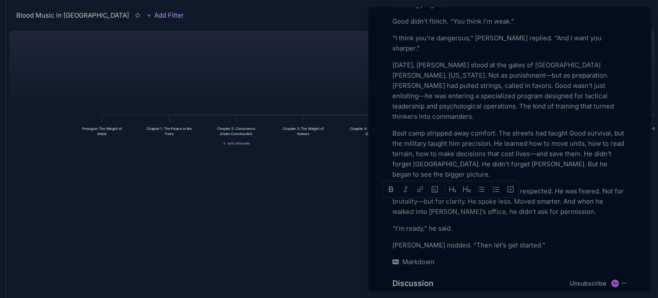
click at [322, 129] on div at bounding box center [329, 149] width 658 height 298
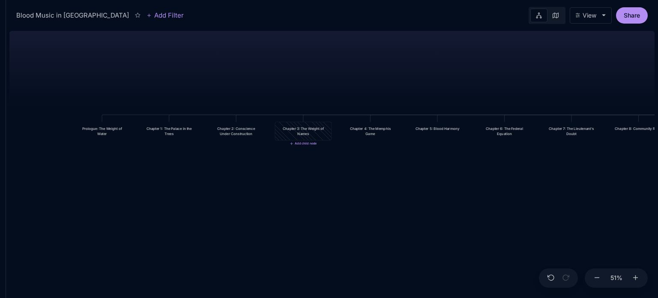
click at [322, 130] on div "Chapter 3: The Weight of Names" at bounding box center [303, 131] width 48 height 10
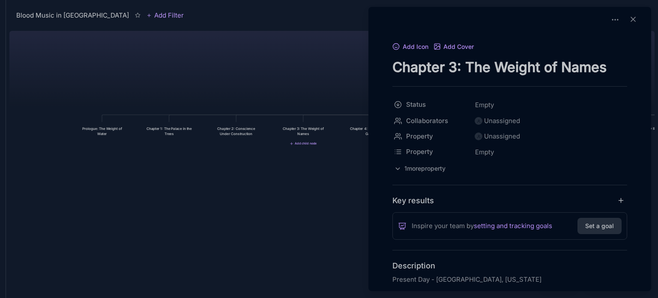
drag, startPoint x: 393, startPoint y: 66, endPoint x: 618, endPoint y: 63, distance: 225.7
click at [618, 63] on textarea "Chapter 3: The Weight of Names" at bounding box center [509, 67] width 235 height 18
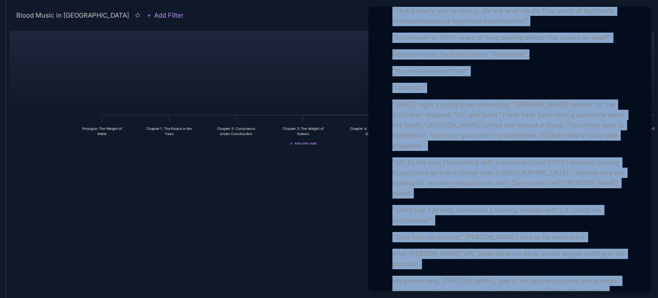
scroll to position [1636, 0]
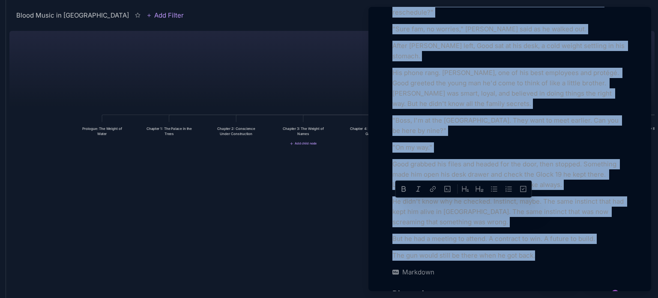
drag, startPoint x: 393, startPoint y: 276, endPoint x: 551, endPoint y: 176, distance: 186.9
copy div "Present Day - Memphis, Tennessee Good woke at 5:47 AM, thirteen minutes before …"
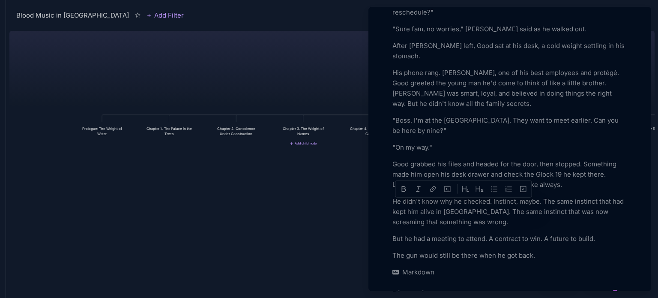
click at [300, 203] on div at bounding box center [329, 149] width 658 height 298
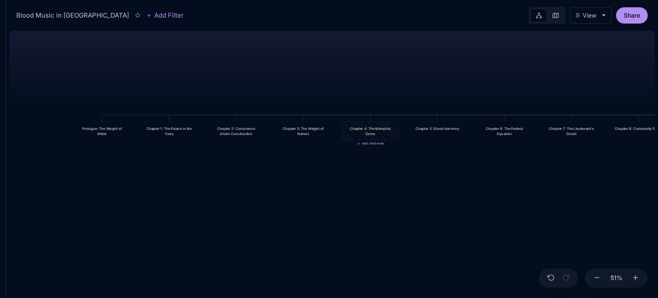
click at [368, 133] on div "Chapter 4: The Memphis Game" at bounding box center [370, 131] width 48 height 10
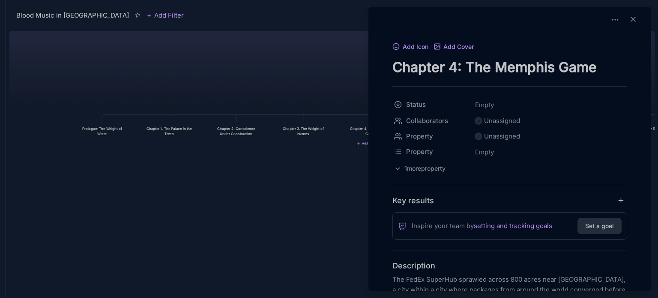
drag, startPoint x: 393, startPoint y: 66, endPoint x: 595, endPoint y: 57, distance: 202.3
click at [595, 57] on div "Add Icon Add Cover Chapter 4: The Memphis Game" at bounding box center [509, 58] width 235 height 35
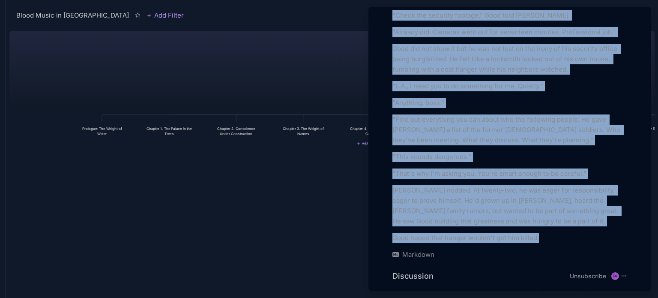
scroll to position [1763, 0]
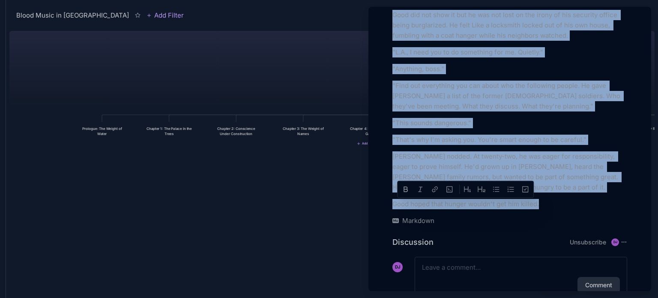
drag, startPoint x: 394, startPoint y: 275, endPoint x: 551, endPoint y: 174, distance: 186.8
copy div "The FedEx SuperHub sprawled across 800 acres near Memphis International Airport…"
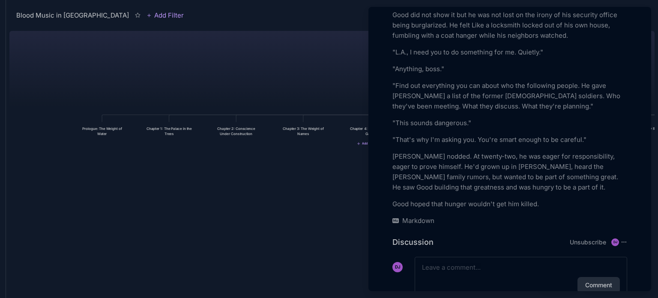
click at [235, 223] on div at bounding box center [329, 149] width 658 height 298
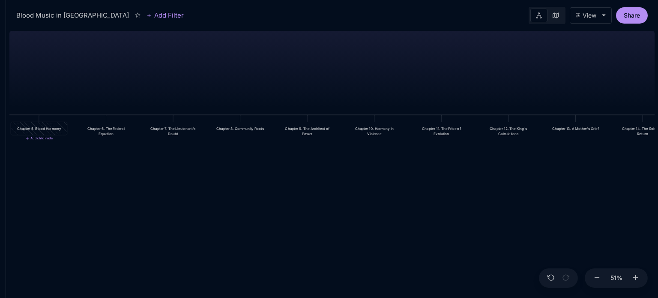
click at [45, 131] on div "Chapter 5: Blood Harmony" at bounding box center [39, 128] width 48 height 5
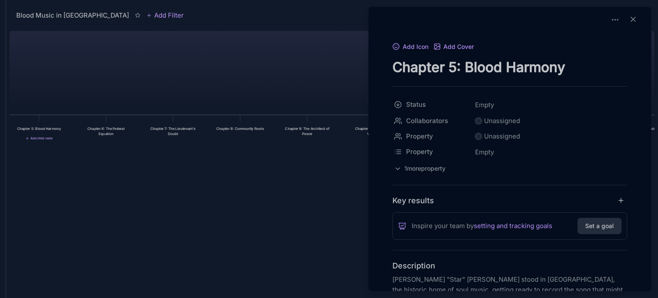
drag, startPoint x: 394, startPoint y: 65, endPoint x: 622, endPoint y: 55, distance: 228.0
click at [622, 55] on div "Add Icon Add Cover Chapter 5: Blood Harmony" at bounding box center [509, 58] width 235 height 35
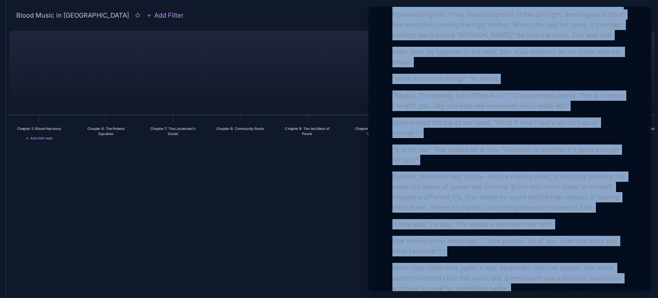
scroll to position [3411, 0]
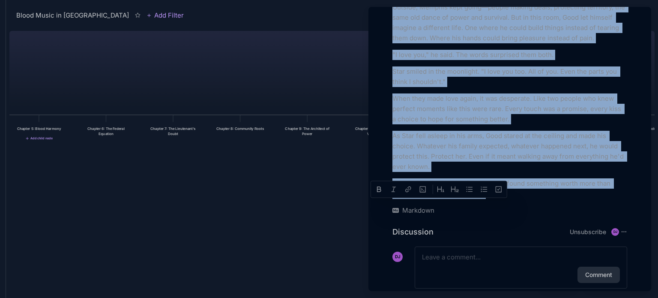
drag, startPoint x: 393, startPoint y: 277, endPoint x: 501, endPoint y: 174, distance: 149.3
copy div "Starita "Star" Brooks stood in Royal Studios, the historic home of soul music, …"
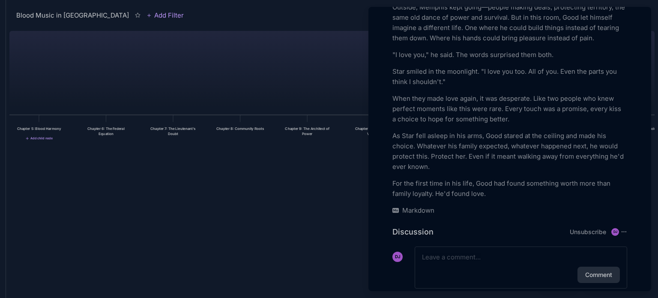
click at [109, 126] on div at bounding box center [329, 149] width 658 height 298
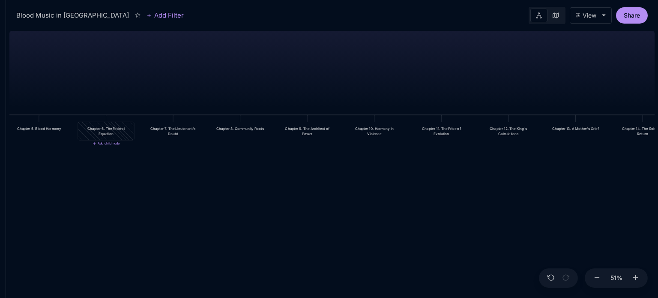
click at [109, 126] on div "Chapter 6: The Federal Equation" at bounding box center [106, 131] width 48 height 10
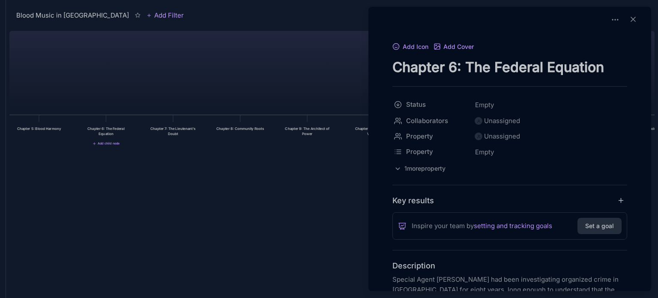
drag, startPoint x: 394, startPoint y: 71, endPoint x: 608, endPoint y: 61, distance: 214.7
click at [608, 61] on textarea "Chapter 6: The Federal Equation" at bounding box center [509, 67] width 235 height 18
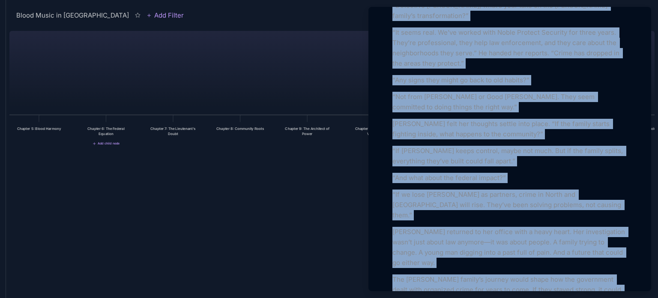
scroll to position [1718, 0]
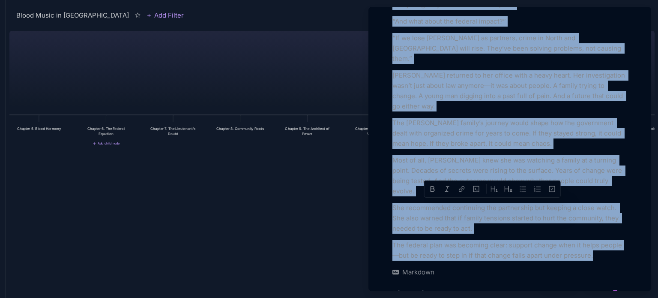
drag, startPoint x: 392, startPoint y: 276, endPoint x: 601, endPoint y: 171, distance: 234.0
copy div "Special Agent Jennifer Chen had been investigating organized crime in Memphis f…"
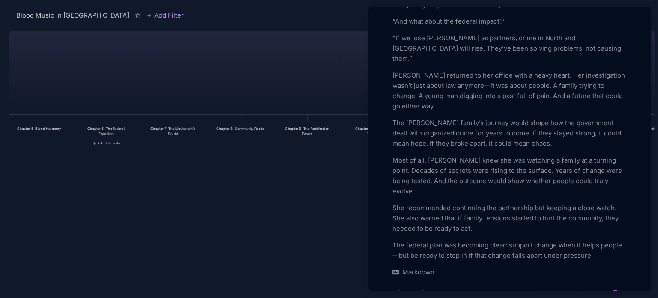
click at [166, 128] on div at bounding box center [329, 149] width 658 height 298
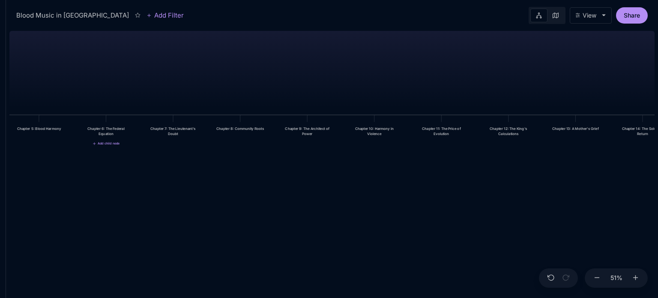
click at [167, 128] on div "Chapter 7: The Lieutenant's Doubt" at bounding box center [173, 131] width 48 height 10
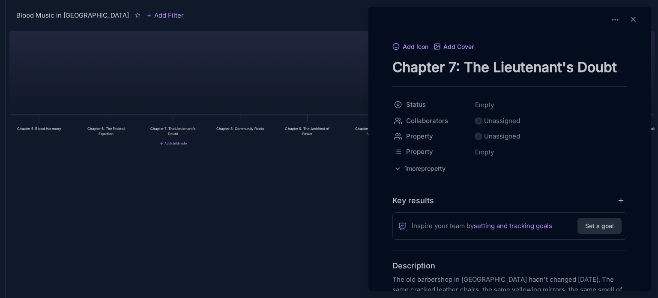
drag, startPoint x: 392, startPoint y: 63, endPoint x: 626, endPoint y: 54, distance: 234.0
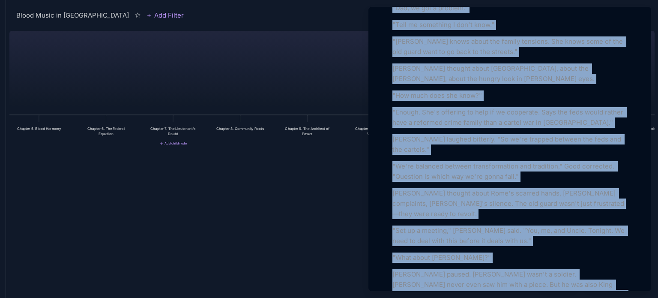
scroll to position [1571, 0]
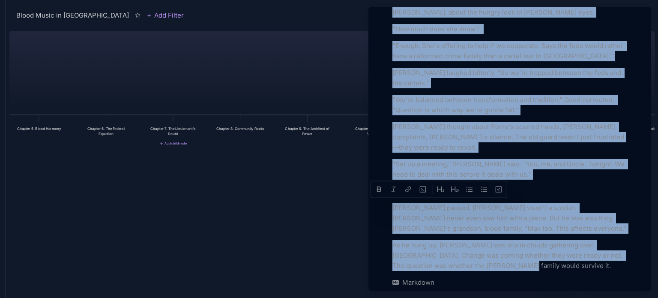
drag, startPoint x: 393, startPoint y: 278, endPoint x: 502, endPoint y: 176, distance: 150.3
copy div "The old barbershop in Castalia Heights hadn't changed in thirty years. The same…"
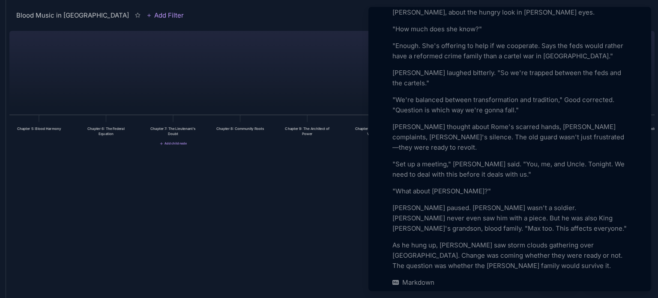
click at [236, 130] on div at bounding box center [329, 149] width 658 height 298
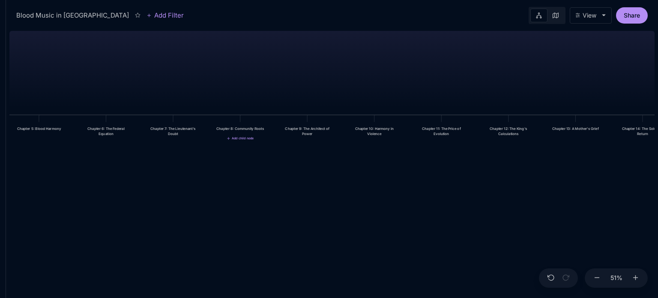
click at [236, 130] on div "Chapter 8: Community Roots" at bounding box center [240, 128] width 48 height 5
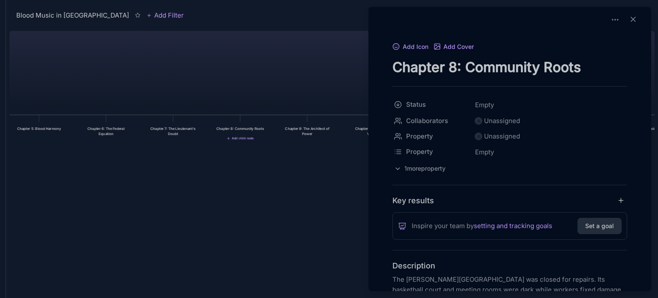
drag, startPoint x: 392, startPoint y: 68, endPoint x: 596, endPoint y: 53, distance: 204.8
click at [596, 53] on div "Add Icon Add Cover Chapter 8: Community Roots" at bounding box center [509, 58] width 235 height 35
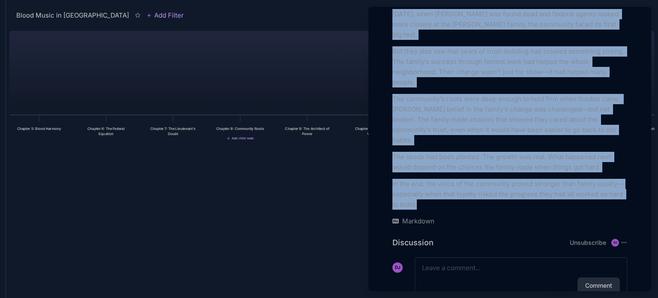
scroll to position [2014, 0]
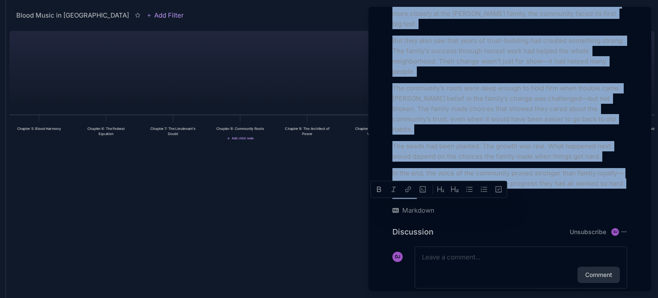
drag, startPoint x: 392, startPoint y: 277, endPoint x: 456, endPoint y: 173, distance: 121.7
copy div "The Bethel Grove Community Center was closed for repairs. Its basketball court …"
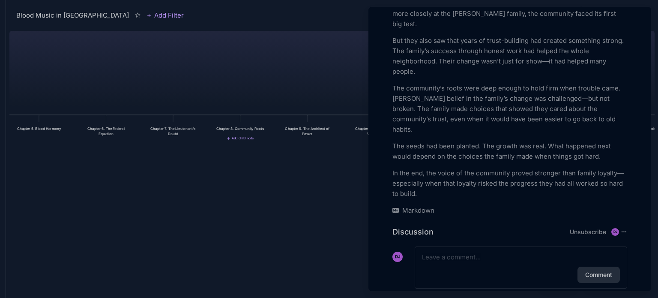
click at [313, 130] on div at bounding box center [329, 149] width 658 height 298
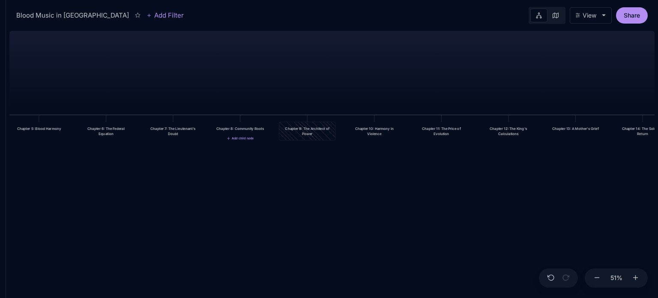
click at [313, 130] on div "Chapter 9: The Architect of Power" at bounding box center [307, 131] width 48 height 10
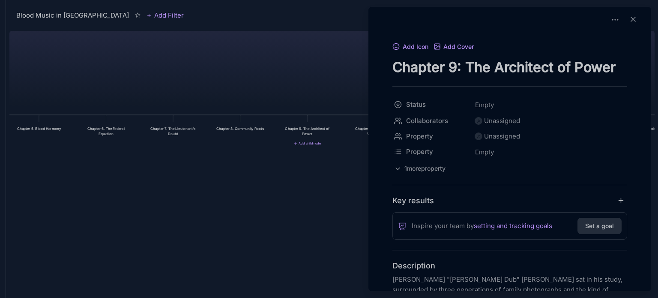
drag, startPoint x: 394, startPoint y: 68, endPoint x: 622, endPoint y: 62, distance: 228.3
click at [622, 62] on textarea "Chapter 9: The Architect of Power" at bounding box center [509, 67] width 235 height 18
drag, startPoint x: 392, startPoint y: 278, endPoint x: 406, endPoint y: 279, distance: 13.7
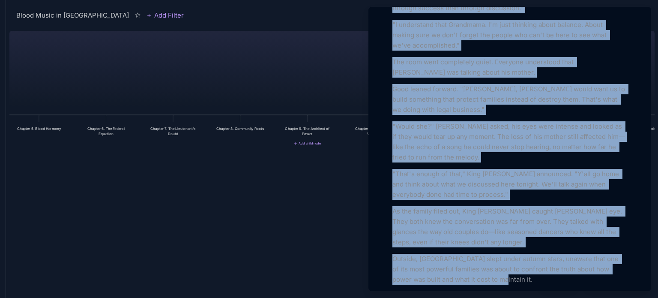
scroll to position [1650, 0]
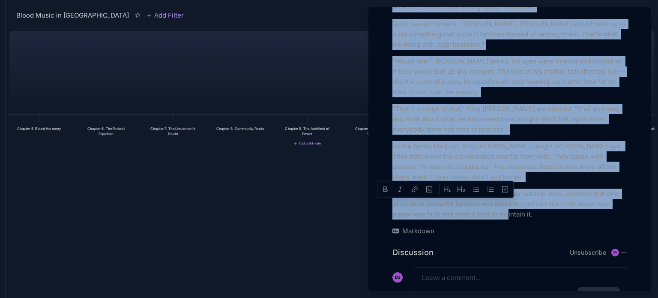
drag, startPoint x: 394, startPoint y: 277, endPoint x: 527, endPoint y: 177, distance: 166.7
copy div "Wallace "King Dub" Wright sat in his study, surrounded by three generations of …"
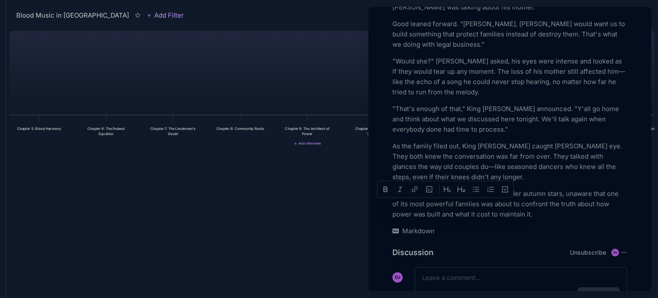
click at [312, 255] on div at bounding box center [329, 149] width 658 height 298
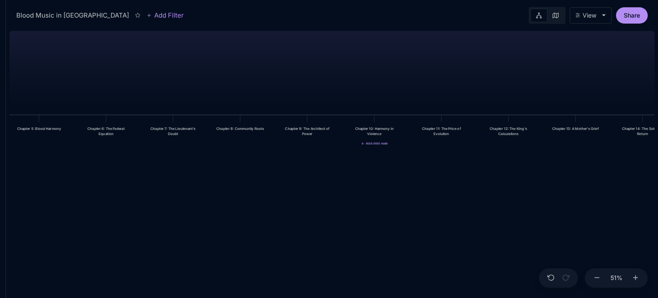
click at [381, 138] on div "Chapter 10: Harmony in Violence" at bounding box center [374, 131] width 56 height 18
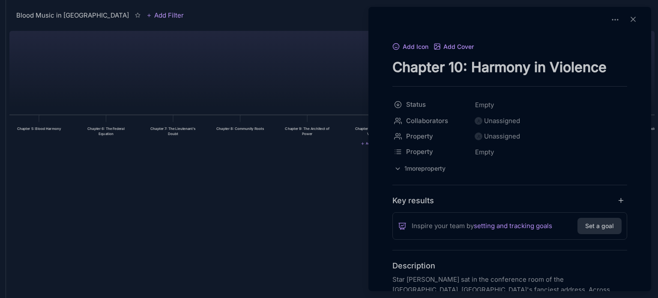
drag, startPoint x: 395, startPoint y: 61, endPoint x: 613, endPoint y: 56, distance: 217.6
click at [613, 56] on div "Add Icon Add Cover Chapter 10: Harmony in Violence" at bounding box center [509, 58] width 235 height 35
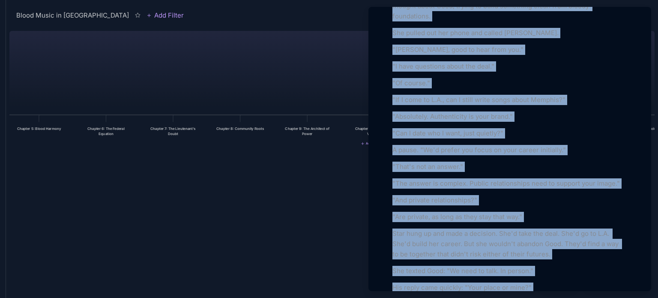
scroll to position [1978, 0]
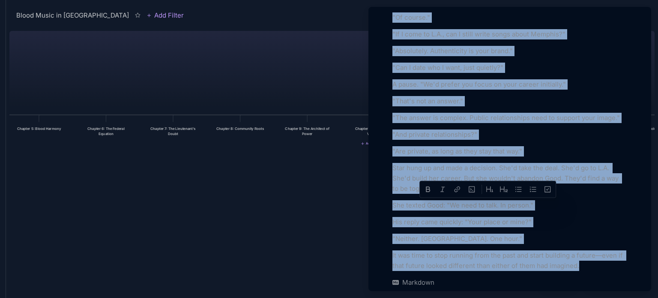
drag, startPoint x: 393, startPoint y: 276, endPoint x: 588, endPoint y: 175, distance: 220.2
copy div "Star Brooks sat in the conference room of the Peabody Hotel, Memphis's fanciest…"
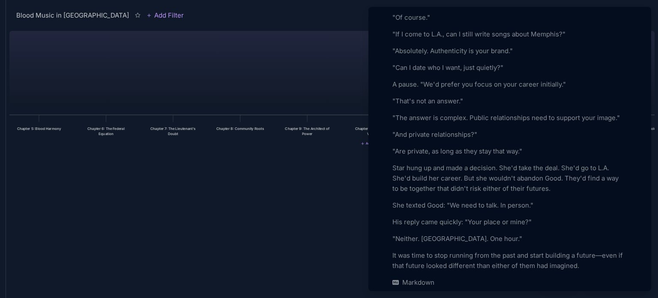
click at [239, 209] on div at bounding box center [329, 149] width 658 height 298
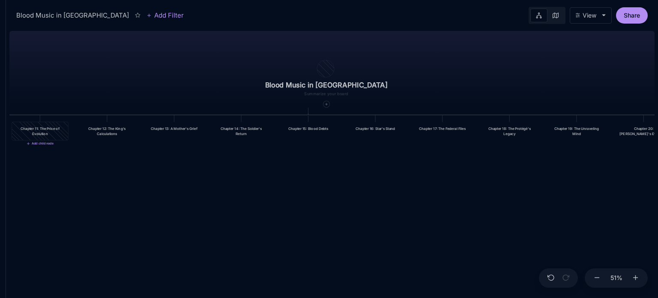
click at [47, 135] on div "Chapter 11: The Price of Evolution" at bounding box center [40, 131] width 48 height 10
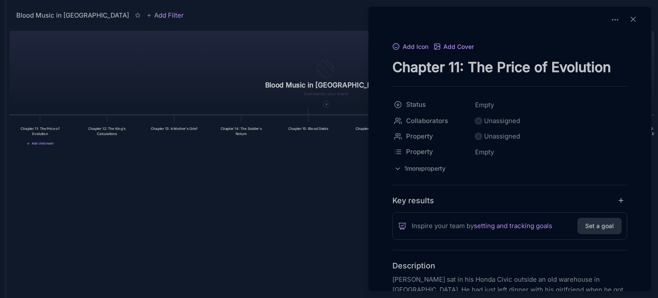
drag, startPoint x: 392, startPoint y: 69, endPoint x: 627, endPoint y: 60, distance: 234.9
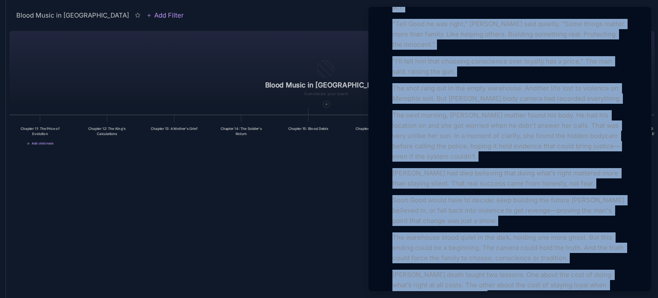
scroll to position [1135, 0]
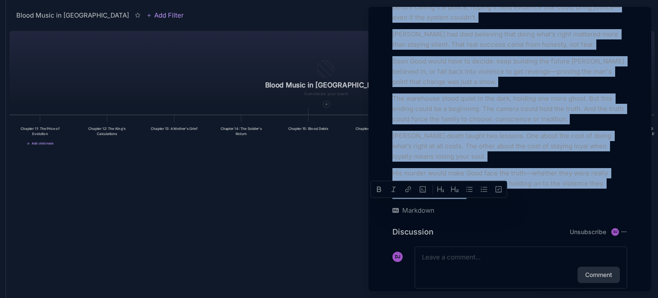
drag, startPoint x: 392, startPoint y: 158, endPoint x: 594, endPoint y: 171, distance: 202.5
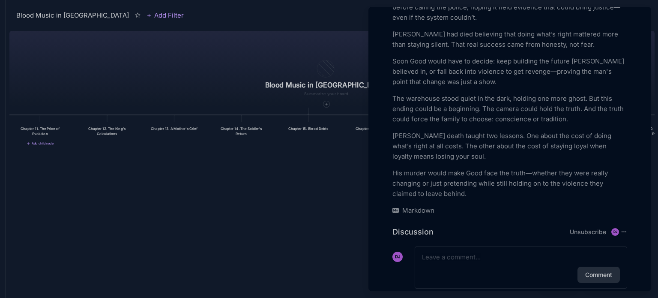
click at [120, 133] on div at bounding box center [329, 149] width 658 height 298
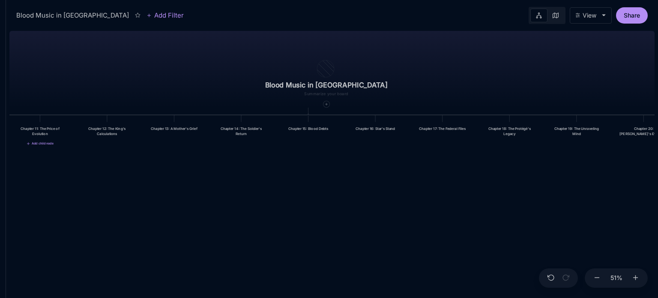
click at [120, 133] on div "Chapter 12: The King's Calculations" at bounding box center [107, 131] width 48 height 10
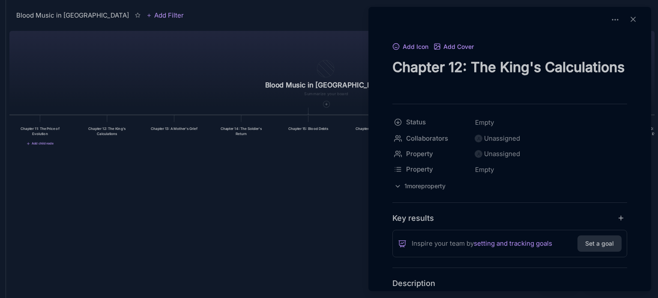
drag, startPoint x: 393, startPoint y: 65, endPoint x: 484, endPoint y: 85, distance: 93.4
click at [484, 85] on textarea "Chapter 12: The King's Calculations" at bounding box center [509, 75] width 235 height 35
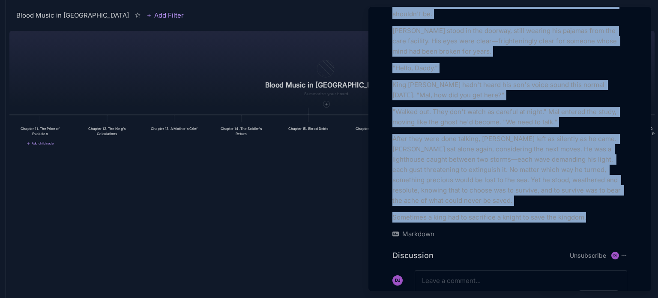
scroll to position [1195, 0]
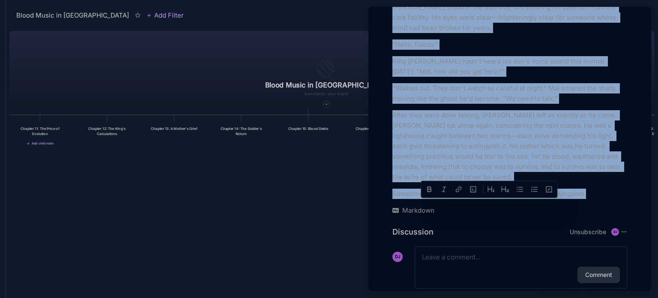
drag, startPoint x: 394, startPoint y: 162, endPoint x: 593, endPoint y: 173, distance: 200.3
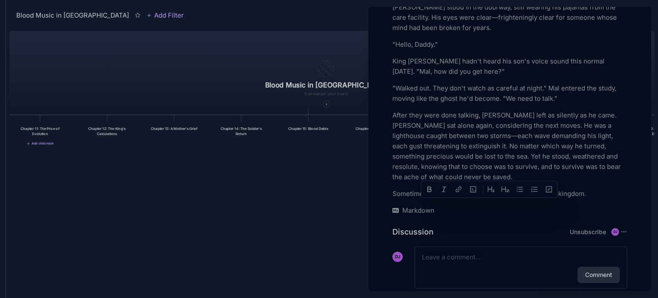
click at [169, 128] on div at bounding box center [329, 149] width 658 height 298
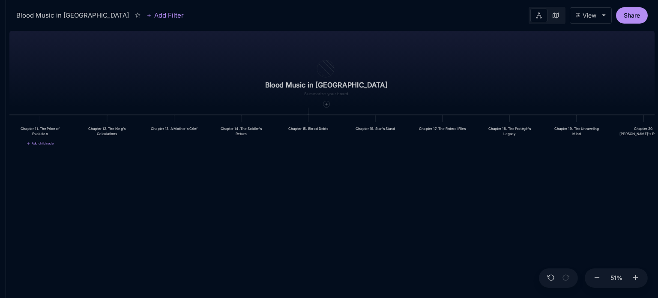
click at [169, 128] on div "Chapter 13: A Mother's Grief" at bounding box center [174, 128] width 48 height 5
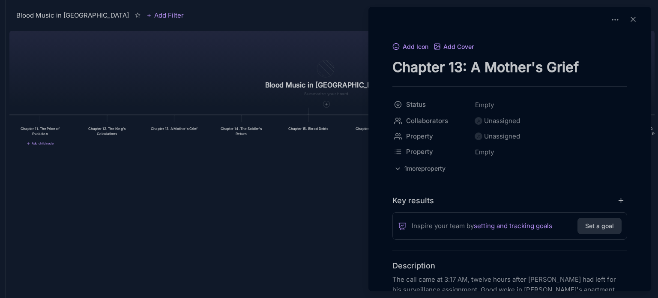
drag, startPoint x: 394, startPoint y: 70, endPoint x: 587, endPoint y: 58, distance: 194.3
click at [587, 58] on textarea "Chapter 13: A Mother's Grief" at bounding box center [509, 67] width 235 height 18
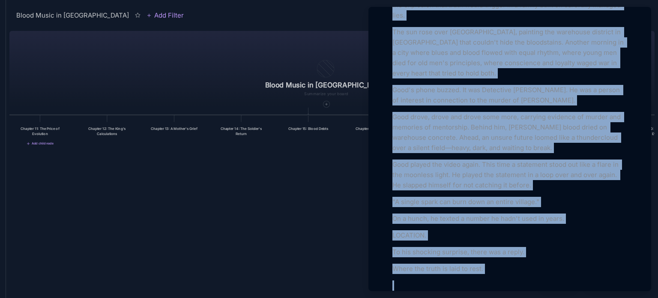
scroll to position [2555, 0]
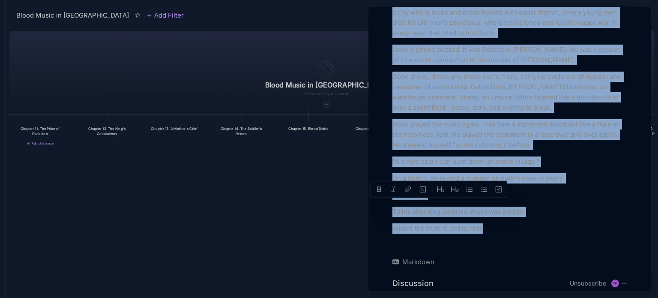
drag, startPoint x: 394, startPoint y: 278, endPoint x: 494, endPoint y: 157, distance: 156.6
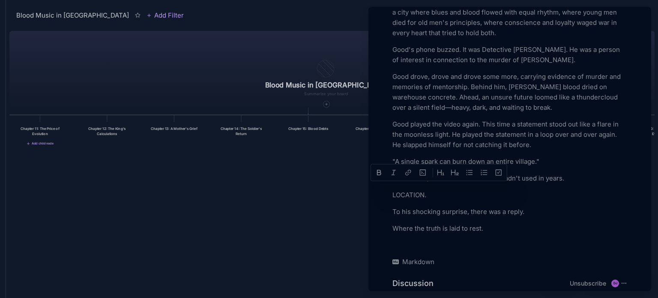
click at [238, 130] on div at bounding box center [329, 149] width 658 height 298
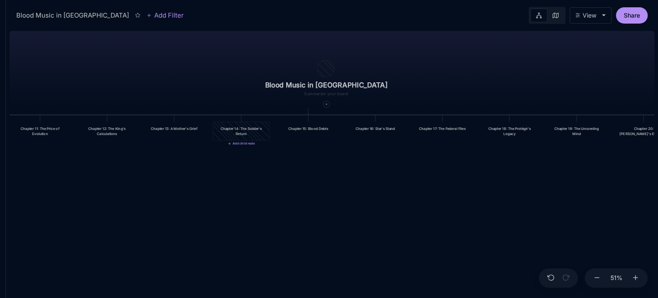
click at [238, 130] on div "Chapter 14: The Soldier's Return" at bounding box center [241, 131] width 48 height 10
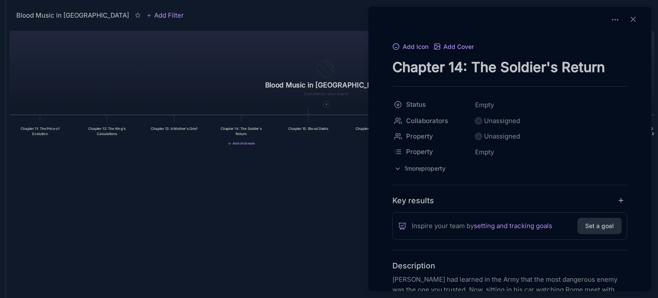
drag, startPoint x: 394, startPoint y: 67, endPoint x: 620, endPoint y: 58, distance: 226.3
click at [620, 58] on textarea "Chapter 14: The Soldier's Return" at bounding box center [509, 67] width 235 height 18
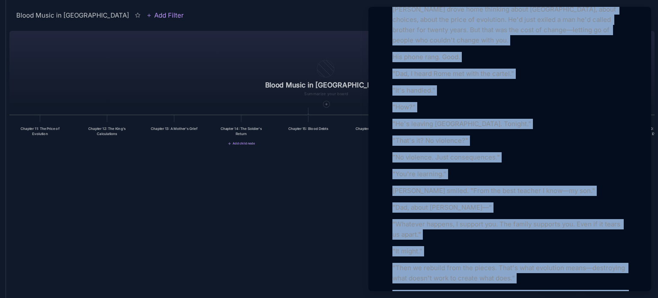
scroll to position [2516, 0]
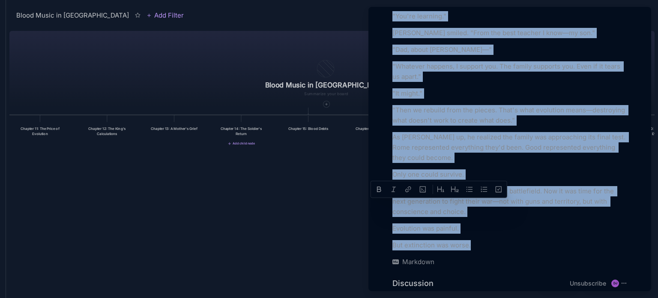
drag, startPoint x: 394, startPoint y: 277, endPoint x: 504, endPoint y: 173, distance: 152.1
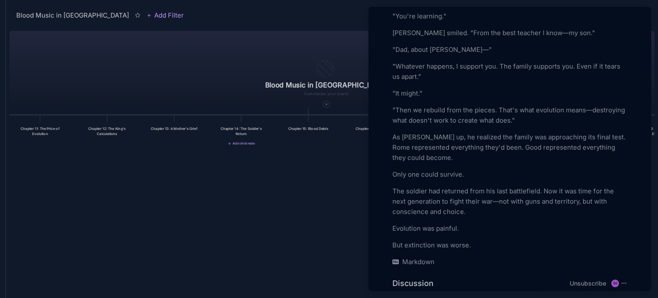
click at [312, 128] on div at bounding box center [329, 149] width 658 height 298
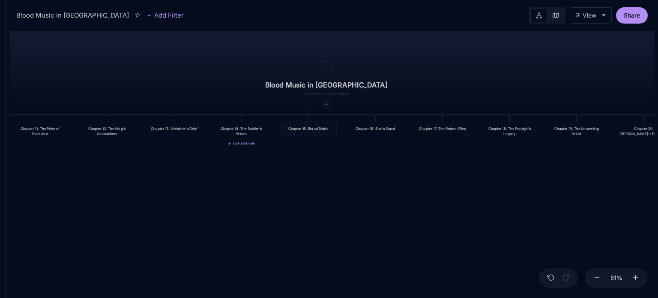
click at [312, 128] on div "Chapter 15: Blood Debts" at bounding box center [308, 128] width 48 height 5
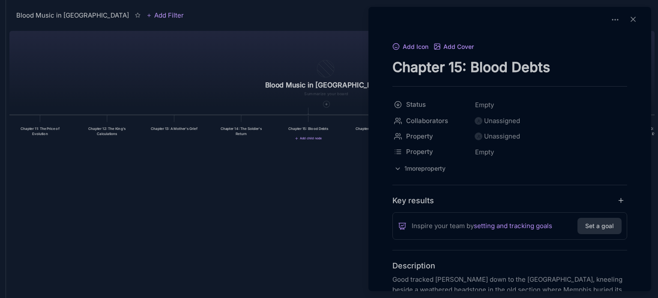
drag, startPoint x: 394, startPoint y: 65, endPoint x: 581, endPoint y: 59, distance: 187.2
click at [581, 59] on textarea "Chapter 15: Blood Debts" at bounding box center [509, 67] width 235 height 18
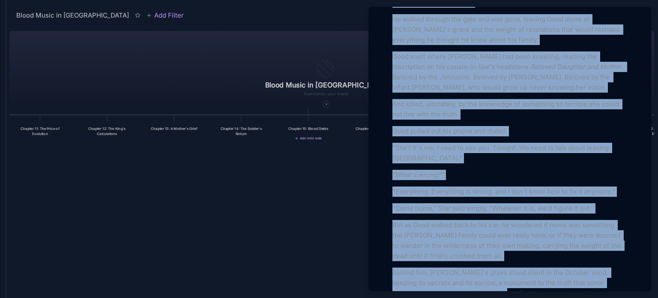
scroll to position [1499, 0]
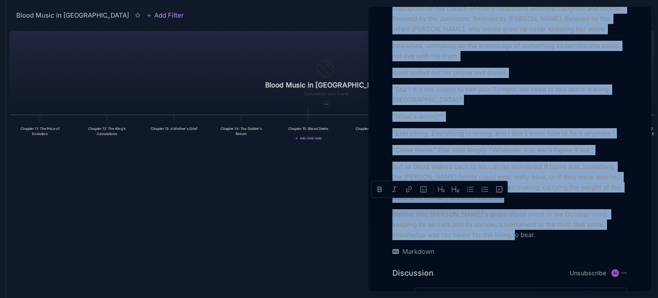
drag, startPoint x: 394, startPoint y: 277, endPoint x: 497, endPoint y: 169, distance: 149.0
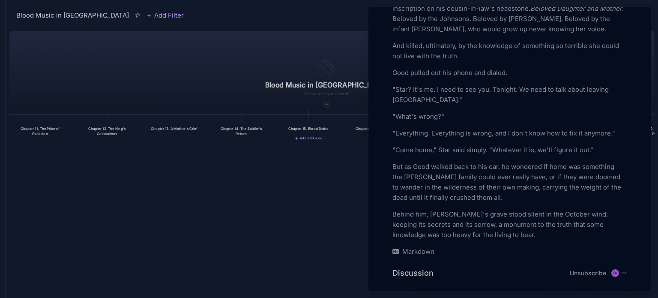
click at [286, 202] on div at bounding box center [329, 149] width 658 height 298
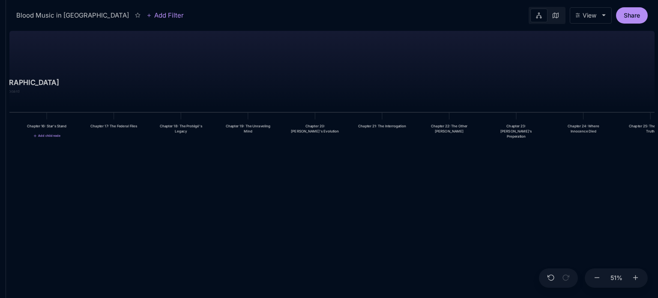
click at [46, 128] on div "Chapter 16: Star's Stand" at bounding box center [47, 125] width 48 height 5
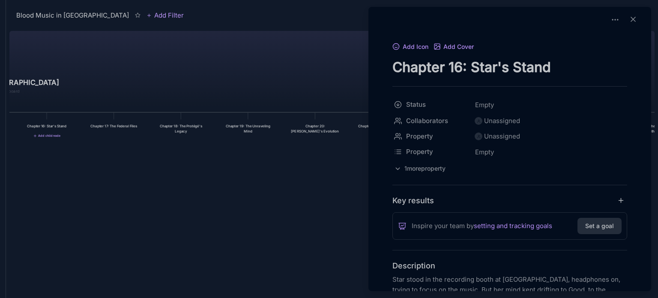
drag, startPoint x: 394, startPoint y: 68, endPoint x: 620, endPoint y: 58, distance: 225.9
click at [620, 58] on textarea "Chapter 16: Star's Stand" at bounding box center [509, 67] width 235 height 18
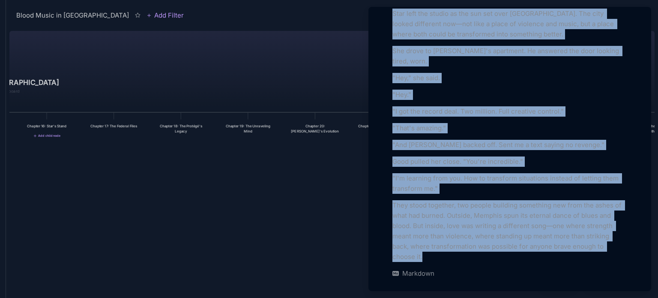
scroll to position [2647, 0]
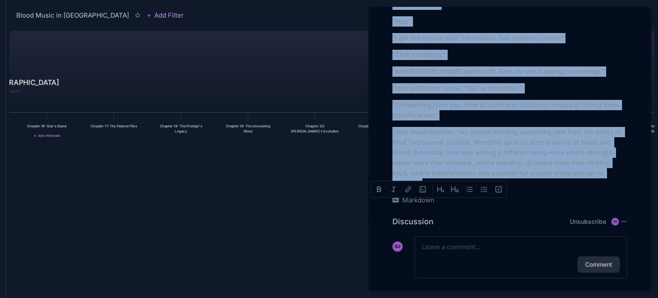
drag, startPoint x: 392, startPoint y: 276, endPoint x: 517, endPoint y: 182, distance: 156.0
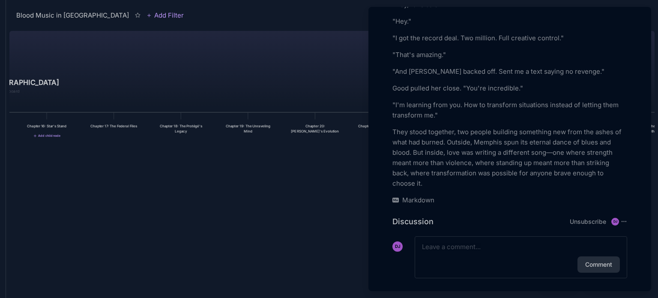
click at [122, 122] on div at bounding box center [329, 149] width 658 height 298
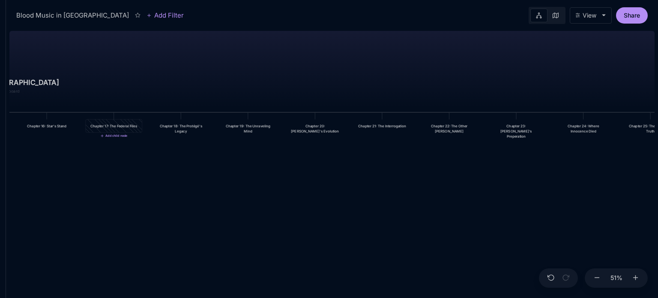
click at [122, 122] on div "Chapter 17: The Federal Files" at bounding box center [114, 125] width 56 height 13
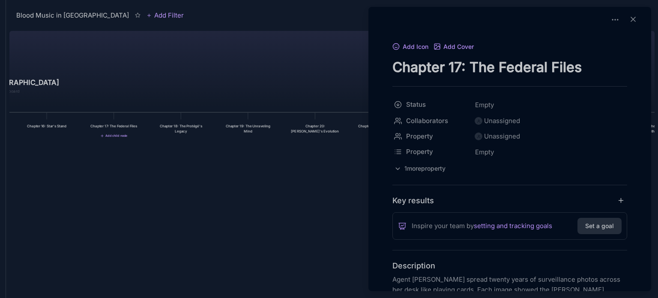
drag, startPoint x: 393, startPoint y: 68, endPoint x: 591, endPoint y: 38, distance: 200.1
click at [591, 38] on div "Add Icon Add Cover Chapter 17: The Federal Files Status Empty Collaborators Una…" at bounding box center [509, 149] width 283 height 284
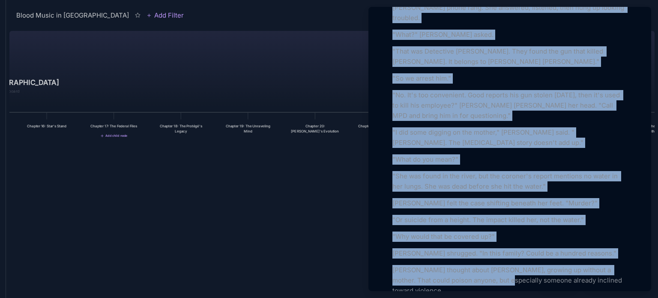
scroll to position [1140, 0]
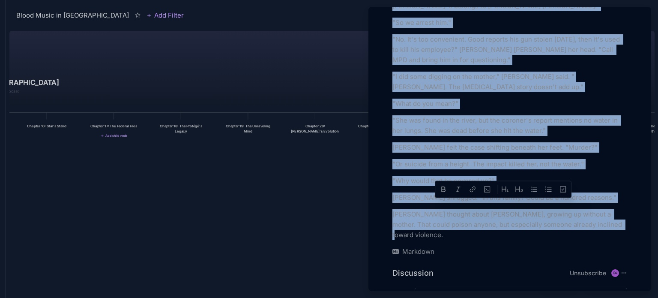
drag, startPoint x: 392, startPoint y: 274, endPoint x: 644, endPoint y: 182, distance: 267.9
click at [644, 182] on div "Add Icon Add Cover Chapter 17: The Federal Files Status Empty Collaborators Una…" at bounding box center [509, 149] width 283 height 284
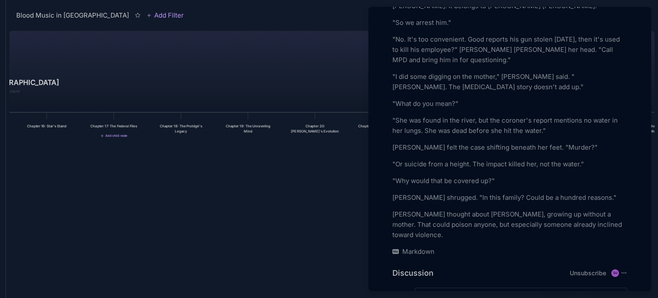
click at [185, 125] on div at bounding box center [329, 149] width 658 height 298
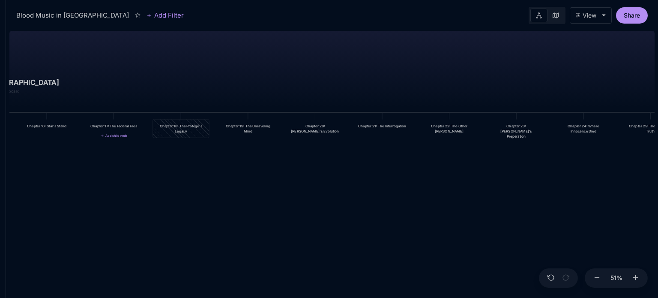
click at [185, 125] on div "Chapter 18: The Protégé's Legacy" at bounding box center [181, 128] width 48 height 10
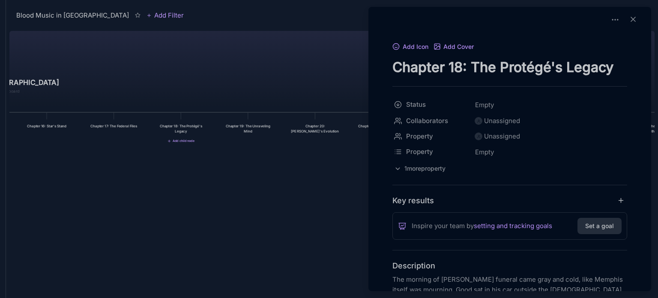
drag, startPoint x: 394, startPoint y: 65, endPoint x: 612, endPoint y: 51, distance: 218.4
click at [612, 51] on div "Add Icon Add Cover Chapter 18: The Protégé's Legacy" at bounding box center [509, 58] width 235 height 35
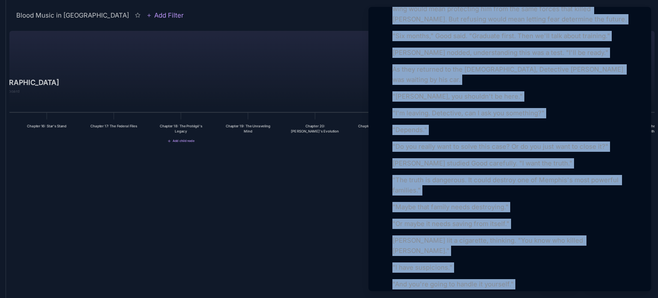
scroll to position [1315, 0]
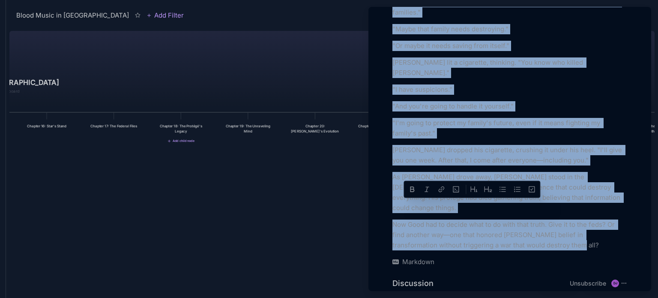
drag, startPoint x: 392, startPoint y: 278, endPoint x: 583, endPoint y: 174, distance: 217.3
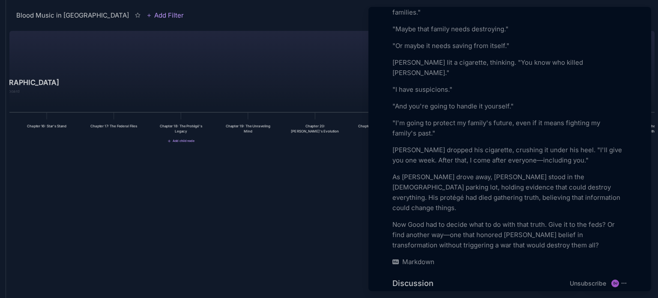
click at [248, 132] on div at bounding box center [329, 149] width 658 height 298
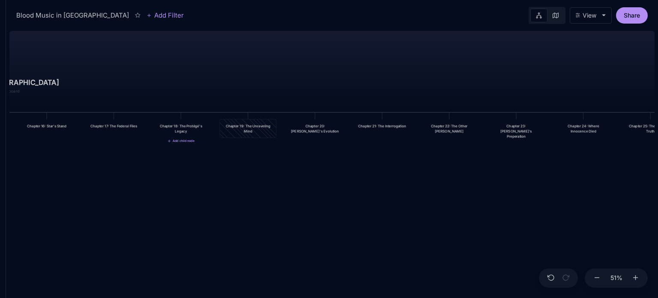
click at [248, 132] on div "Chapter 19: The Unraveling Mind" at bounding box center [248, 128] width 48 height 10
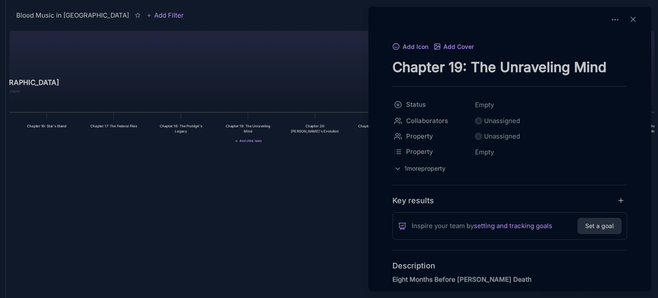
drag, startPoint x: 392, startPoint y: 67, endPoint x: 623, endPoint y: 55, distance: 231.1
click at [623, 55] on div "Add Icon Add Cover Chapter 19: The Unraveling Mind" at bounding box center [509, 58] width 235 height 35
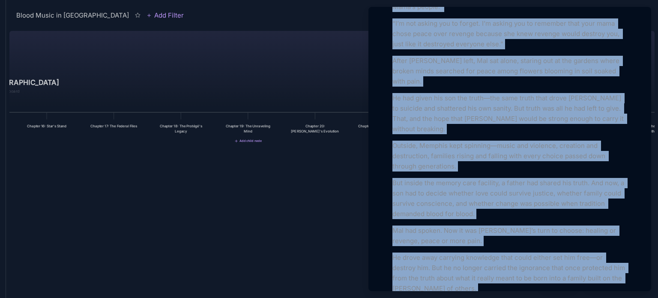
scroll to position [1867, 0]
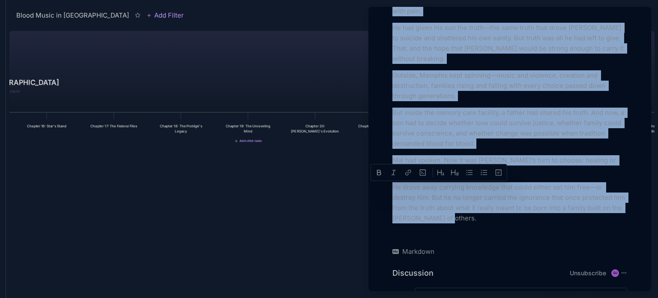
drag, startPoint x: 392, startPoint y: 78, endPoint x: 534, endPoint y: 158, distance: 162.0
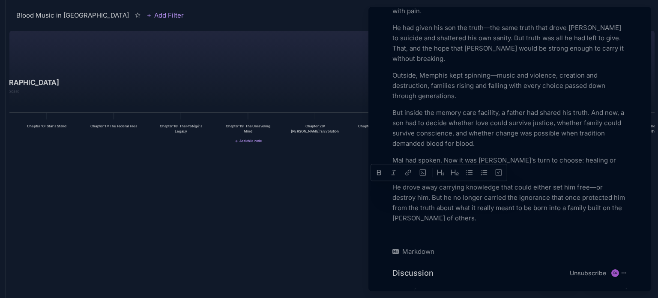
click at [283, 210] on div at bounding box center [329, 149] width 658 height 298
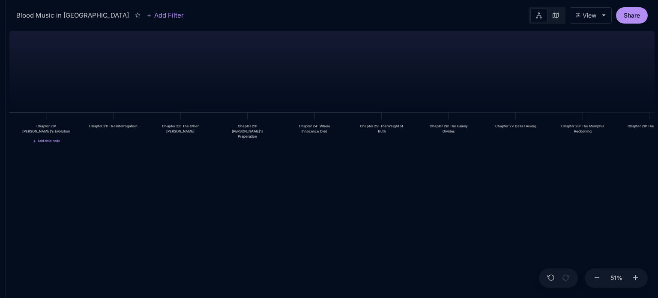
click at [45, 128] on div "Chapter 20: Max's Evolution" at bounding box center [46, 128] width 48 height 10
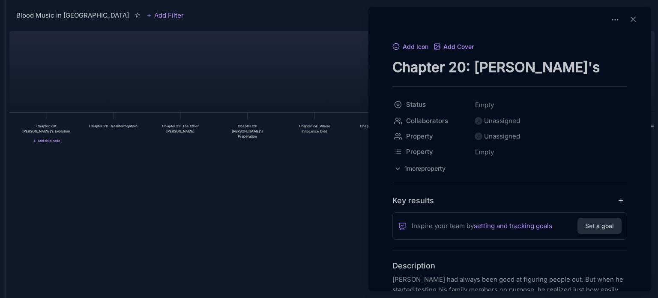
drag, startPoint x: 394, startPoint y: 69, endPoint x: 627, endPoint y: 63, distance: 233.5
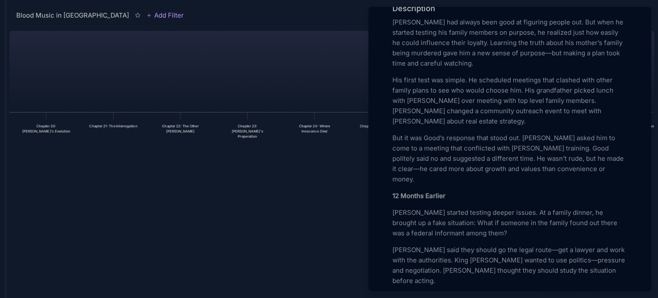
scroll to position [274, 0]
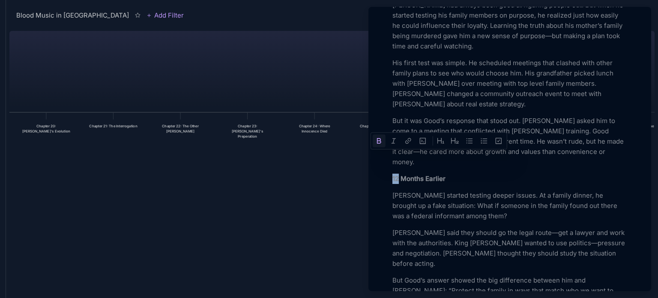
drag, startPoint x: 398, startPoint y: 157, endPoint x: 392, endPoint y: 156, distance: 6.0
click at [392, 174] on strong "12 Months Earlier" at bounding box center [418, 178] width 53 height 8
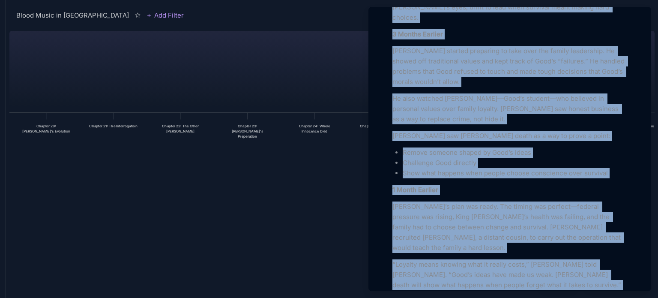
scroll to position [912, 0]
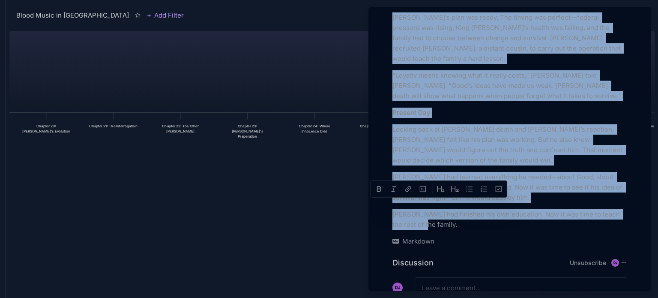
drag, startPoint x: 393, startPoint y: 209, endPoint x: 535, endPoint y: 173, distance: 146.5
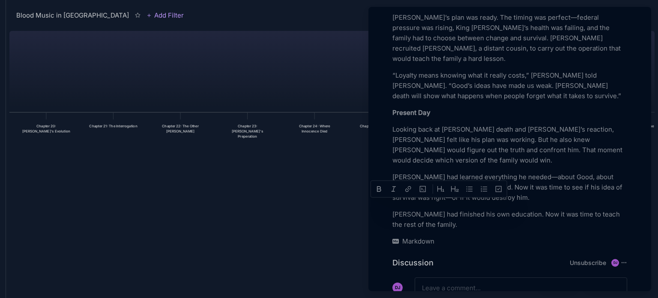
click at [110, 129] on div at bounding box center [329, 149] width 658 height 298
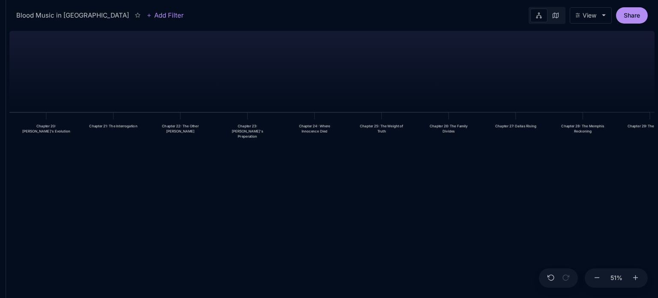
click at [110, 128] on div "Chapter 21: The Interrogation" at bounding box center [113, 125] width 48 height 5
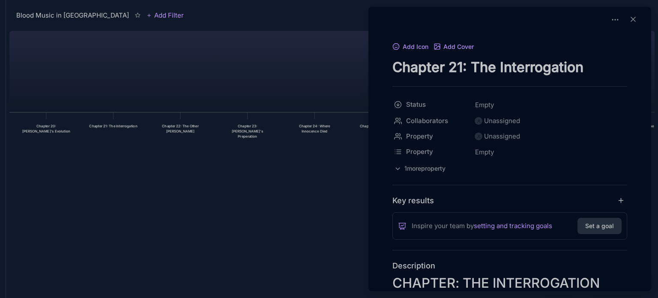
drag, startPoint x: 394, startPoint y: 68, endPoint x: 637, endPoint y: 51, distance: 244.2
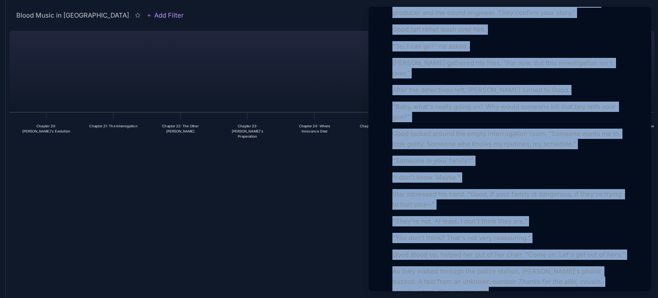
scroll to position [2566, 0]
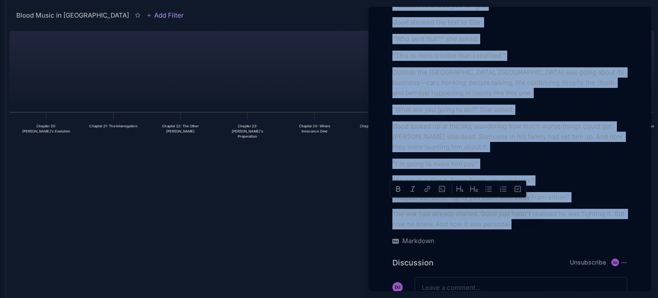
drag, startPoint x: 393, startPoint y: 148, endPoint x: 530, endPoint y: 180, distance: 140.7
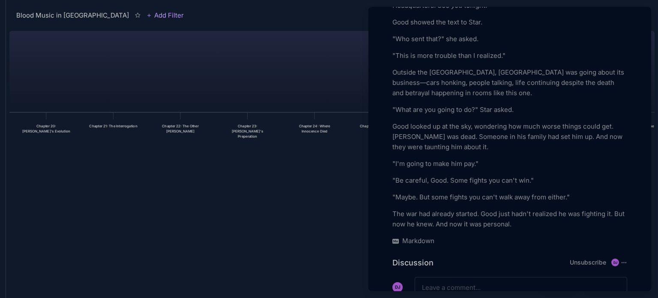
click at [185, 128] on div at bounding box center [329, 149] width 658 height 298
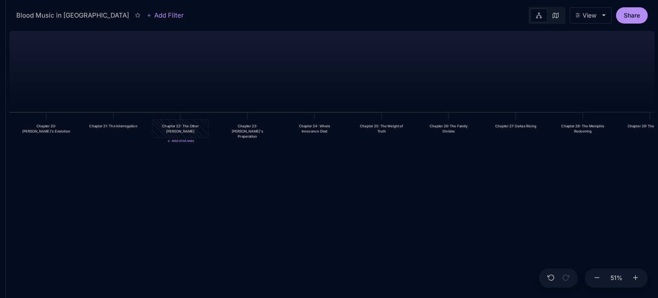
click at [186, 127] on div "Chapter 22: The Other Wright" at bounding box center [180, 128] width 48 height 10
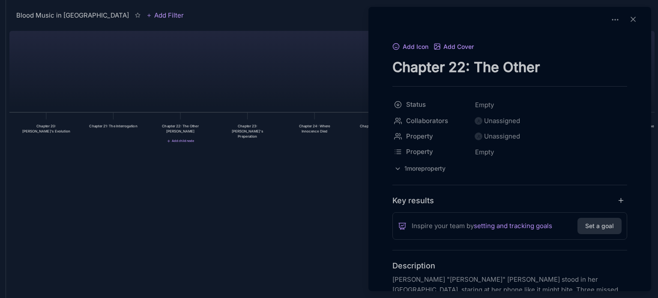
drag, startPoint x: 394, startPoint y: 66, endPoint x: 621, endPoint y: 53, distance: 227.4
click at [621, 53] on div "Add Icon Add Cover Chapter 22: The Other Wright" at bounding box center [509, 58] width 235 height 35
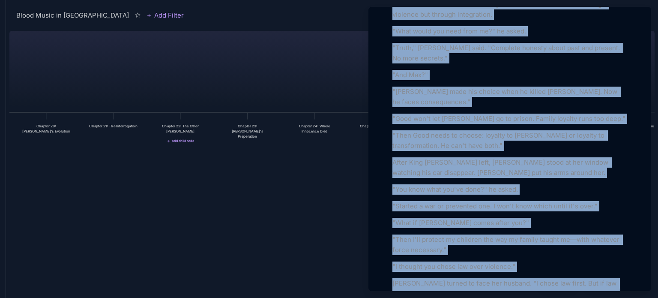
scroll to position [2733, 0]
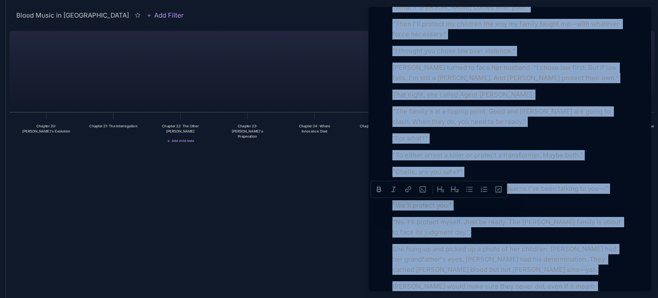
drag, startPoint x: 393, startPoint y: 275, endPoint x: 467, endPoint y: 174, distance: 125.6
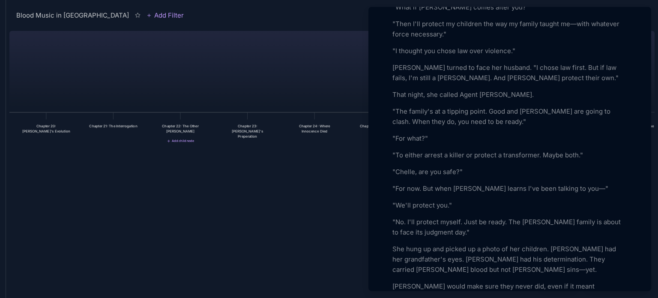
click at [247, 127] on div at bounding box center [329, 149] width 658 height 298
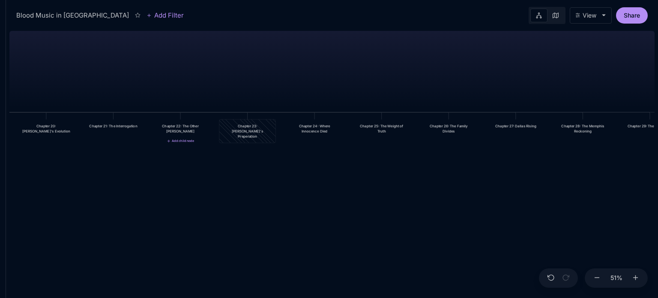
click at [247, 127] on div "Chapter 23: Max's Preperation" at bounding box center [247, 130] width 48 height 15
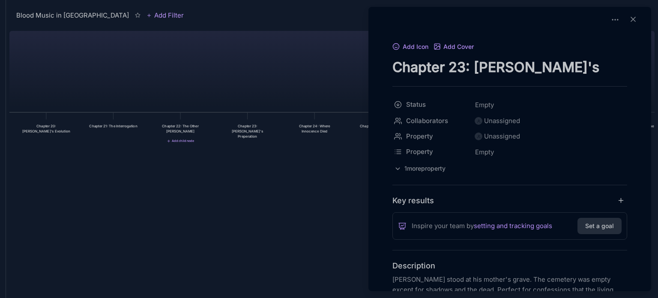
drag, startPoint x: 394, startPoint y: 63, endPoint x: 602, endPoint y: 58, distance: 207.7
click at [602, 58] on textarea "Chapter 23: Max's Preperation" at bounding box center [509, 67] width 235 height 18
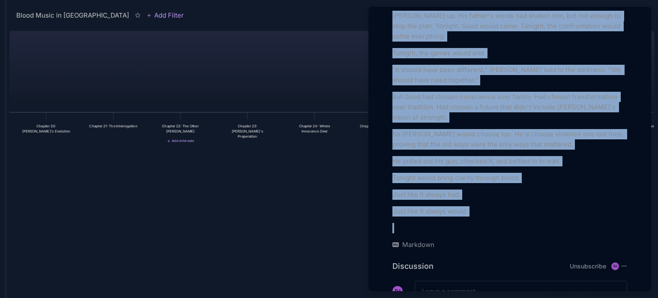
scroll to position [1097, 0]
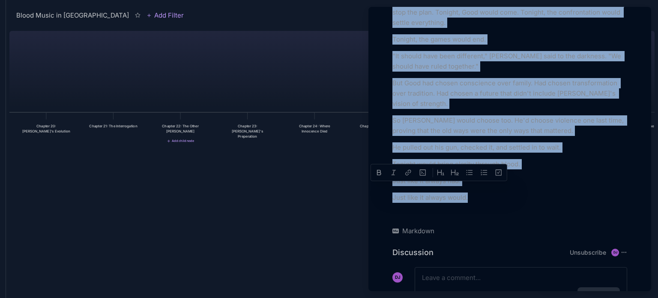
drag, startPoint x: 394, startPoint y: 279, endPoint x: 489, endPoint y: 145, distance: 164.2
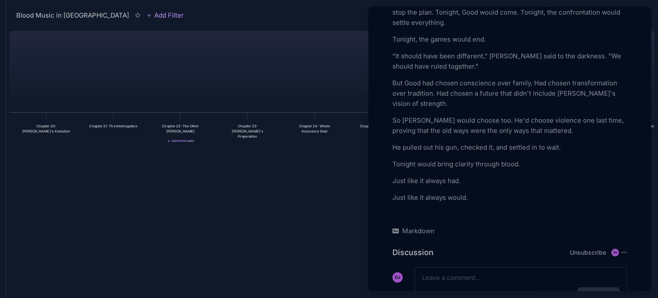
click at [284, 167] on div at bounding box center [329, 149] width 658 height 298
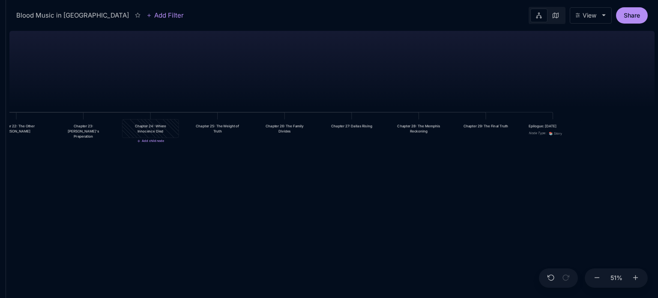
click at [160, 134] on div "Chapter 24: Where Innocence Died" at bounding box center [150, 128] width 56 height 18
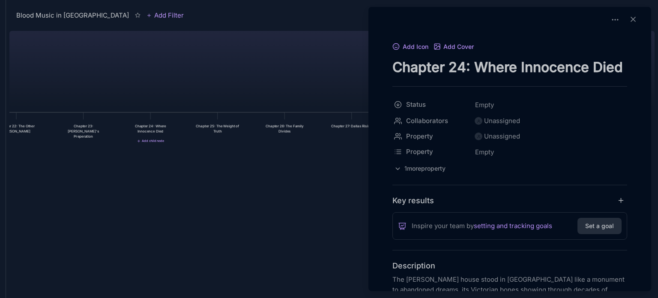
drag, startPoint x: 396, startPoint y: 67, endPoint x: 637, endPoint y: 61, distance: 241.1
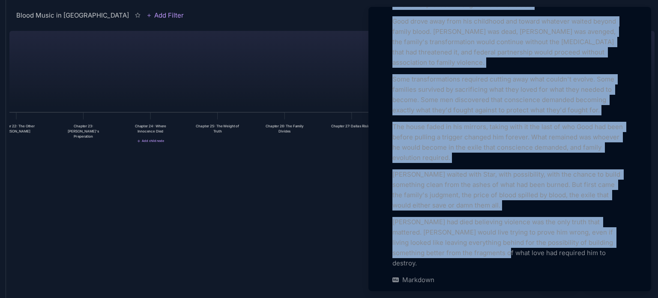
scroll to position [2862, 0]
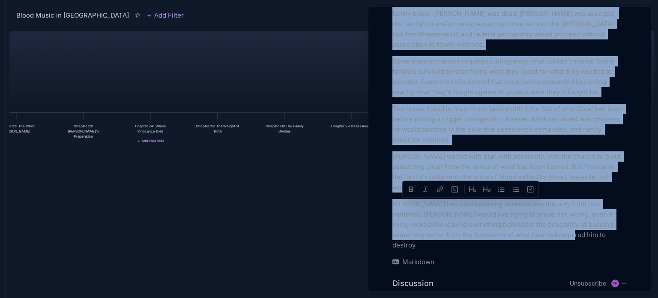
drag, startPoint x: 393, startPoint y: 275, endPoint x: 577, endPoint y: 171, distance: 210.9
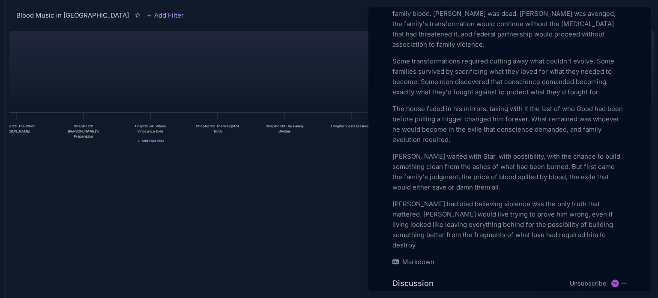
click at [219, 119] on div at bounding box center [329, 149] width 658 height 298
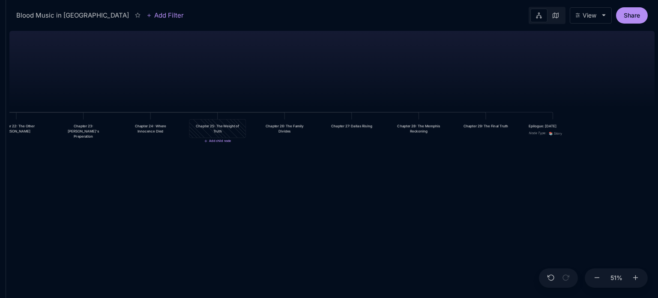
click at [219, 128] on div "Chapter 25: The Weight of Truth" at bounding box center [217, 128] width 48 height 10
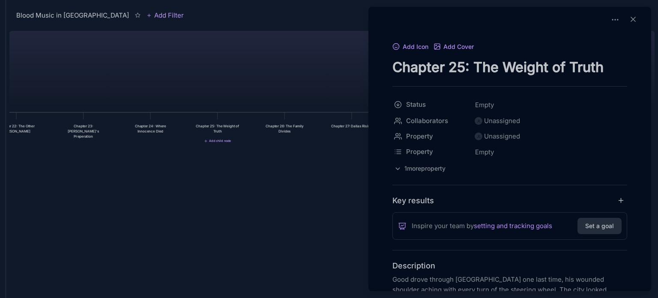
drag, startPoint x: 393, startPoint y: 69, endPoint x: 605, endPoint y: 60, distance: 211.7
click at [605, 60] on textarea "Chapter 25: The Weight of Truth" at bounding box center [509, 67] width 235 height 18
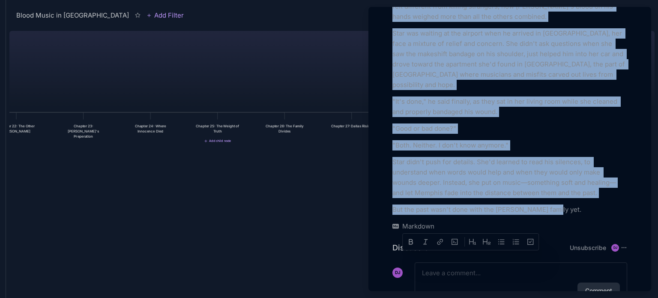
scroll to position [377, 0]
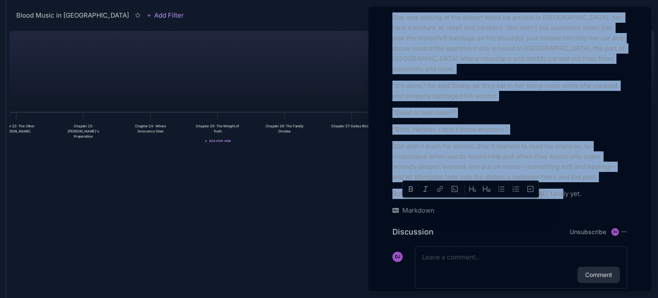
drag, startPoint x: 393, startPoint y: 275, endPoint x: 559, endPoint y: 176, distance: 193.2
click at [559, 176] on div "Good drove through Memphis one last time, his wounded shoulder aching with ever…" at bounding box center [509, 48] width 235 height 302
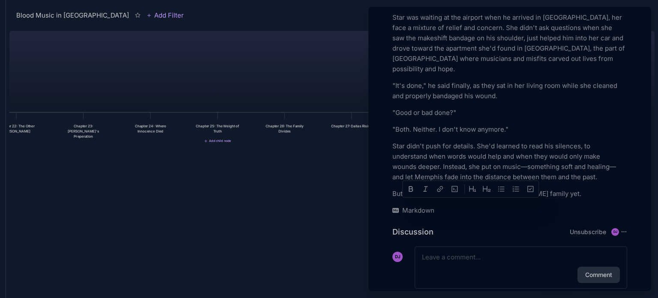
click at [274, 128] on div at bounding box center [329, 149] width 658 height 298
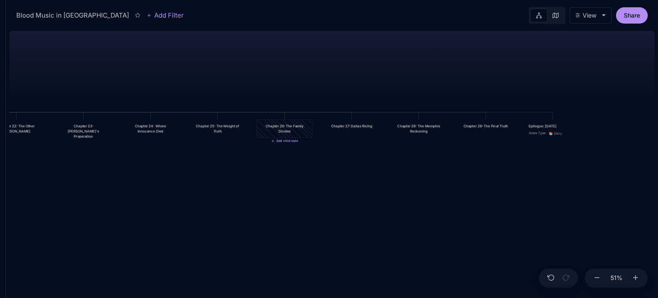
click at [274, 128] on div "Chapter 26: The Family Divides" at bounding box center [284, 128] width 48 height 10
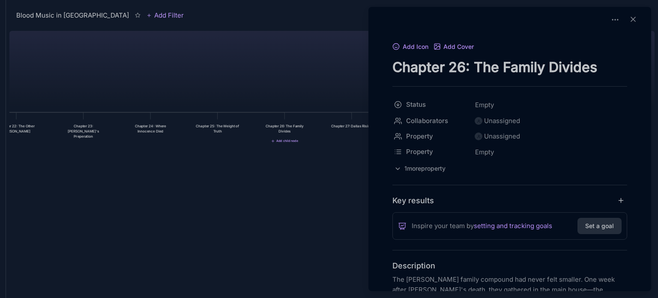
drag, startPoint x: 394, startPoint y: 67, endPoint x: 603, endPoint y: 60, distance: 209.1
click at [603, 60] on textarea "Chapter 26: The Family Divides" at bounding box center [509, 67] width 235 height 18
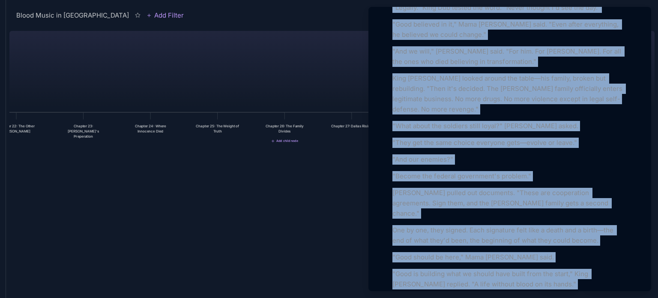
scroll to position [1879, 0]
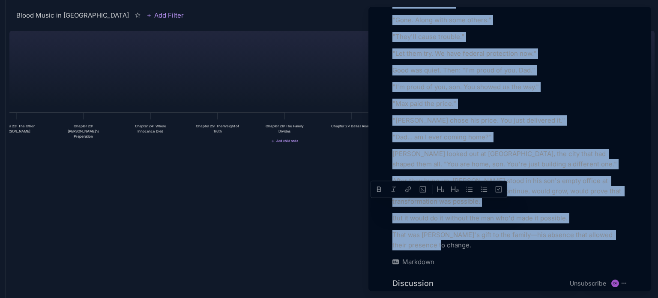
drag, startPoint x: 392, startPoint y: 276, endPoint x: 512, endPoint y: 178, distance: 155.2
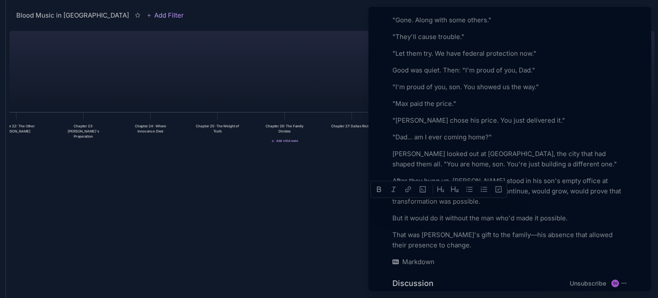
click at [281, 215] on div at bounding box center [329, 149] width 658 height 298
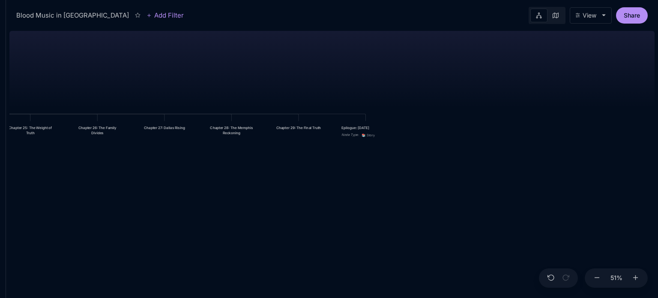
drag, startPoint x: 445, startPoint y: 208, endPoint x: 258, endPoint y: 209, distance: 187.1
click at [258, 209] on div "Blood Music in Memphis Prologue: The Weight of Water Chapter 1: The Palace in t…" at bounding box center [331, 162] width 645 height 270
click at [173, 133] on div "Chapter 27: Dallas Rising" at bounding box center [164, 127] width 56 height 13
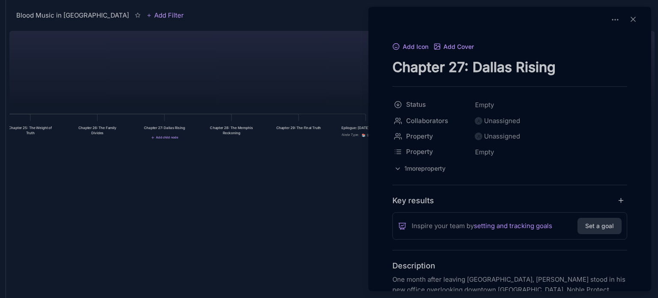
drag, startPoint x: 393, startPoint y: 71, endPoint x: 561, endPoint y: 72, distance: 168.3
click at [561, 72] on textarea "Chapter 27: Dallas Rising" at bounding box center [509, 67] width 235 height 18
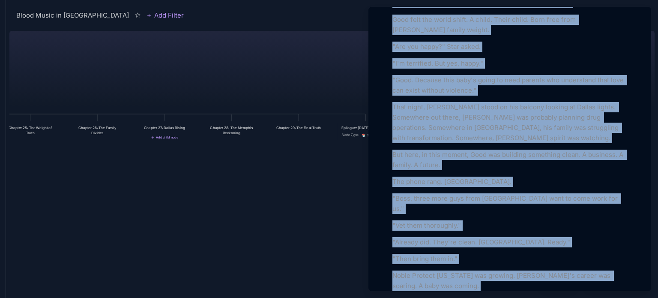
scroll to position [2467, 0]
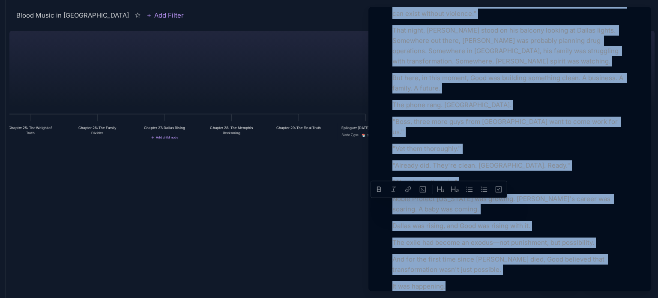
drag, startPoint x: 392, startPoint y: 279, endPoint x: 478, endPoint y: 176, distance: 134.1
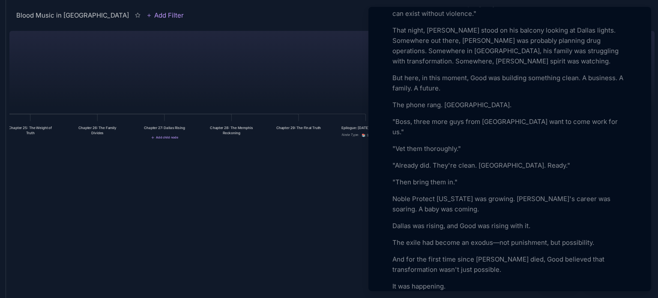
click at [236, 131] on div at bounding box center [329, 149] width 658 height 298
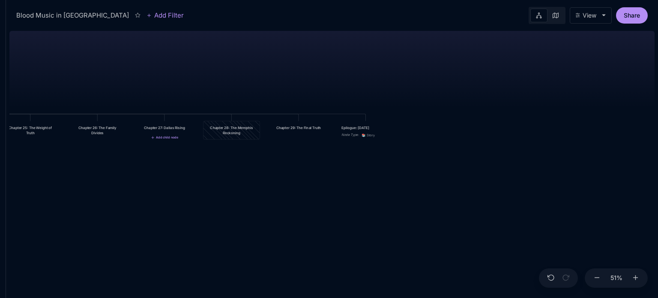
click at [236, 131] on div "Chapter 28: The Memphis Reckoning" at bounding box center [231, 130] width 48 height 10
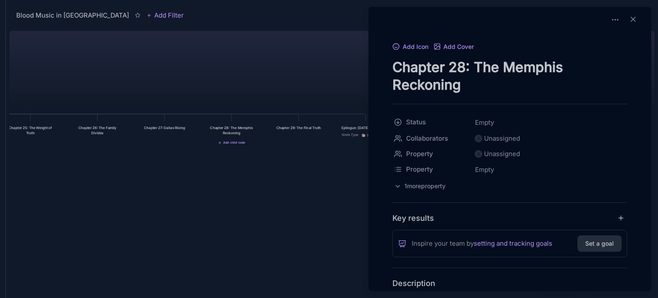
drag, startPoint x: 395, startPoint y: 65, endPoint x: 474, endPoint y: 86, distance: 81.9
click at [474, 86] on textarea "Chapter 28: The Memphis Reckoning" at bounding box center [509, 75] width 235 height 35
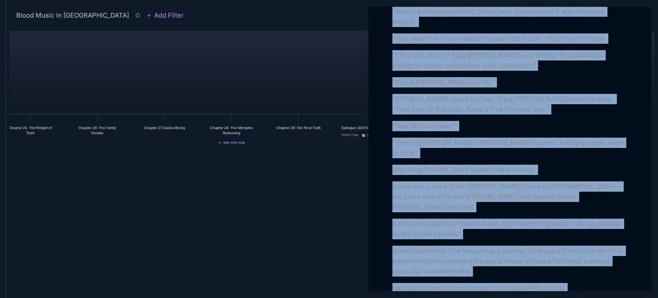
scroll to position [2540, 0]
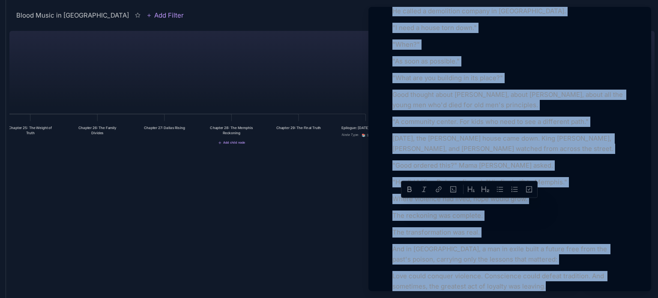
drag, startPoint x: 393, startPoint y: 182, endPoint x: 604, endPoint y: 168, distance: 211.1
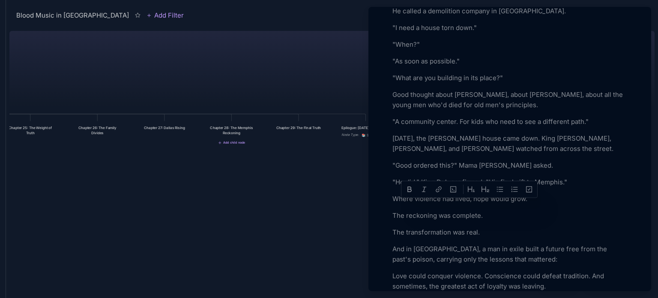
click at [299, 131] on div at bounding box center [329, 149] width 658 height 298
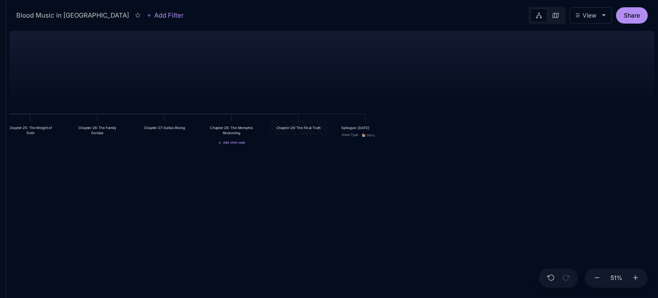
click at [301, 131] on div "Chapter 29: The Final Truth" at bounding box center [298, 127] width 56 height 13
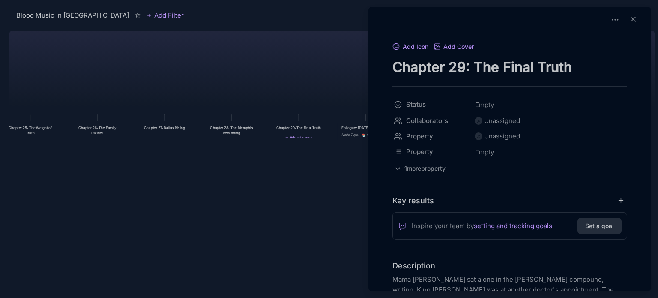
drag, startPoint x: 396, startPoint y: 66, endPoint x: 568, endPoint y: 59, distance: 172.3
click at [568, 59] on textarea "Chapter 29: The Final Truth" at bounding box center [509, 67] width 235 height 18
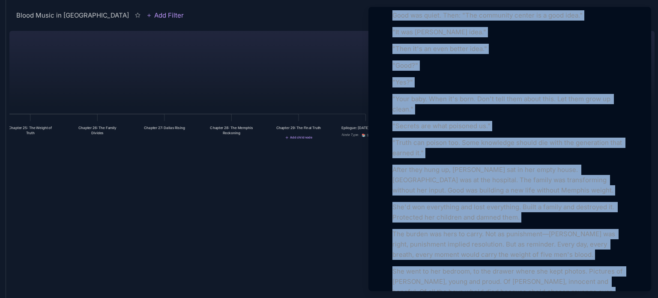
scroll to position [2966, 0]
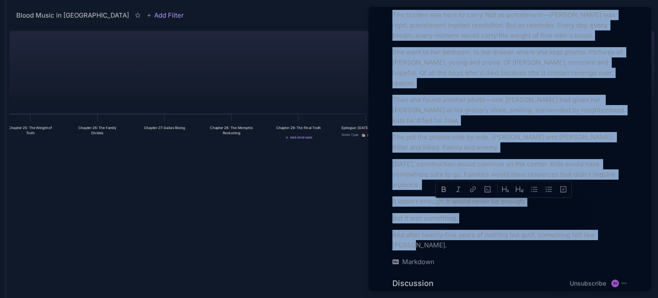
drag, startPoint x: 394, startPoint y: 277, endPoint x: 630, endPoint y: 167, distance: 261.1
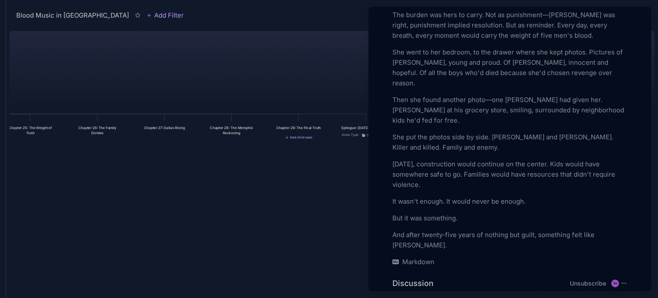
click at [274, 227] on div at bounding box center [329, 149] width 658 height 298
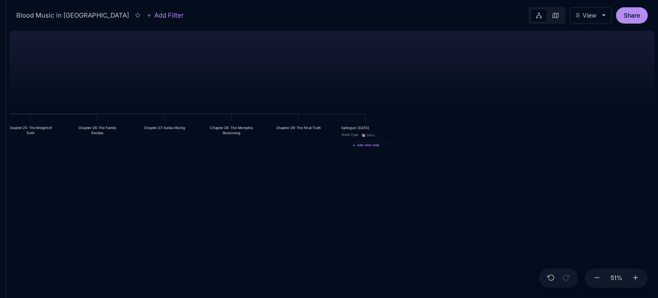
click at [364, 136] on icon "📚" at bounding box center [363, 135] width 5 height 4
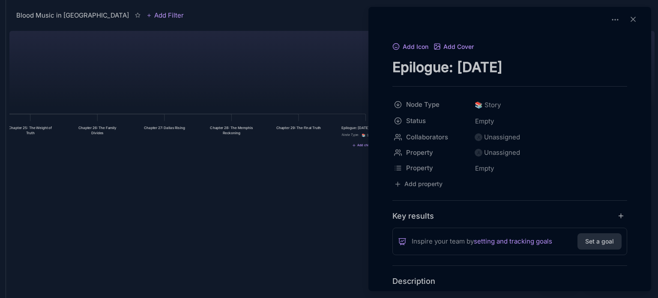
drag, startPoint x: 392, startPoint y: 65, endPoint x: 614, endPoint y: 37, distance: 223.9
click at [614, 37] on div "Add Icon Add Cover Epilogue: Two Years Later Node Type 📚 Story Status Empty Col…" at bounding box center [509, 149] width 283 height 284
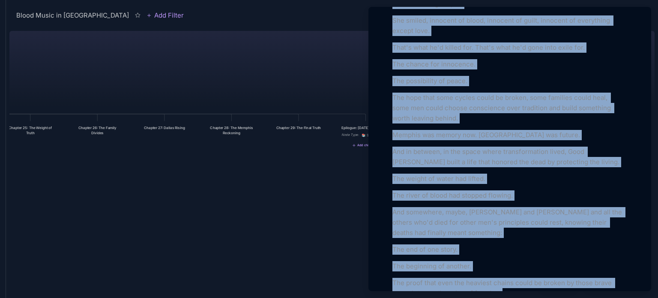
scroll to position [1819, 0]
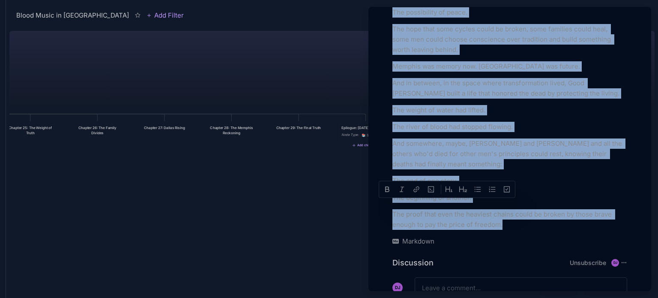
drag, startPoint x: 393, startPoint y: 239, endPoint x: 564, endPoint y: 302, distance: 182.1
click at [564, 297] on html "Blood Music in Memphis Add Filter View Share Blood Music in Memphis Prologue: T…" at bounding box center [329, 149] width 658 height 298
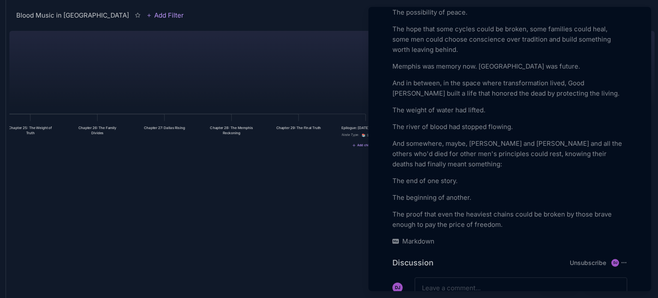
click at [212, 191] on div at bounding box center [329, 149] width 658 height 298
